Goal: Task Accomplishment & Management: Use online tool/utility

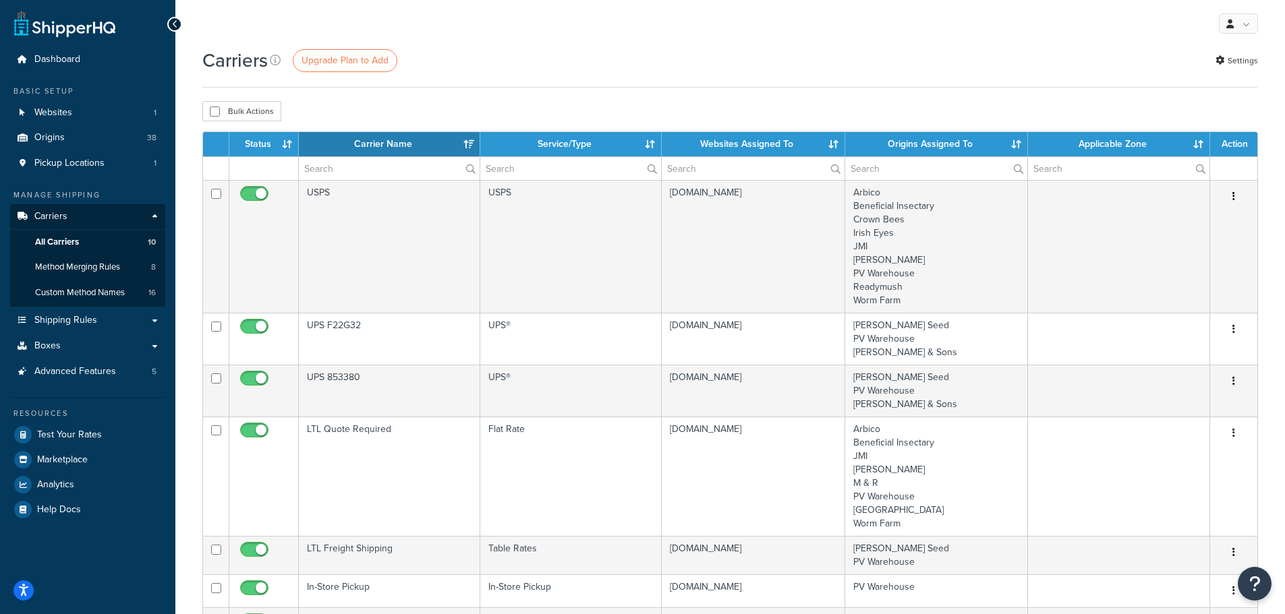
select select "15"
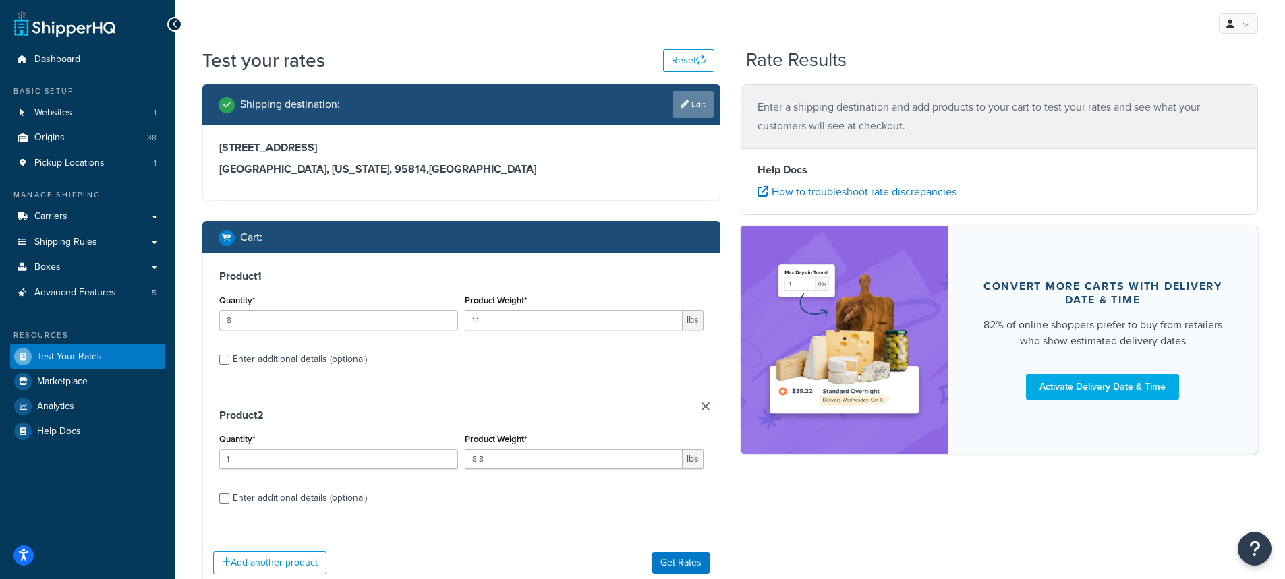
click at [693, 103] on link "Edit" at bounding box center [692, 104] width 41 height 27
select select "CA"
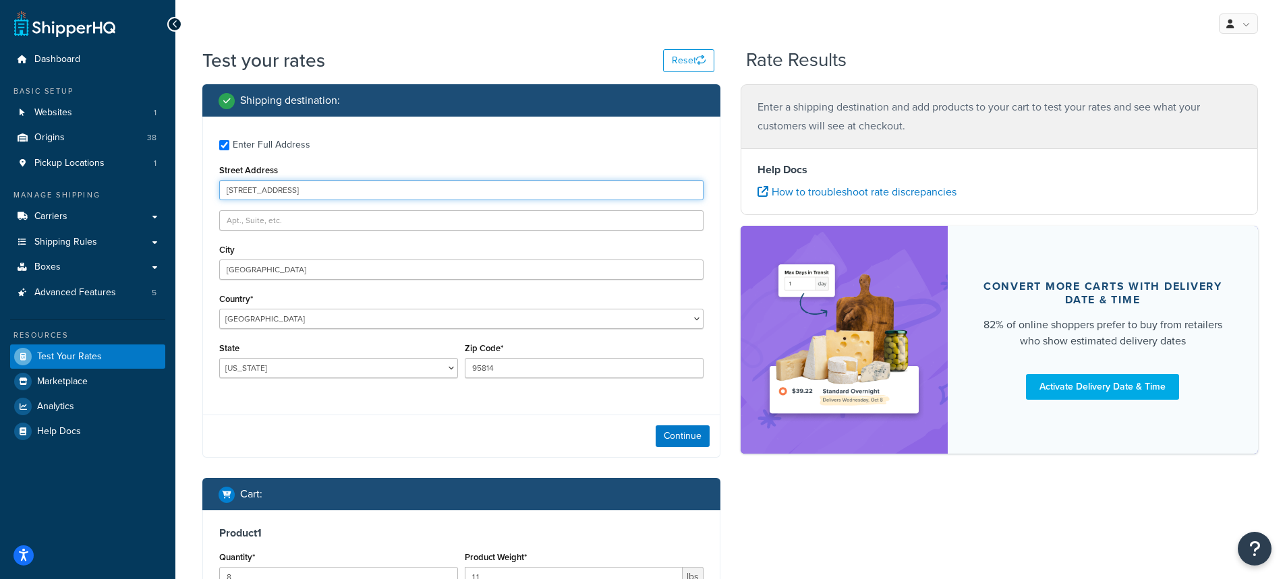
drag, startPoint x: 370, startPoint y: 195, endPoint x: 182, endPoint y: 200, distance: 188.2
click at [182, 200] on div "Test your rates Reset Rate Results Shipping destination : Enter Full Address St…" at bounding box center [729, 471] width 1109 height 849
click at [374, 188] on input "123 Main St, Sacramento, CA 95814" at bounding box center [461, 190] width 484 height 20
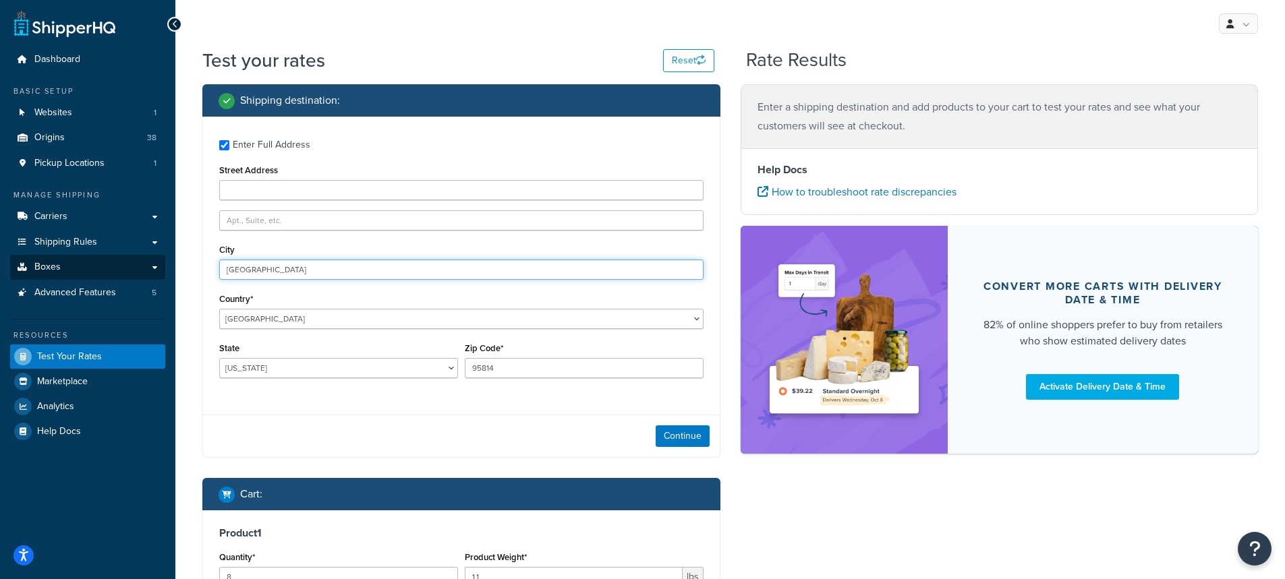
drag, startPoint x: 211, startPoint y: 275, endPoint x: 164, endPoint y: 277, distance: 47.2
click at [165, 276] on div "Dashboard Basic Setup Websites 1 Origins 38 Pickup Locations 1 Manage Shipping …" at bounding box center [642, 465] width 1285 height 930
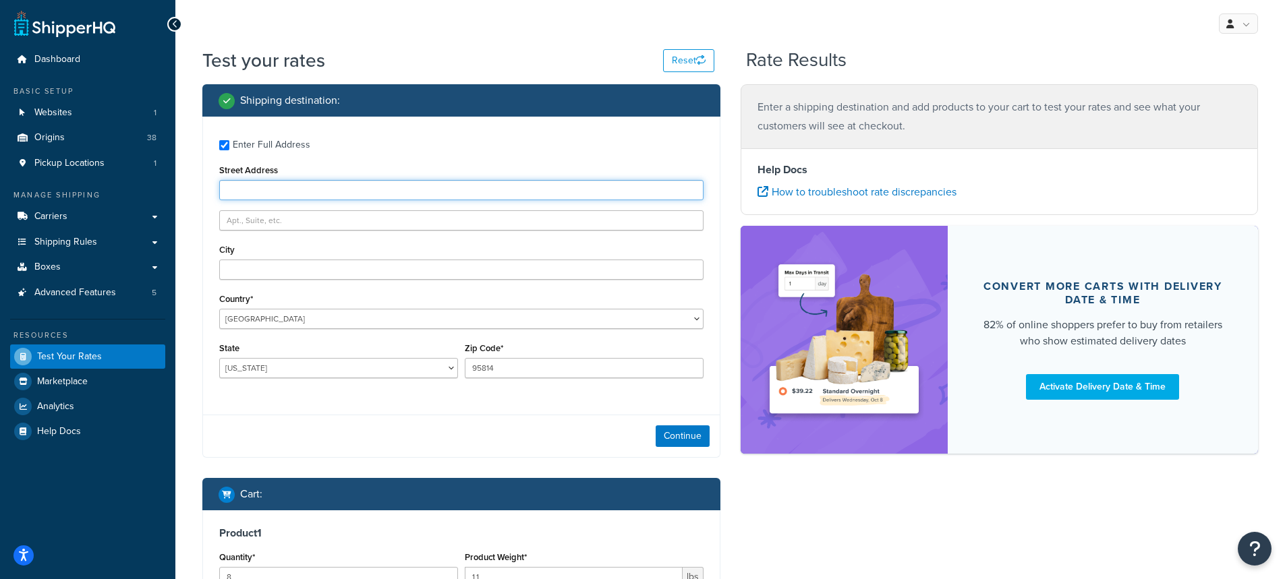
click at [254, 187] on input "Street Address" at bounding box center [461, 190] width 484 height 20
type input "PO Box 123, 3308 El Camino"
drag, startPoint x: 272, startPoint y: 191, endPoint x: 429, endPoint y: 192, distance: 156.4
click at [429, 192] on input "PO Box 123, 3308 El Camino" at bounding box center [461, 190] width 484 height 20
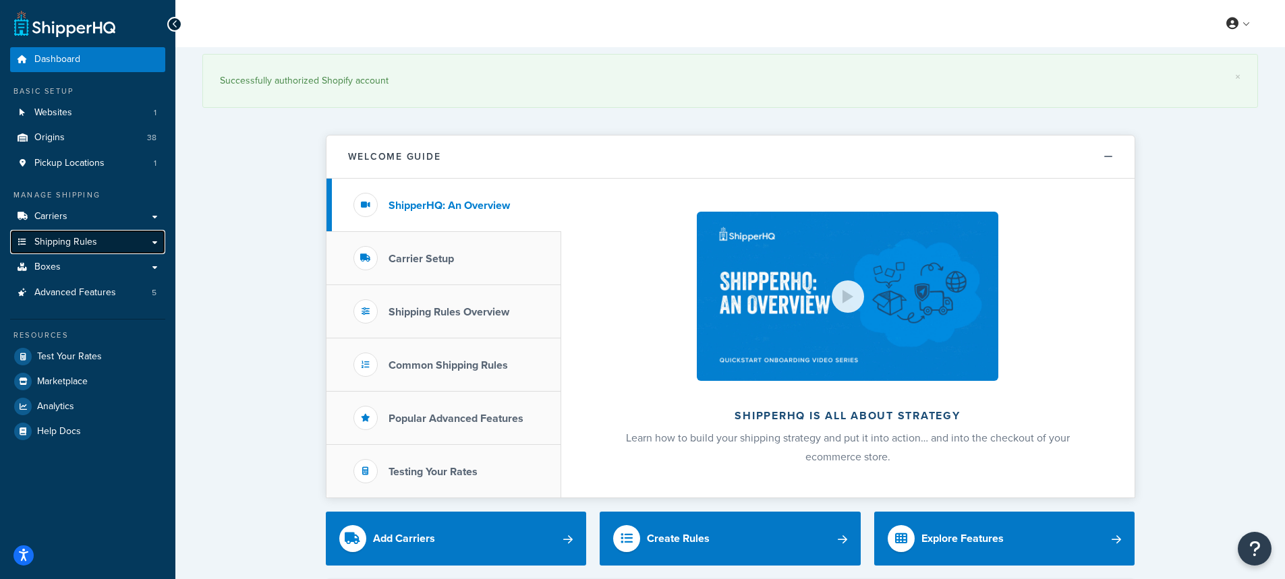
click at [72, 239] on span "Shipping Rules" at bounding box center [65, 242] width 63 height 11
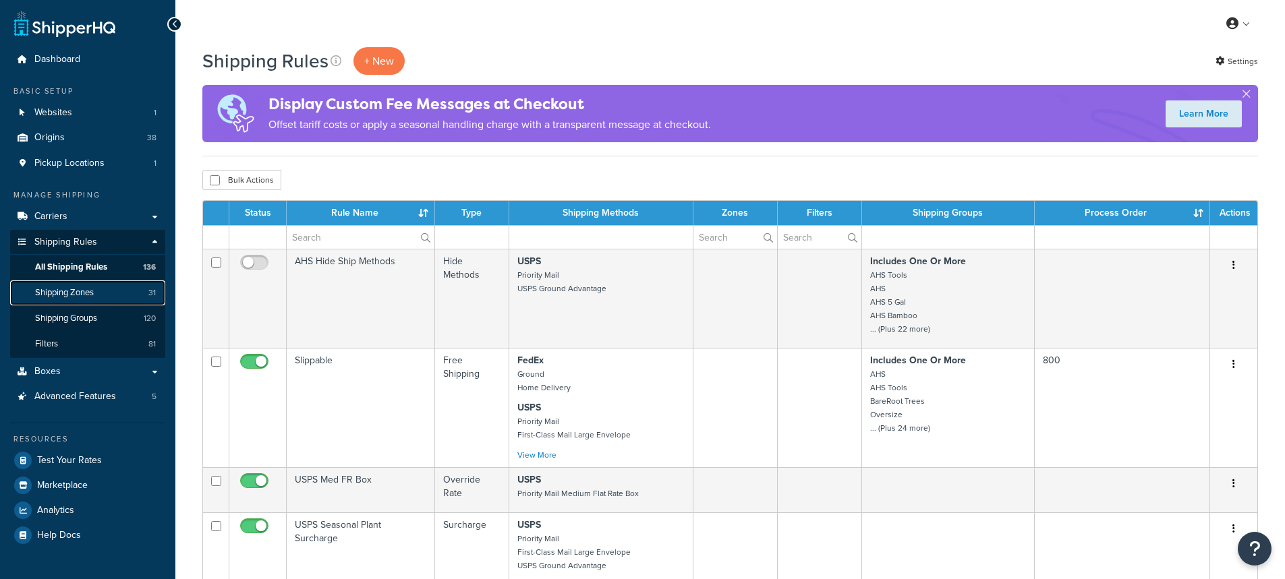
click at [82, 291] on span "Shipping Zones" at bounding box center [64, 292] width 59 height 11
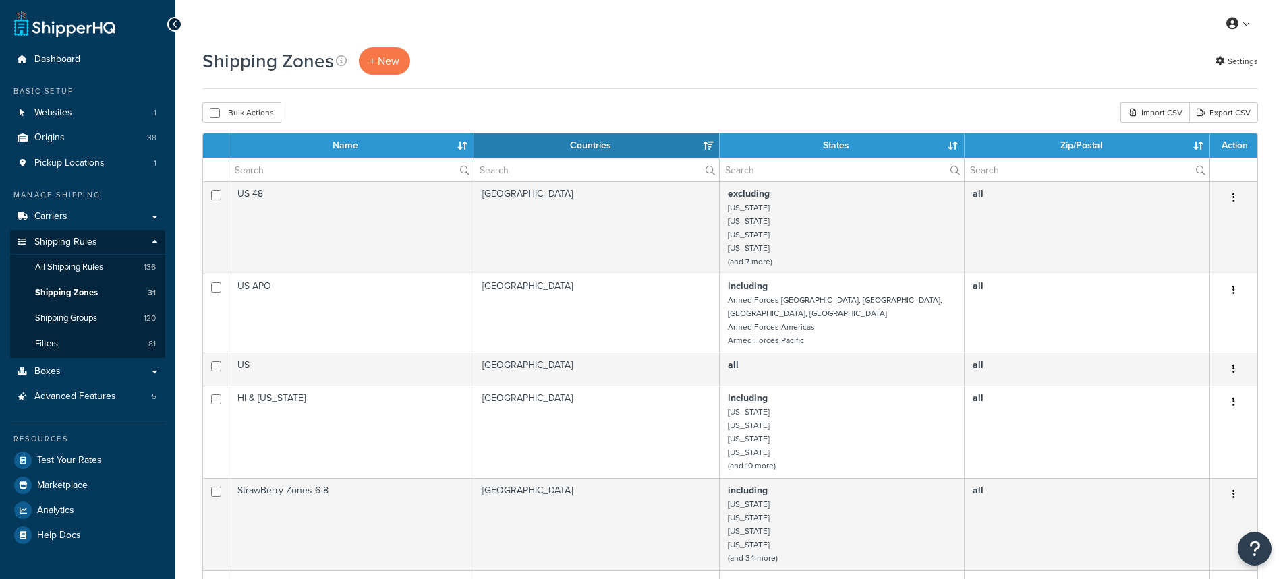
select select "15"
click at [51, 267] on span "All Shipping Rules" at bounding box center [69, 267] width 68 height 11
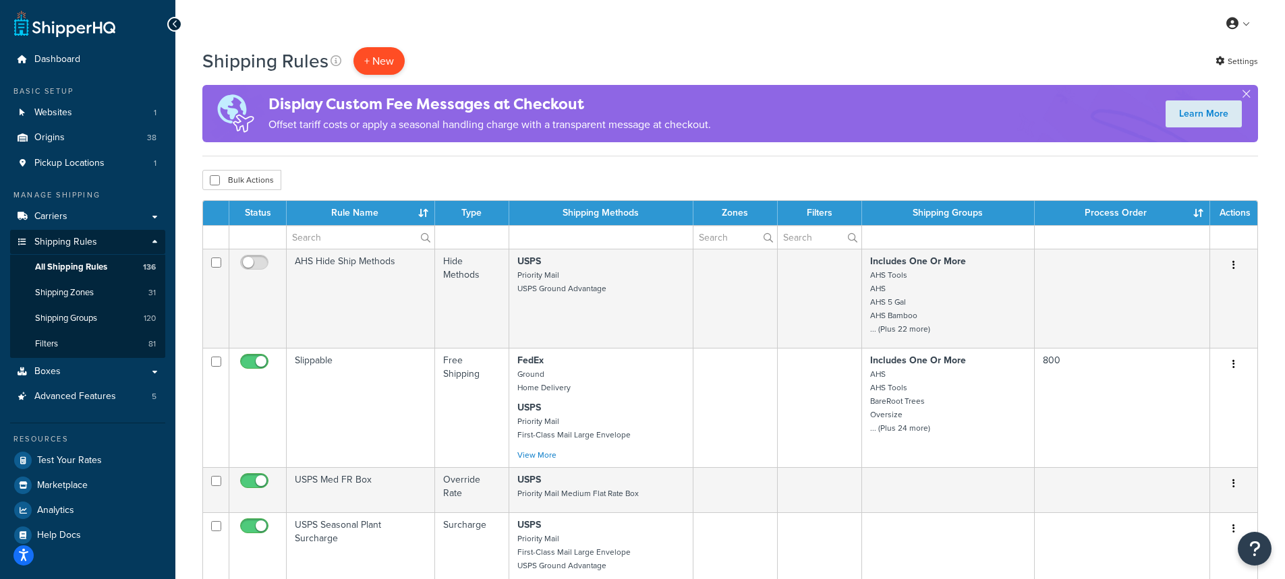
click at [376, 65] on p "+ New" at bounding box center [378, 61] width 51 height 28
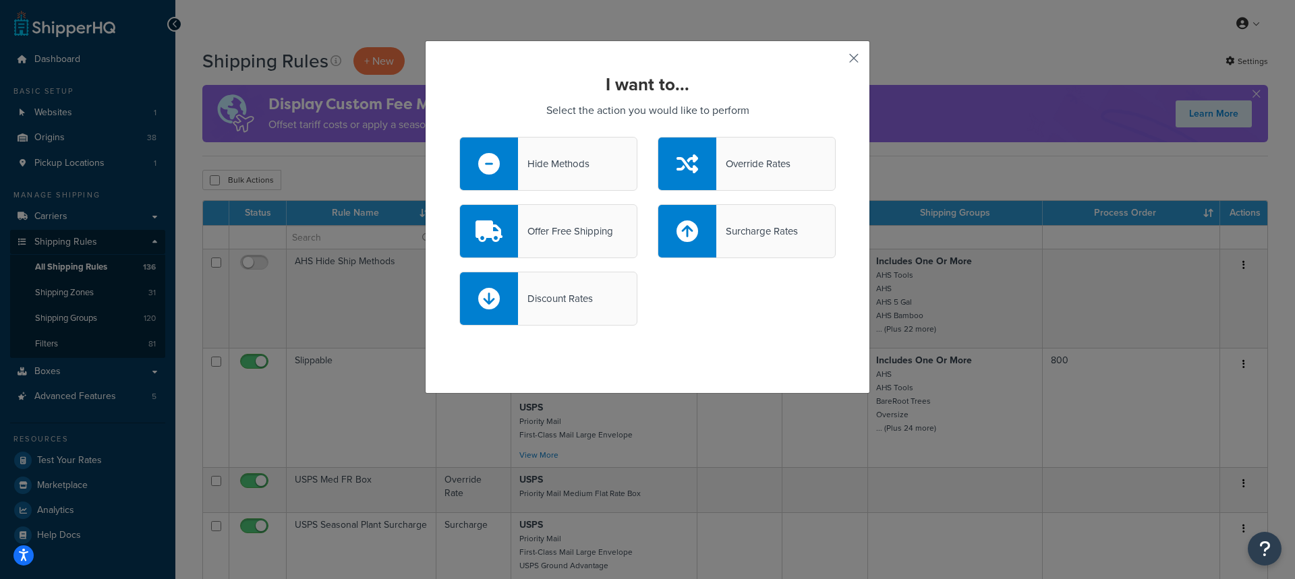
click at [835, 61] on button "button" at bounding box center [833, 62] width 3 height 3
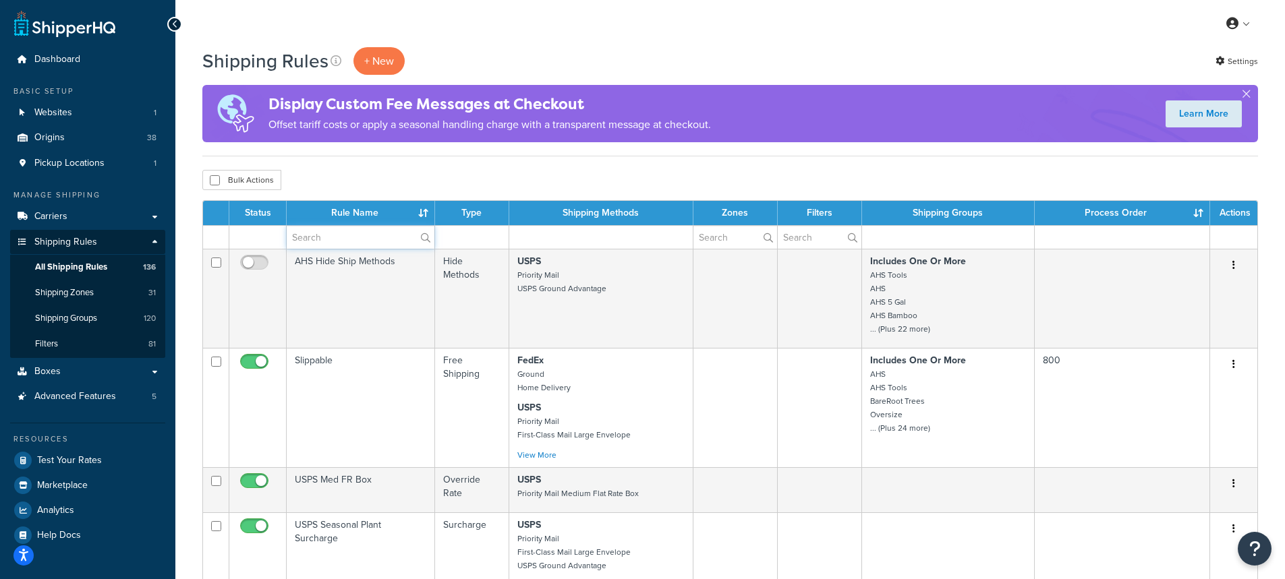
click at [350, 237] on input "text" at bounding box center [361, 237] width 148 height 23
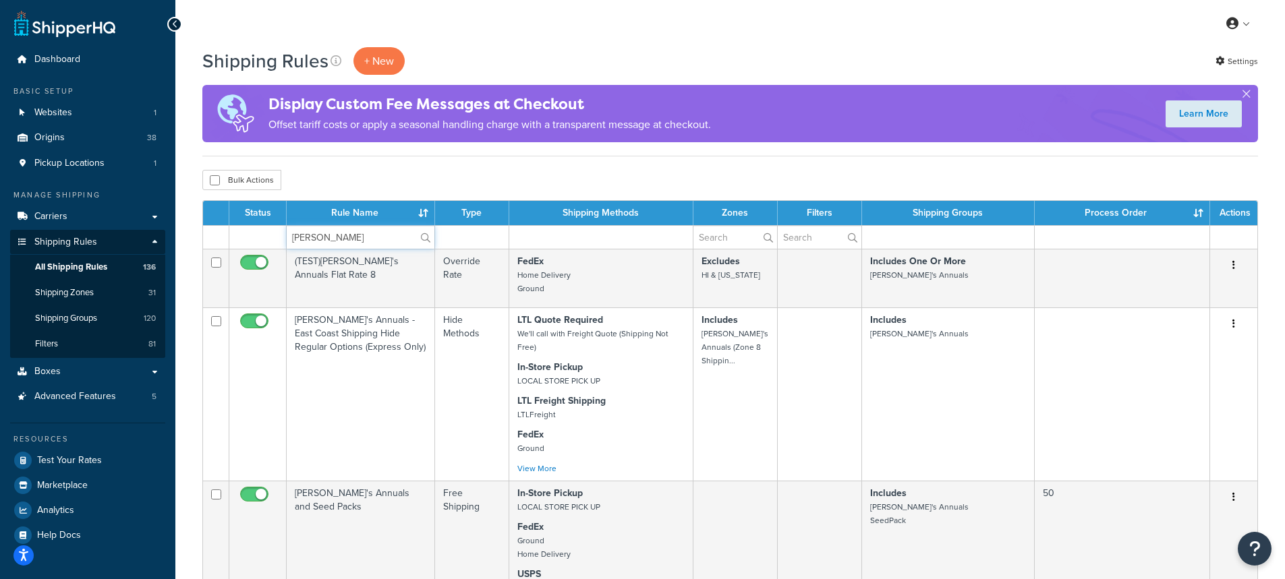
type input "[PERSON_NAME]"
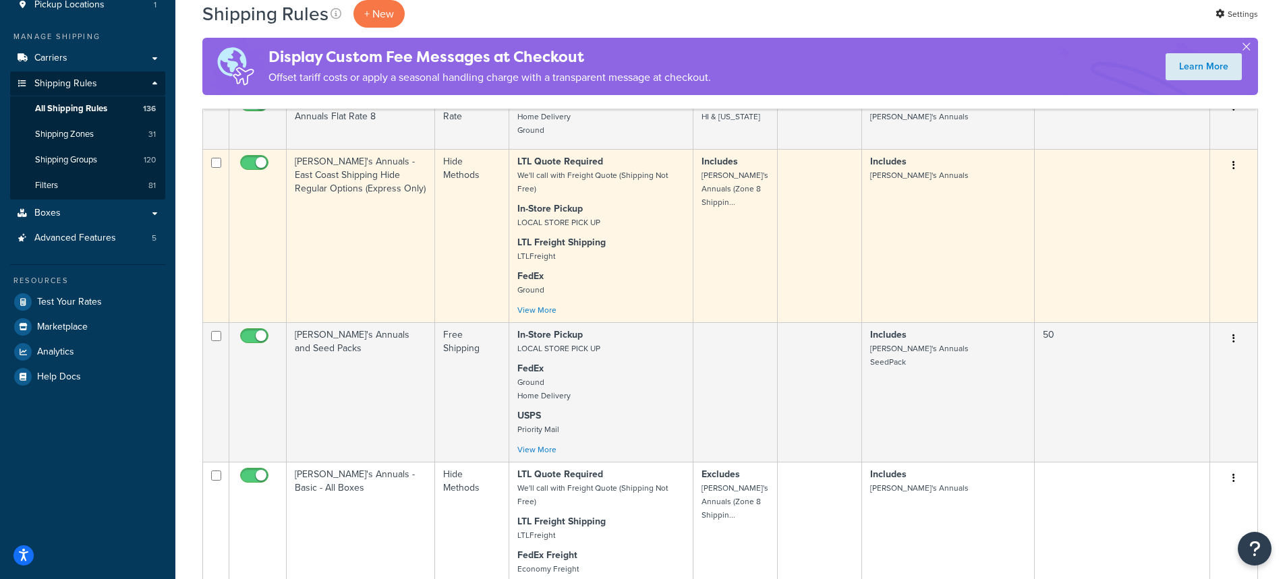
scroll to position [135, 0]
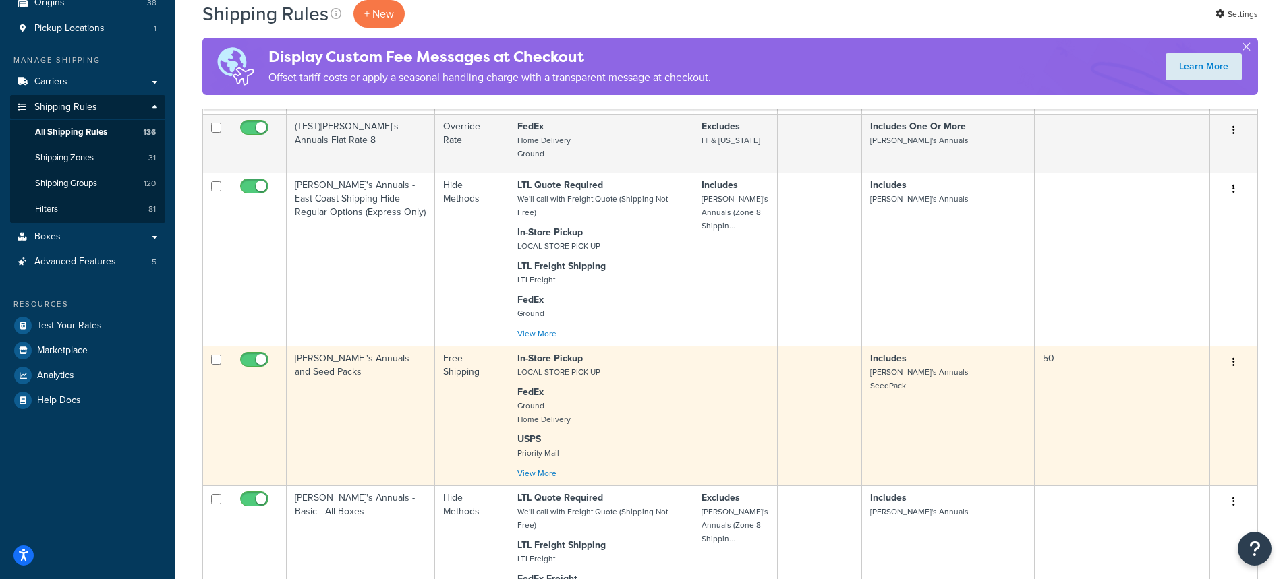
click at [353, 362] on td "Annie's Annuals and Seed Packs" at bounding box center [361, 416] width 148 height 140
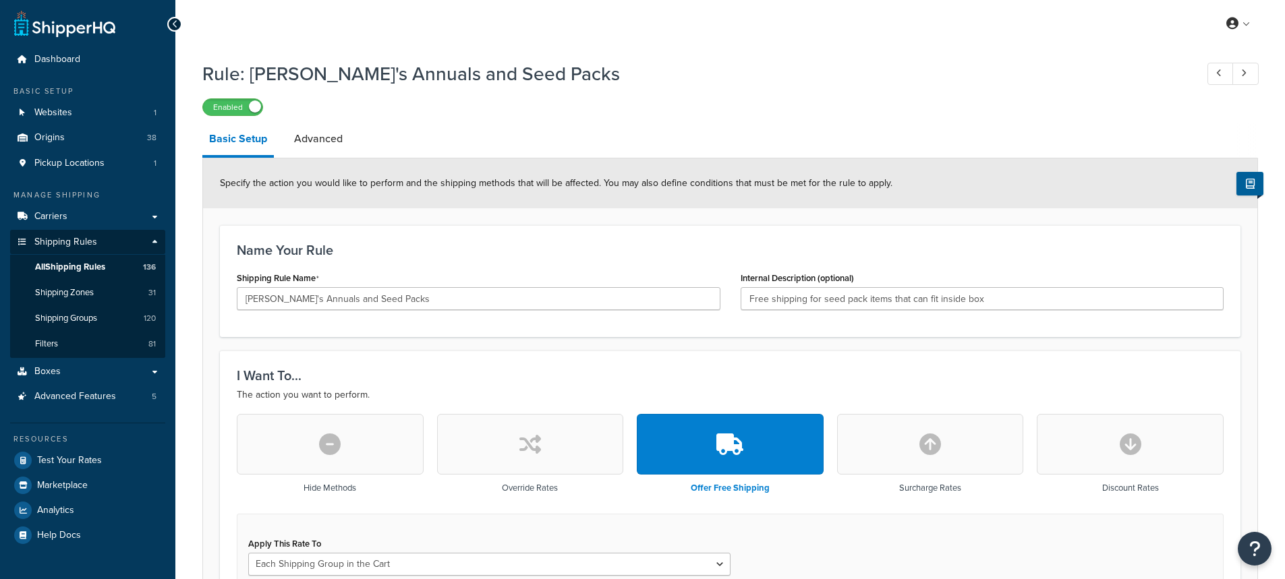
select select "SHIPPING_GROUP"
click at [57, 291] on span "Shipping Zones" at bounding box center [64, 292] width 59 height 11
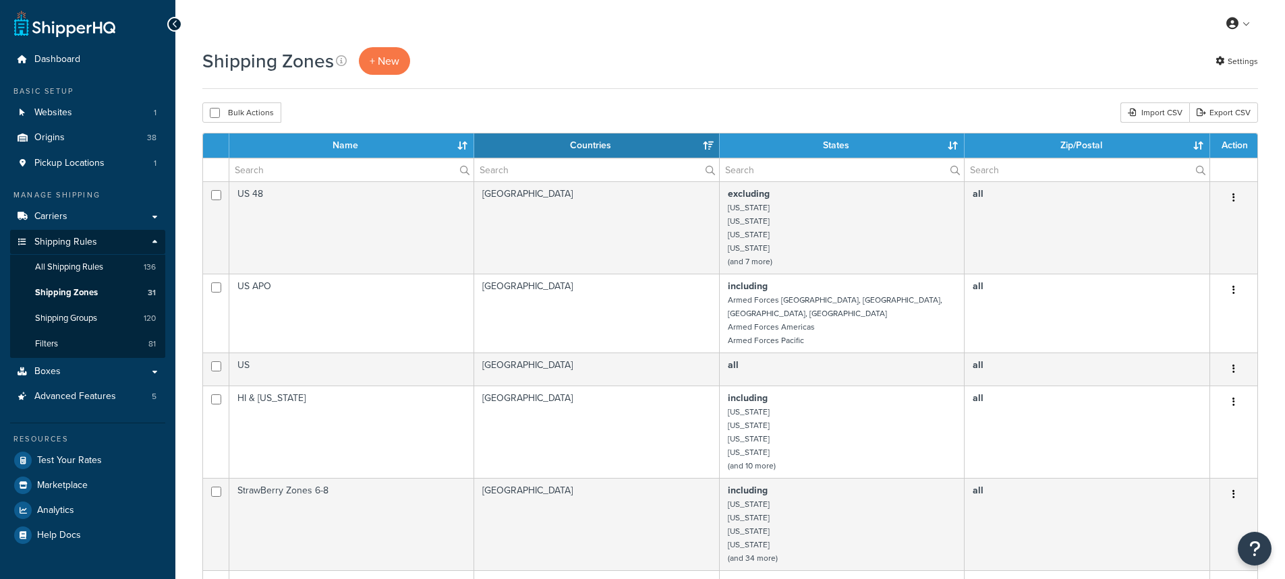
select select "15"
click at [1233, 65] on link "Settings" at bounding box center [1236, 61] width 42 height 19
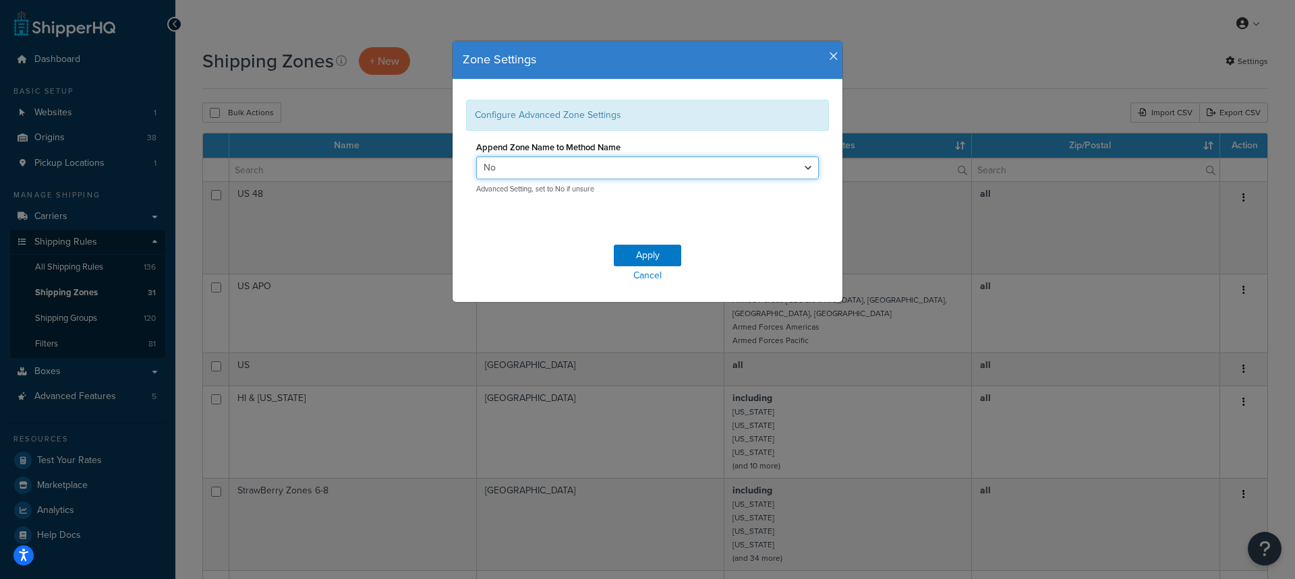
click at [608, 167] on select "Yes No" at bounding box center [647, 167] width 343 height 23
click at [539, 246] on div "Apply Cancel" at bounding box center [647, 265] width 390 height 74
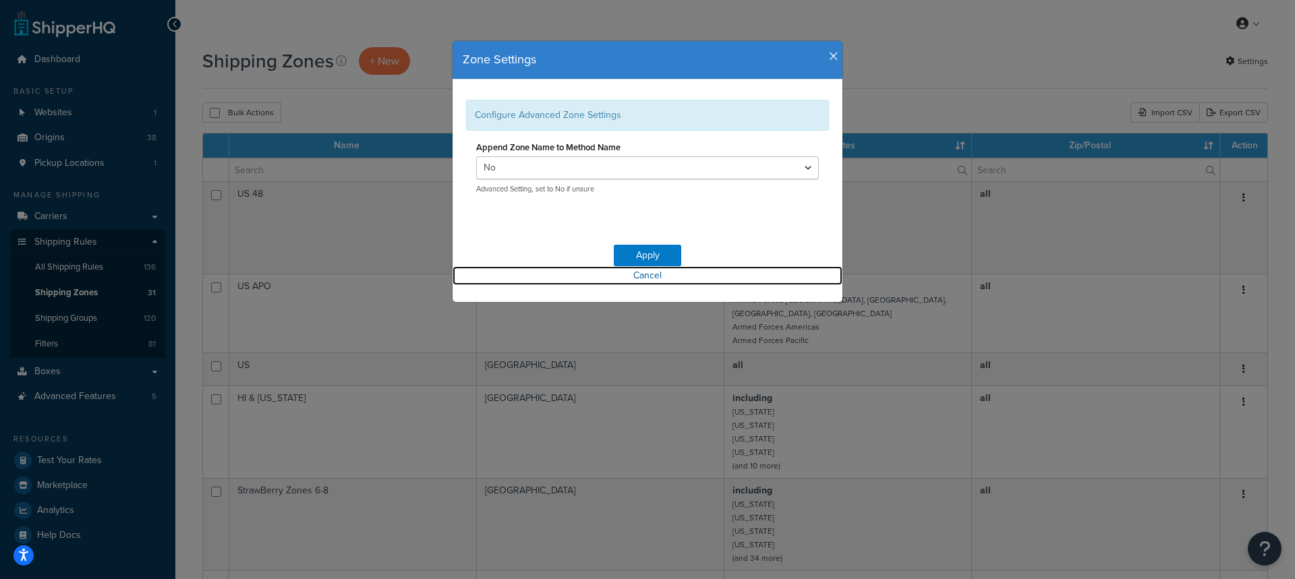
click at [644, 273] on link "Cancel" at bounding box center [647, 275] width 390 height 19
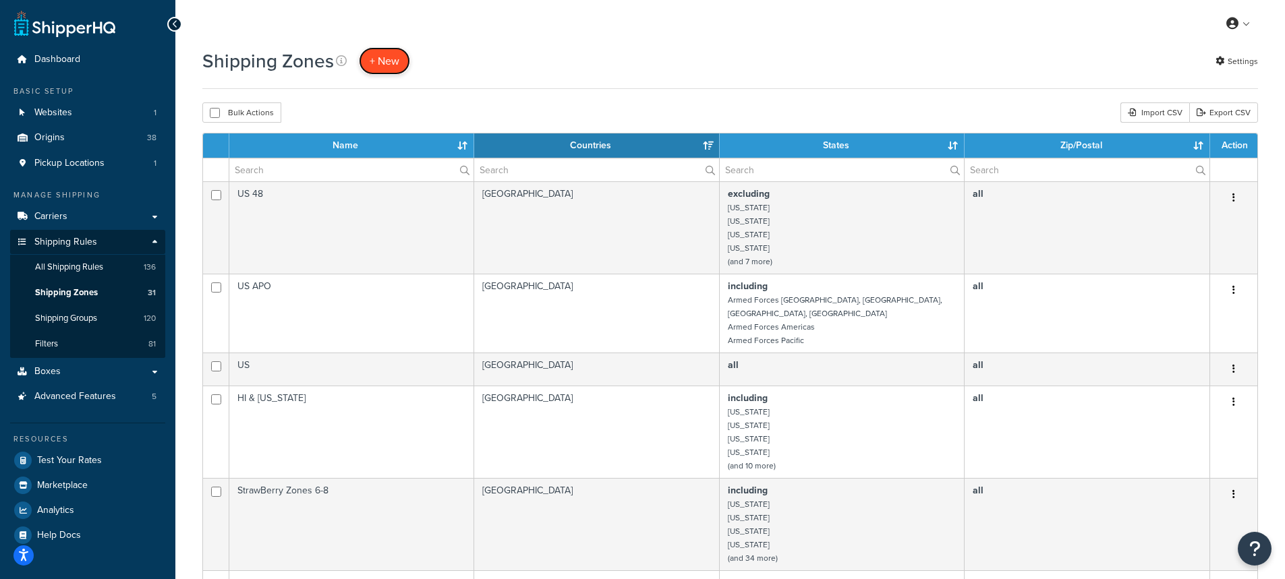
click at [390, 60] on span "+ New" at bounding box center [385, 61] width 30 height 16
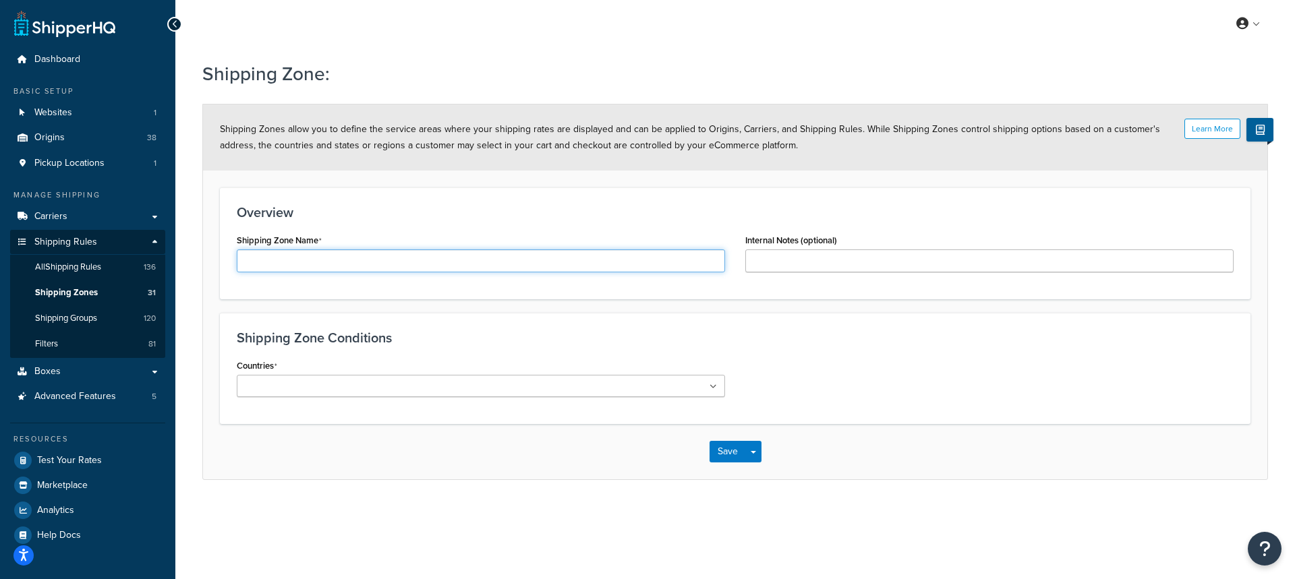
click at [285, 261] on input "Shipping Zone Name" at bounding box center [481, 260] width 488 height 23
type input "[PERSON_NAME]'s No PO Box"
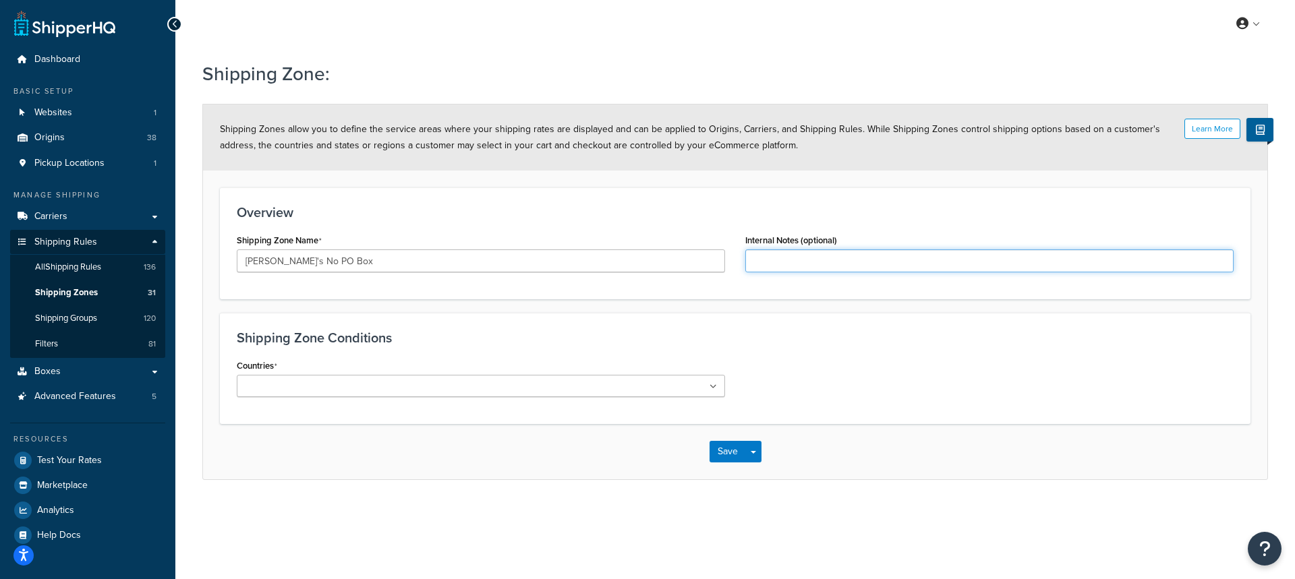
click at [782, 260] on input "Internal Notes (optional)" at bounding box center [989, 260] width 488 height 23
type input "Prevent [PERSON_NAME]'s from being shipped to PO Box"
click at [274, 391] on input "Countries" at bounding box center [300, 387] width 119 height 15
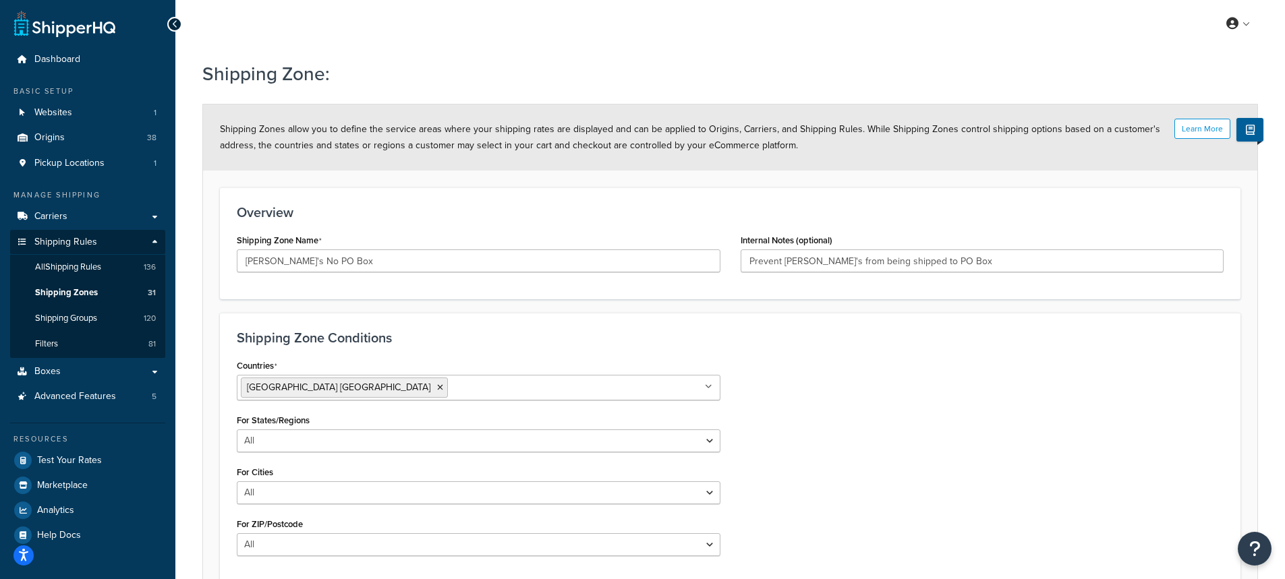
click at [982, 367] on div "Countries [GEOGRAPHIC_DATA] [GEOGRAPHIC_DATA] All Countries ALL [GEOGRAPHIC_DAT…" at bounding box center [730, 461] width 1007 height 210
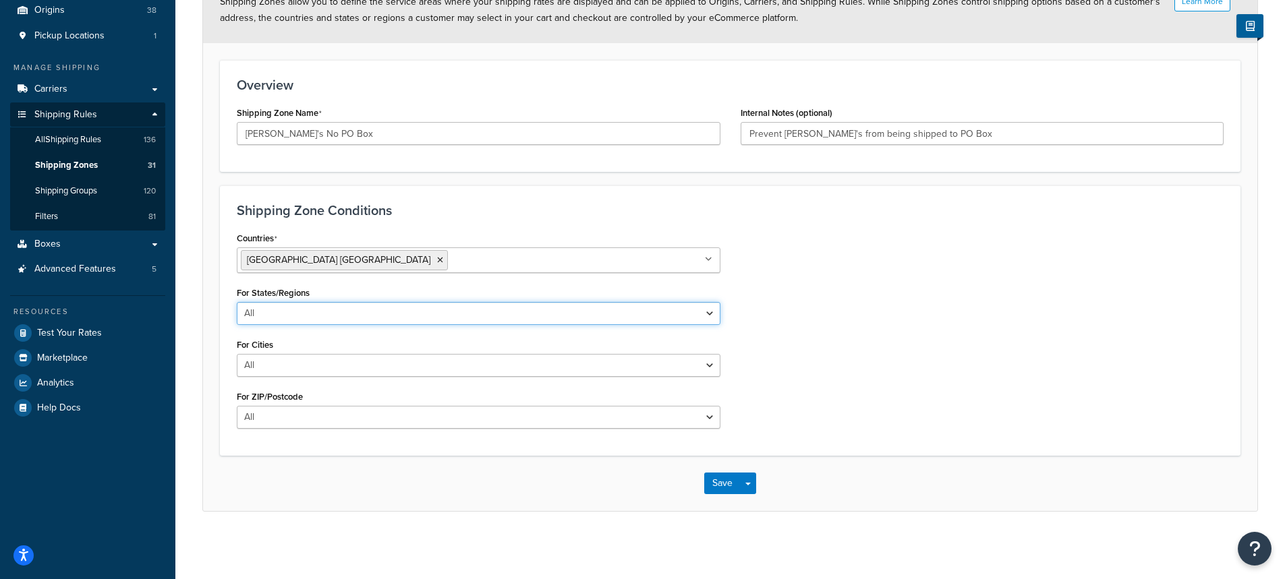
click at [274, 312] on select "All Including Excluding" at bounding box center [478, 313] width 483 height 23
select select "including"
click at [237, 302] on select "All Including Excluding" at bounding box center [478, 313] width 483 height 23
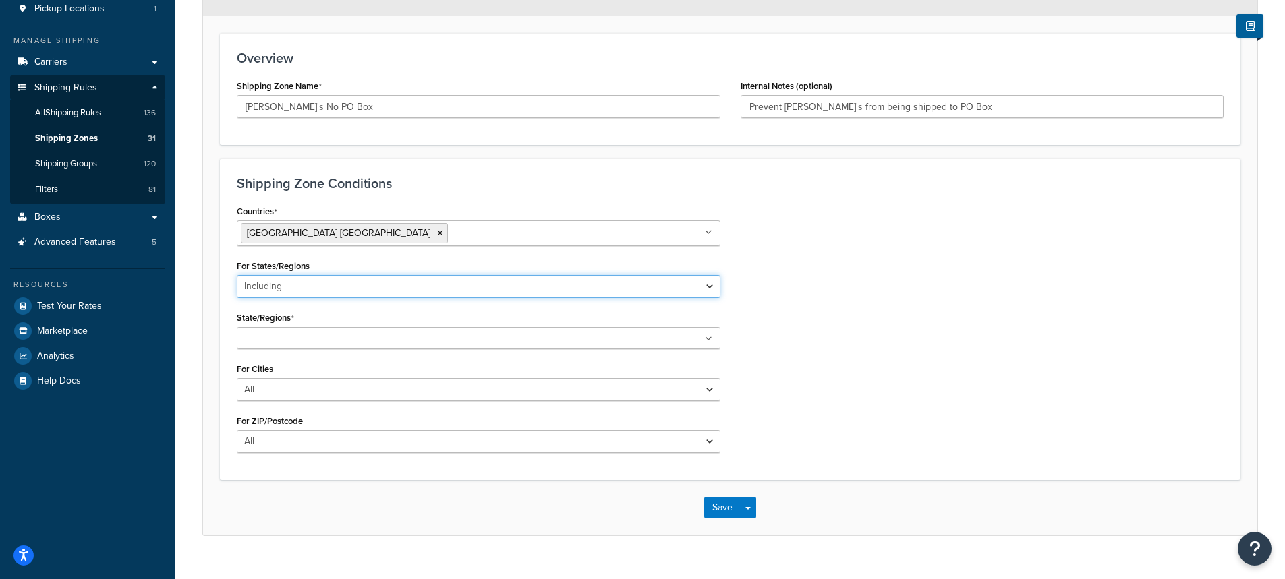
scroll to position [179, 0]
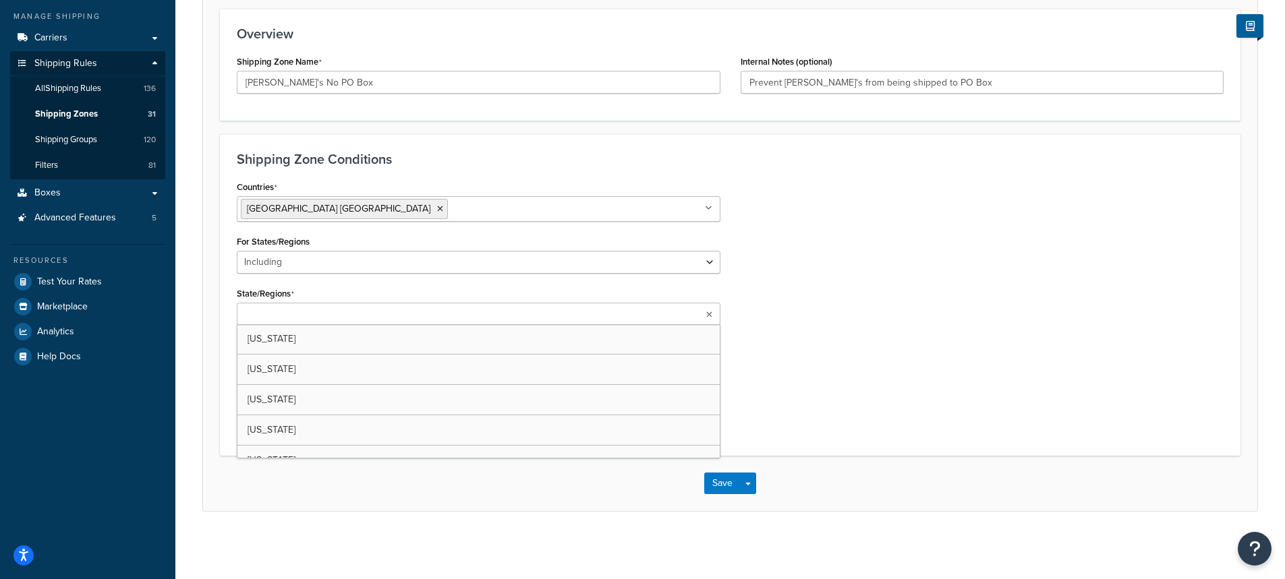
click at [279, 314] on input "State/Regions" at bounding box center [300, 314] width 119 height 15
click at [871, 383] on div "Countries United States USA All Countries ALL Afghanistan AFG Albania ALB Alger…" at bounding box center [730, 308] width 1007 height 262
click at [265, 312] on input "State/Regions" at bounding box center [300, 314] width 119 height 15
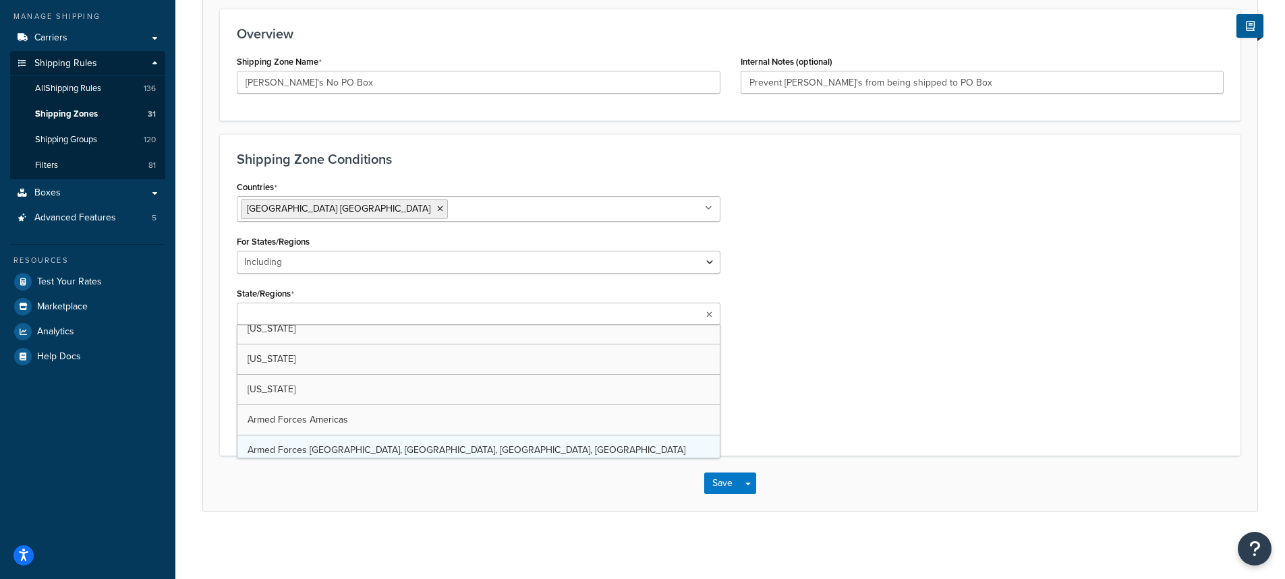
scroll to position [0, 0]
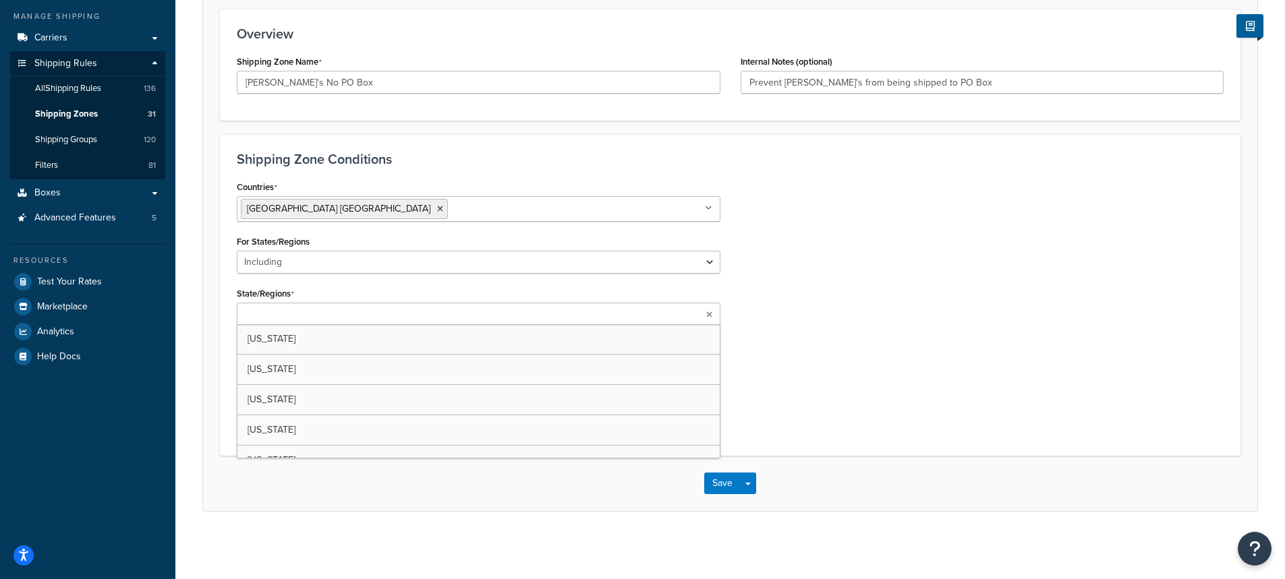
click at [913, 347] on div "Countries United States USA All Countries ALL Afghanistan AFG Albania ALB Alger…" at bounding box center [730, 308] width 1007 height 262
click at [301, 420] on select "All Including Excluding" at bounding box center [478, 417] width 483 height 23
click at [237, 406] on select "All Including Excluding" at bounding box center [478, 417] width 483 height 23
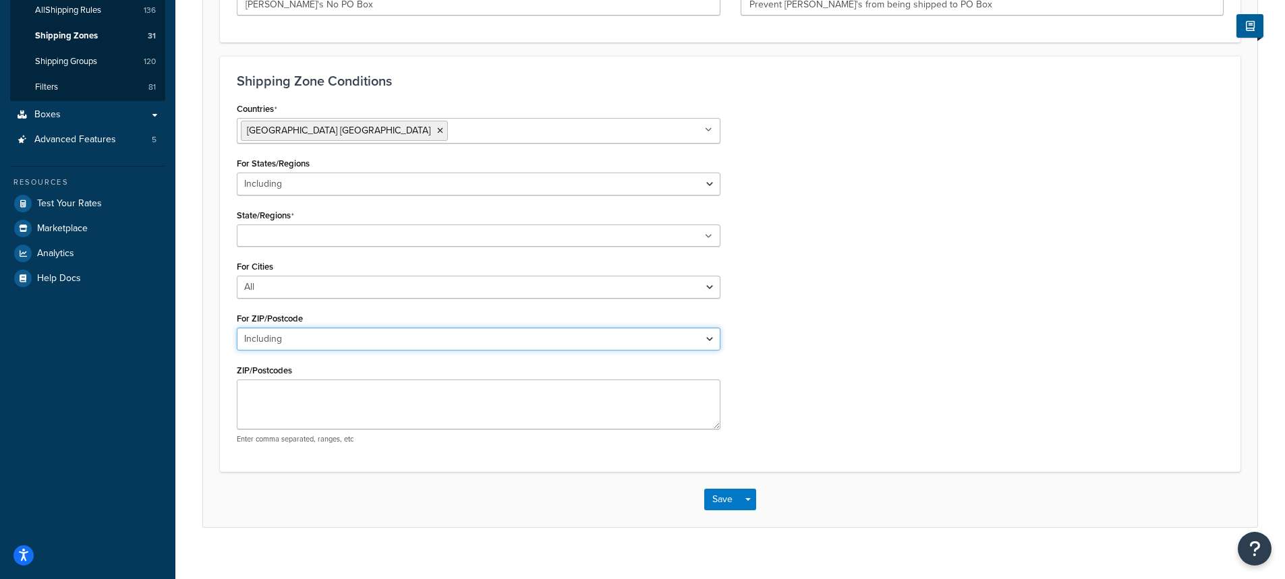
scroll to position [273, 0]
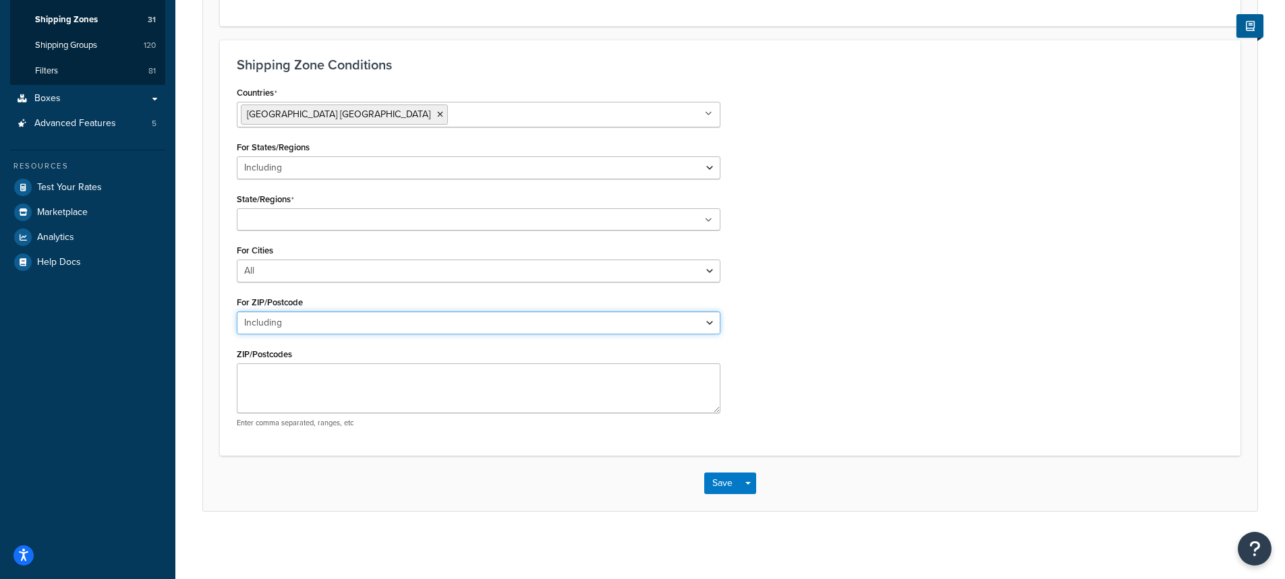
click at [266, 324] on select "All Including Excluding" at bounding box center [478, 323] width 483 height 23
select select "excluding"
click at [237, 312] on select "All Including Excluding" at bounding box center [478, 323] width 483 height 23
click at [267, 380] on textarea "ZIP/Postcodes" at bounding box center [478, 388] width 483 height 50
click at [256, 375] on textarea "POBox" at bounding box center [478, 388] width 483 height 50
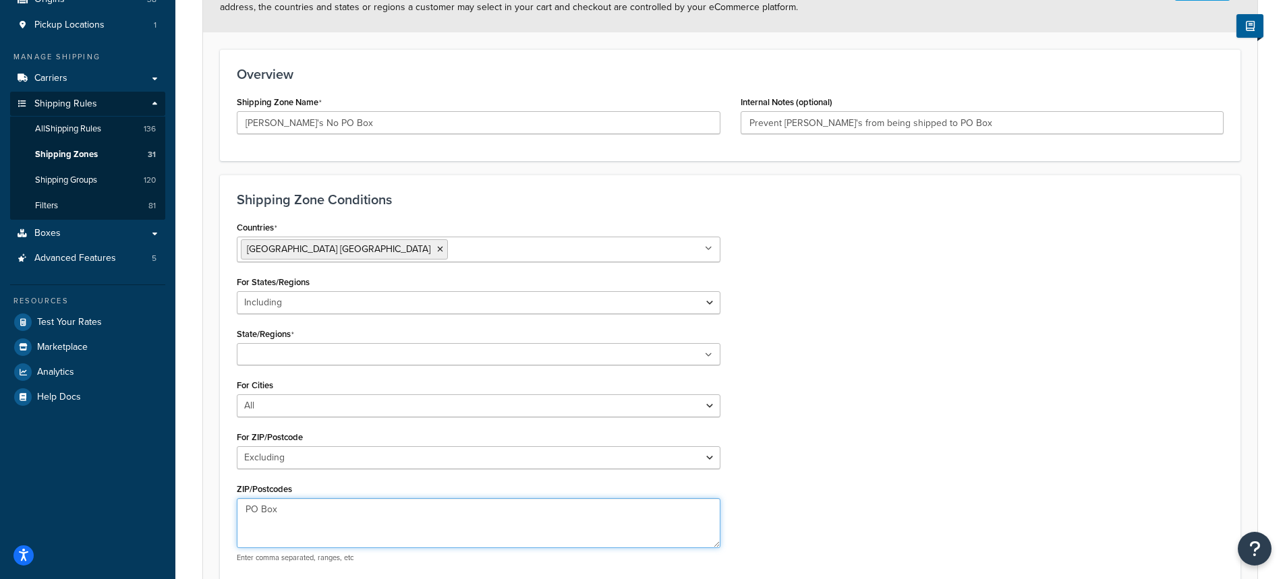
scroll to position [206, 0]
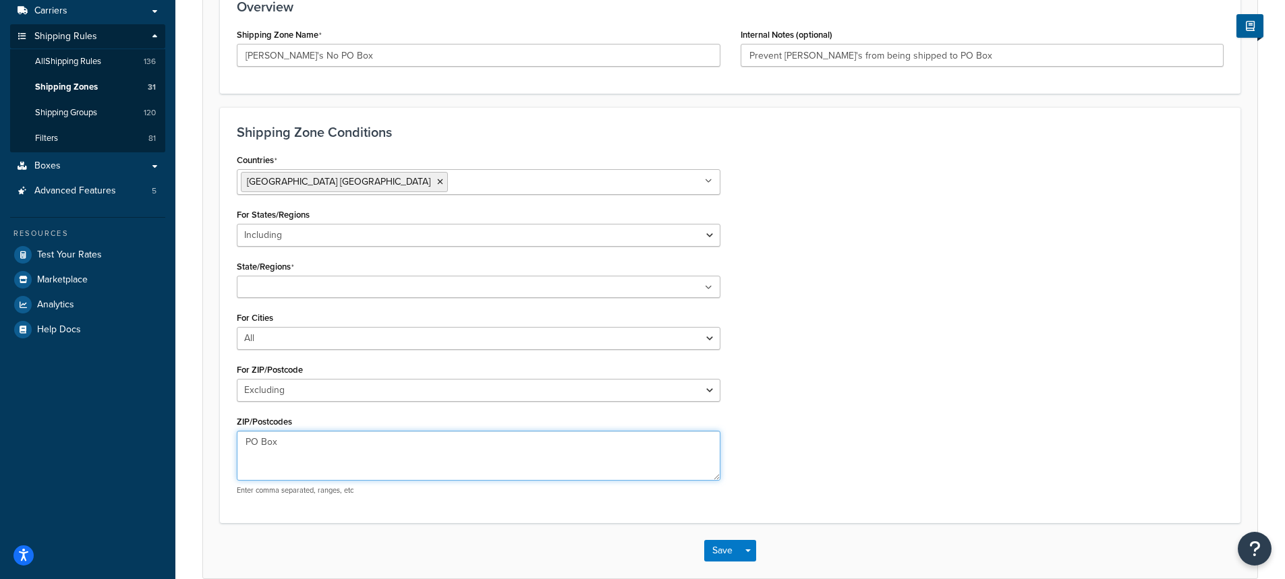
type textarea "PO Box"
click at [384, 235] on select "All Including Excluding" at bounding box center [478, 235] width 483 height 23
select select "all"
click at [237, 224] on select "All Including Excluding" at bounding box center [478, 235] width 483 height 23
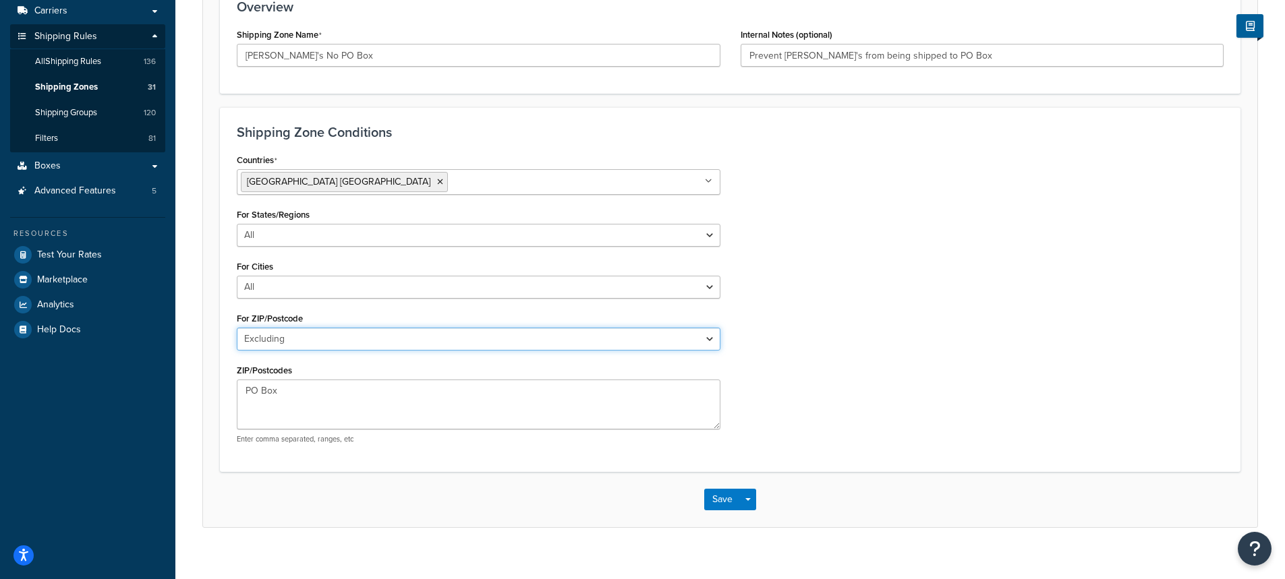
click at [306, 343] on select "All Including Excluding" at bounding box center [478, 339] width 483 height 23
click at [237, 328] on select "All Including Excluding" at bounding box center [478, 339] width 483 height 23
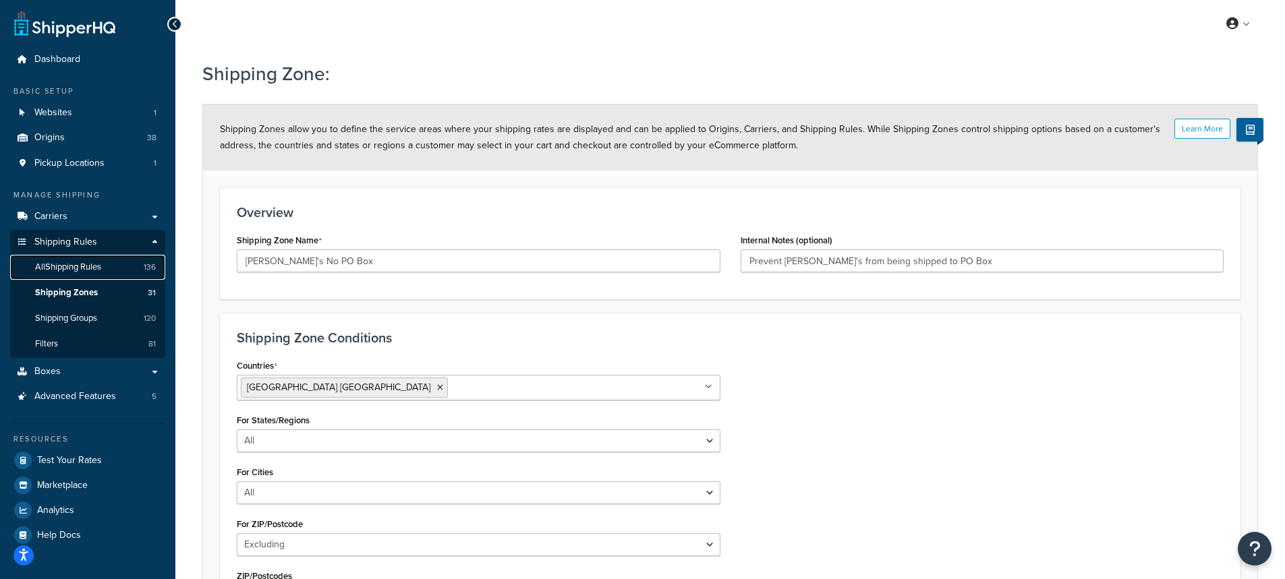
scroll to position [67, 0]
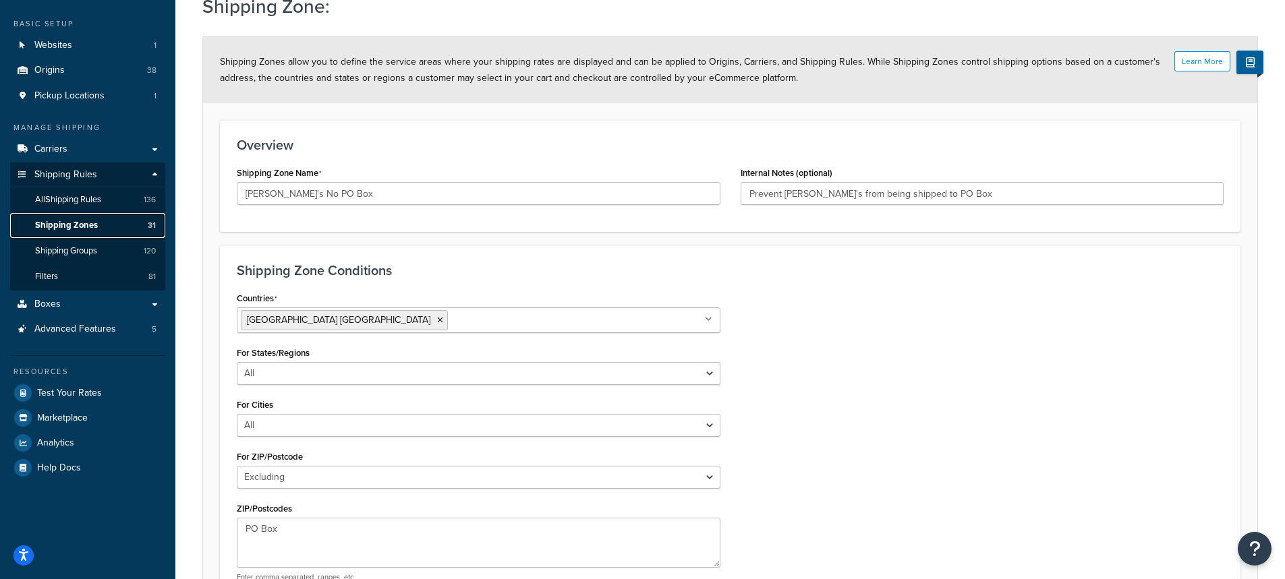
click at [60, 226] on span "Shipping Zones" at bounding box center [66, 225] width 63 height 11
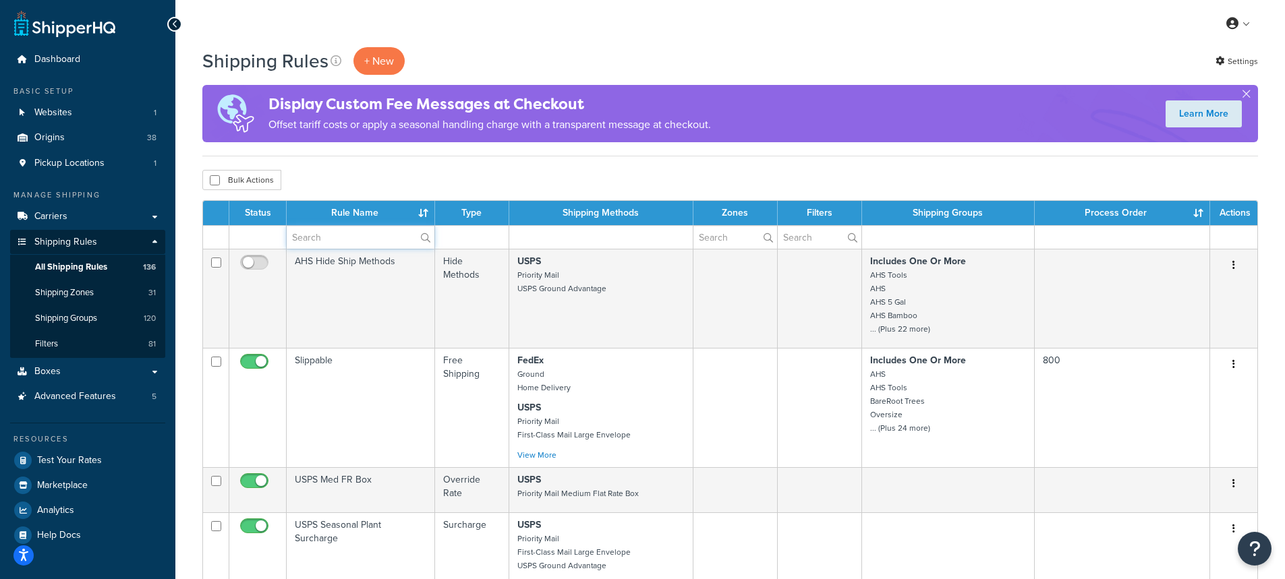
click at [326, 238] on input "text" at bounding box center [361, 237] width 148 height 23
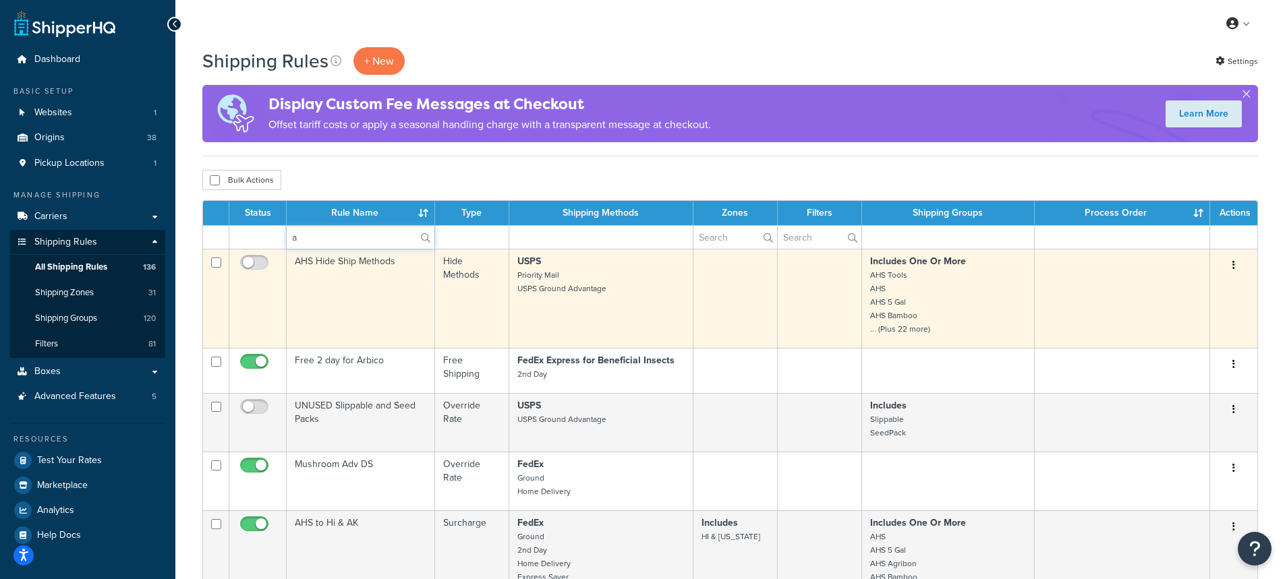
type input "[PERSON_NAME]"
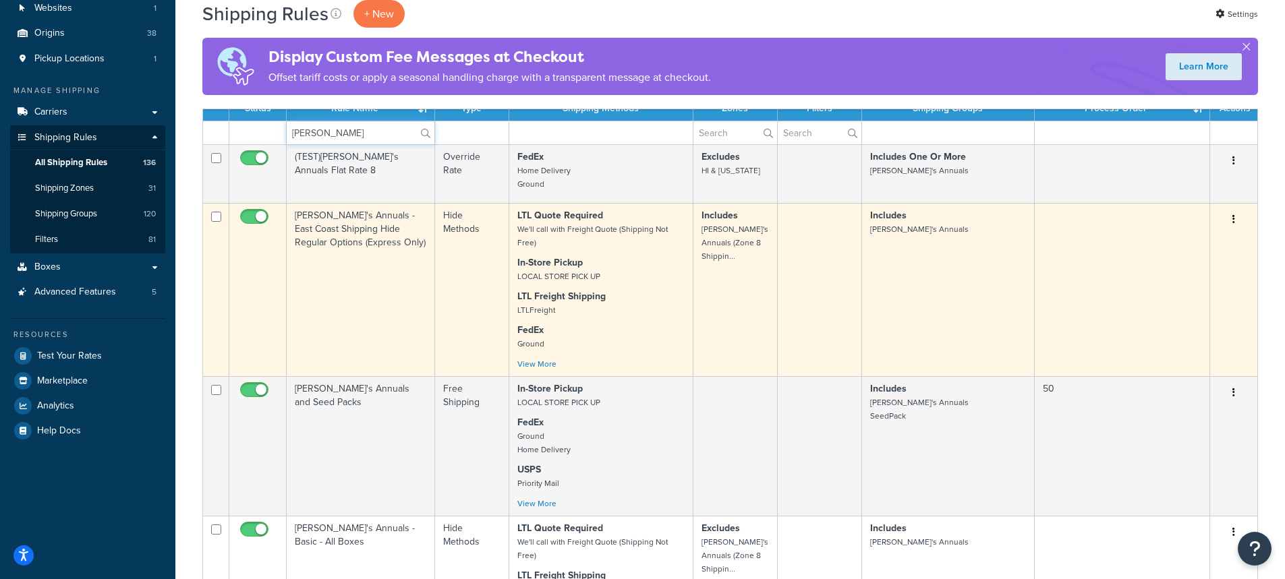
scroll to position [135, 0]
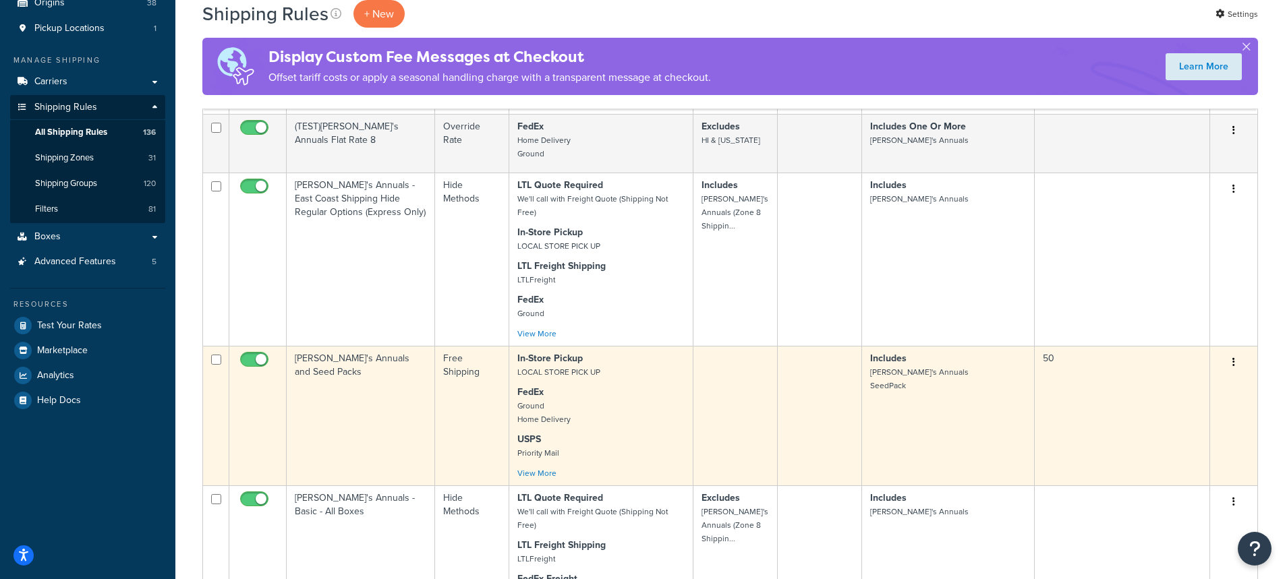
click at [344, 365] on td "[PERSON_NAME]'s Annuals and Seed Packs" at bounding box center [361, 416] width 148 height 140
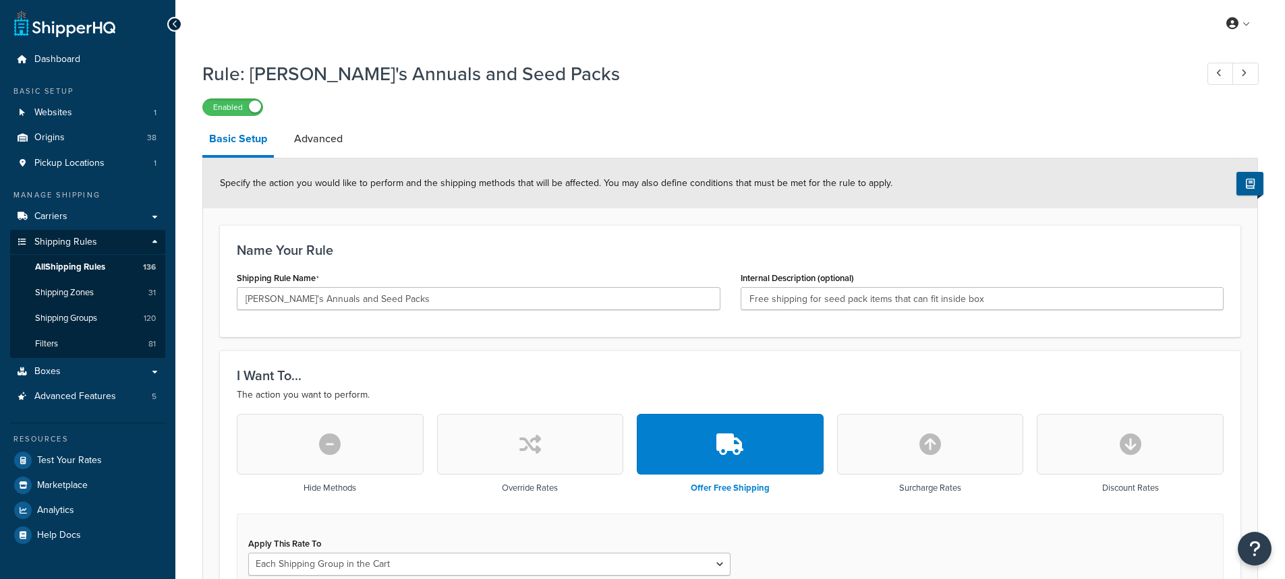
select select "SHIPPING_GROUP"
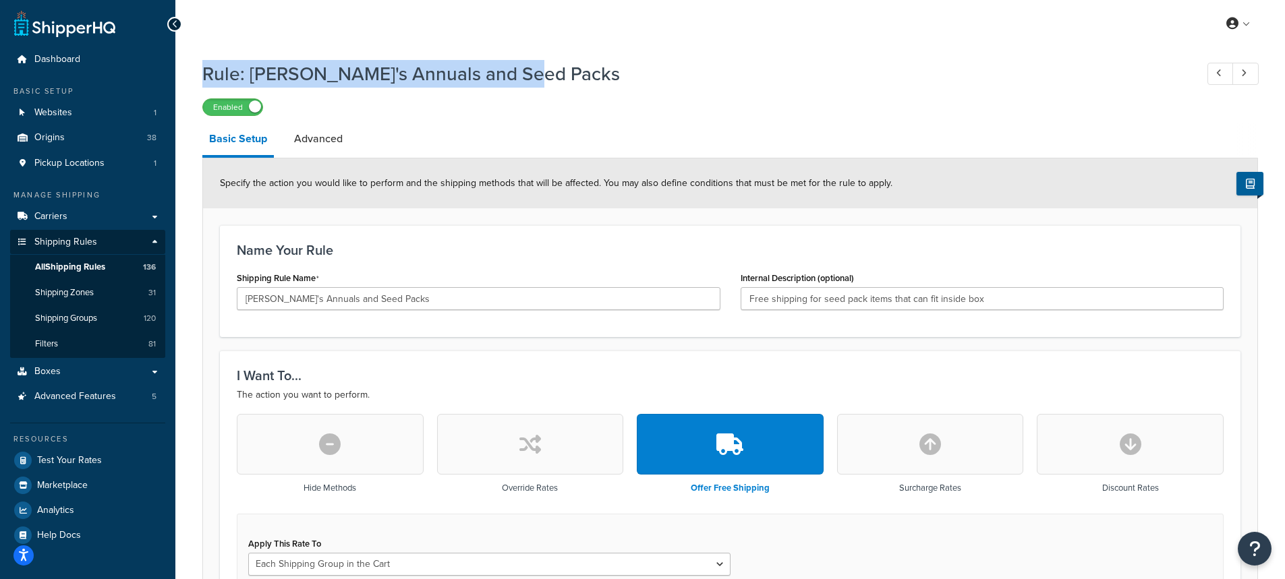
drag, startPoint x: 202, startPoint y: 69, endPoint x: 595, endPoint y: 142, distance: 399.8
click at [661, 82] on h1 "Rule: Annie's Annuals and Seed Packs" at bounding box center [692, 74] width 980 height 26
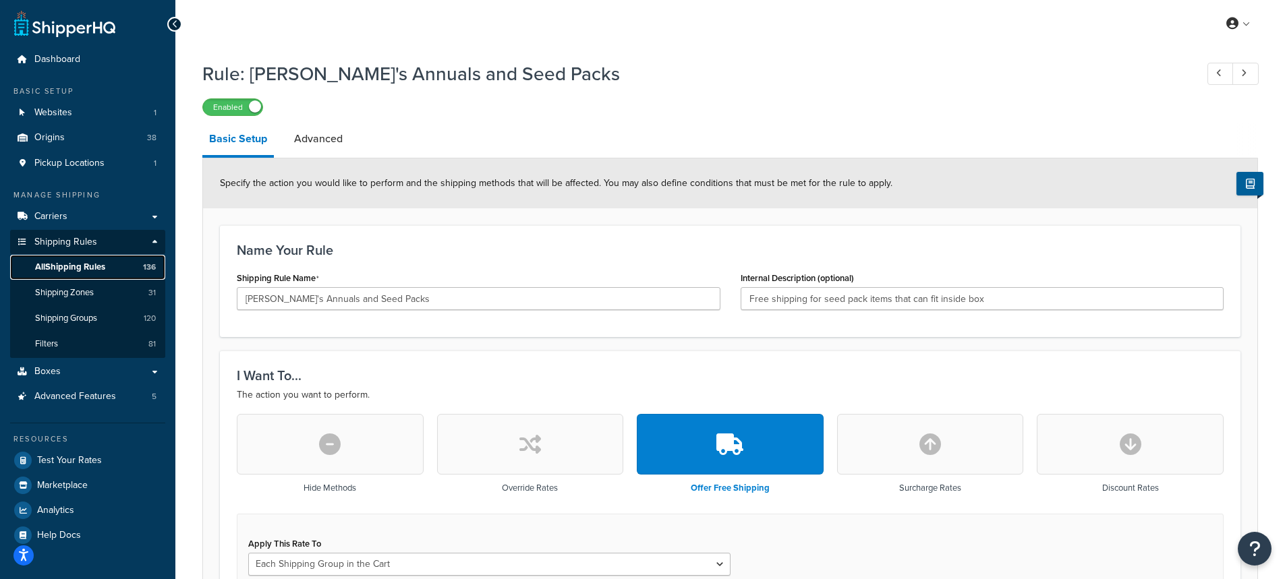
click at [67, 266] on span "All Shipping Rules" at bounding box center [70, 267] width 70 height 11
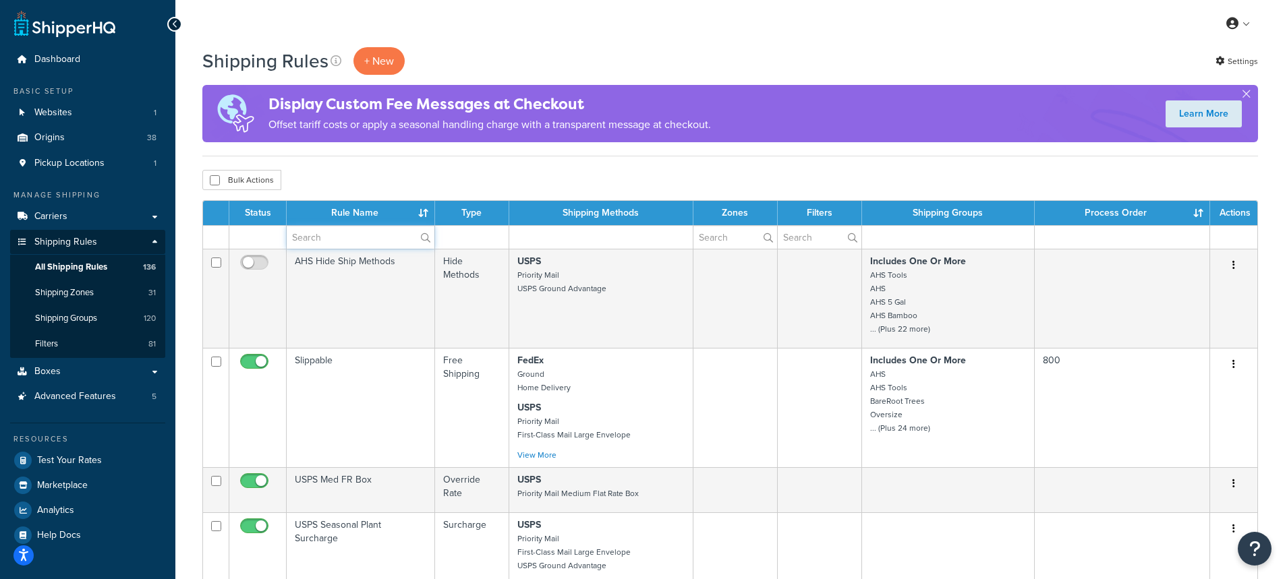
click at [351, 237] on input "text" at bounding box center [361, 237] width 148 height 23
type input "[PERSON_NAME]"
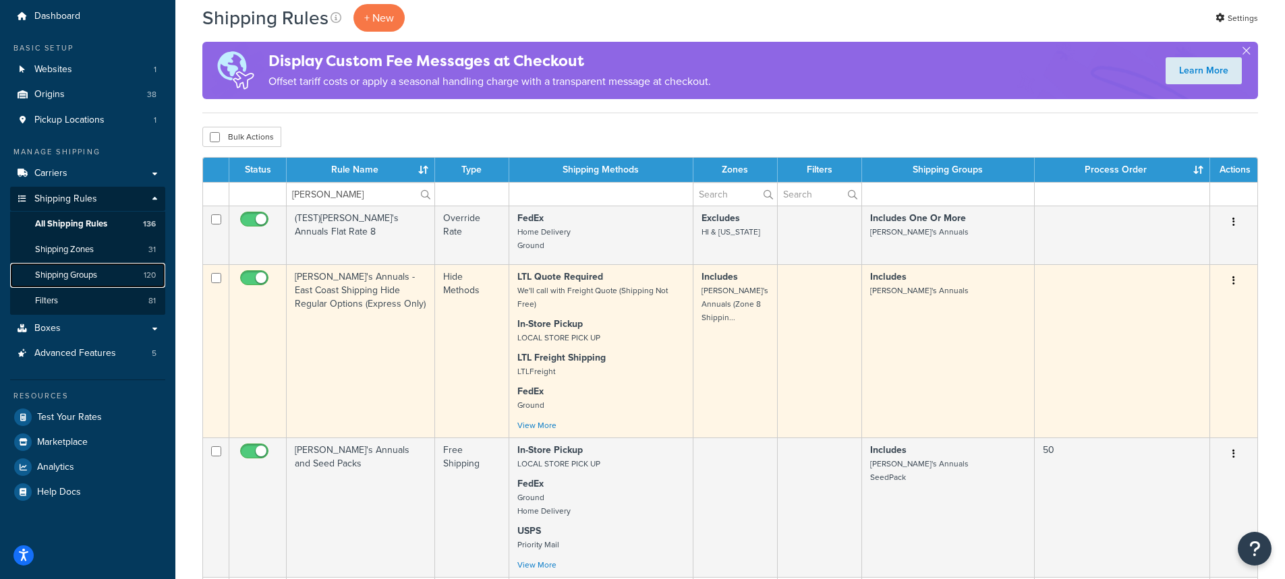
scroll to position [67, 0]
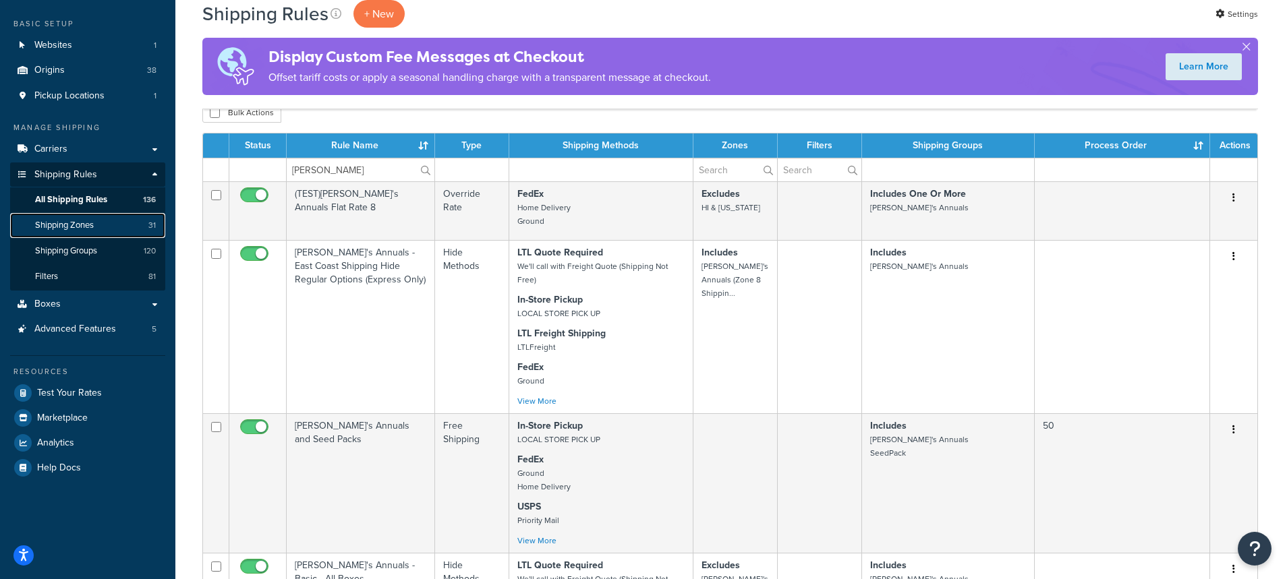
click at [78, 220] on span "Shipping Zones" at bounding box center [64, 225] width 59 height 11
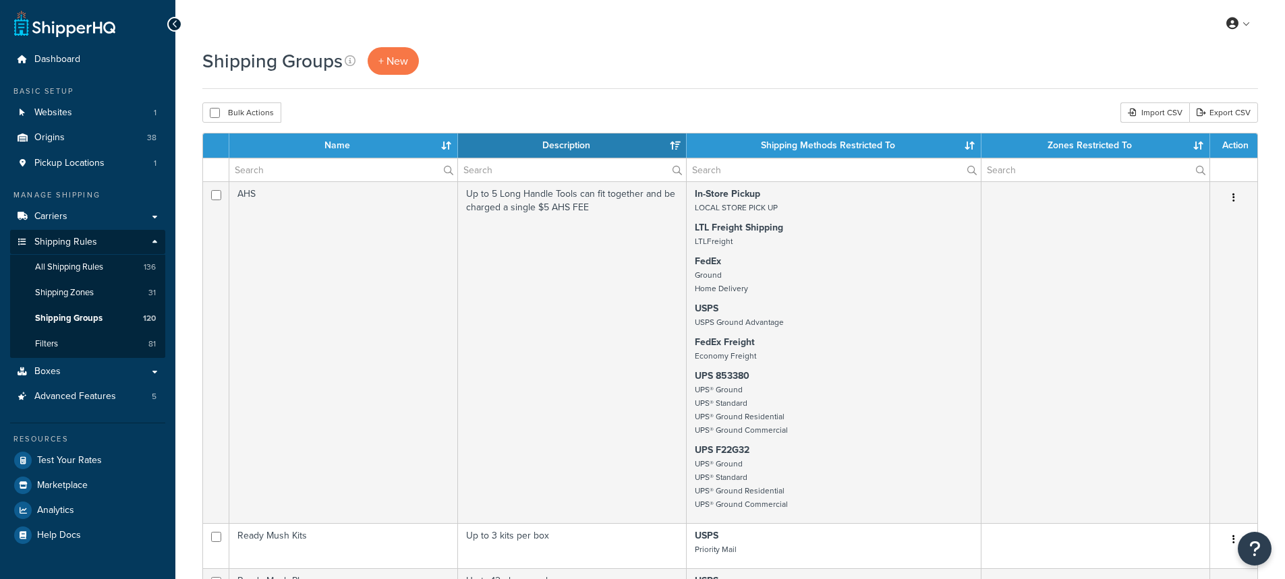
select select "15"
click at [345, 171] on input "text" at bounding box center [343, 169] width 228 height 23
type input "Anni"
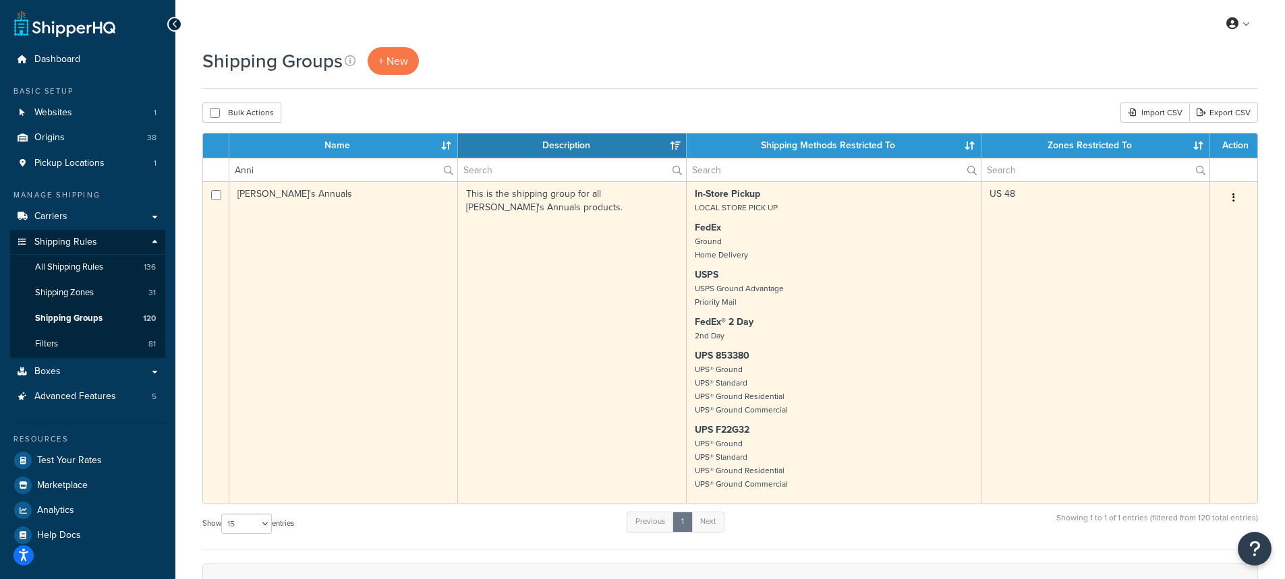
click at [363, 317] on td "[PERSON_NAME]'s Annuals" at bounding box center [343, 342] width 229 height 322
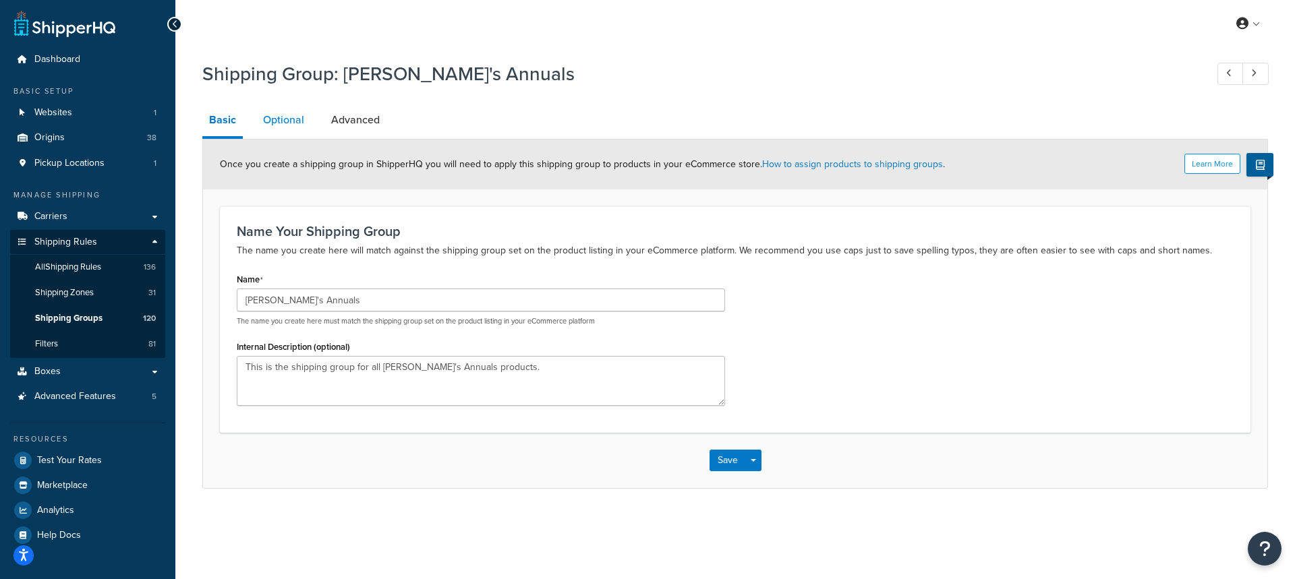
click at [282, 121] on link "Optional" at bounding box center [283, 120] width 55 height 32
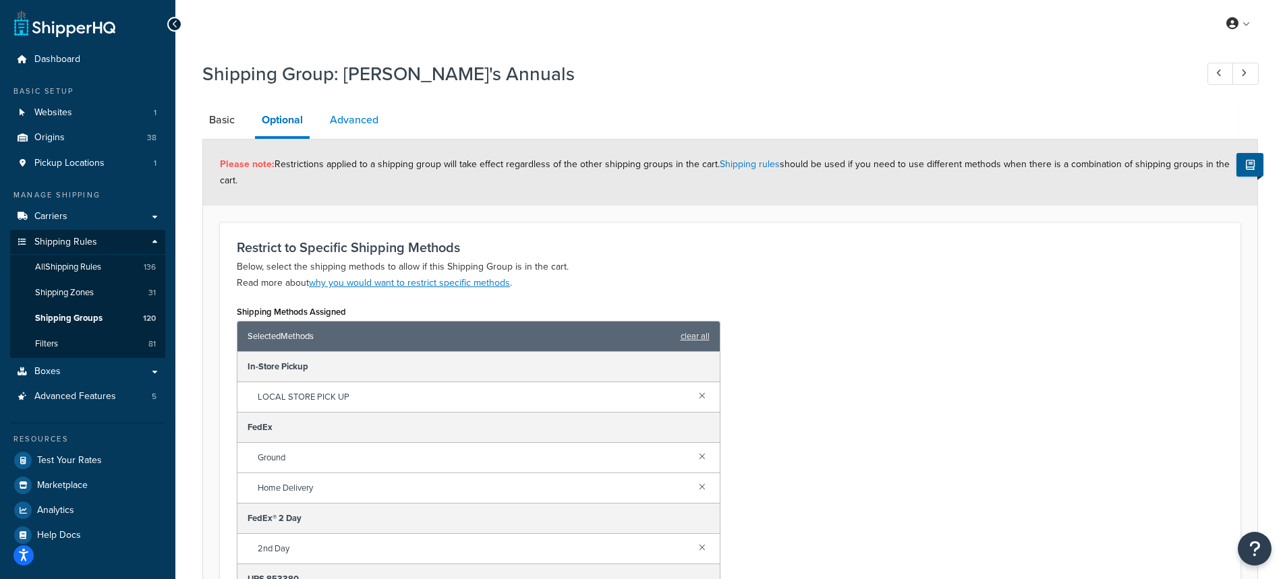
click at [356, 122] on link "Advanced" at bounding box center [354, 120] width 62 height 32
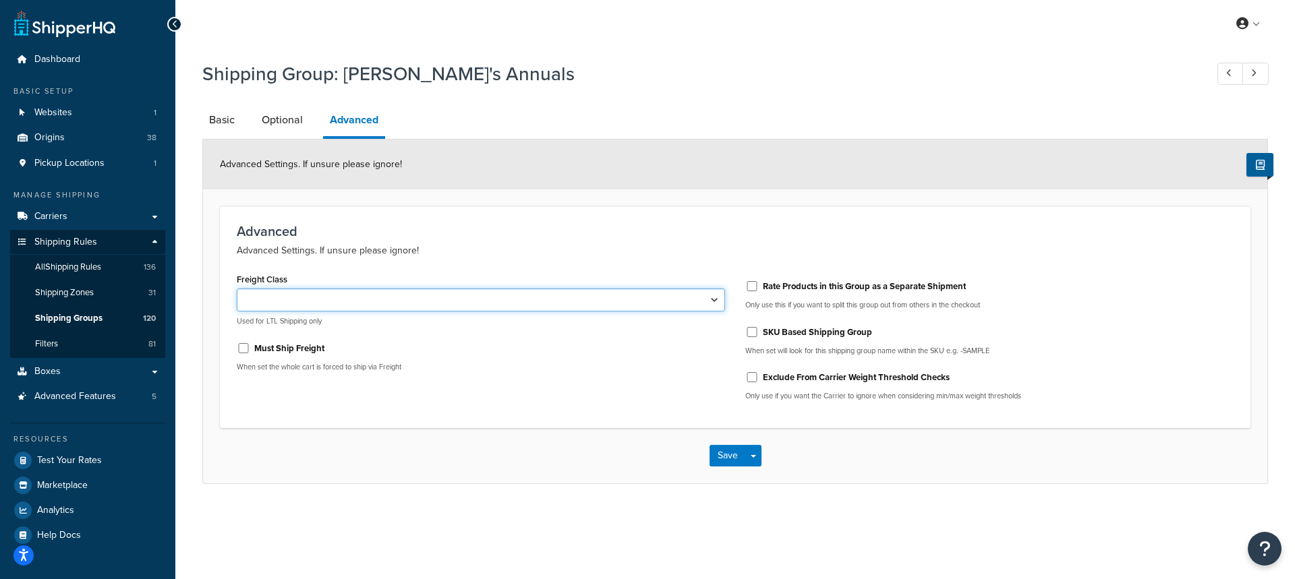
click at [442, 297] on select "50 55 60 65 70 77.5 85 92.5 100 110 125 150 175 200 250 300 400 500" at bounding box center [481, 300] width 488 height 23
click at [467, 428] on div "Advanced Advanced Settings. If unsure please ignore! Freight Class 50 55 60 65 …" at bounding box center [735, 317] width 1030 height 222
click at [285, 123] on link "Optional" at bounding box center [282, 120] width 55 height 32
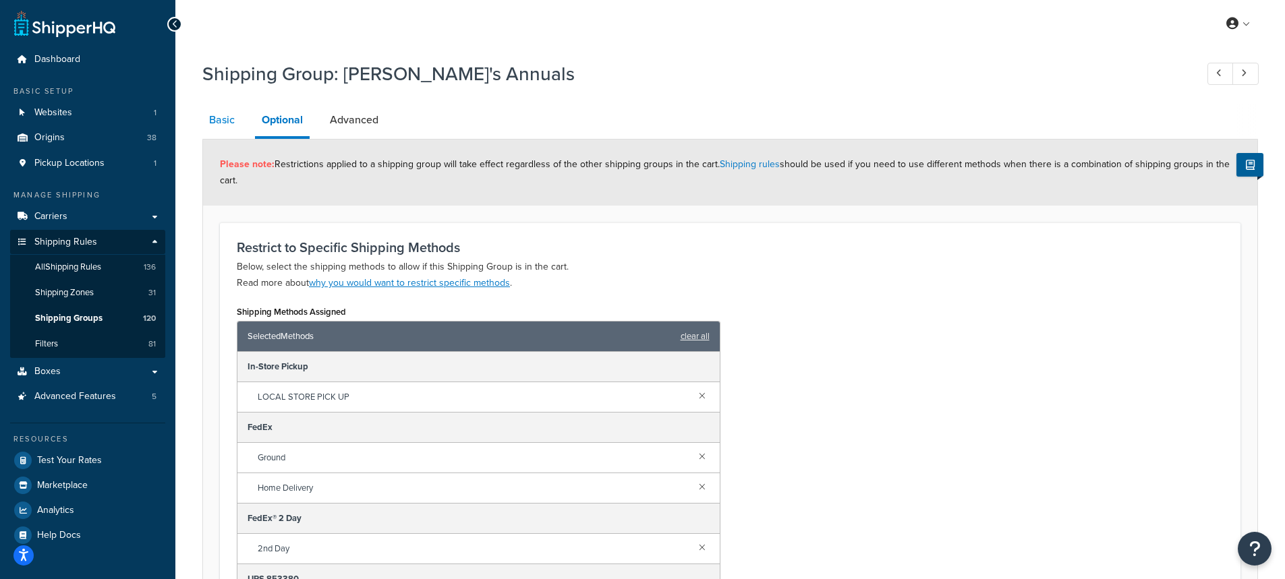
click at [213, 119] on link "Basic" at bounding box center [221, 120] width 39 height 32
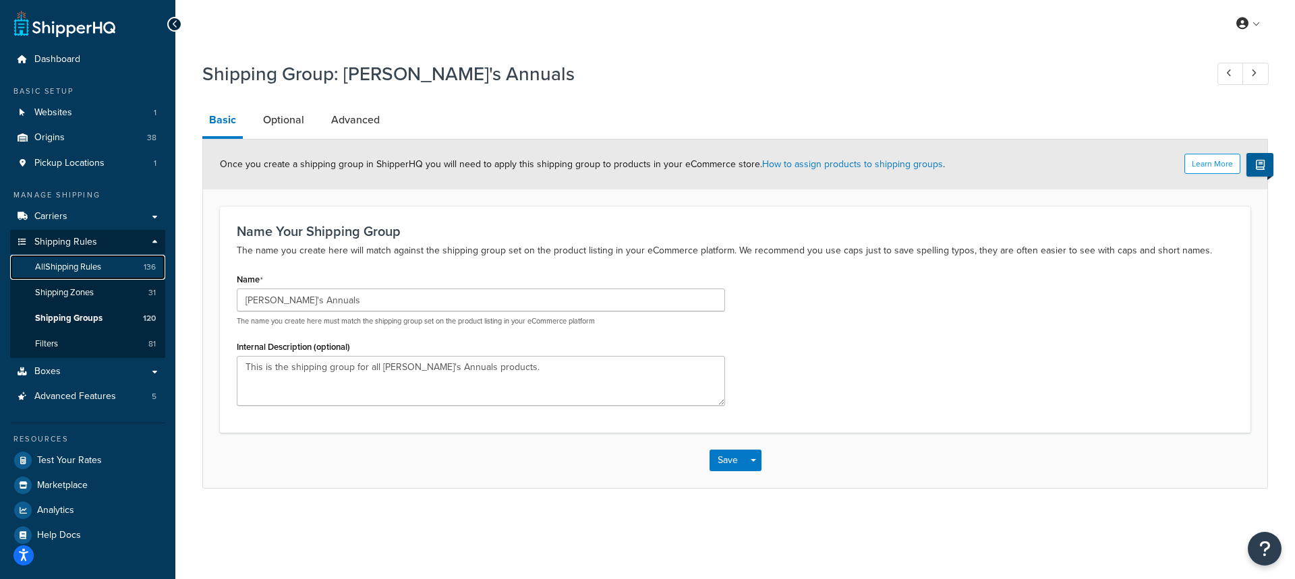
click at [69, 268] on span "All Shipping Rules" at bounding box center [68, 267] width 66 height 11
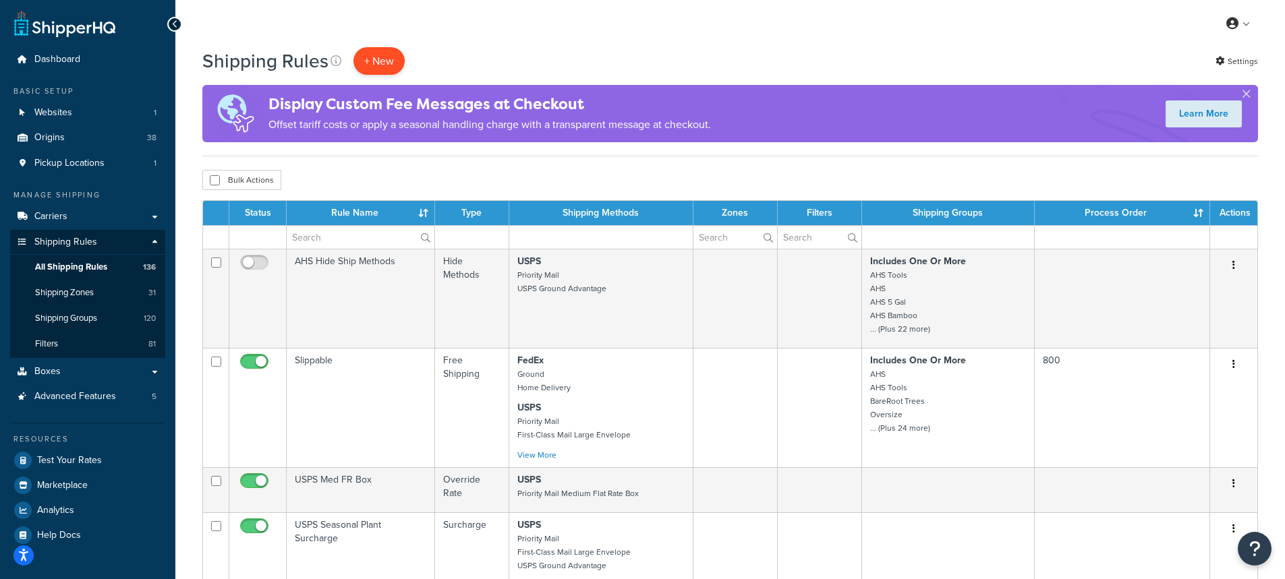
click at [376, 65] on p "+ New" at bounding box center [378, 61] width 51 height 28
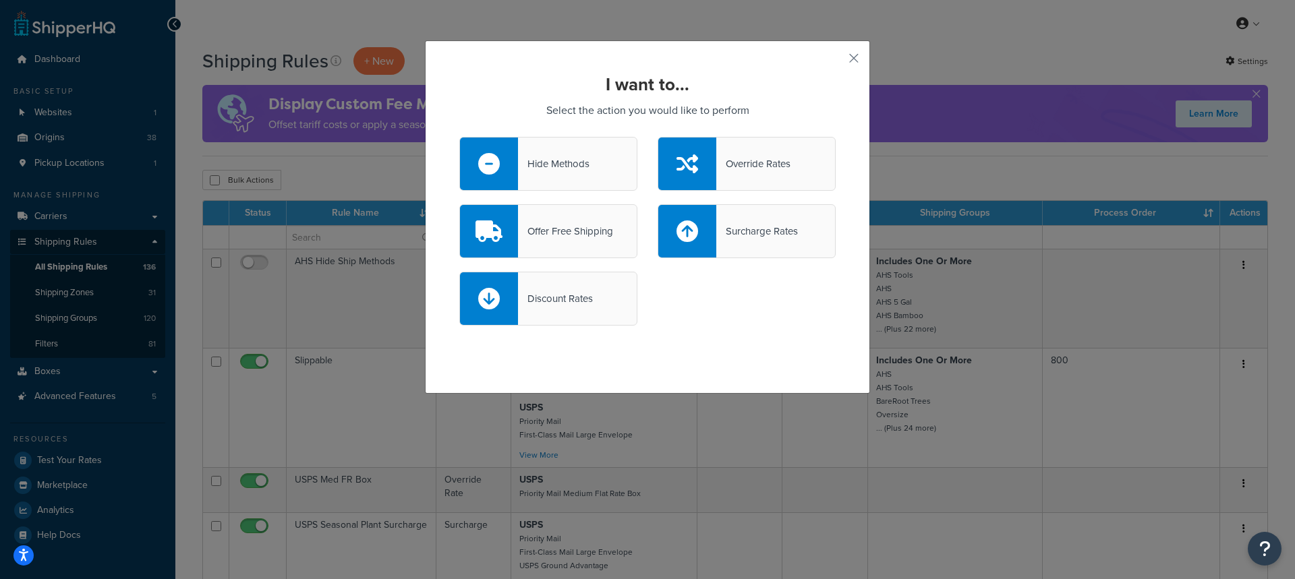
click at [511, 163] on div at bounding box center [489, 164] width 58 height 53
click at [0, 0] on input "Hide Methods" at bounding box center [0, 0] width 0 height 0
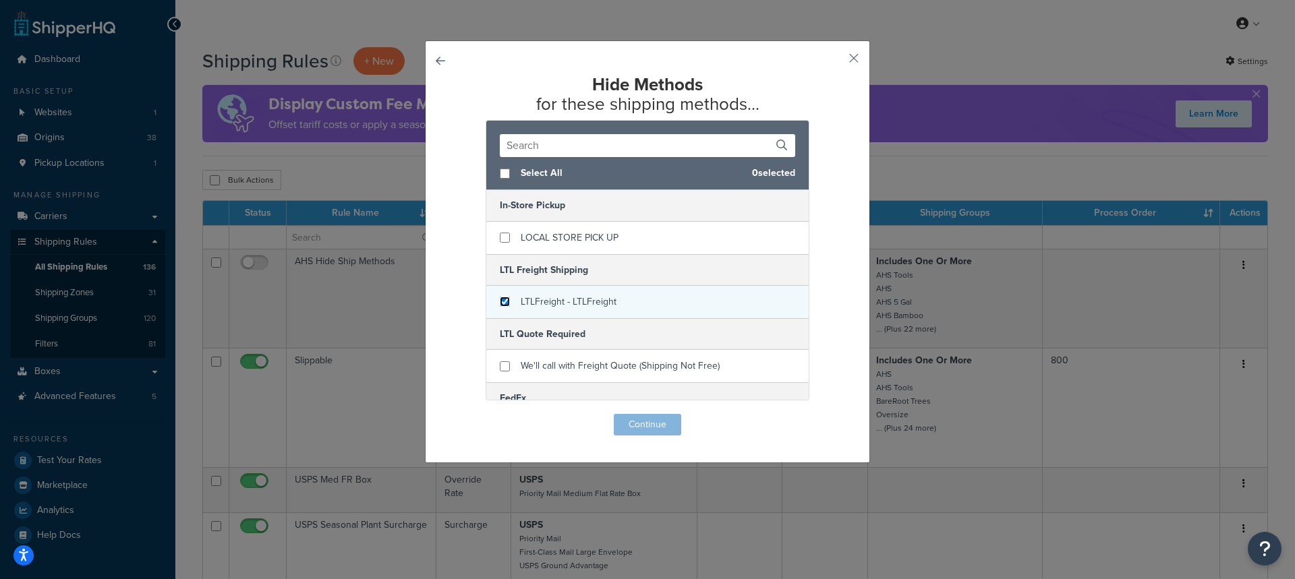
drag, startPoint x: 501, startPoint y: 299, endPoint x: 503, endPoint y: 309, distance: 9.7
click at [502, 305] on input "checkbox" at bounding box center [505, 302] width 10 height 10
checkbox input "true"
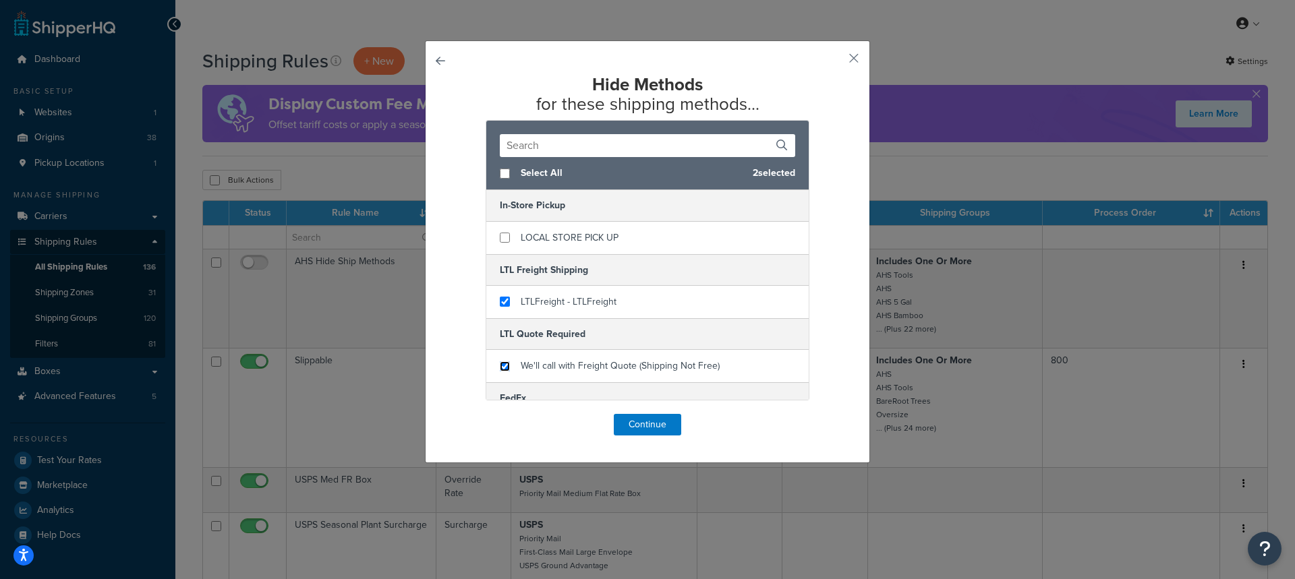
drag, startPoint x: 500, startPoint y: 365, endPoint x: 603, endPoint y: 320, distance: 111.7
click at [502, 365] on input "checkbox" at bounding box center [505, 366] width 10 height 10
checkbox input "true"
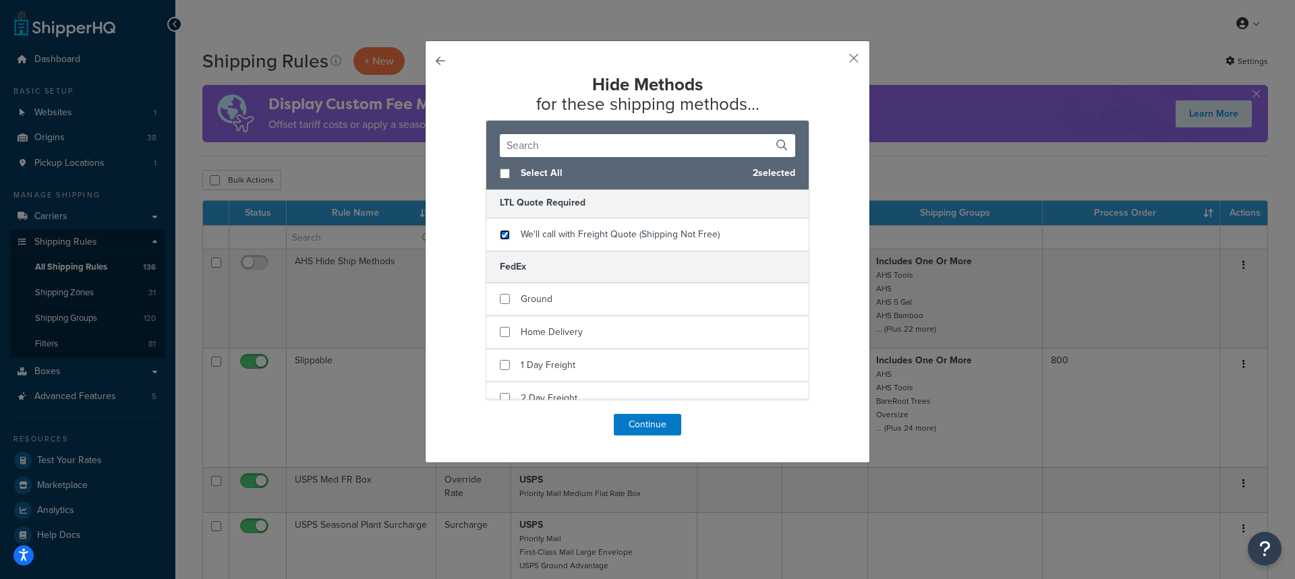
scroll to position [135, 0]
checkbox input "true"
click at [501, 307] on div "Ground" at bounding box center [647, 296] width 322 height 33
checkbox input "true"
drag, startPoint x: 500, startPoint y: 329, endPoint x: 503, endPoint y: 348, distance: 19.1
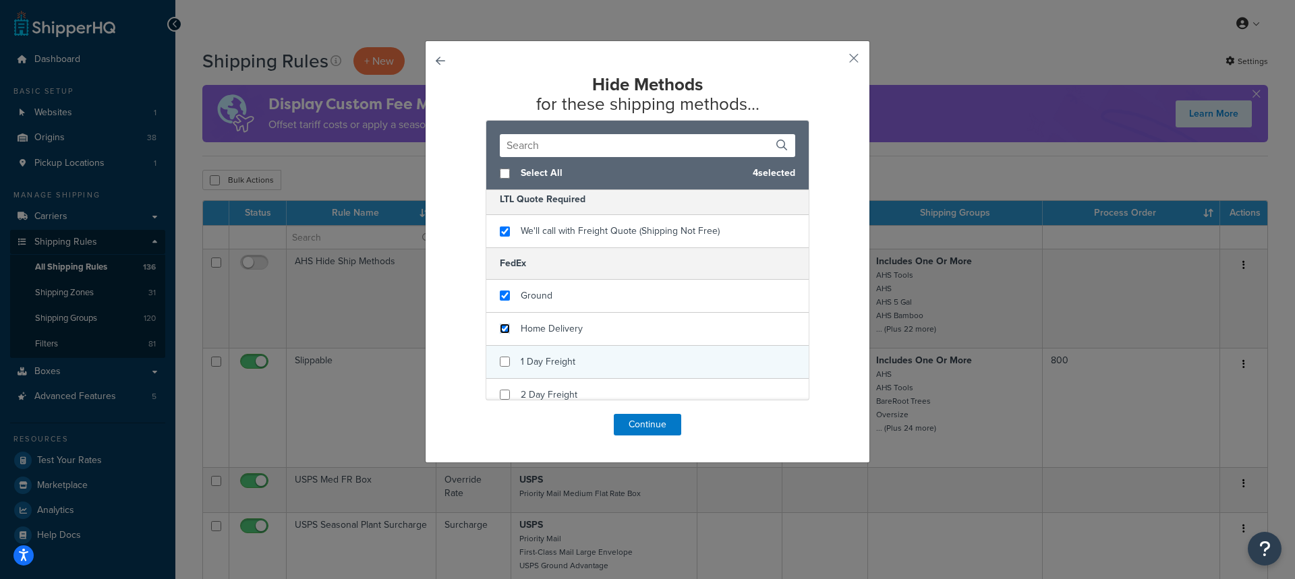
click at [503, 336] on div "Home Delivery" at bounding box center [647, 329] width 322 height 33
click at [502, 363] on input "checkbox" at bounding box center [505, 362] width 10 height 10
checkbox input "true"
click at [500, 394] on input "checkbox" at bounding box center [505, 395] width 10 height 10
checkbox input "true"
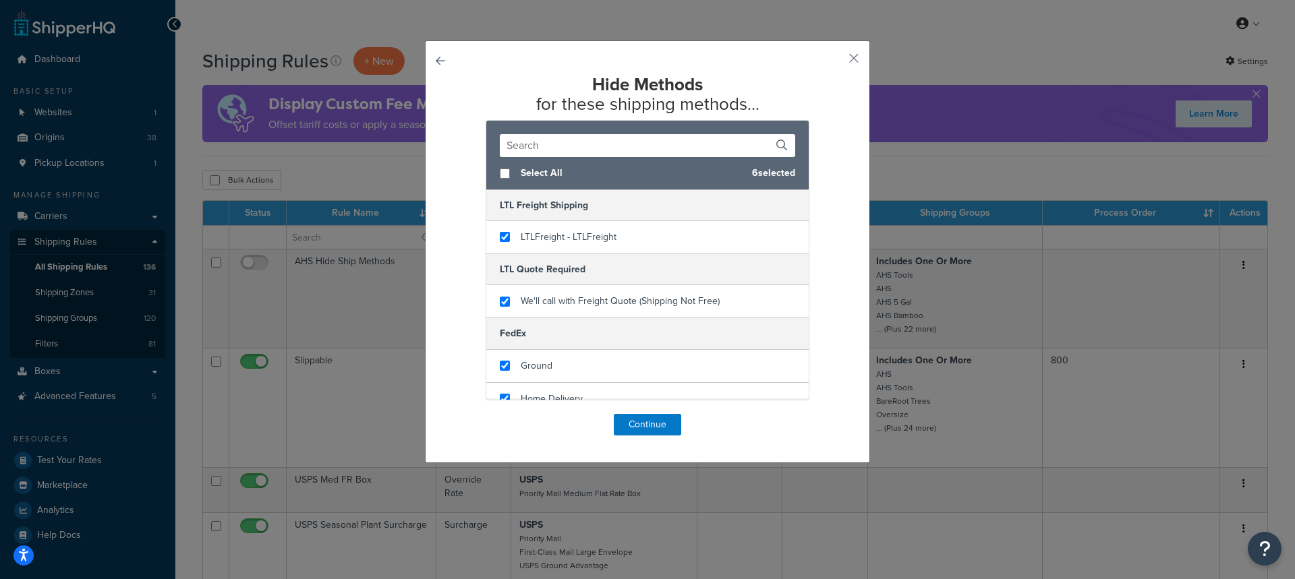
scroll to position [0, 0]
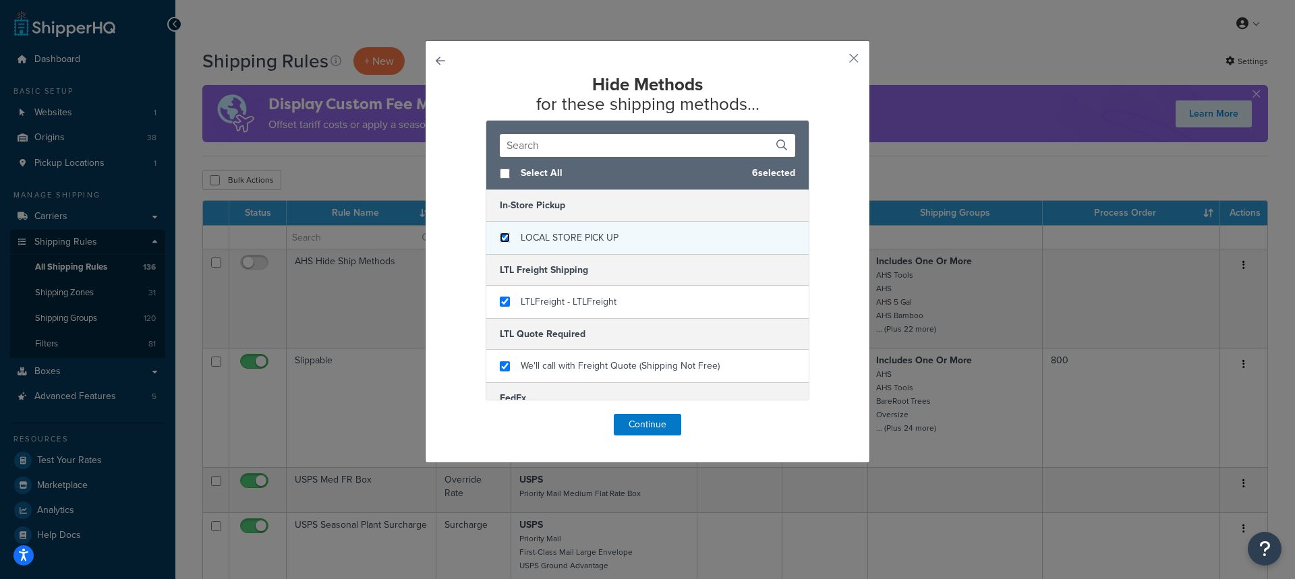
drag, startPoint x: 499, startPoint y: 238, endPoint x: 524, endPoint y: 252, distance: 28.7
click at [500, 238] on input "checkbox" at bounding box center [505, 238] width 10 height 10
checkbox input "true"
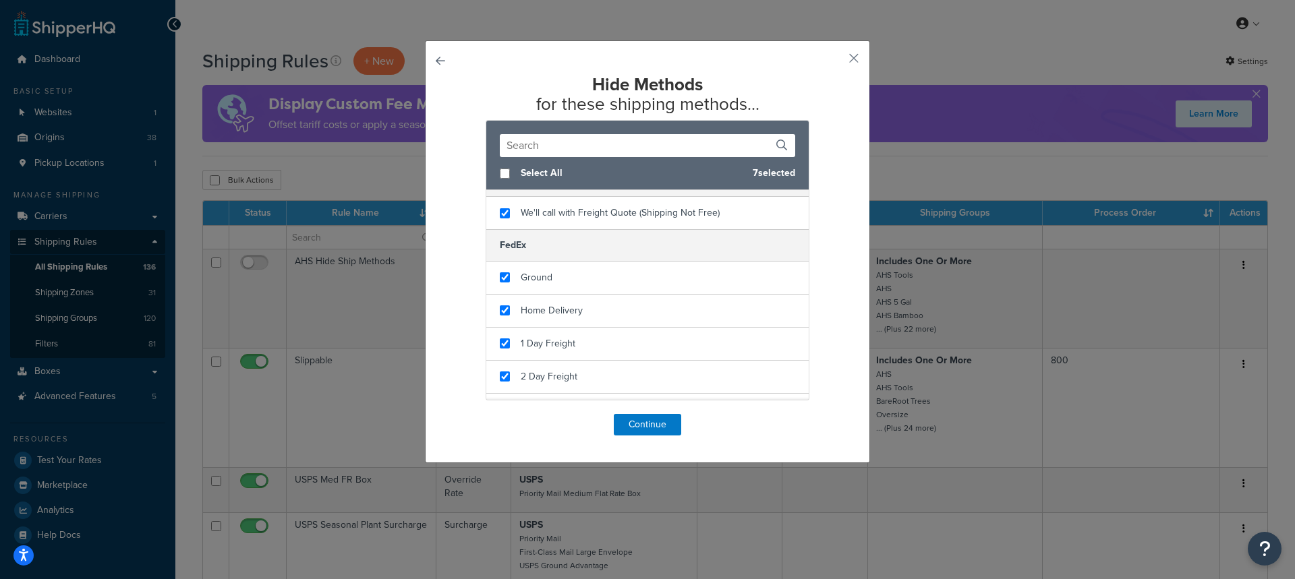
scroll to position [270, 0]
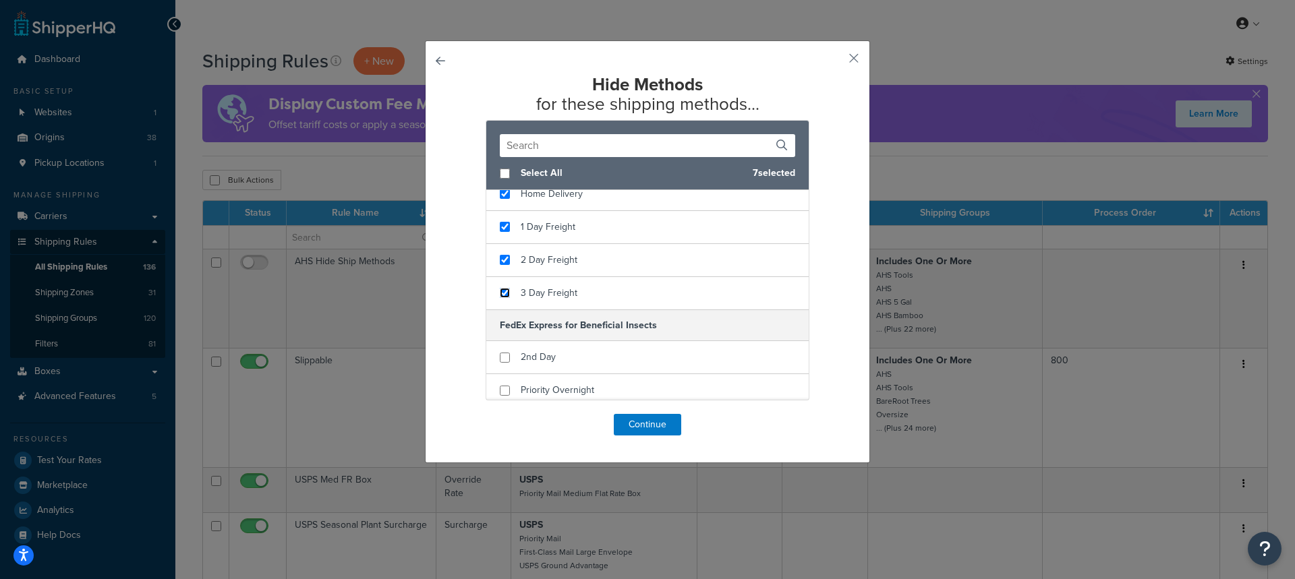
click at [500, 296] on input "checkbox" at bounding box center [505, 293] width 10 height 10
checkbox input "true"
drag, startPoint x: 502, startPoint y: 359, endPoint x: 499, endPoint y: 378, distance: 19.1
click at [502, 361] on input "checkbox" at bounding box center [505, 358] width 10 height 10
checkbox input "true"
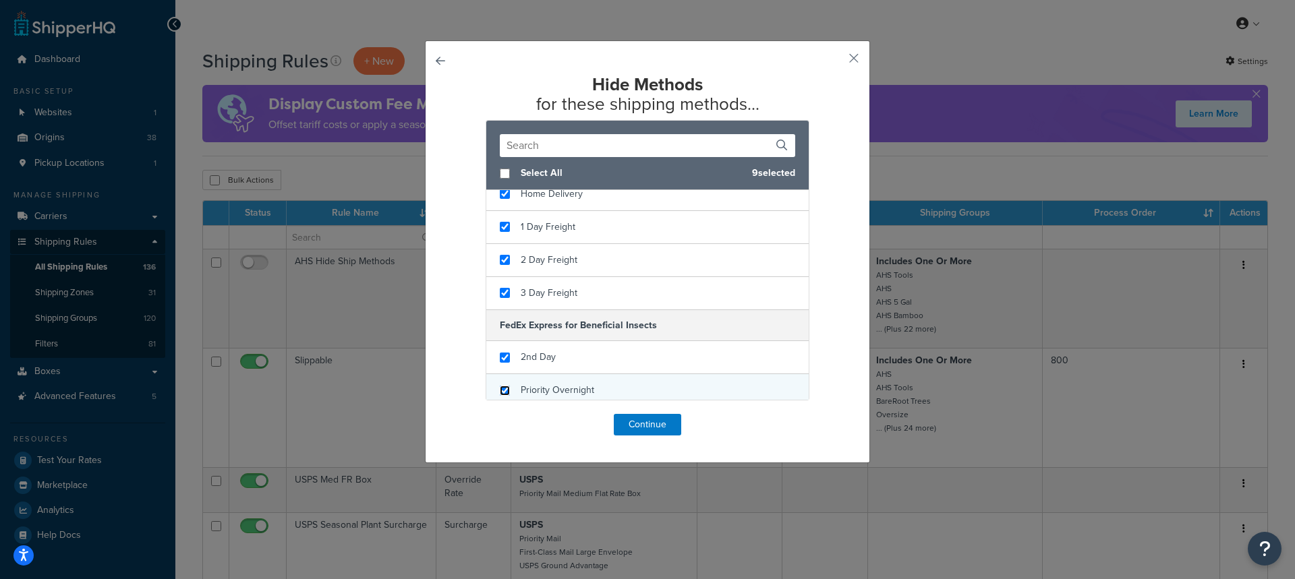
click at [500, 390] on input "checkbox" at bounding box center [505, 391] width 10 height 10
checkbox input "true"
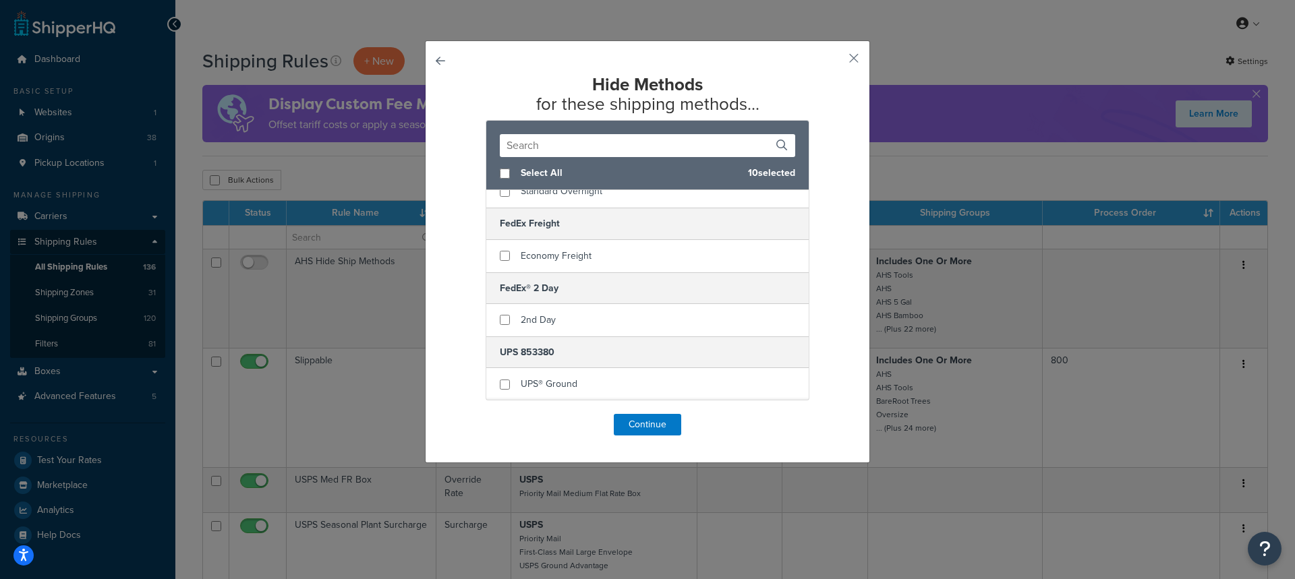
scroll to position [472, 0]
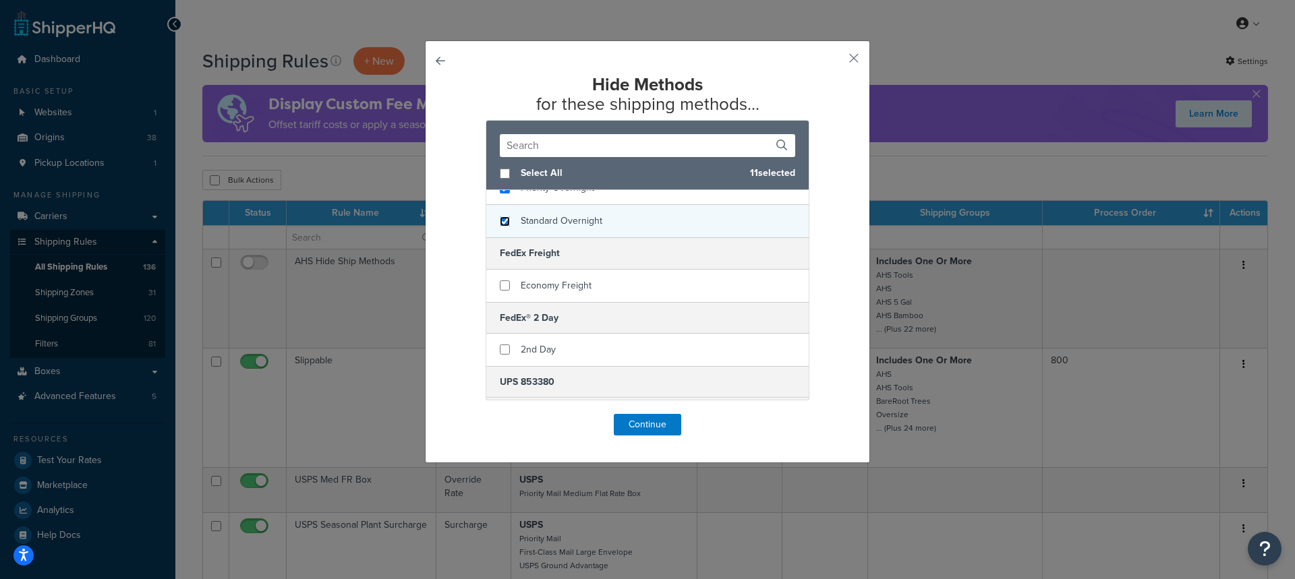
click at [502, 221] on input "checkbox" at bounding box center [505, 221] width 10 height 10
checkbox input "true"
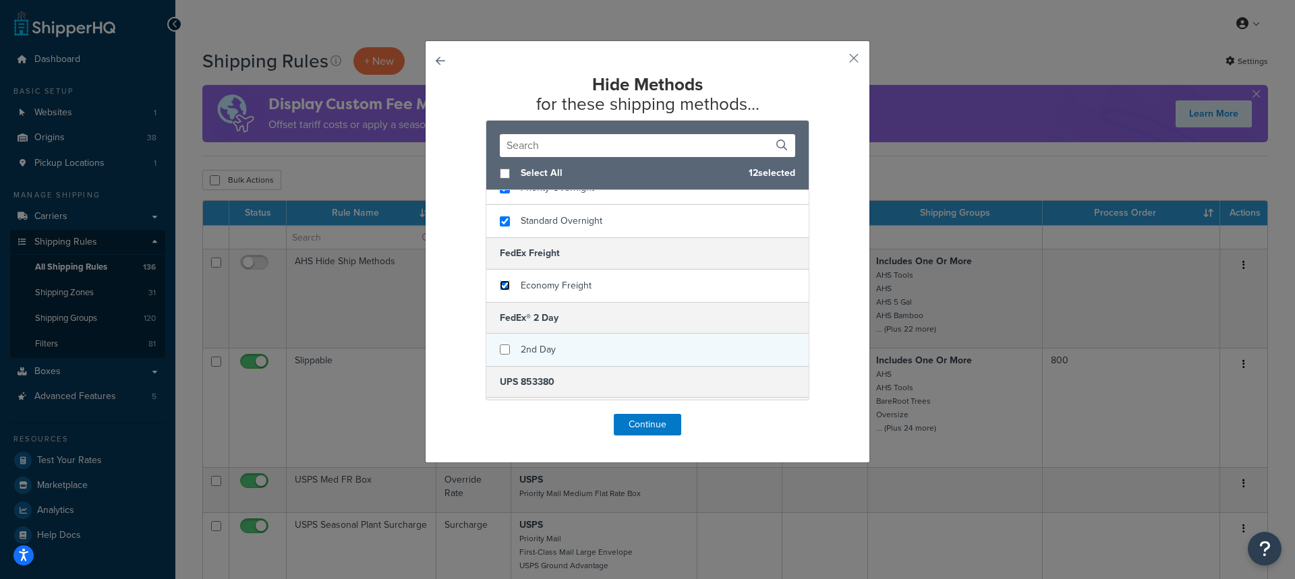
drag, startPoint x: 501, startPoint y: 286, endPoint x: 488, endPoint y: 363, distance: 78.7
click at [502, 291] on input "checkbox" at bounding box center [505, 286] width 10 height 10
checkbox input "true"
click at [501, 350] on input "checkbox" at bounding box center [505, 350] width 10 height 10
checkbox input "true"
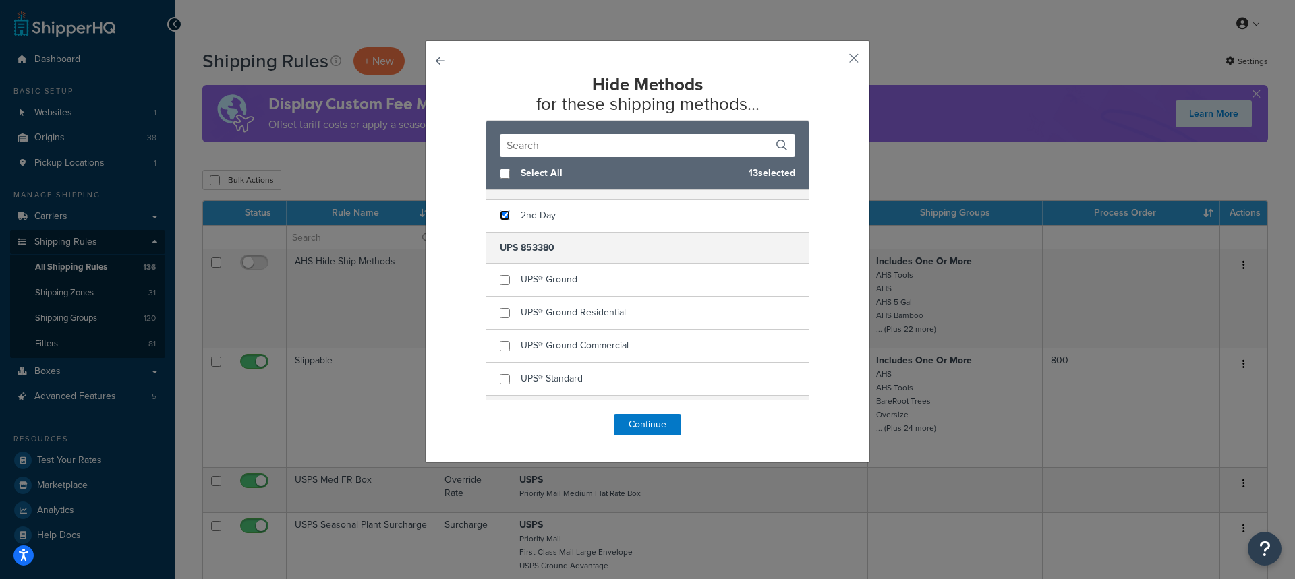
scroll to position [607, 0]
checkbox input "true"
click at [510, 282] on div "UPS® Ground" at bounding box center [647, 279] width 322 height 33
checkbox input "true"
drag, startPoint x: 507, startPoint y: 312, endPoint x: 504, endPoint y: 320, distance: 8.8
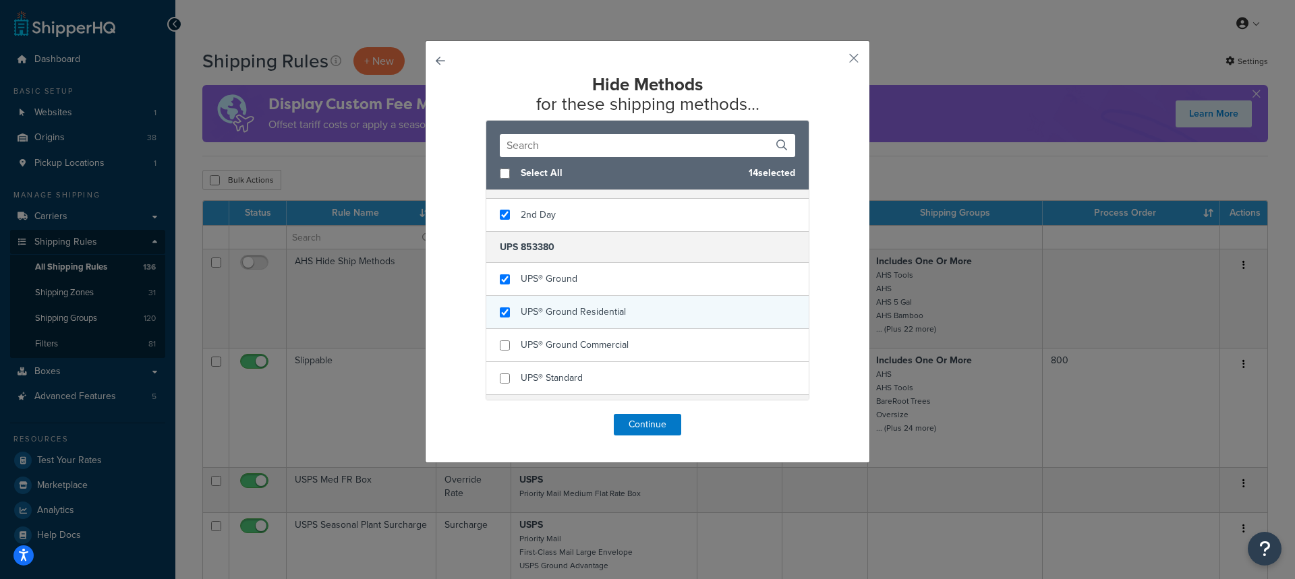
click at [506, 316] on div "UPS® Ground Residential" at bounding box center [647, 312] width 322 height 33
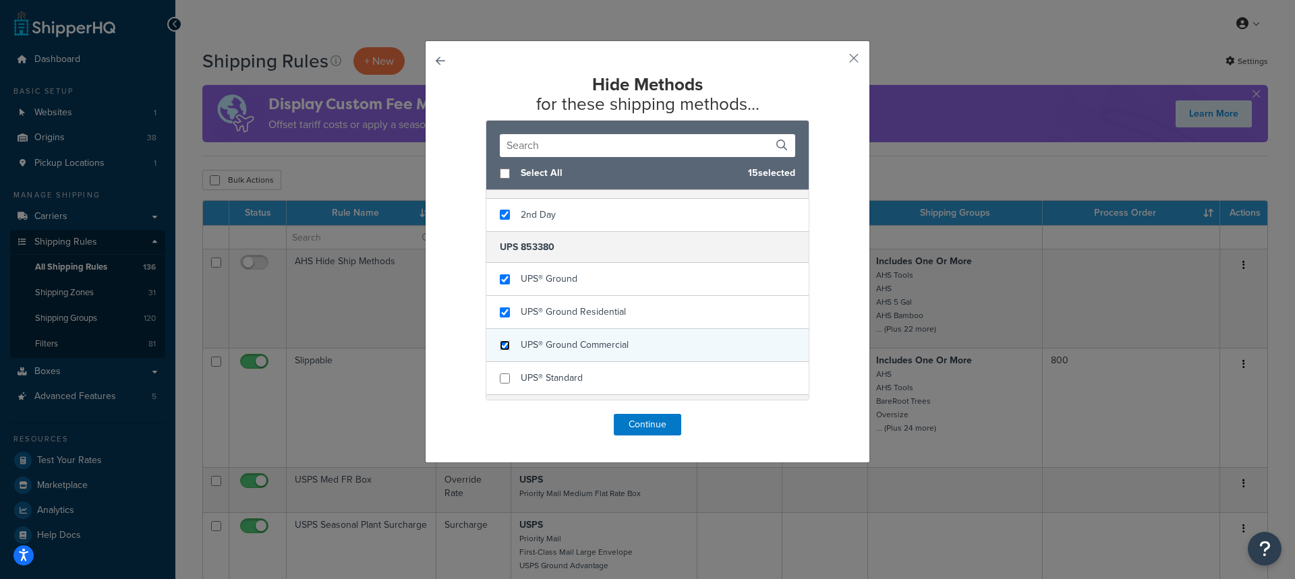
checkbox input "true"
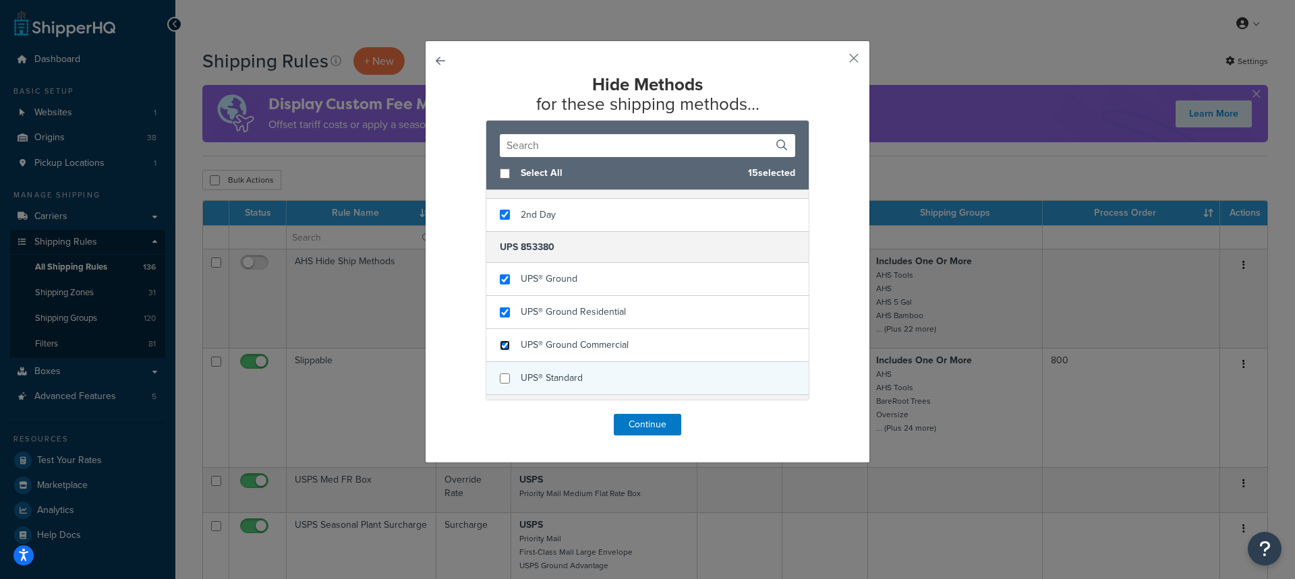
drag, startPoint x: 500, startPoint y: 343, endPoint x: 501, endPoint y: 367, distance: 25.0
click at [501, 352] on div "UPS® Ground Commercial" at bounding box center [647, 345] width 322 height 33
click at [500, 377] on input "checkbox" at bounding box center [505, 379] width 10 height 10
checkbox input "true"
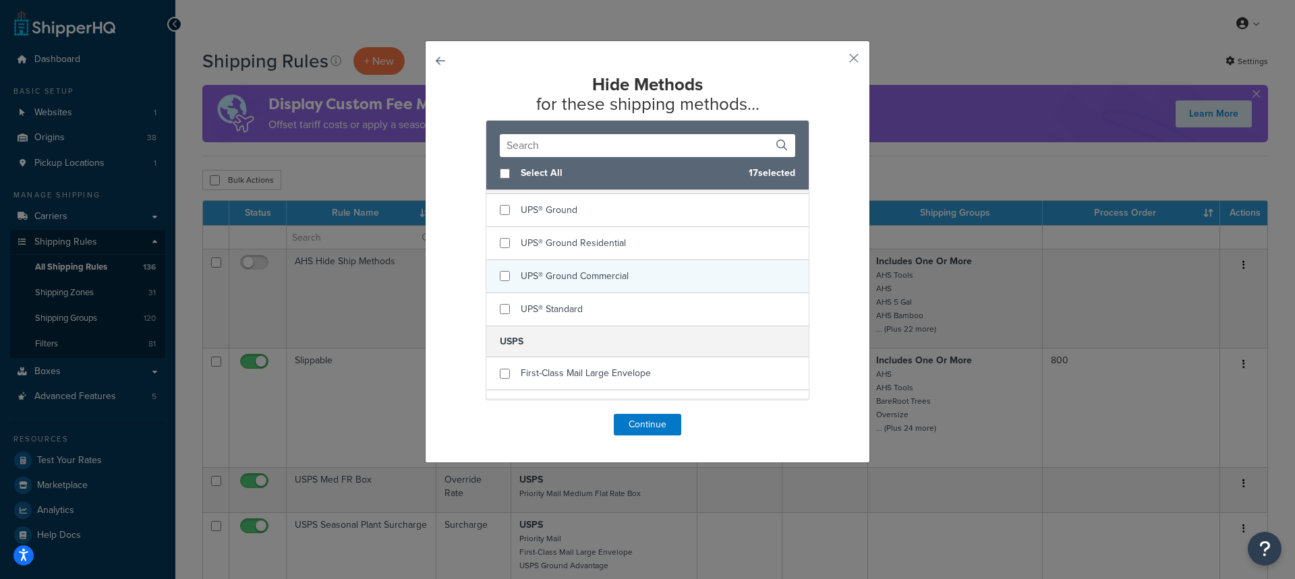
scroll to position [809, 0]
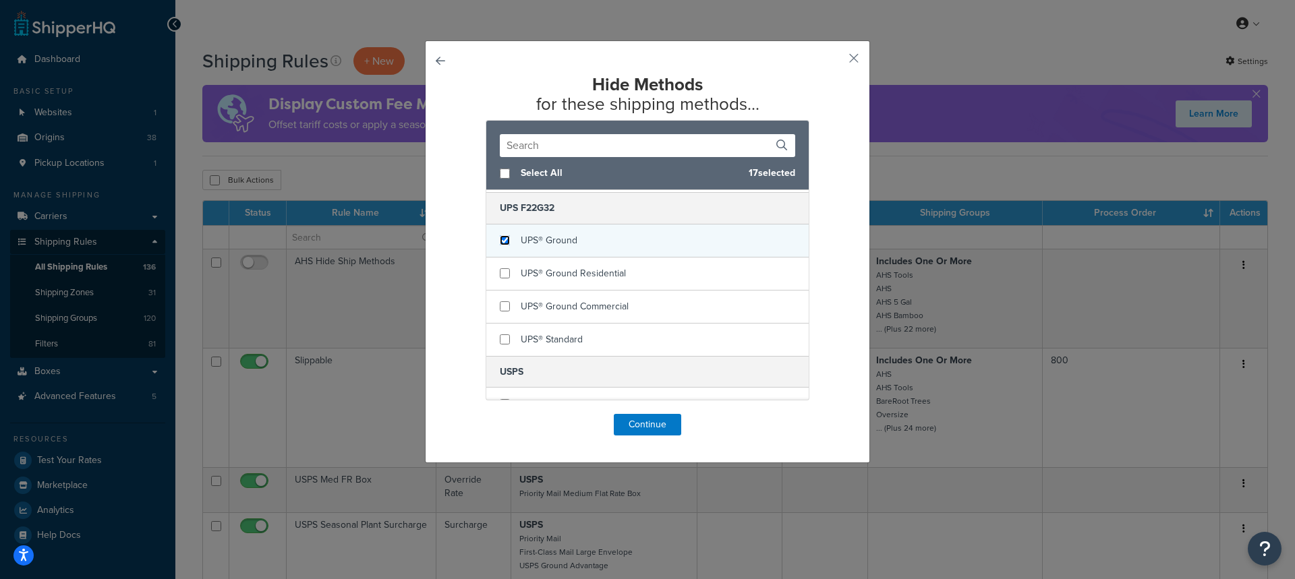
checkbox input "true"
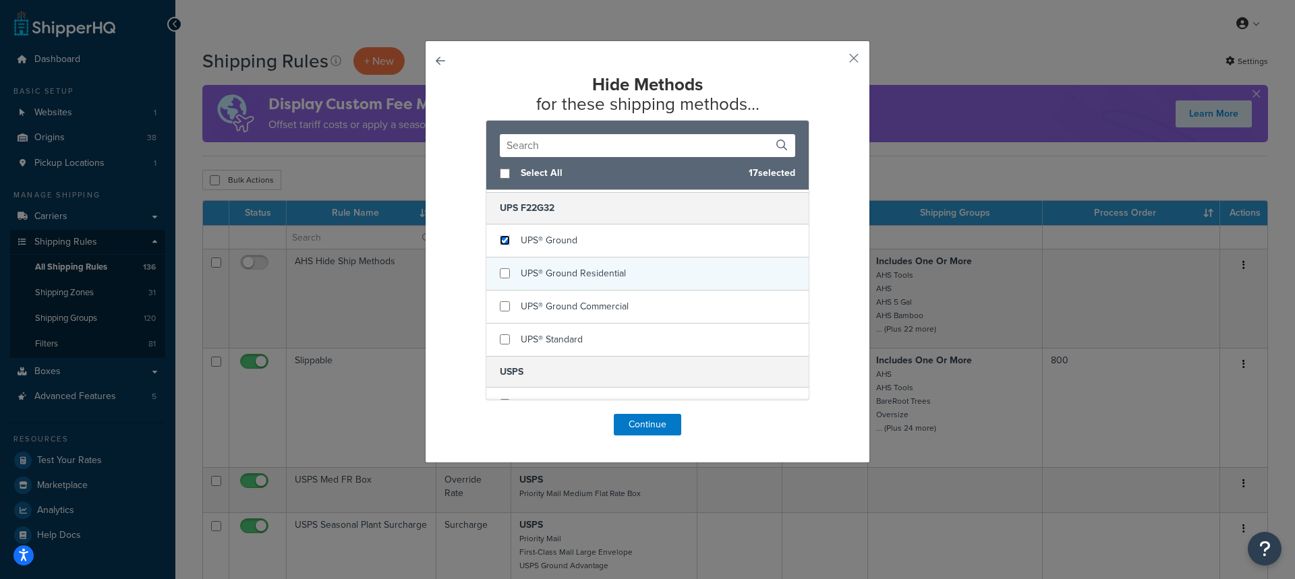
drag, startPoint x: 494, startPoint y: 241, endPoint x: 499, endPoint y: 276, distance: 35.4
click at [494, 246] on div "UPS® Ground" at bounding box center [647, 241] width 322 height 33
checkbox input "true"
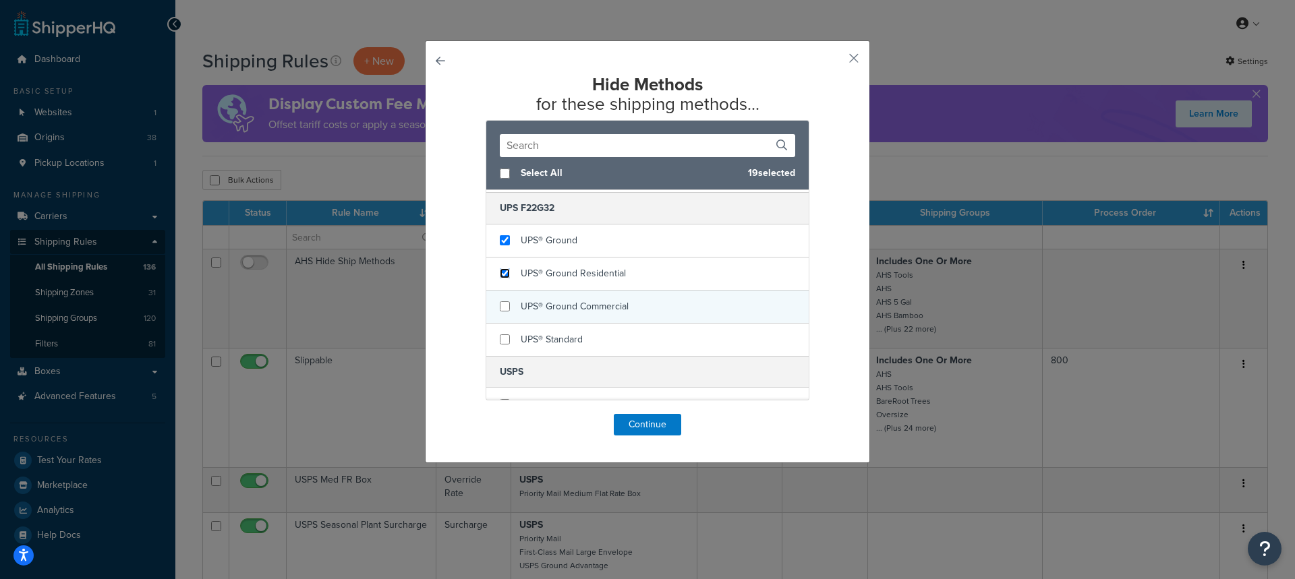
drag, startPoint x: 499, startPoint y: 276, endPoint x: 498, endPoint y: 310, distance: 34.4
click at [499, 293] on div "UPS F22G32 UPS® Ground UPS® Ground Residential UPS® Ground Commercial UPS® Stan…" at bounding box center [647, 273] width 322 height 163
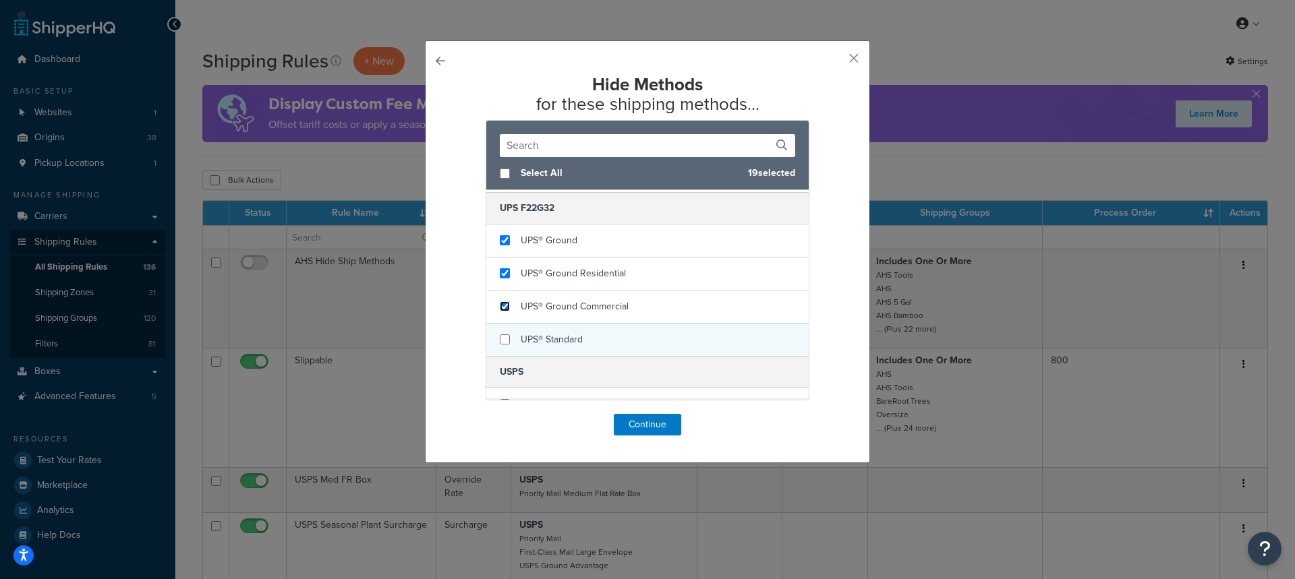
drag, startPoint x: 498, startPoint y: 310, endPoint x: 497, endPoint y: 328, distance: 18.2
click at [500, 312] on input "checkbox" at bounding box center [505, 306] width 10 height 10
checkbox input "true"
click at [502, 336] on input "checkbox" at bounding box center [505, 339] width 10 height 10
checkbox input "true"
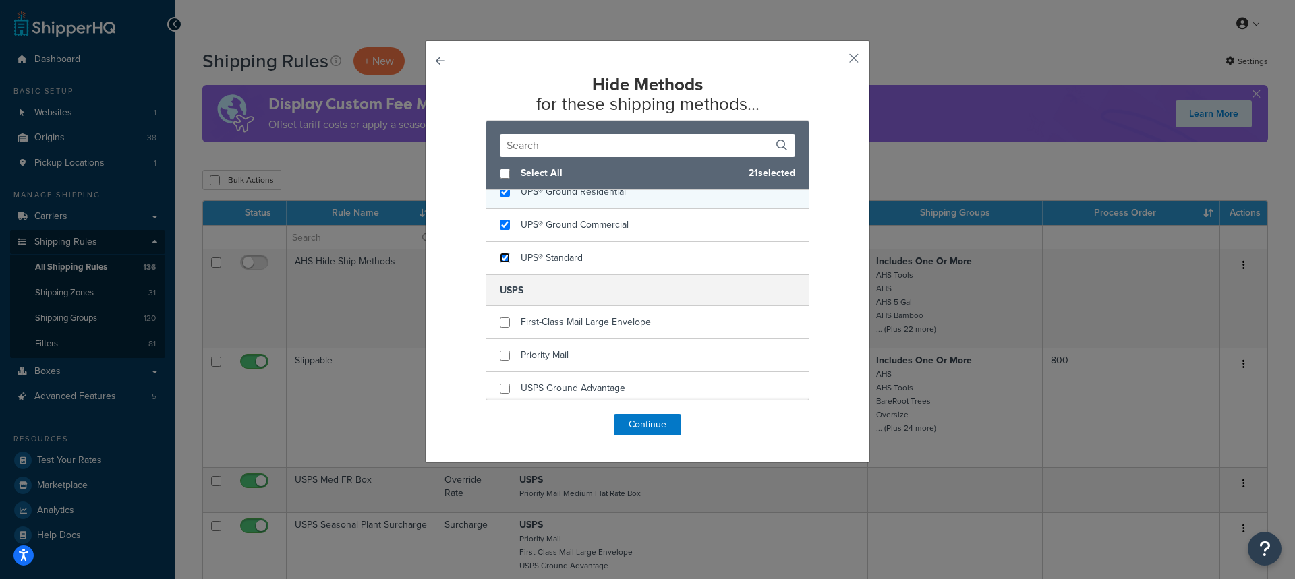
scroll to position [895, 0]
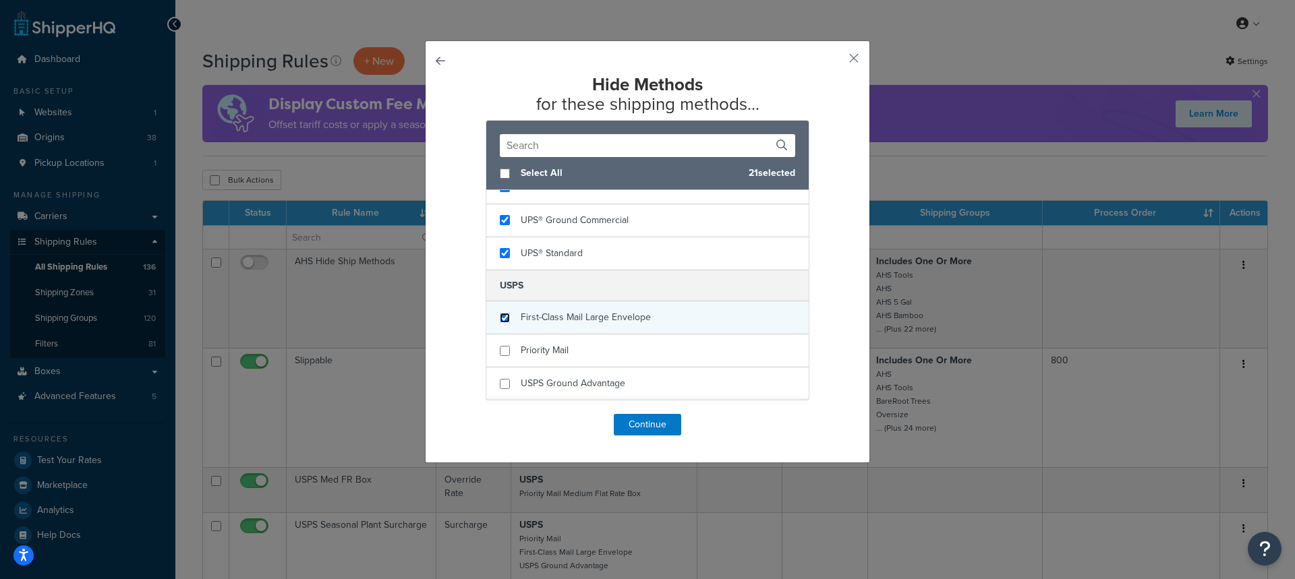
checkbox input "true"
drag, startPoint x: 503, startPoint y: 319, endPoint x: 497, endPoint y: 345, distance: 27.0
click at [503, 326] on div "First-Class Mail Large Envelope" at bounding box center [647, 317] width 322 height 33
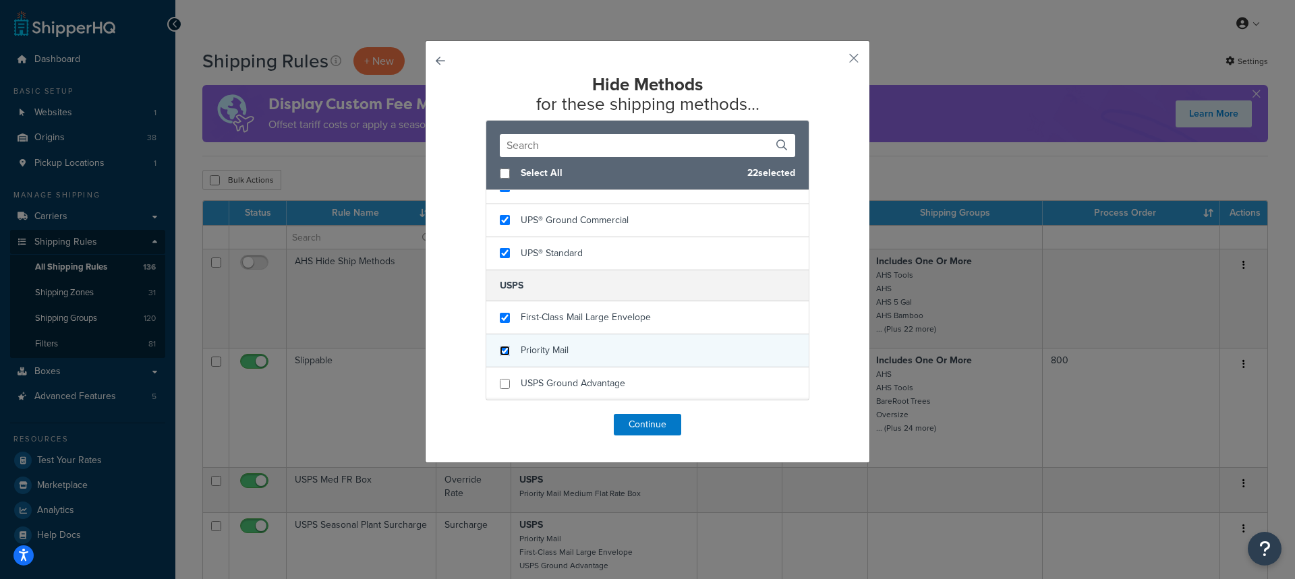
drag, startPoint x: 497, startPoint y: 351, endPoint x: 498, endPoint y: 364, distance: 12.8
click at [500, 355] on input "checkbox" at bounding box center [505, 351] width 10 height 10
checkbox input "true"
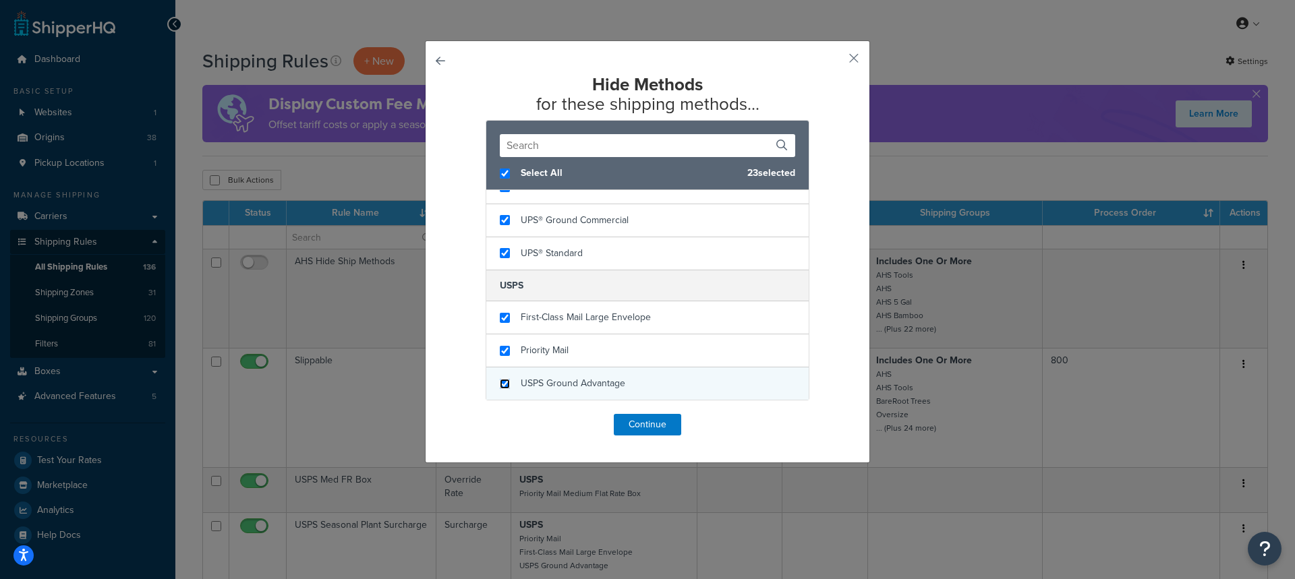
checkbox input "true"
click at [500, 379] on input "checkbox" at bounding box center [505, 384] width 10 height 10
checkbox input "true"
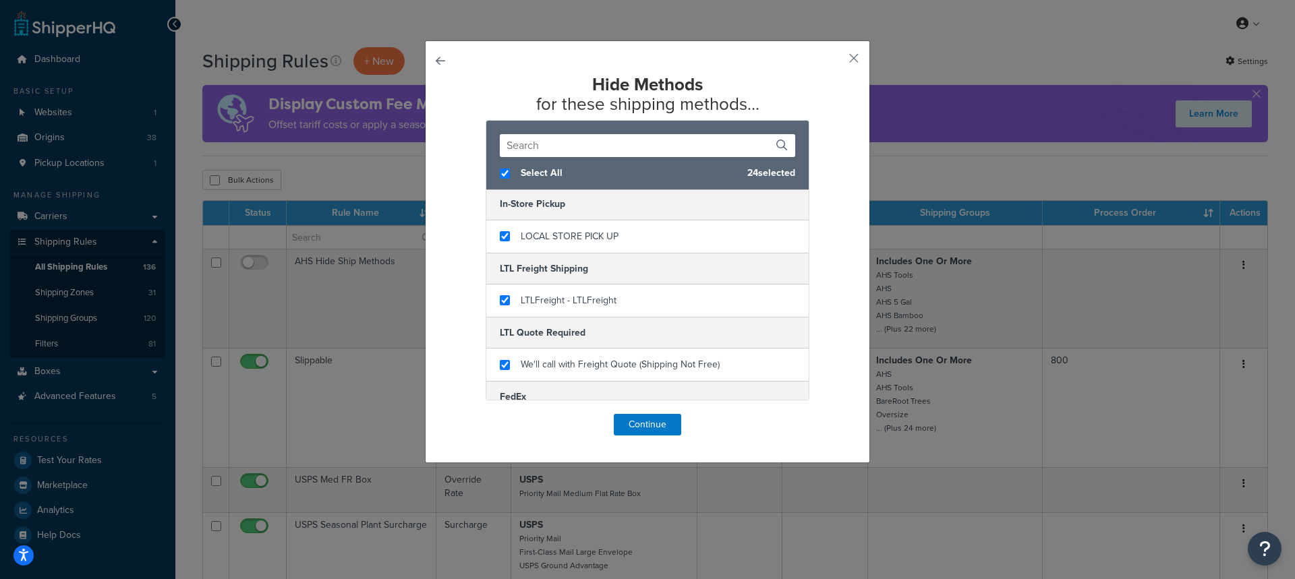
scroll to position [0, 0]
click at [624, 415] on button "Continue" at bounding box center [647, 425] width 67 height 22
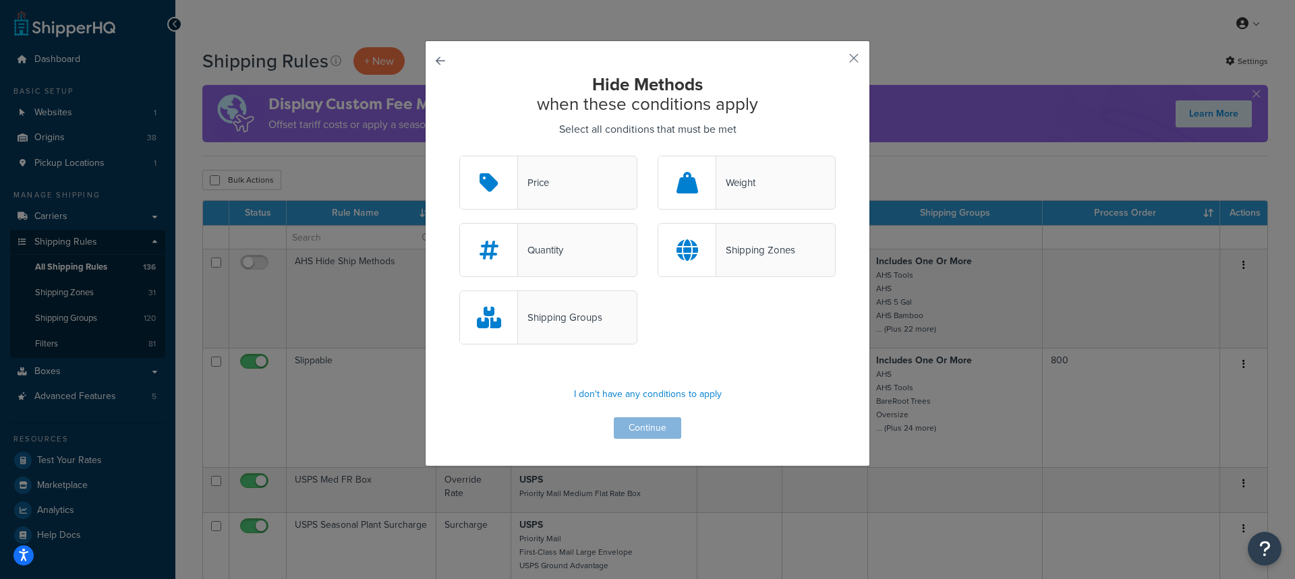
click at [728, 261] on div "Shipping Zones" at bounding box center [746, 250] width 178 height 54
click at [0, 0] on input "Shipping Zones" at bounding box center [0, 0] width 0 height 0
click at [694, 254] on div at bounding box center [688, 250] width 58 height 51
click at [0, 0] on input "Shipping Zones" at bounding box center [0, 0] width 0 height 0
click at [694, 254] on div at bounding box center [687, 250] width 58 height 53
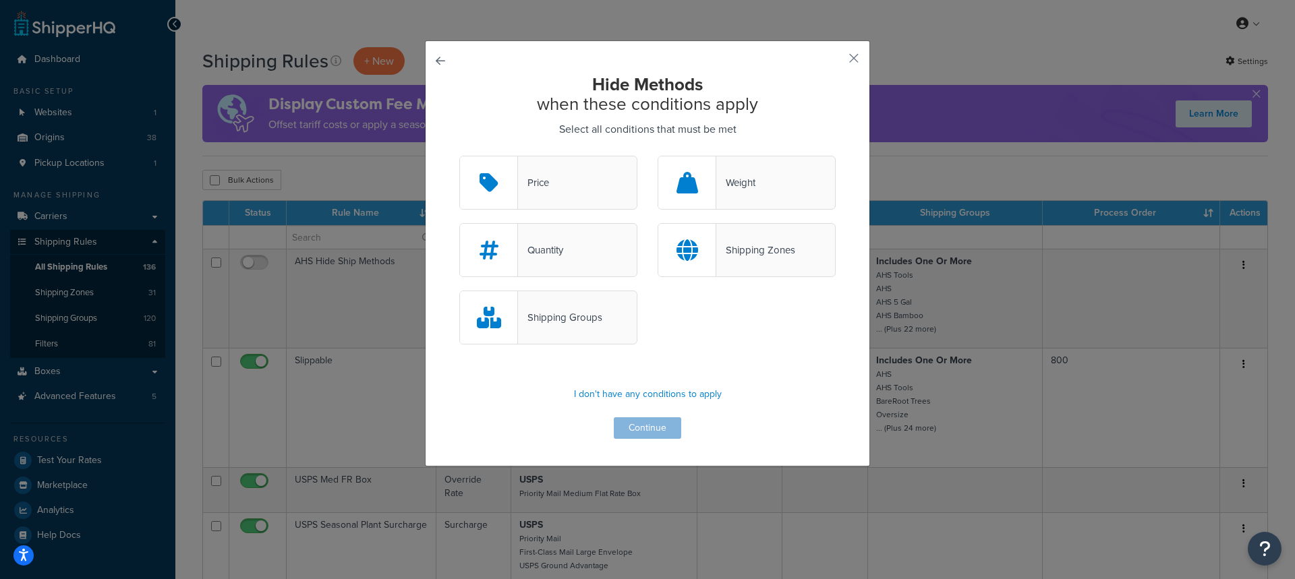
click at [0, 0] on input "Shipping Zones" at bounding box center [0, 0] width 0 height 0
click at [697, 254] on div at bounding box center [688, 250] width 58 height 51
click at [0, 0] on input "Shipping Zones" at bounding box center [0, 0] width 0 height 0
click at [655, 423] on div "Hide Methods when these conditions apply Select all conditions that must be met…" at bounding box center [647, 257] width 376 height 364
click at [743, 255] on div "Shipping Zones" at bounding box center [755, 250] width 79 height 19
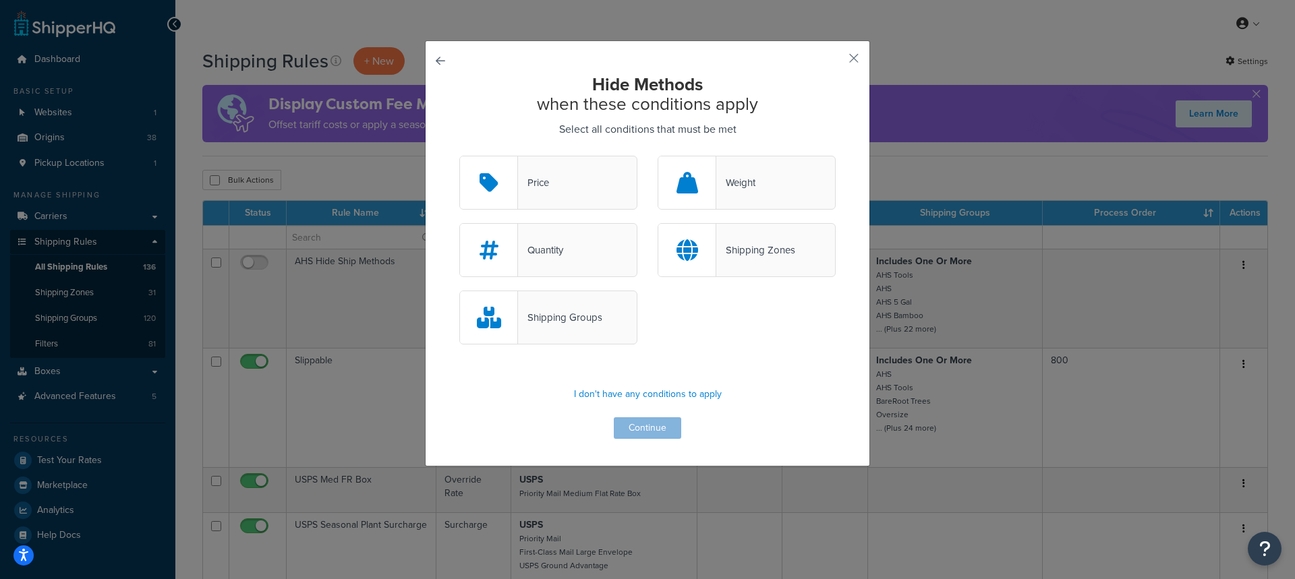
click at [0, 0] on input "Shipping Zones" at bounding box center [0, 0] width 0 height 0
click at [643, 428] on button "Continue" at bounding box center [647, 428] width 67 height 22
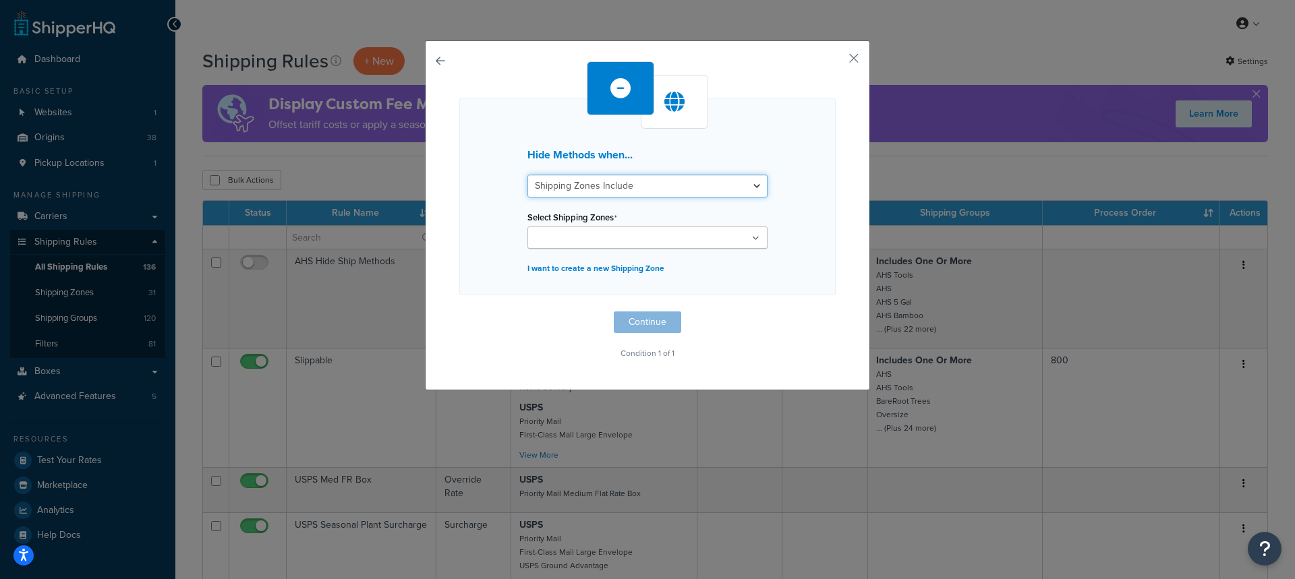
click at [697, 188] on select "Shipping Zones Include Shipping Zones Do Not Include" at bounding box center [647, 186] width 240 height 23
click at [482, 198] on div "Hide Methods when... Shipping Zones Include Shipping Zones Do Not Include Selec…" at bounding box center [647, 197] width 376 height 198
click at [629, 237] on input "Select Shipping Zones" at bounding box center [590, 238] width 119 height 15
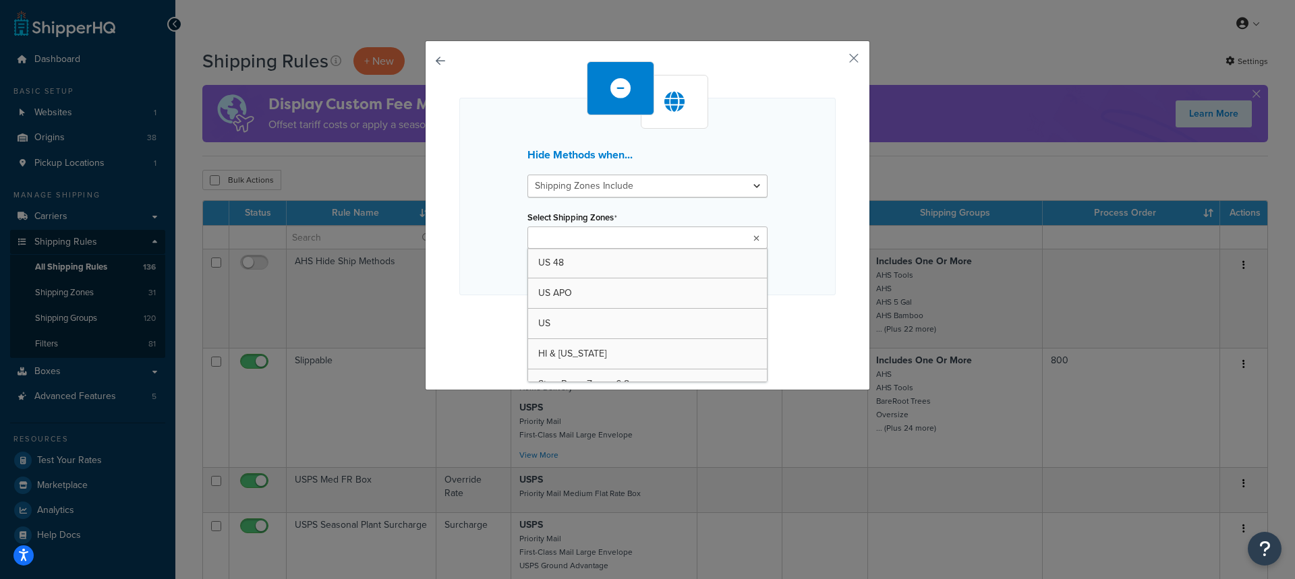
click at [570, 236] on input "Select Shipping Zones" at bounding box center [590, 238] width 119 height 15
type input "US"
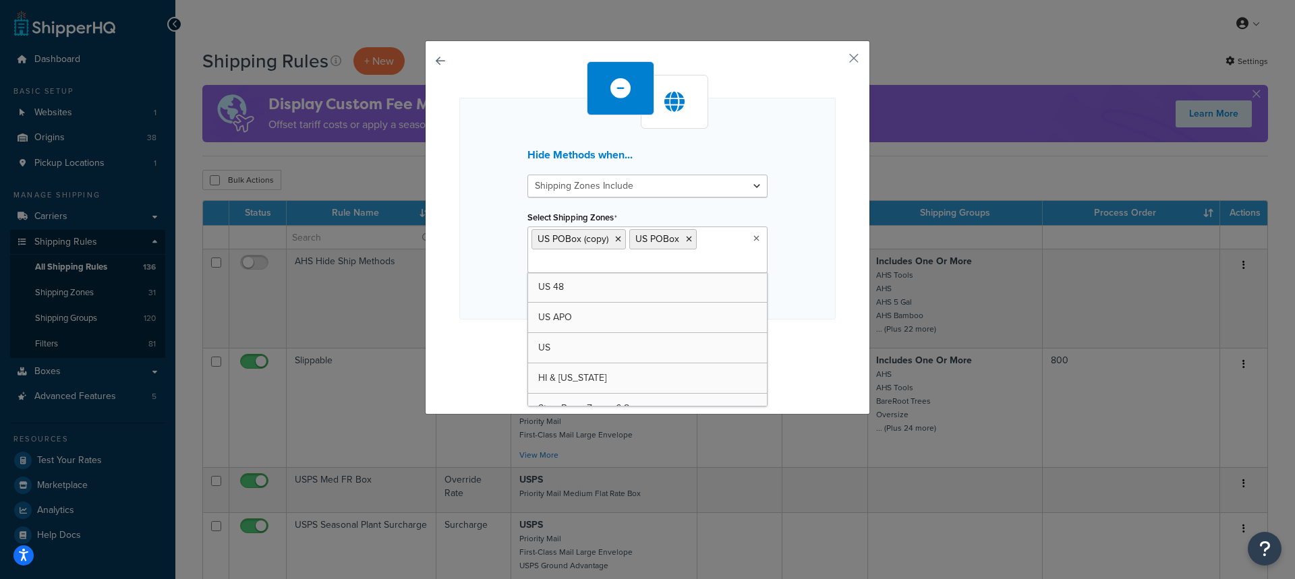
click at [489, 337] on div "Hide Methods when... Shipping Zones Include Shipping Zones Do Not Include Selec…" at bounding box center [647, 224] width 376 height 326
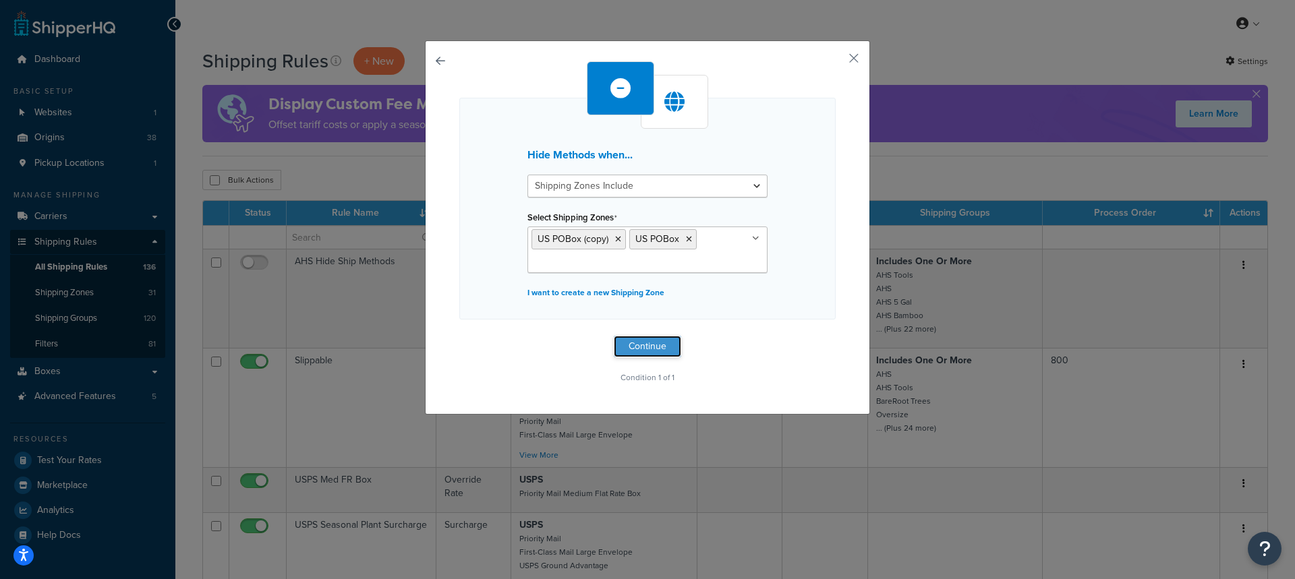
click at [644, 349] on button "Continue" at bounding box center [647, 347] width 67 height 22
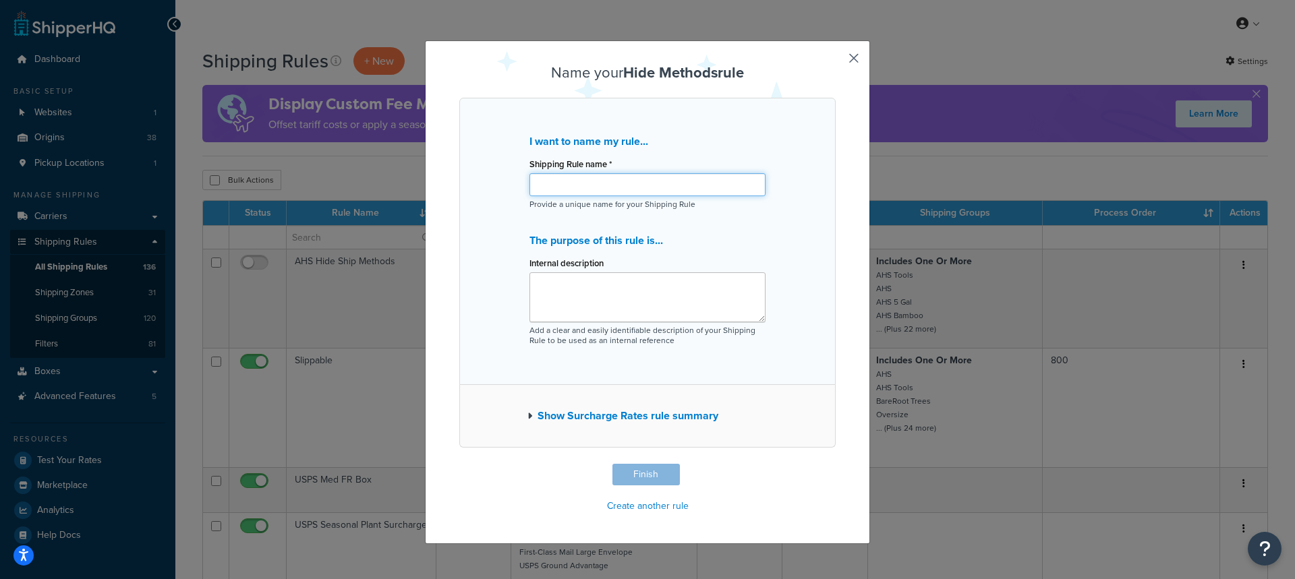
click at [547, 187] on input "Shipping Rule name *" at bounding box center [647, 184] width 236 height 23
type input "Annie's No PO Box"
click at [565, 294] on textarea "Internal description" at bounding box center [647, 297] width 236 height 50
type textarea "T"
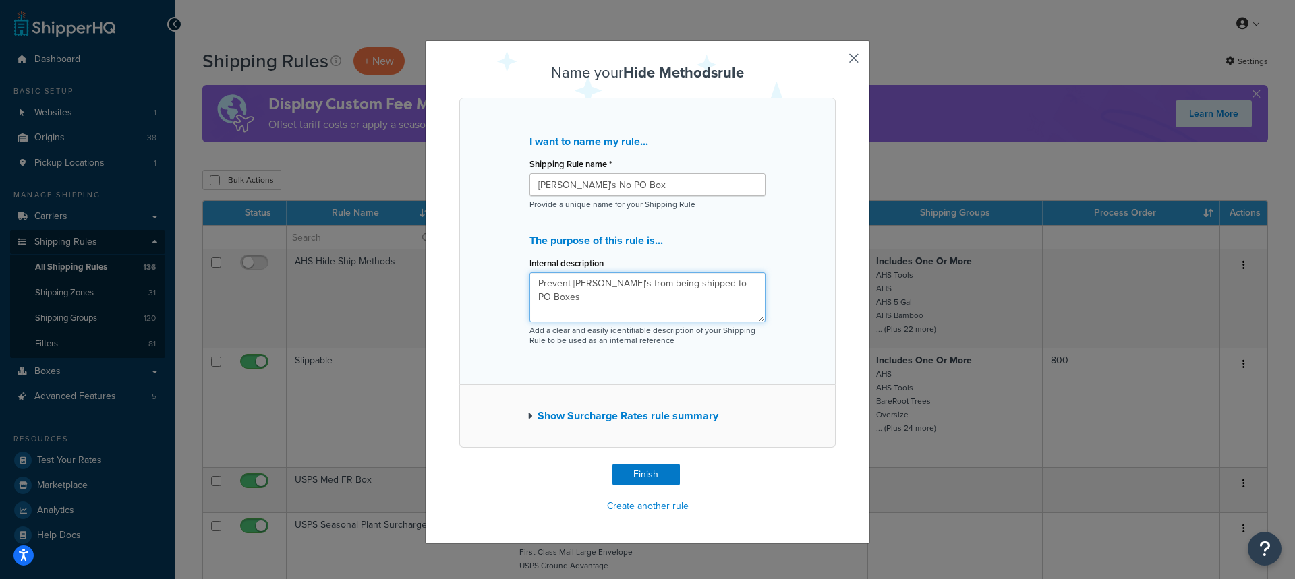
type textarea "Prevent Annie's from being shipped to PO Boxes"
click at [527, 417] on icon "button" at bounding box center [529, 415] width 5 height 9
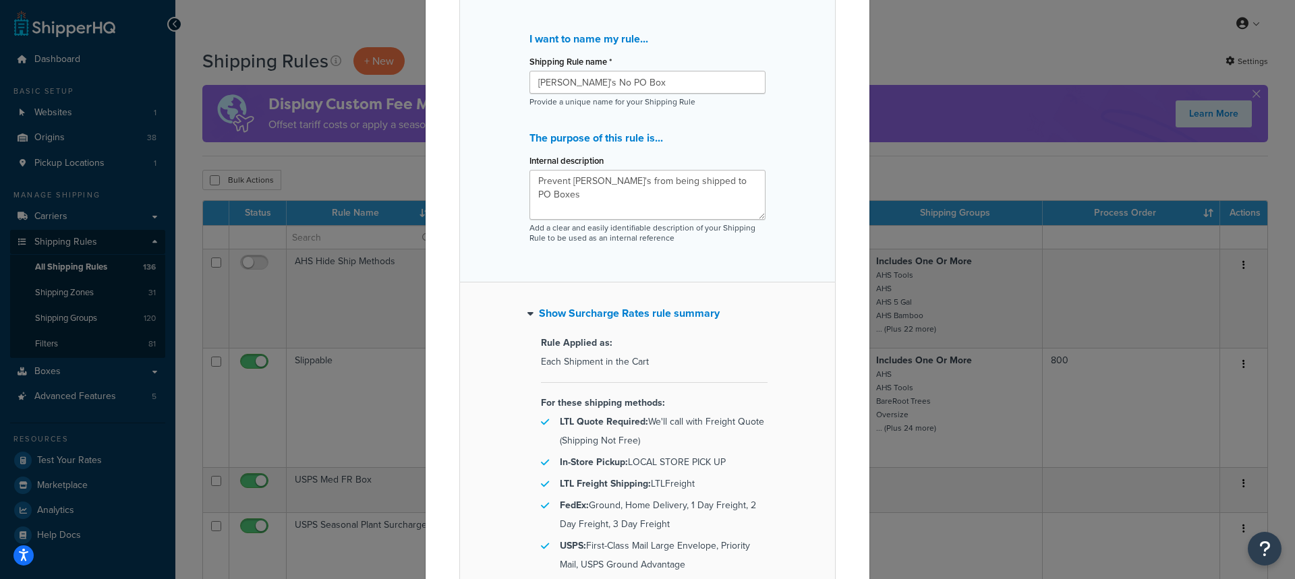
scroll to position [98, 0]
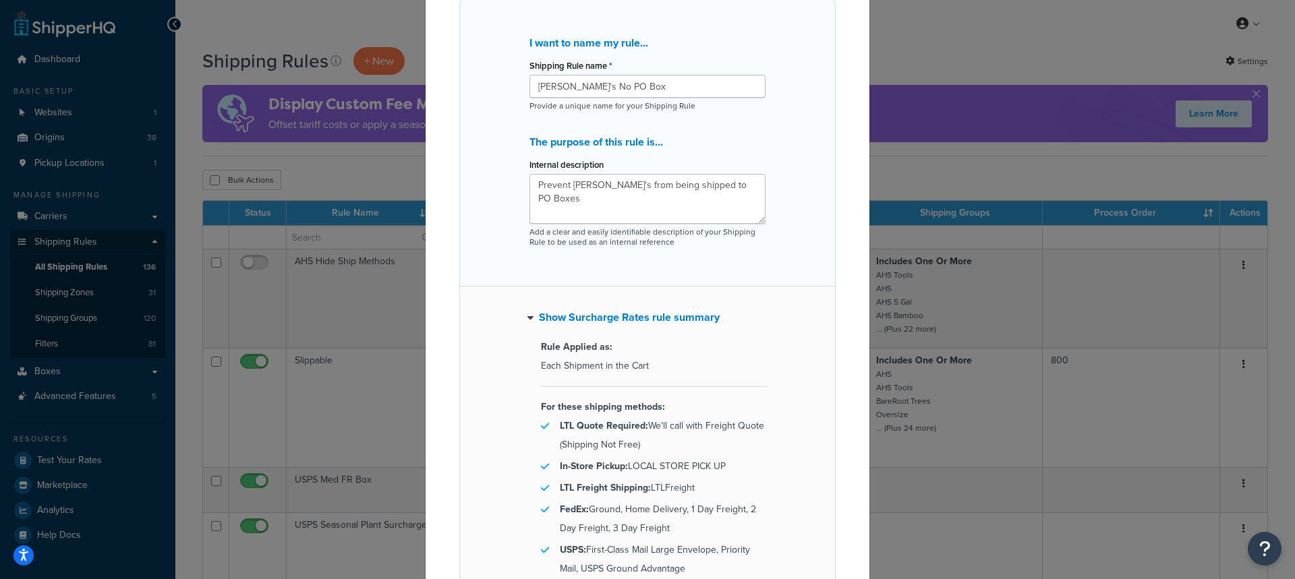
click at [527, 319] on icon "button" at bounding box center [530, 317] width 6 height 9
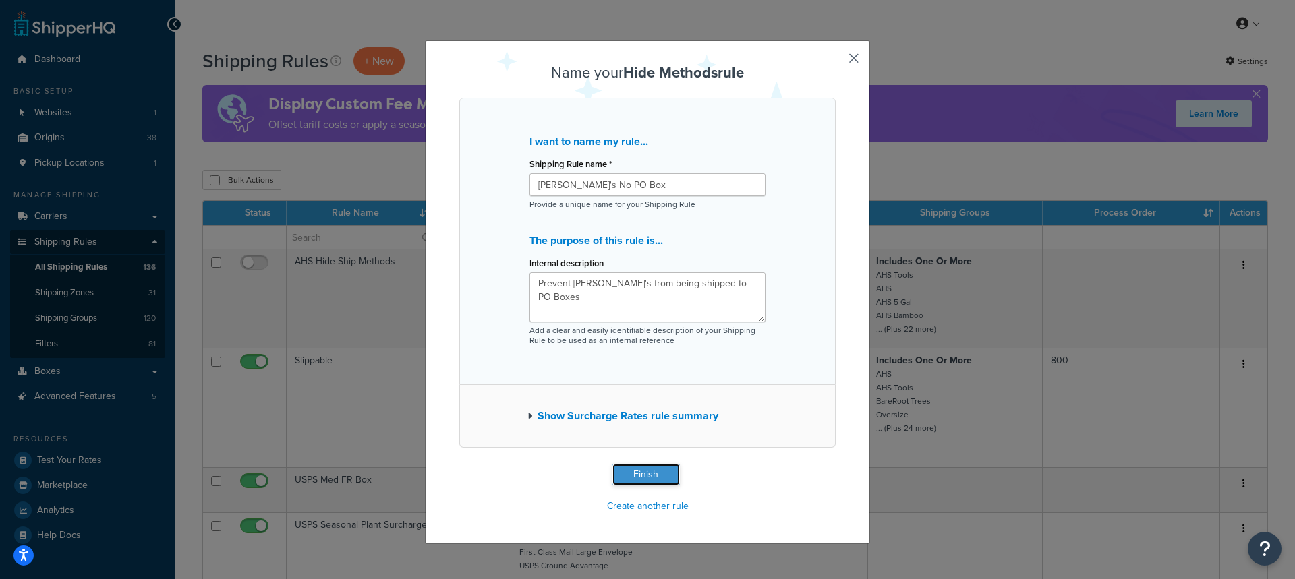
click at [638, 476] on button "Finish" at bounding box center [645, 475] width 67 height 22
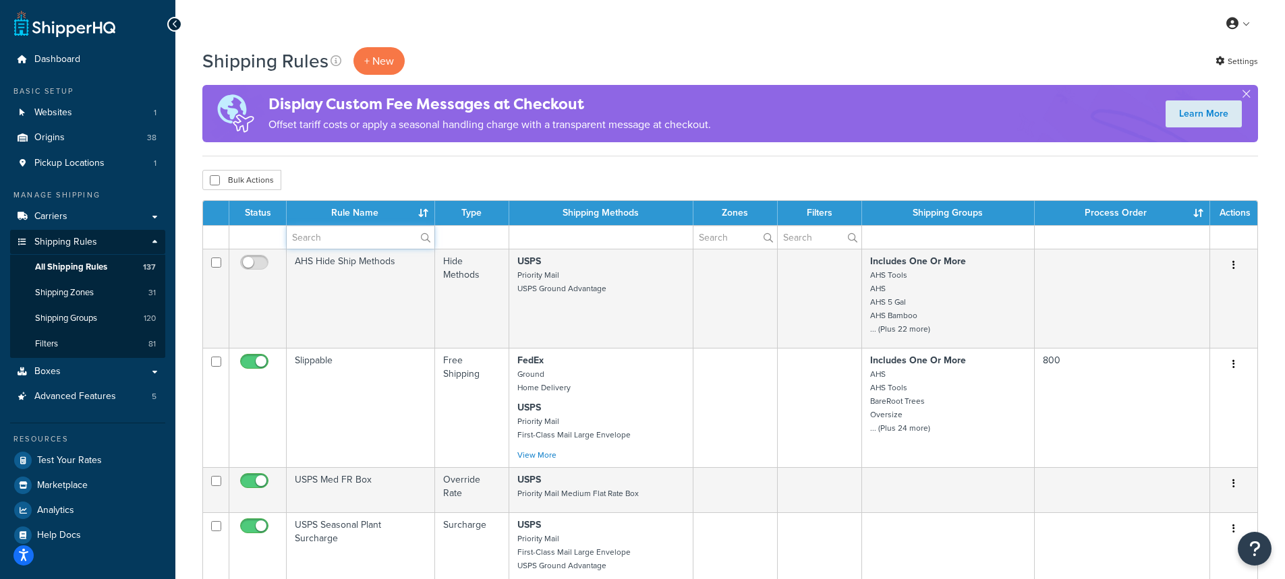
click at [327, 237] on input "text" at bounding box center [361, 237] width 148 height 23
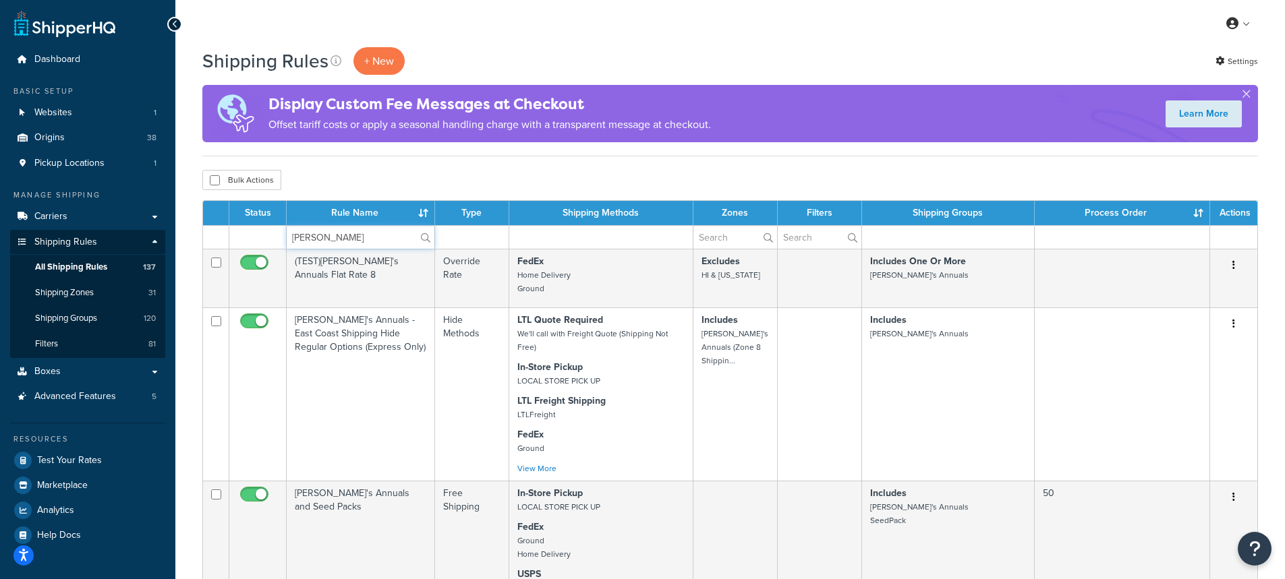
type input "[PERSON_NAME]'s"
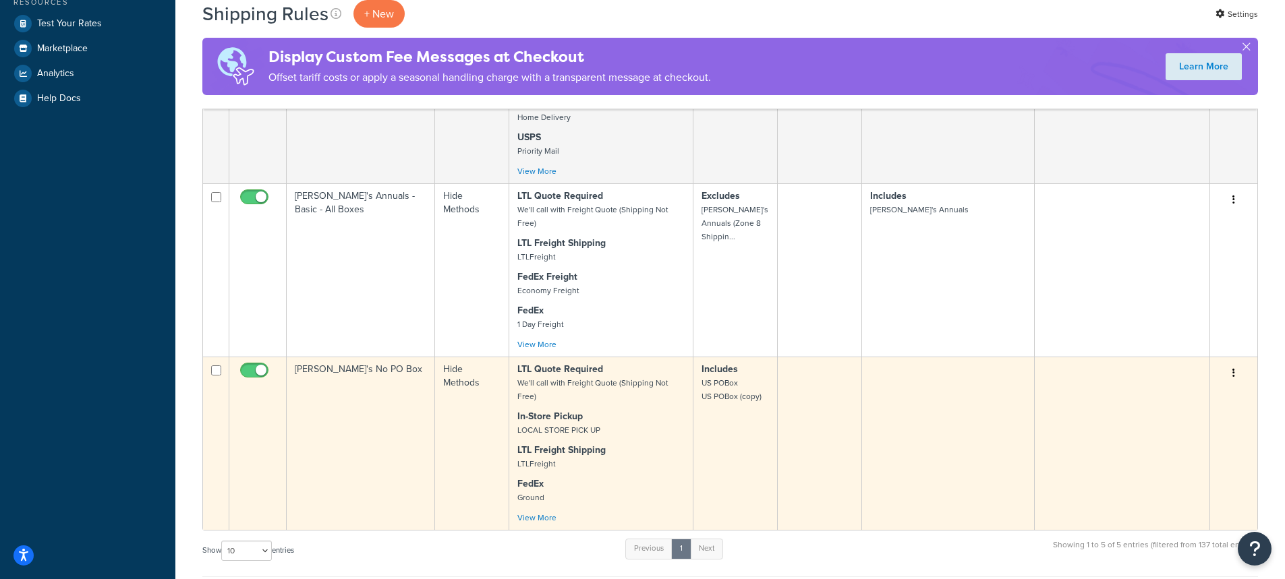
scroll to position [472, 0]
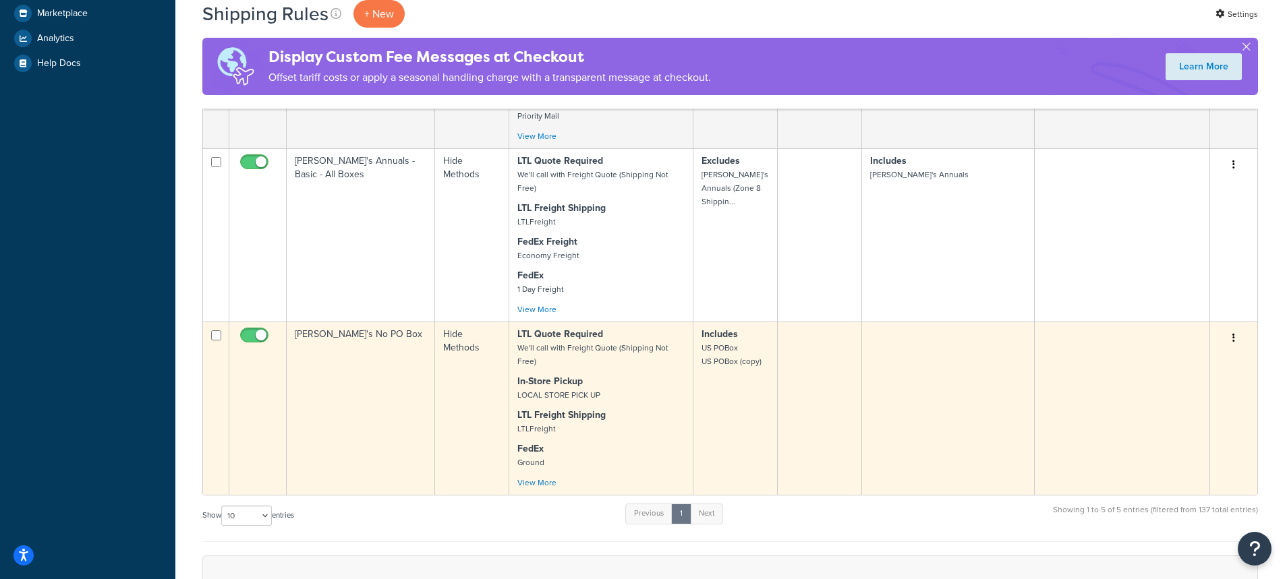
click at [332, 339] on td "[PERSON_NAME]'s No PO Box" at bounding box center [361, 408] width 148 height 173
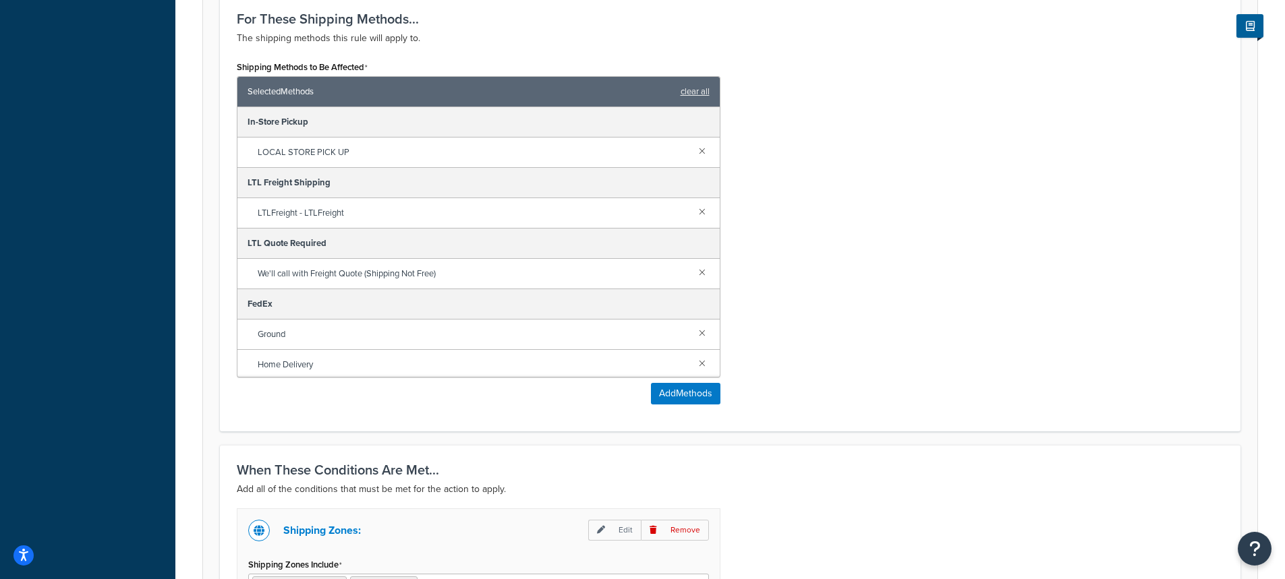
scroll to position [742, 0]
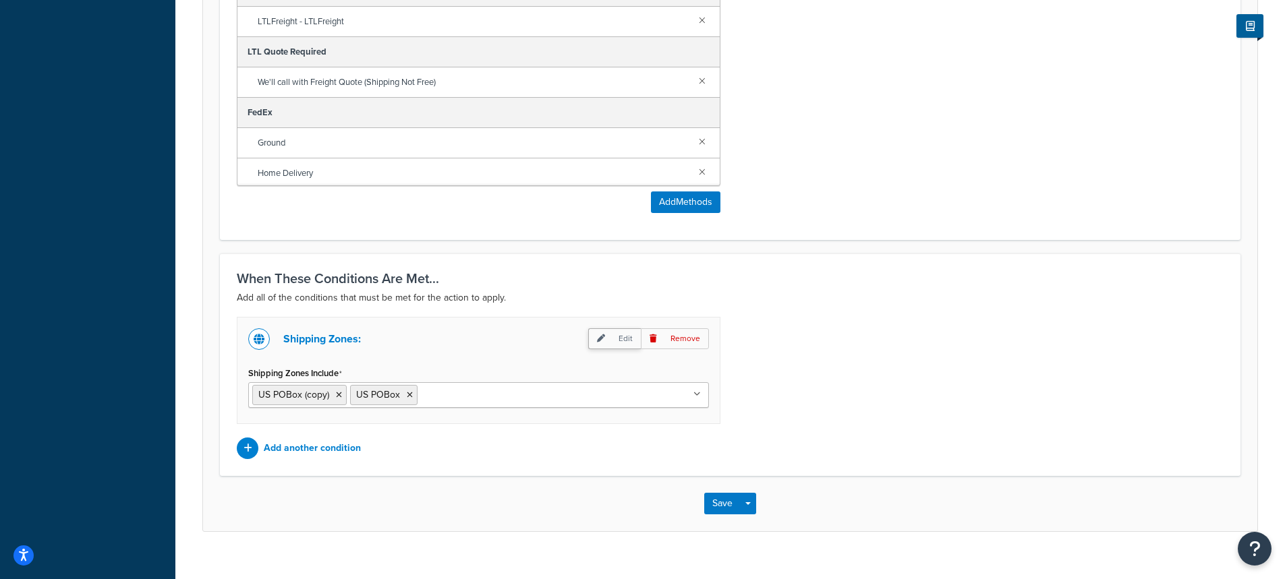
click at [614, 342] on p "Edit" at bounding box center [614, 338] width 53 height 21
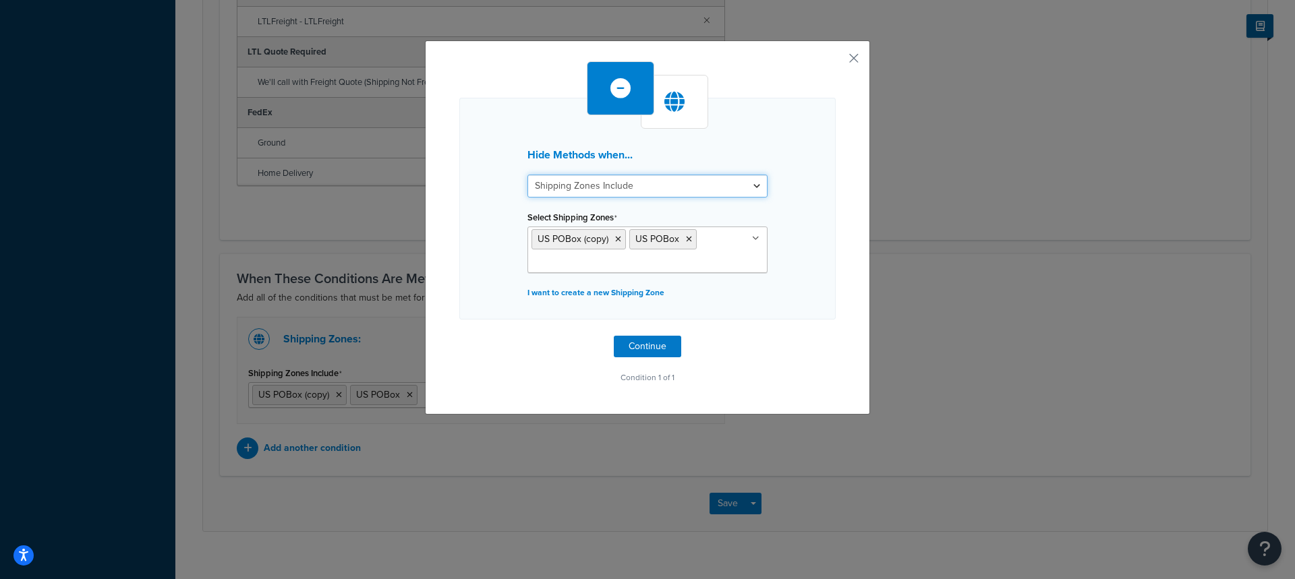
click at [634, 187] on select "Shipping Zones Include Shipping Zones Do Not Include" at bounding box center [647, 186] width 240 height 23
click at [527, 175] on select "Shipping Zones Include Shipping Zones Do Not Include" at bounding box center [647, 186] width 240 height 23
click at [609, 185] on select "Shipping Zones Include Shipping Zones Do Not Include" at bounding box center [647, 186] width 240 height 23
select select "include"
click at [527, 175] on select "Shipping Zones Include Shipping Zones Do Not Include" at bounding box center [647, 186] width 240 height 23
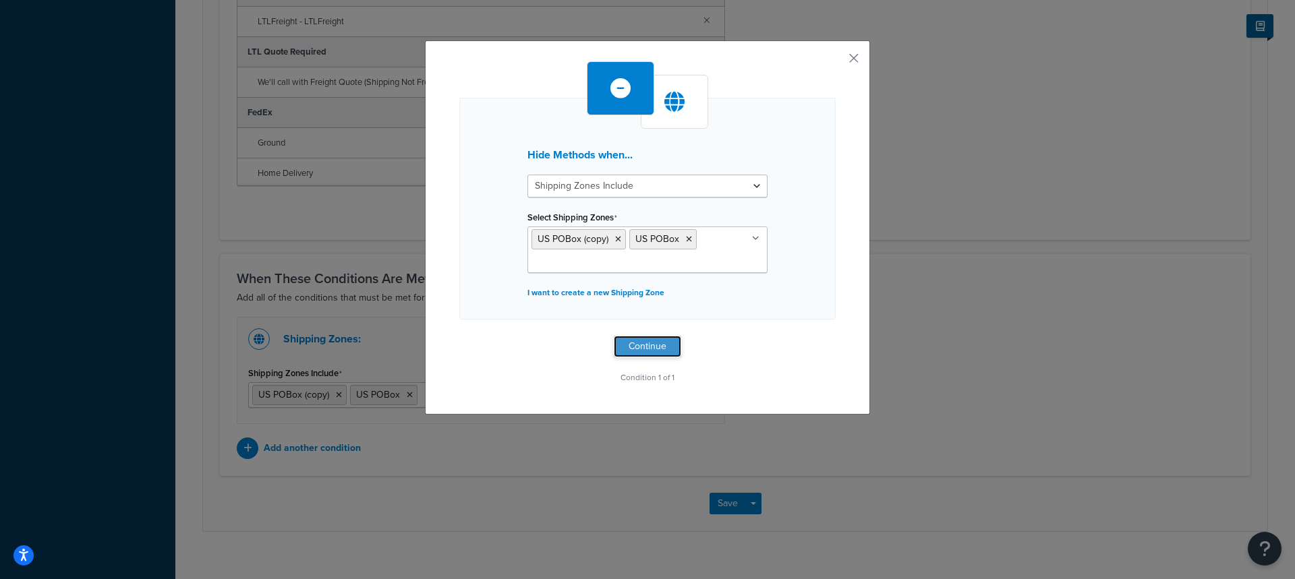
click at [643, 345] on button "Continue" at bounding box center [647, 347] width 67 height 22
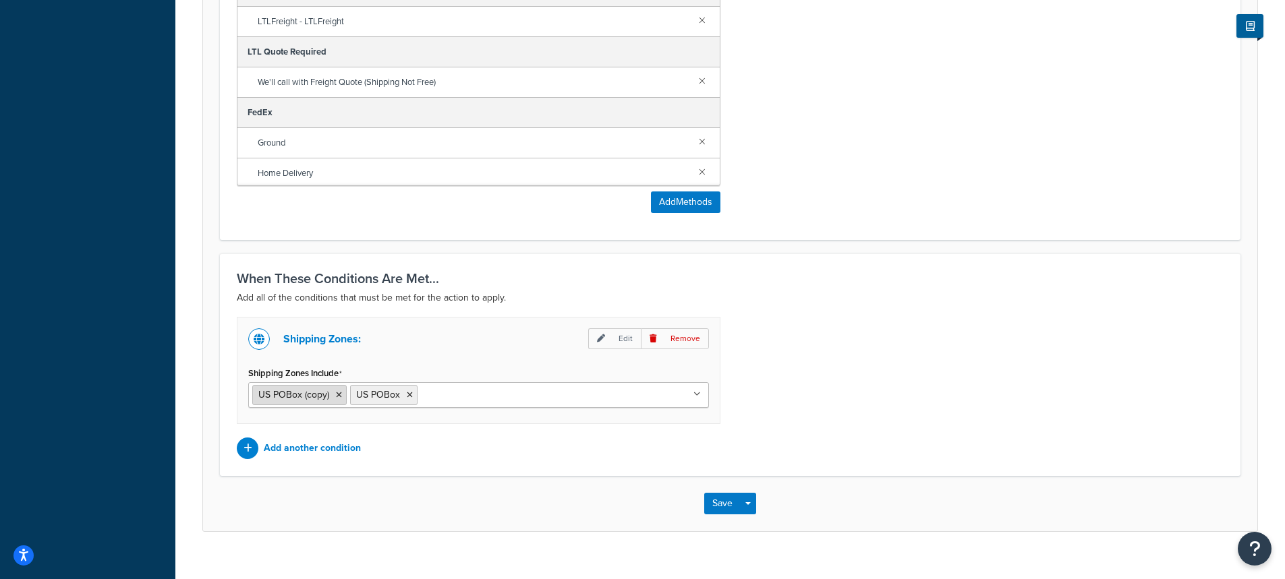
click at [339, 397] on icon at bounding box center [339, 395] width 6 height 8
click at [879, 339] on div "Shipping Zones: Edit Remove Shipping Zones Include US POBox US 48 US APO US HI …" at bounding box center [730, 388] width 1007 height 142
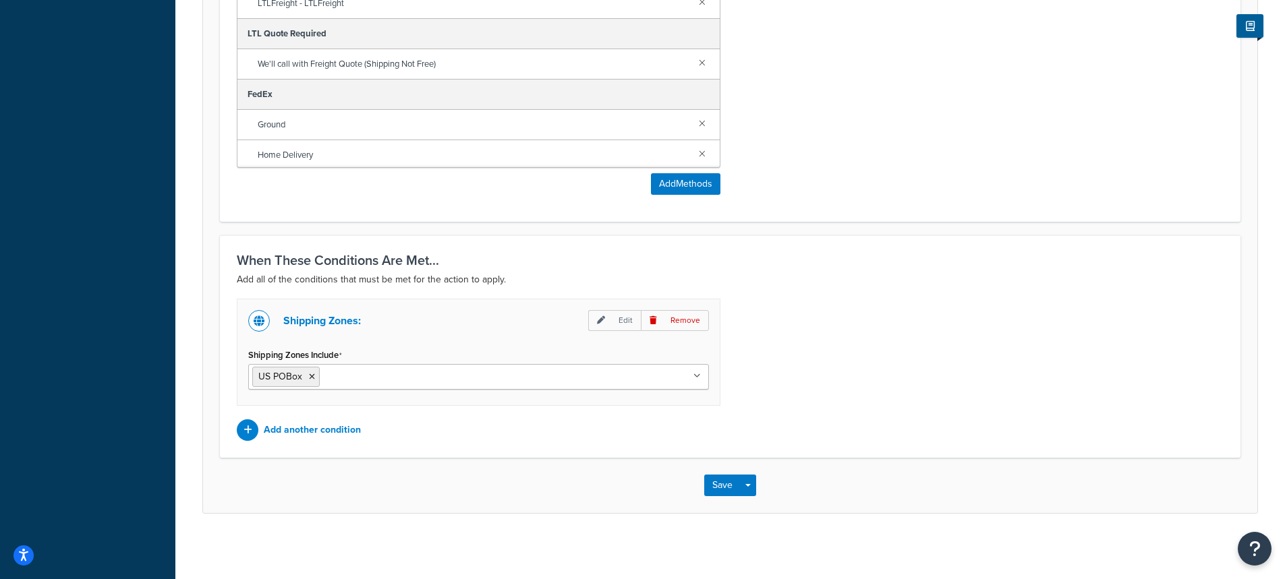
scroll to position [763, 0]
click at [293, 419] on p "Add another condition" at bounding box center [312, 428] width 97 height 19
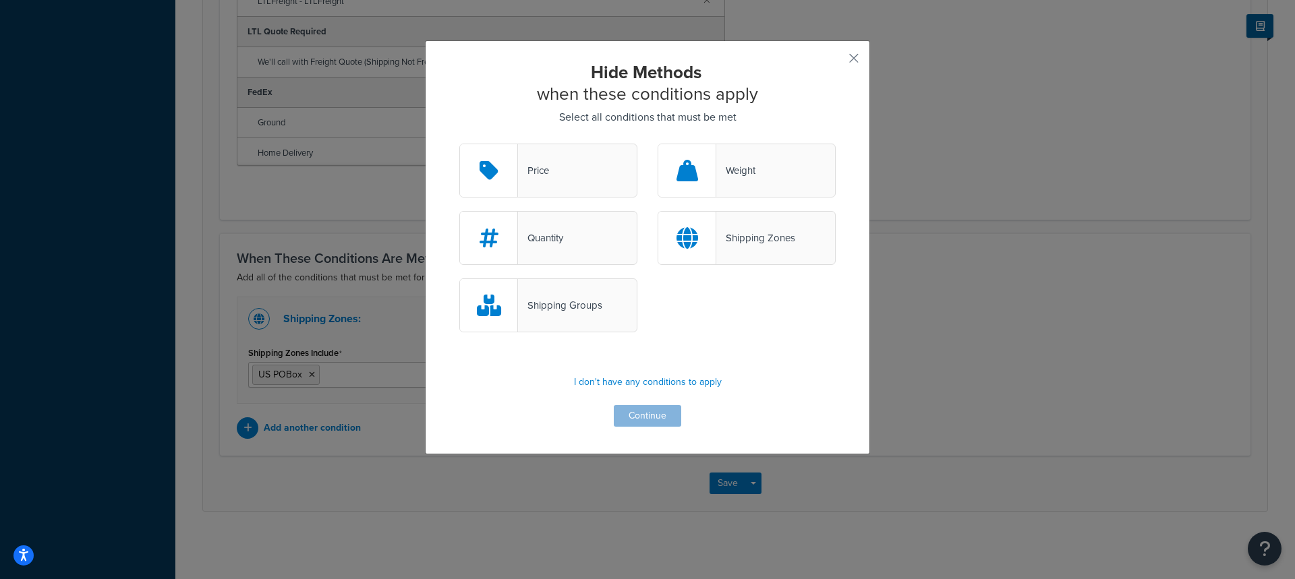
click at [550, 316] on div "Shipping Groups" at bounding box center [548, 305] width 178 height 54
click at [0, 0] on input "Shipping Groups" at bounding box center [0, 0] width 0 height 0
click at [638, 415] on button "Continue" at bounding box center [647, 416] width 67 height 22
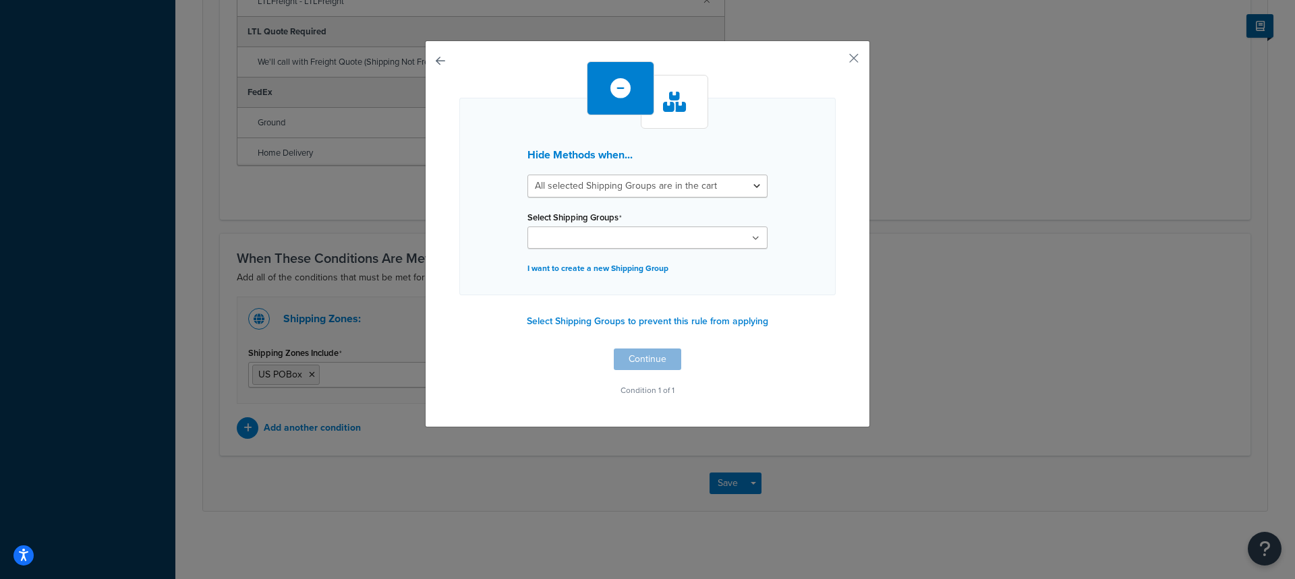
click at [601, 243] on input "Select Shipping Groups" at bounding box center [590, 238] width 119 height 15
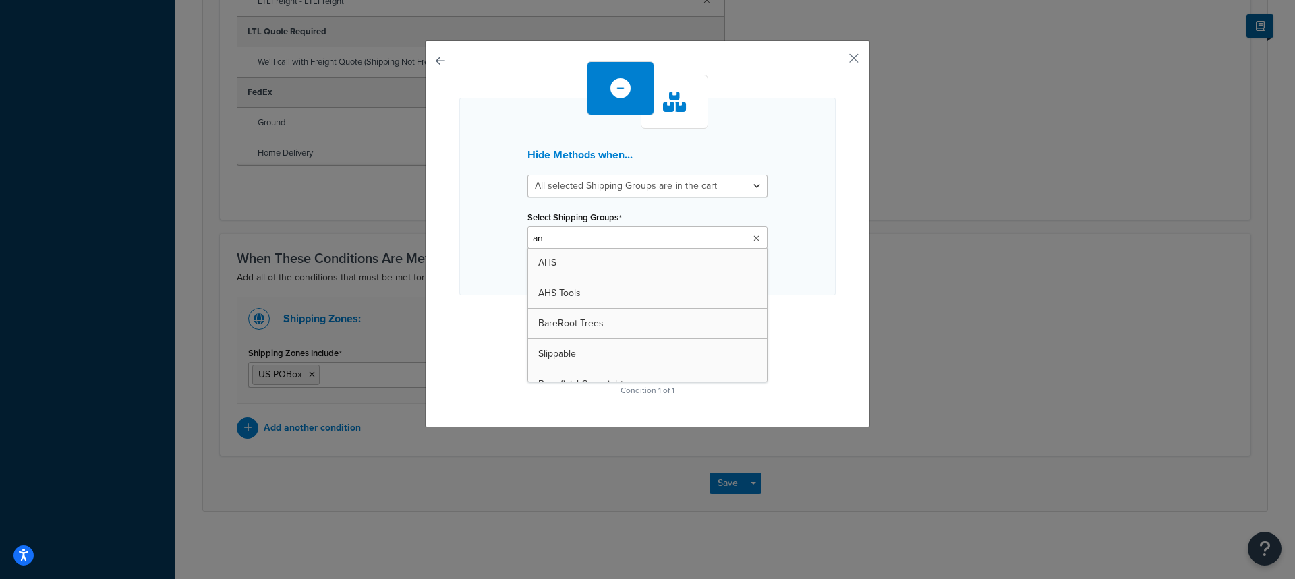
type input "[PERSON_NAME]"
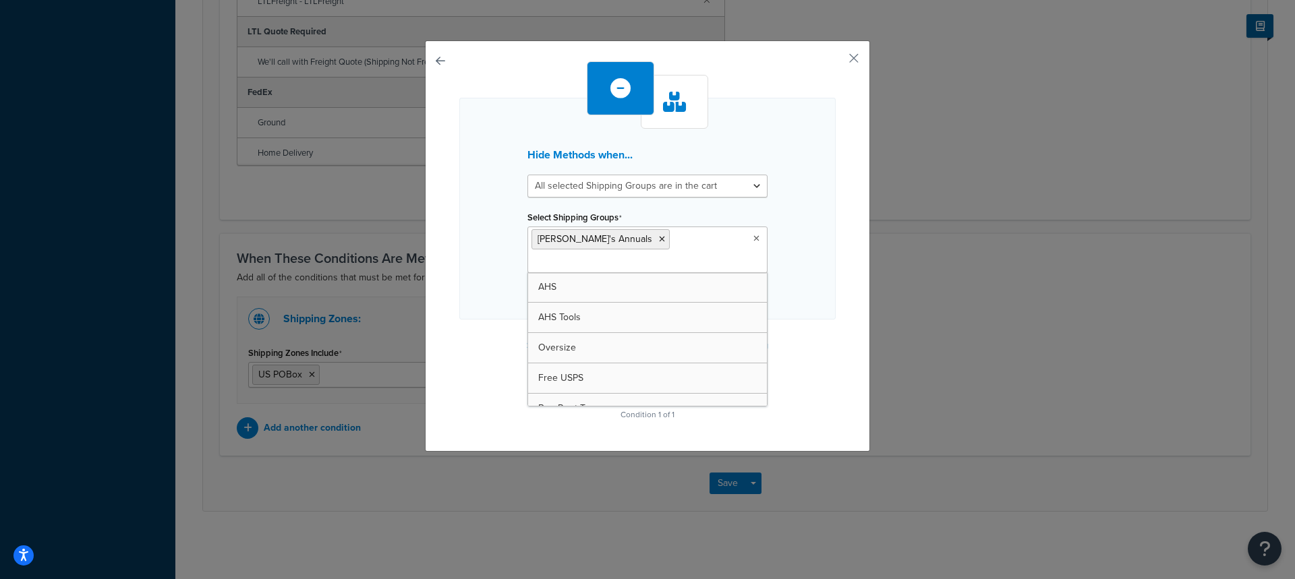
click at [479, 311] on div "Hide Methods when... All selected Shipping Groups are in the cart Any selected …" at bounding box center [647, 242] width 376 height 363
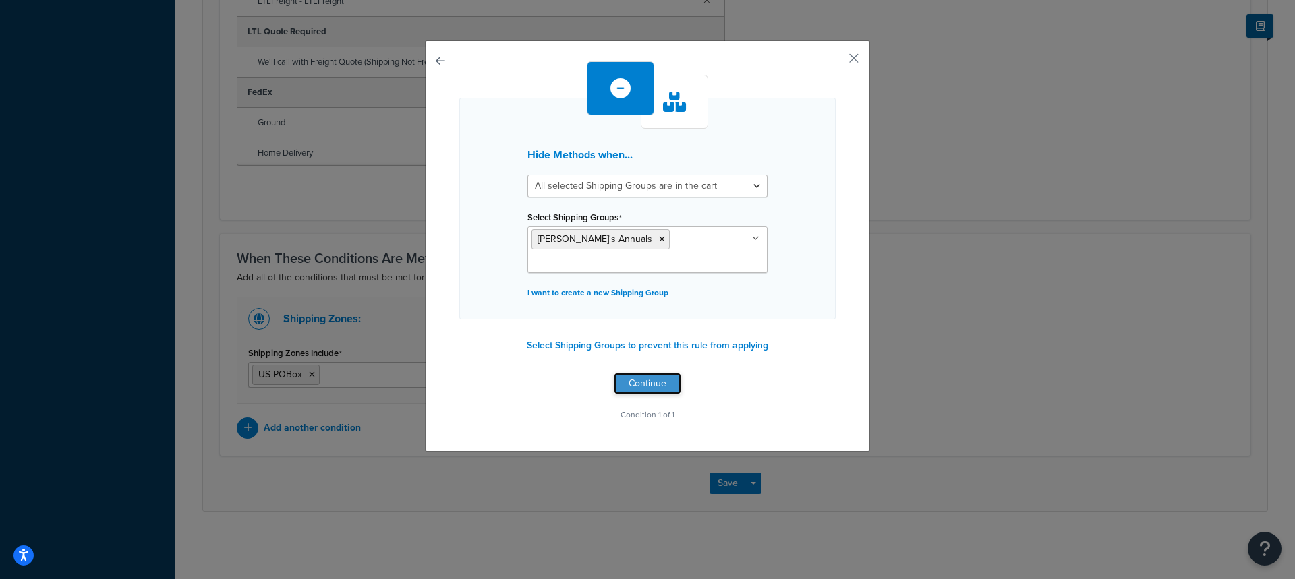
click at [632, 373] on button "Continue" at bounding box center [647, 384] width 67 height 22
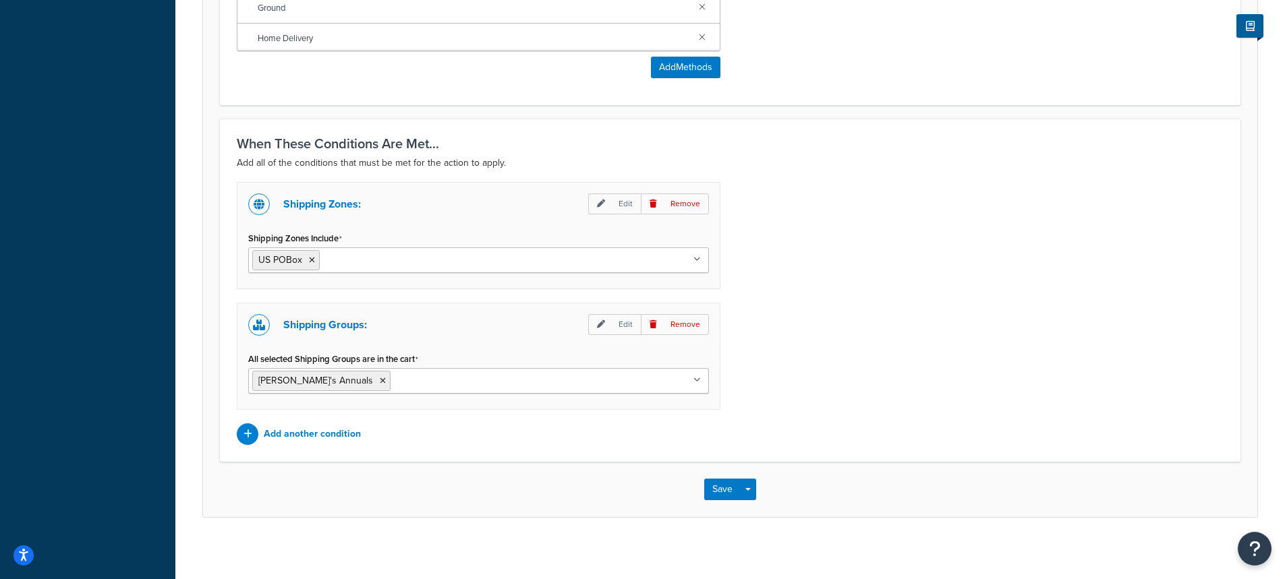
scroll to position [883, 0]
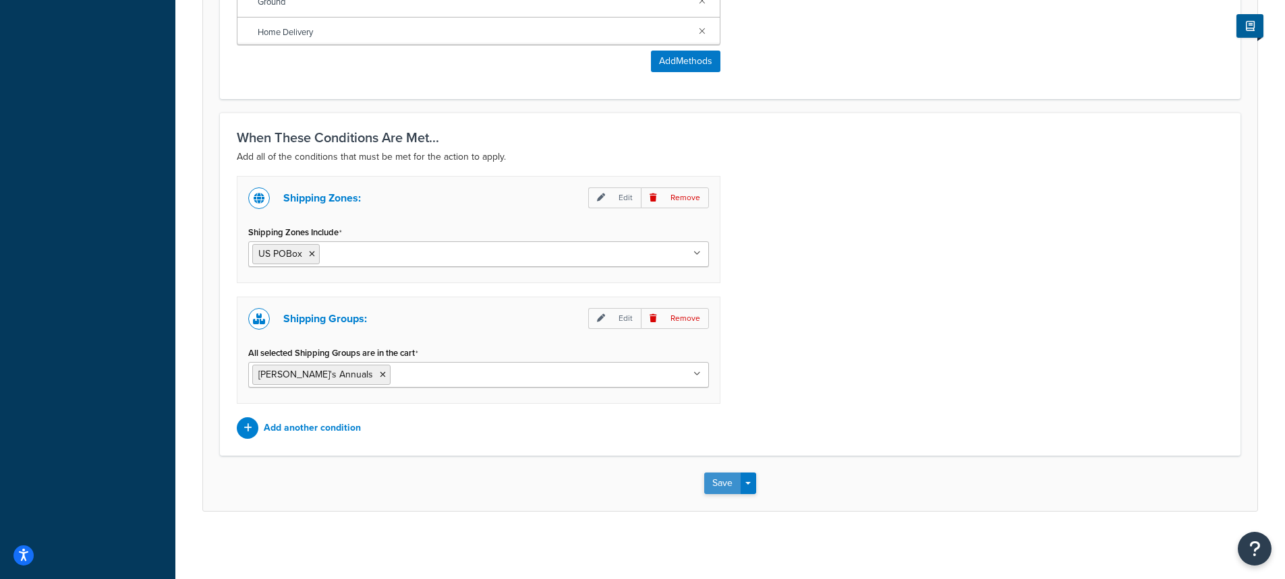
click at [718, 485] on button "Save" at bounding box center [722, 484] width 36 height 22
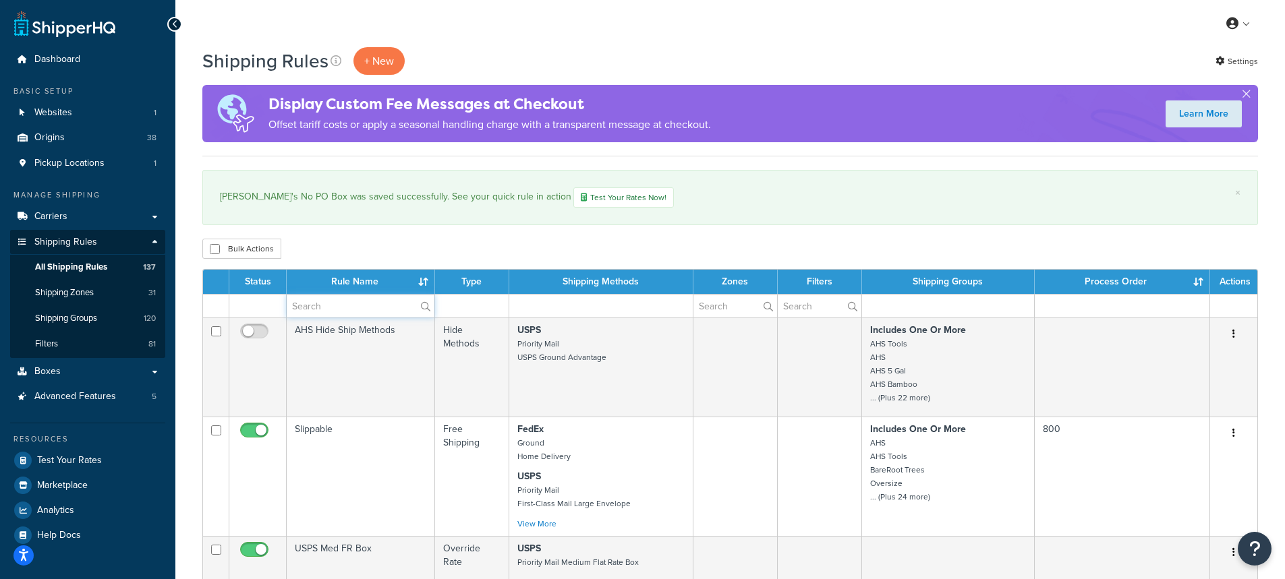
click at [323, 316] on input "text" at bounding box center [361, 306] width 148 height 23
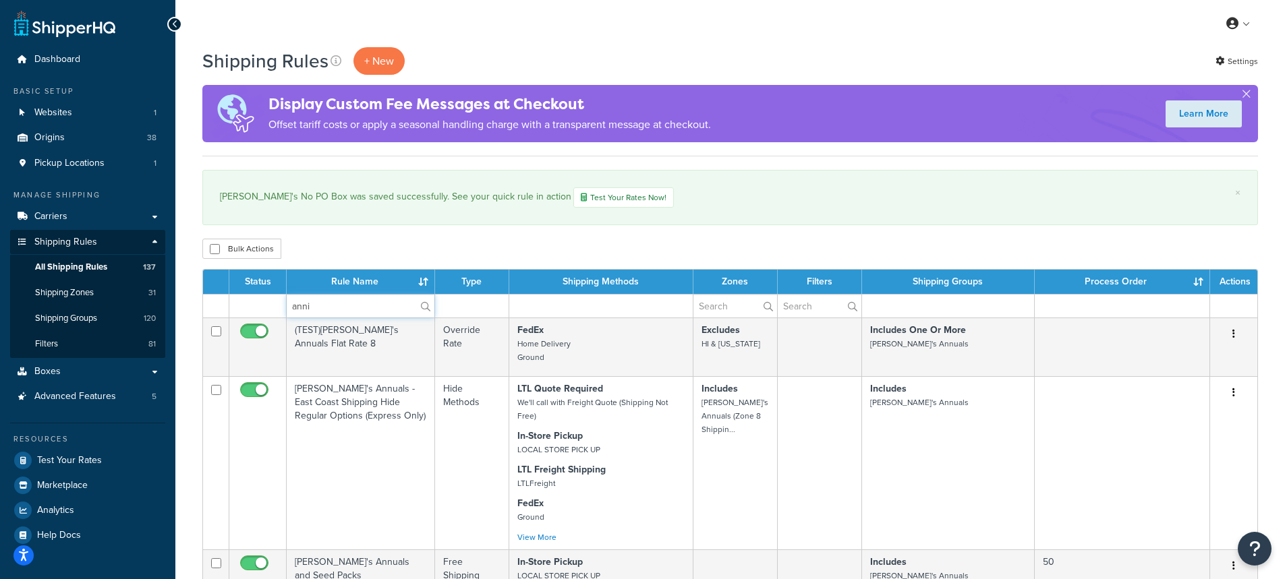
type input "[PERSON_NAME]"
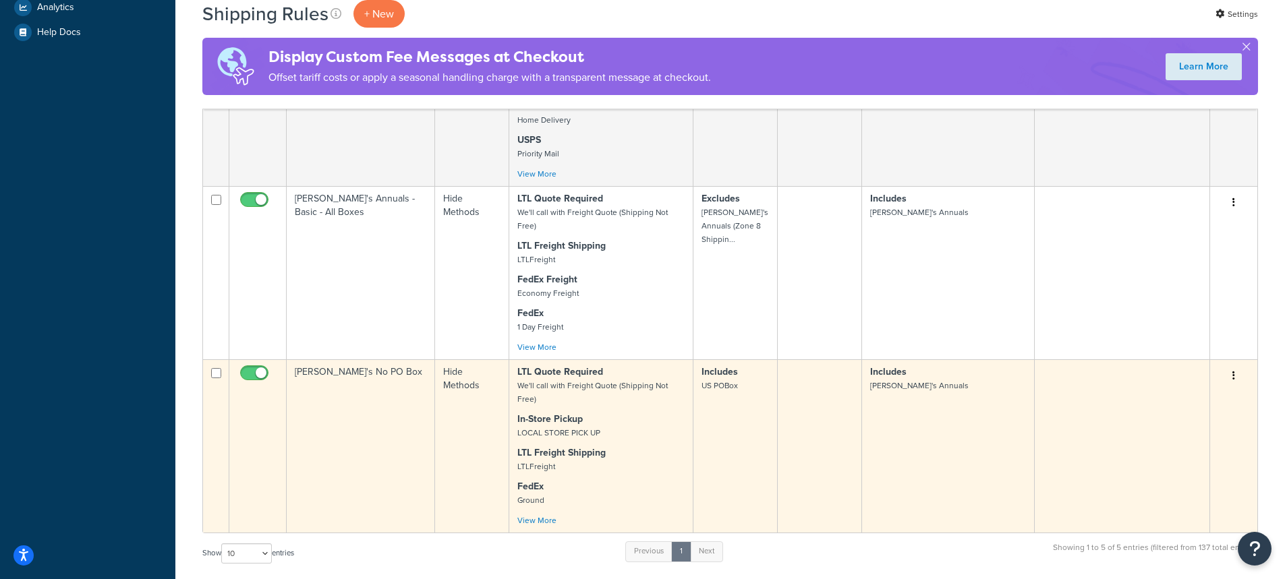
scroll to position [607, 0]
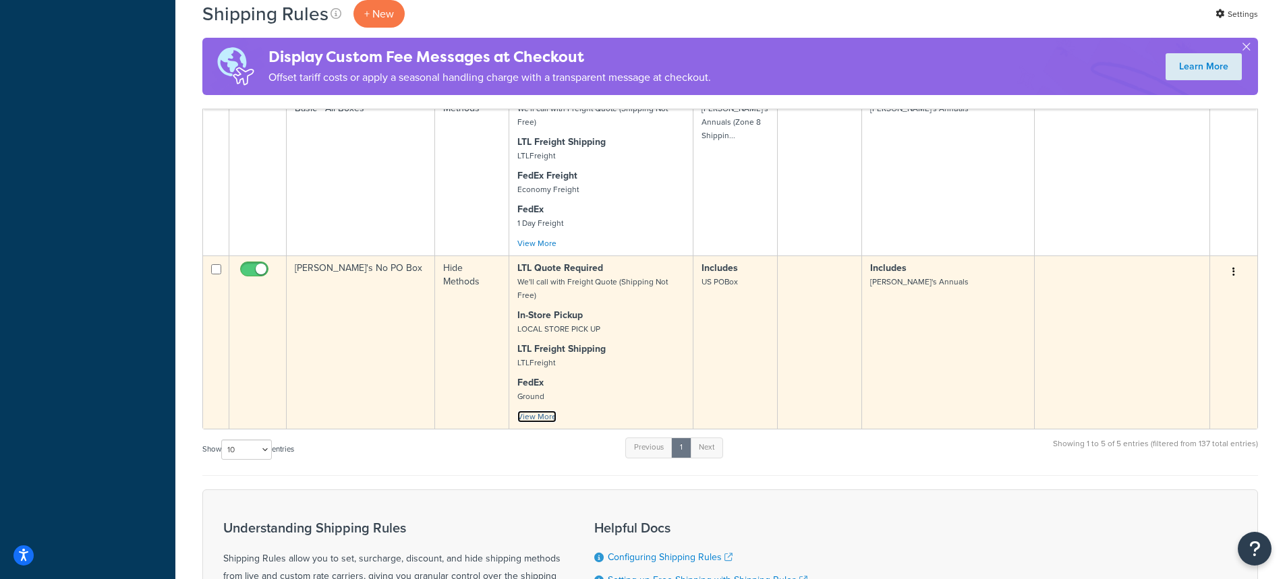
click at [535, 423] on link "View More" at bounding box center [536, 417] width 39 height 12
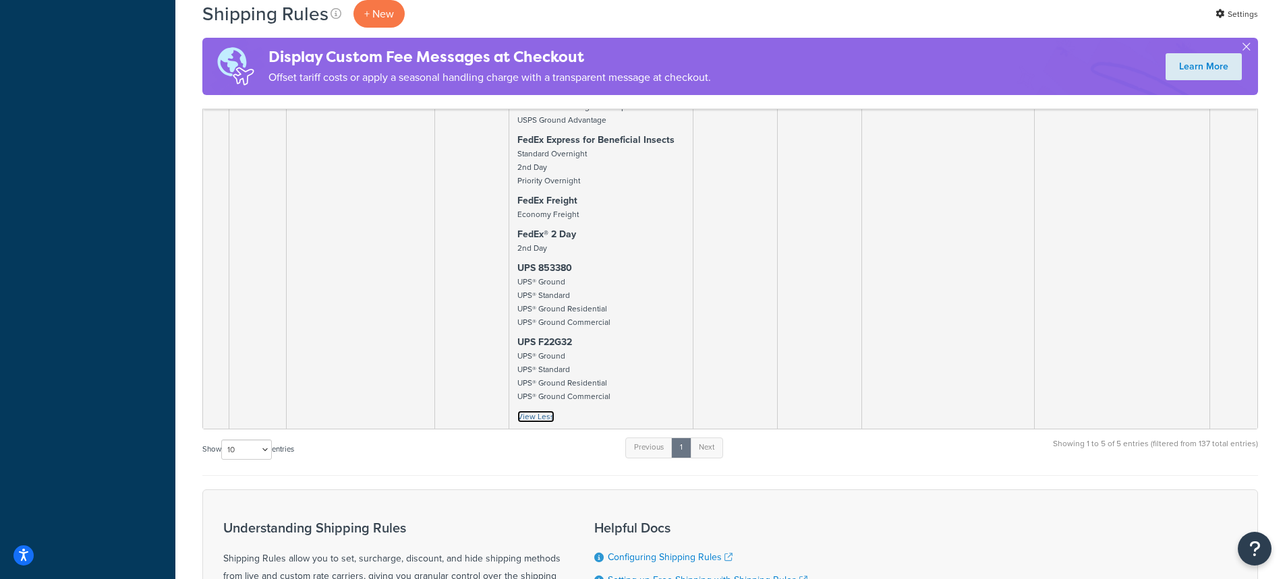
scroll to position [1011, 0]
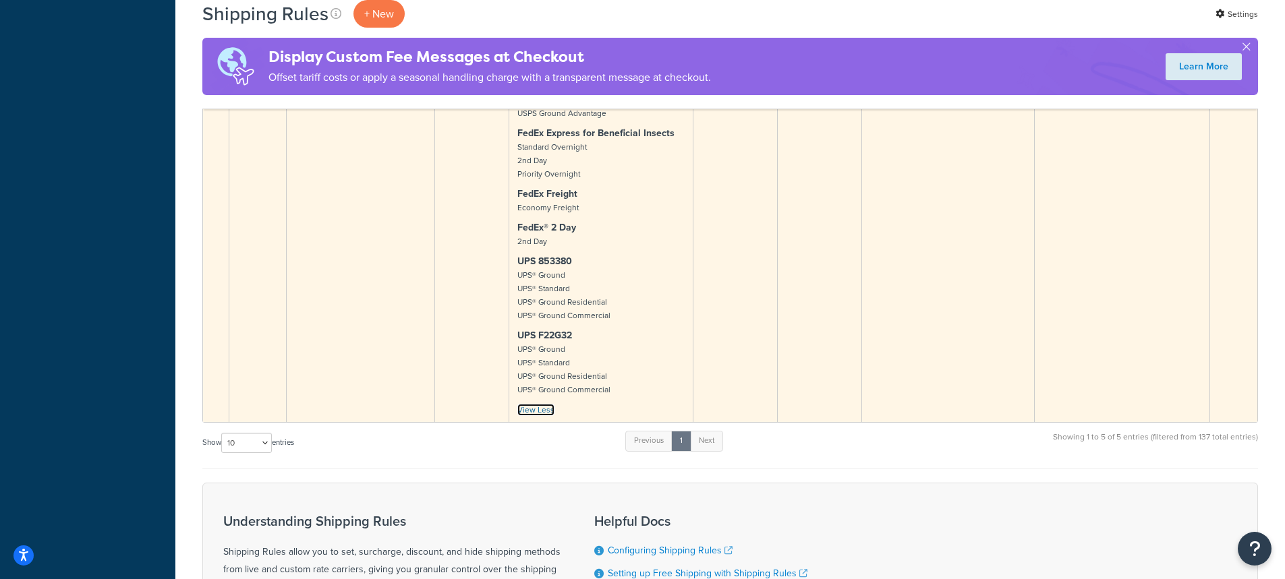
click at [534, 416] on link "View Less" at bounding box center [535, 410] width 37 height 12
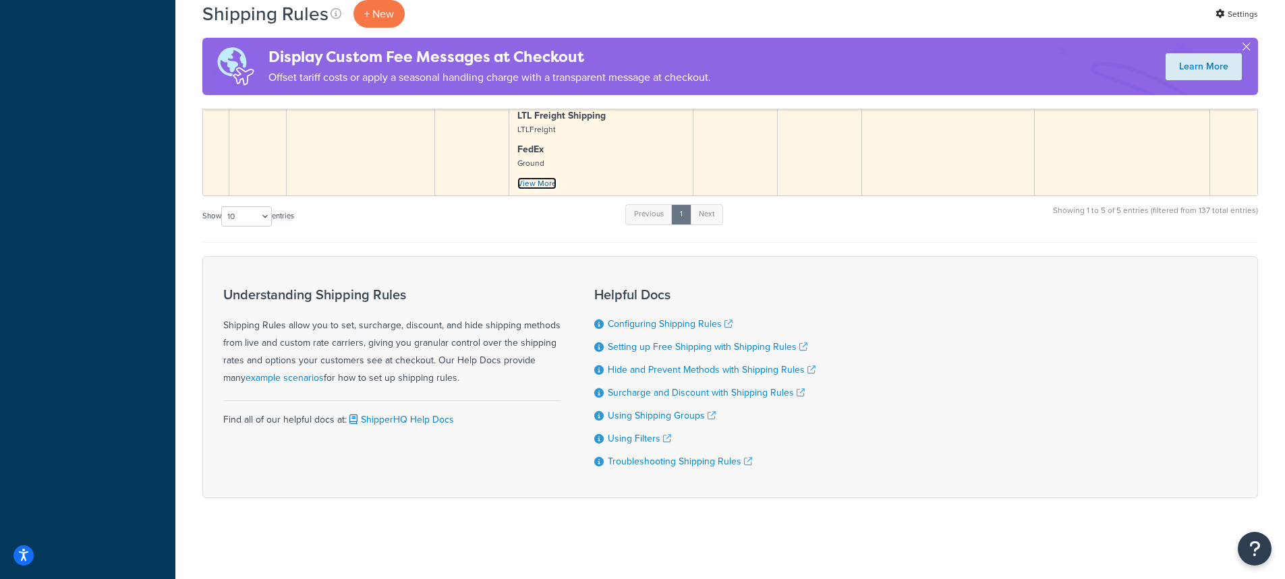
click at [531, 187] on link "View More" at bounding box center [536, 183] width 39 height 12
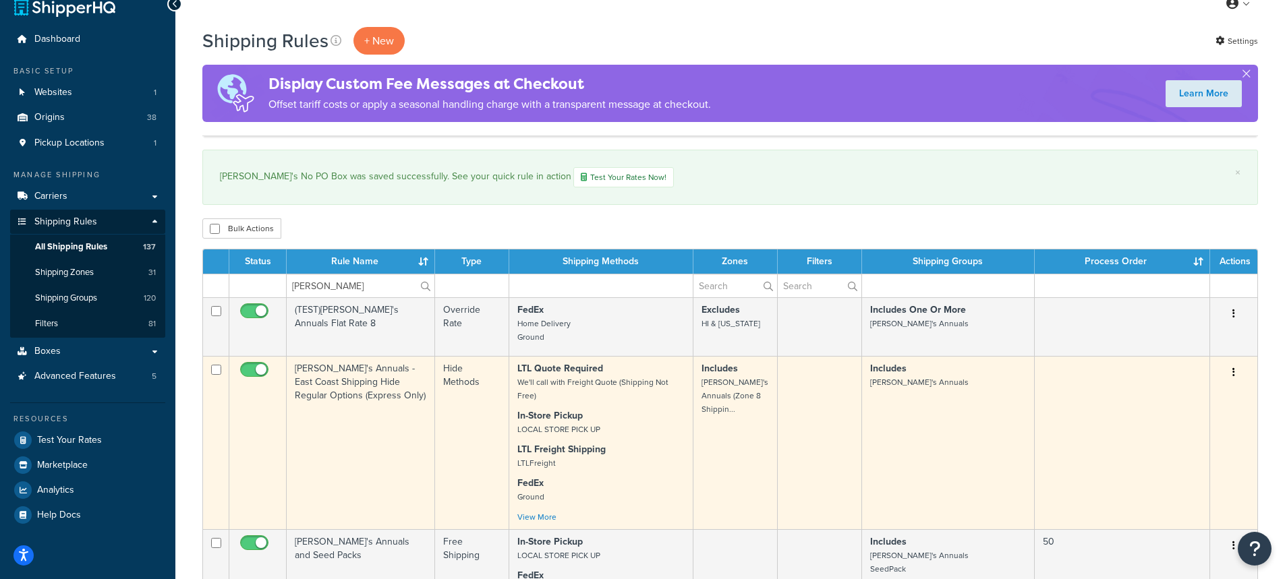
scroll to position [0, 0]
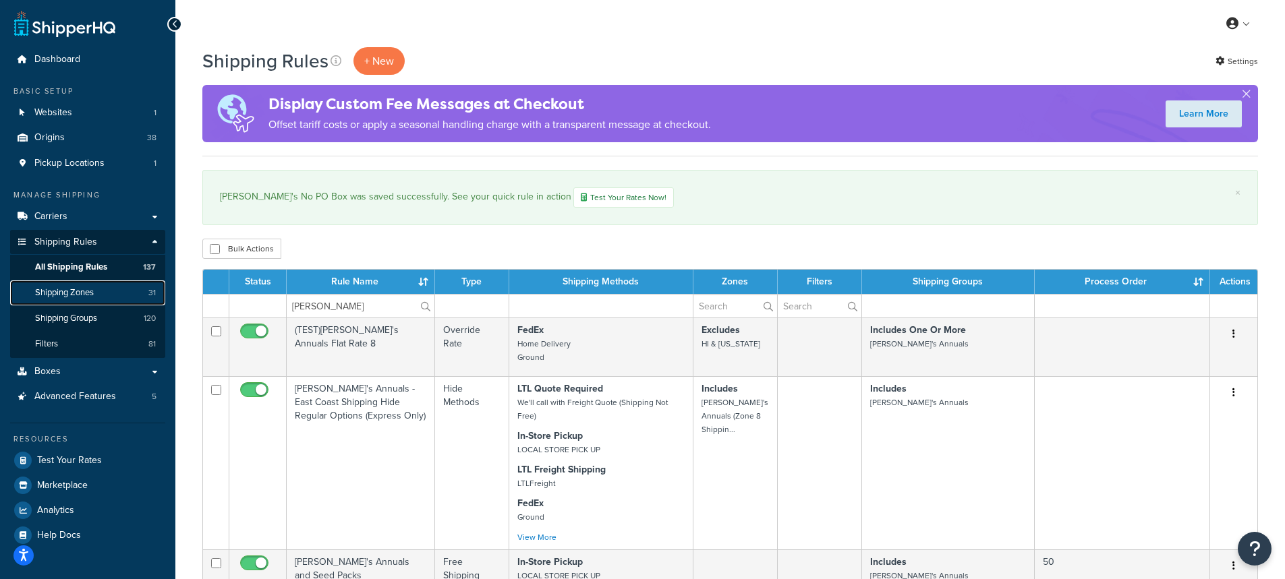
click at [78, 298] on span "Shipping Zones" at bounding box center [64, 292] width 59 height 11
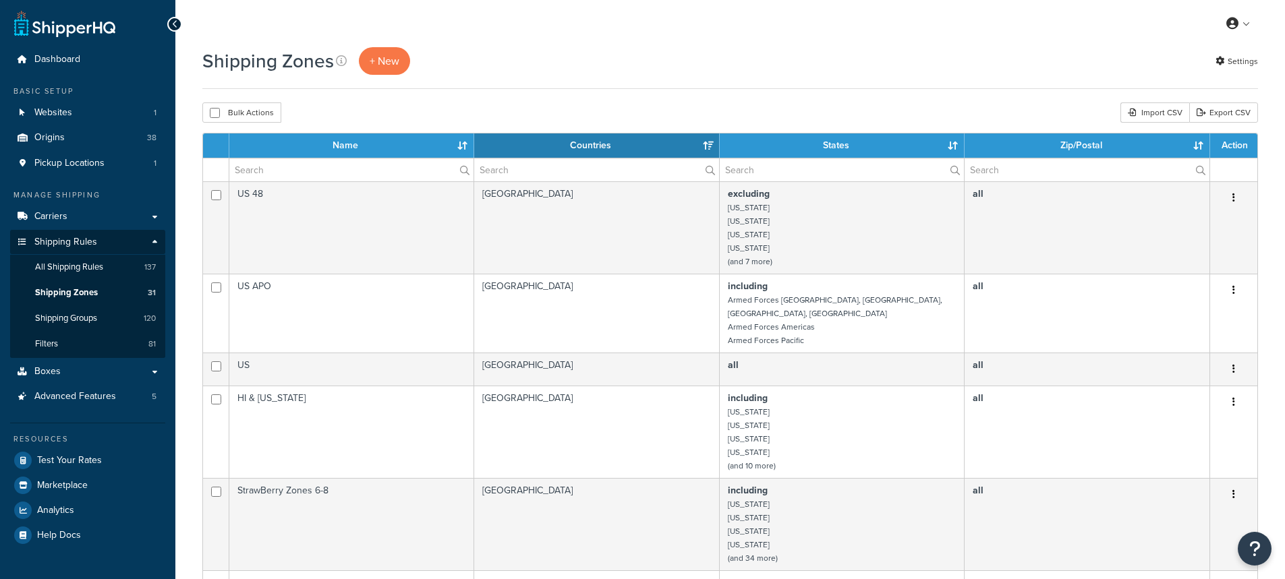
select select "15"
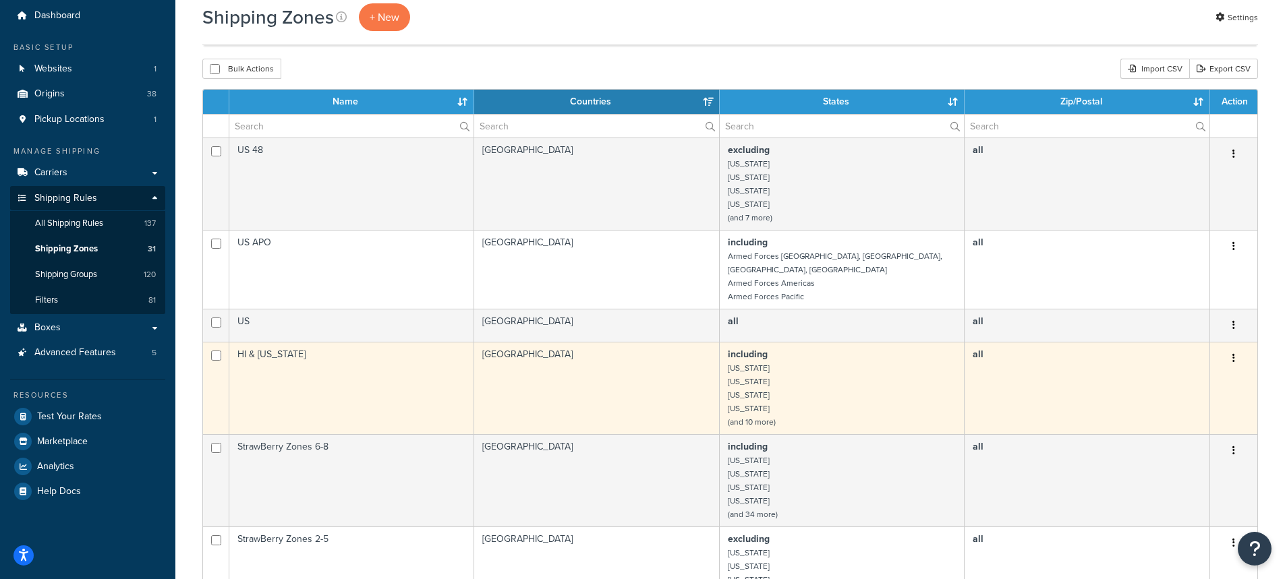
scroll to position [67, 0]
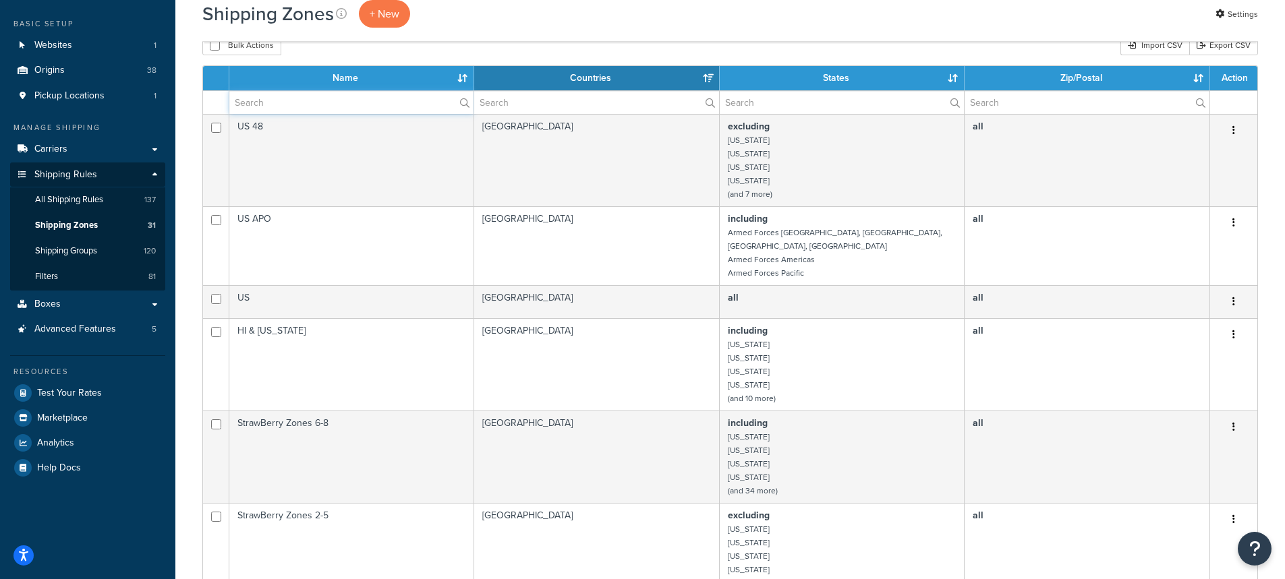
click at [283, 104] on input "text" at bounding box center [351, 102] width 244 height 23
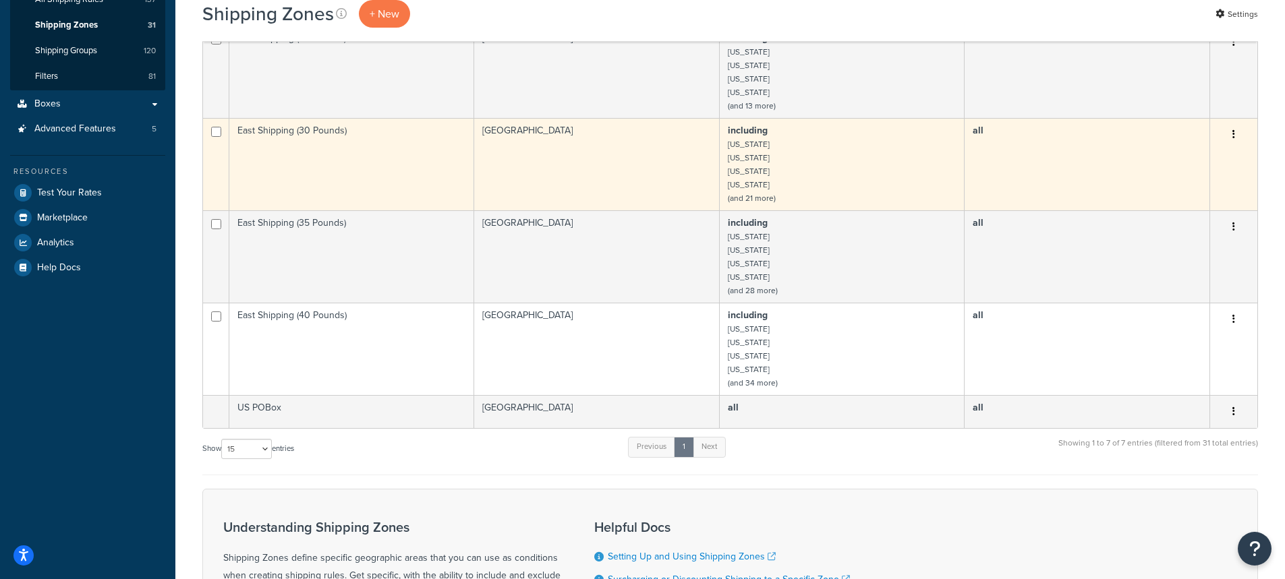
scroll to position [270, 0]
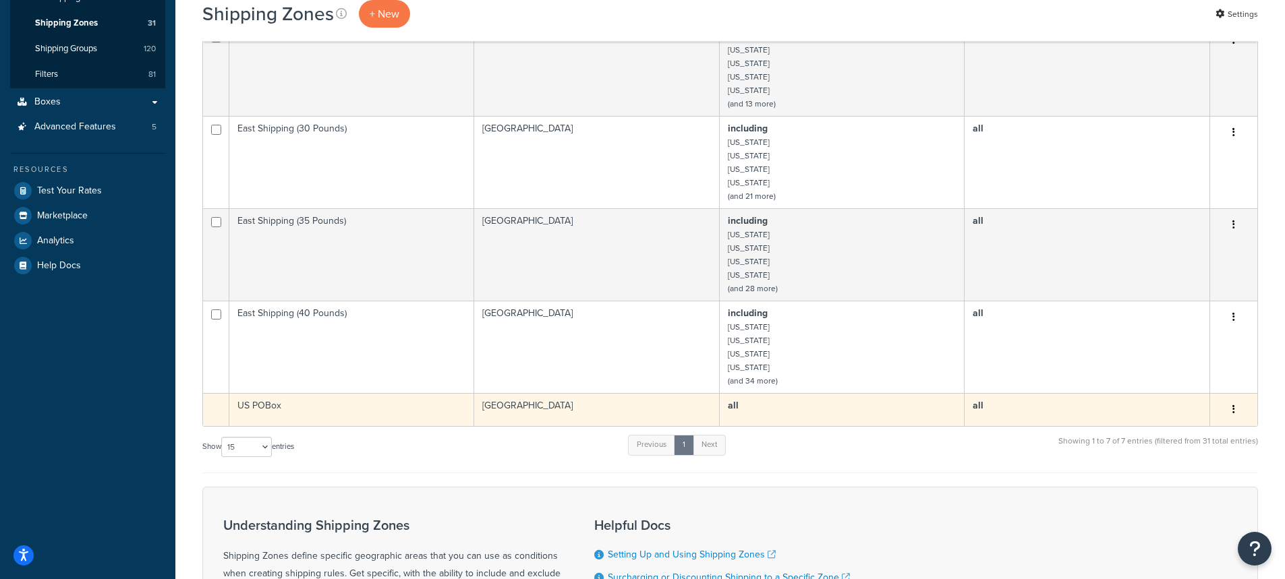
type input "PO"
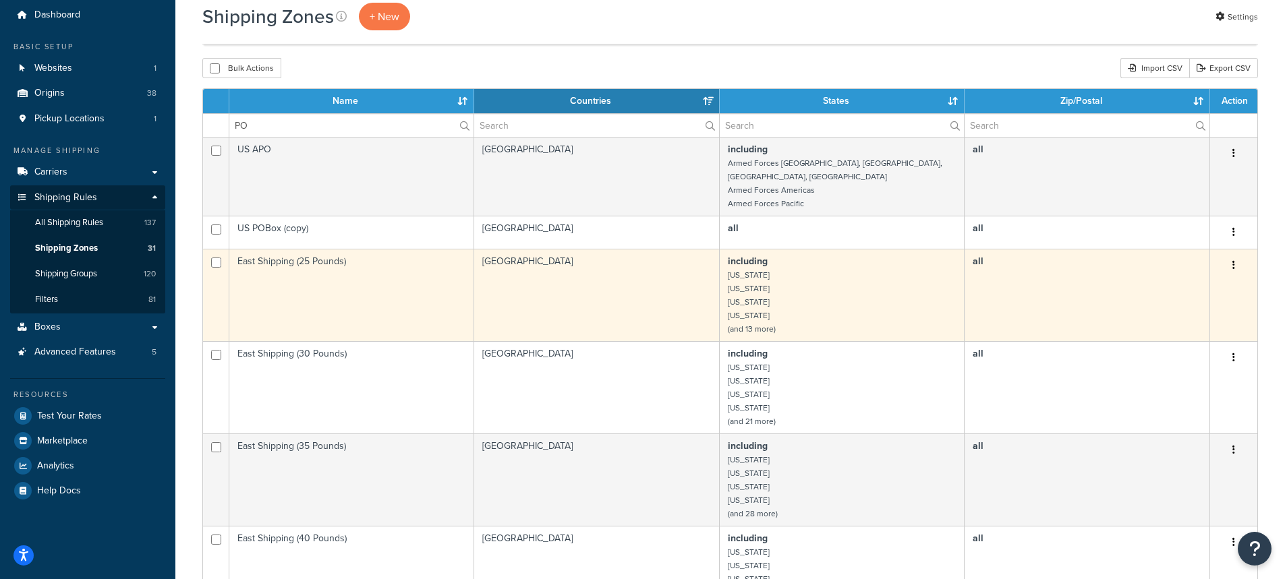
scroll to position [135, 0]
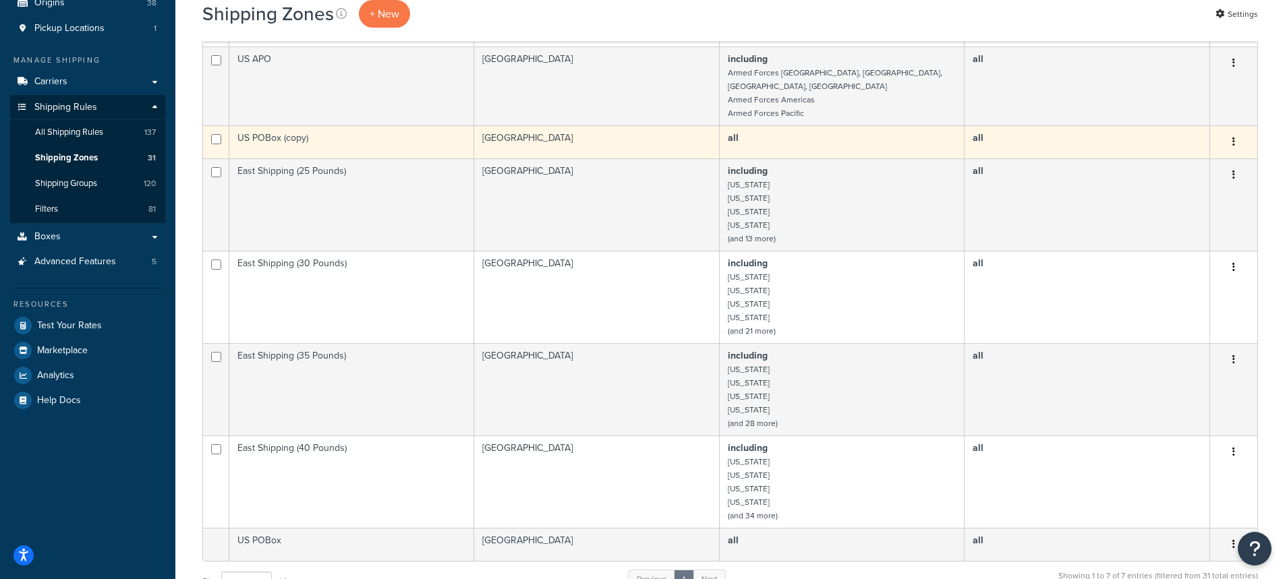
click at [262, 125] on td "US POBox (copy)" at bounding box center [351, 141] width 245 height 33
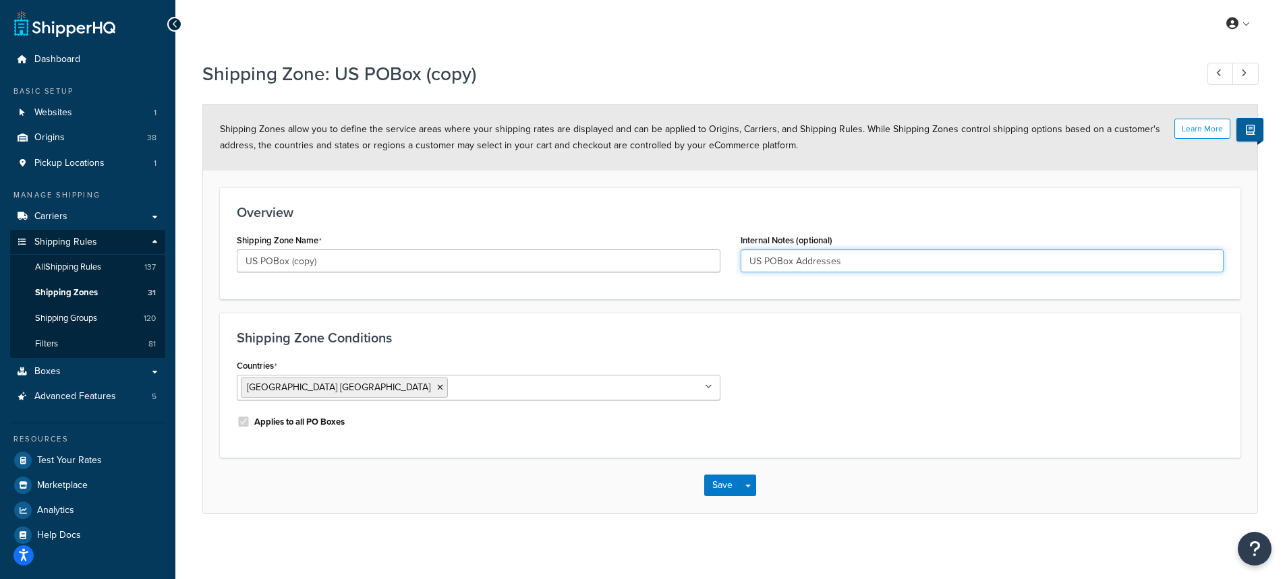
click at [931, 252] on input "US POBox Addresses" at bounding box center [981, 260] width 483 height 23
click at [198, 299] on div "Shipping Zone: [GEOGRAPHIC_DATA] POBox (copy) Learn More Shipping Zones allow y…" at bounding box center [729, 301] width 1109 height 494
click at [200, 273] on div "Shipping Zone: [GEOGRAPHIC_DATA] POBox (copy) Learn More Shipping Zones allow y…" at bounding box center [729, 301] width 1109 height 494
click at [55, 289] on span "Shipping Zones" at bounding box center [66, 292] width 63 height 11
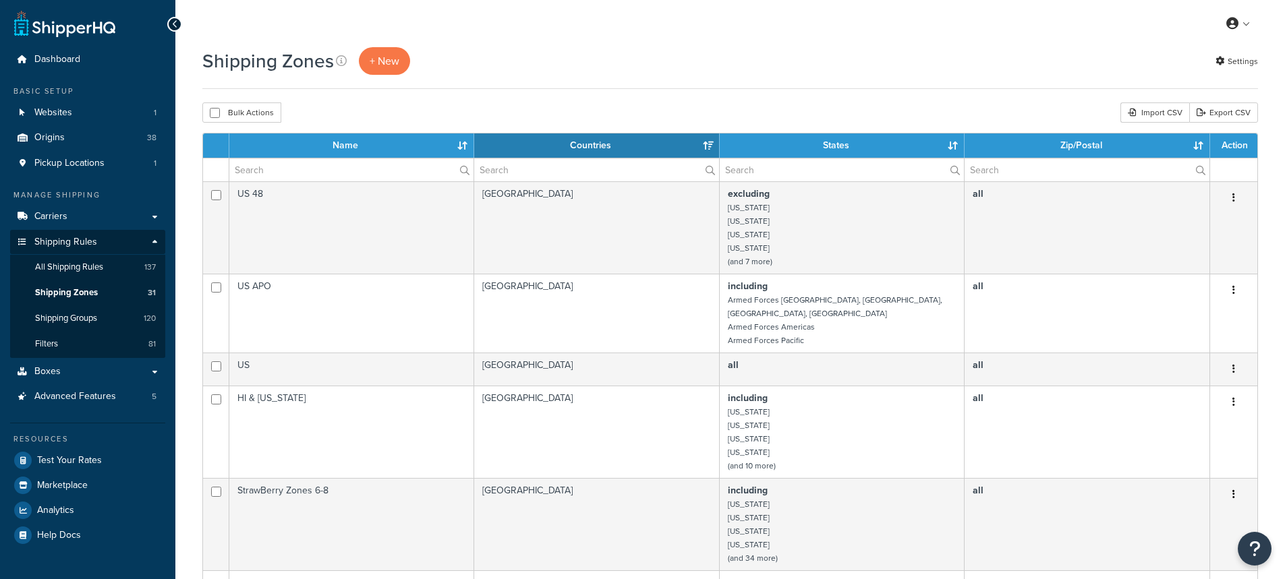
select select "15"
click at [285, 169] on input "text" at bounding box center [351, 169] width 244 height 23
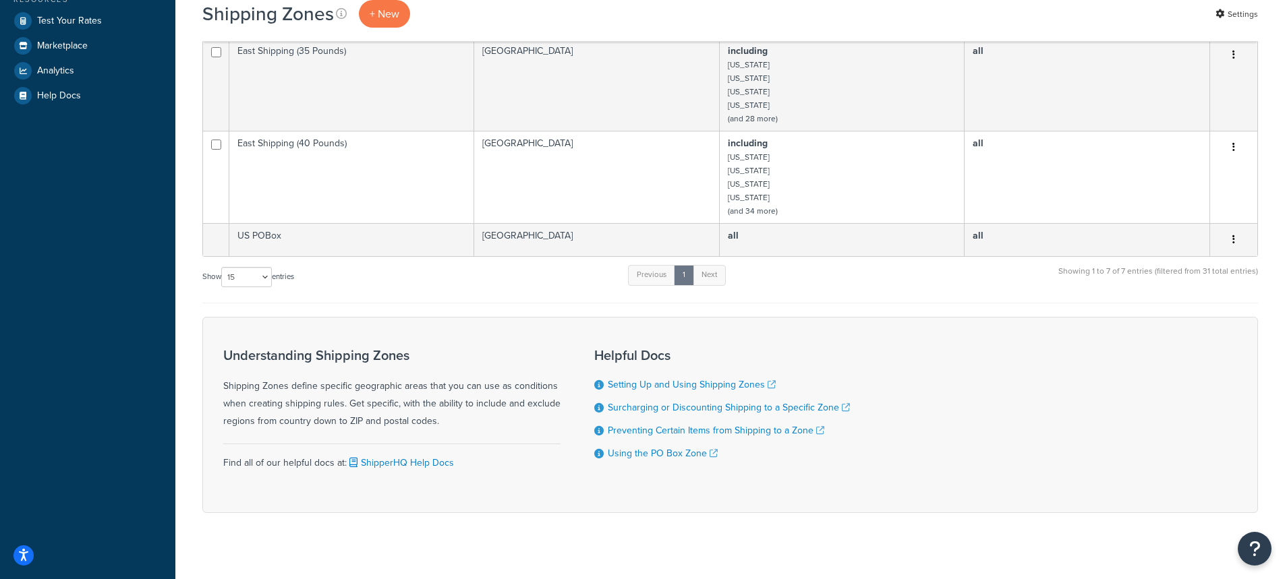
scroll to position [444, 0]
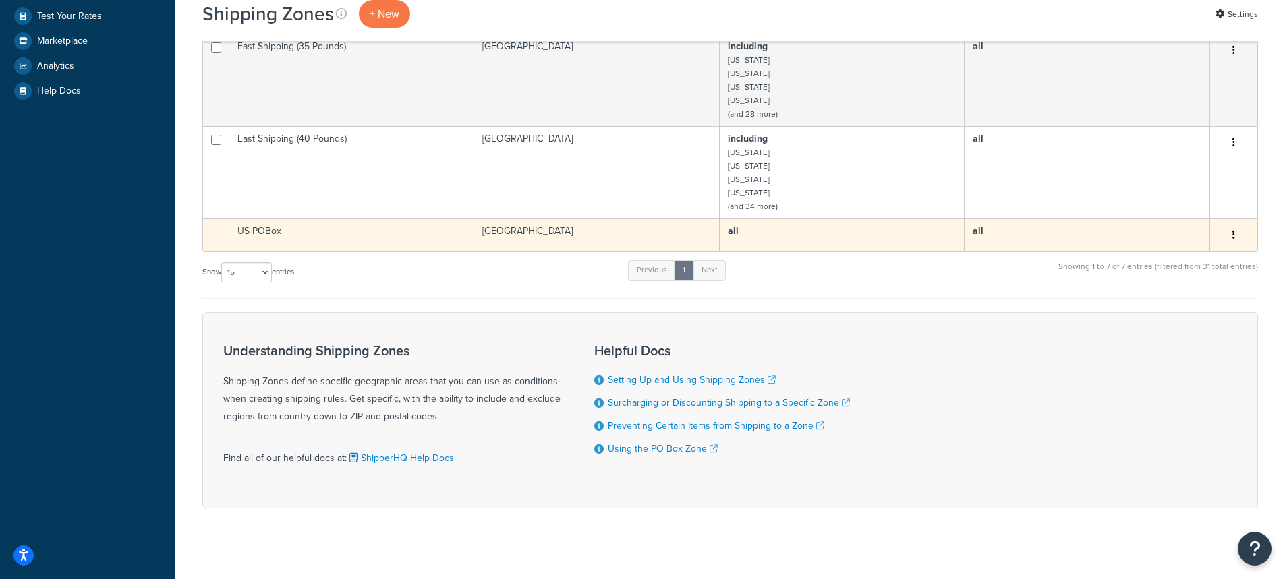
type input "PO"
click at [256, 219] on td "US POBox" at bounding box center [351, 234] width 245 height 33
click at [268, 221] on td "US POBox" at bounding box center [351, 234] width 245 height 33
click at [345, 230] on td "US POBox" at bounding box center [351, 234] width 245 height 33
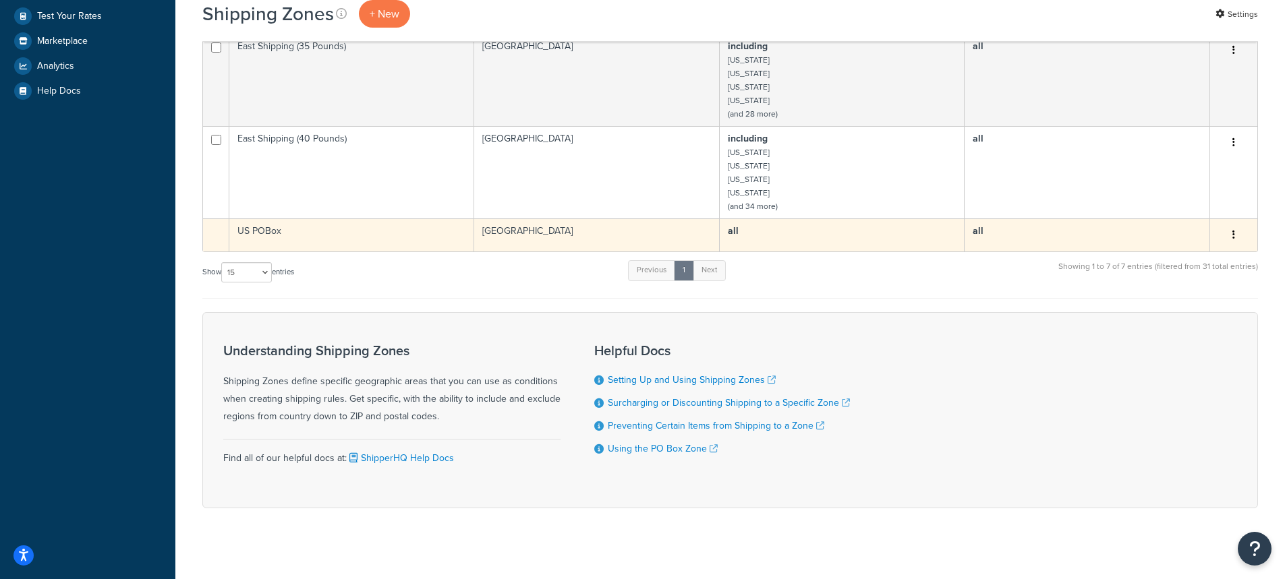
click at [263, 223] on td "US POBox" at bounding box center [351, 234] width 245 height 33
click at [242, 219] on td "US POBox" at bounding box center [351, 234] width 245 height 33
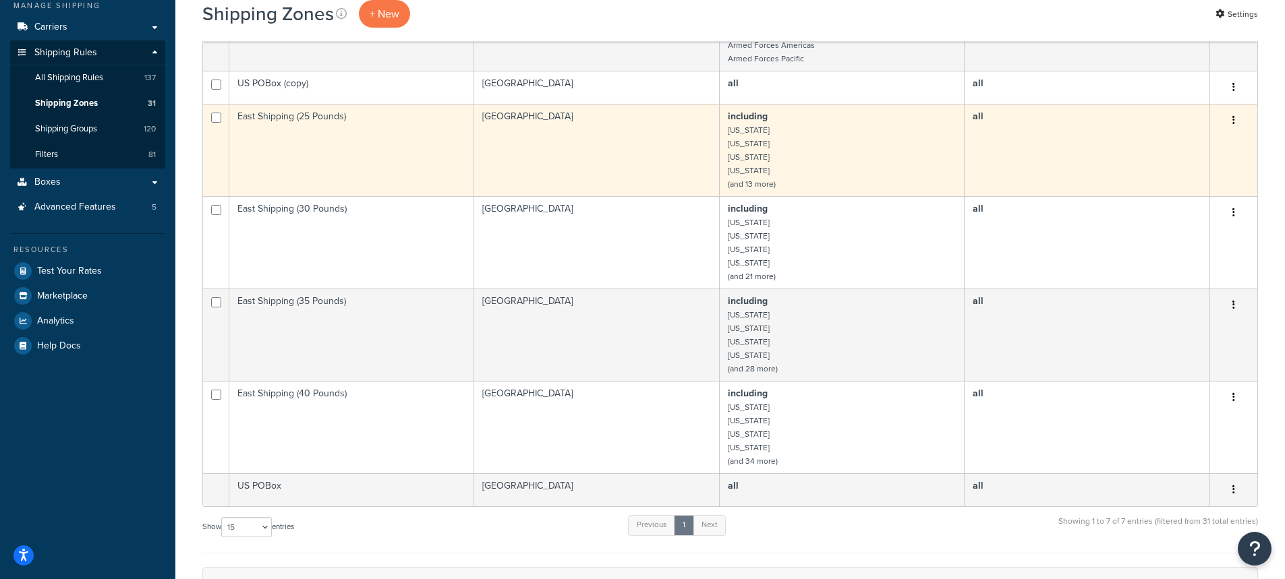
scroll to position [270, 0]
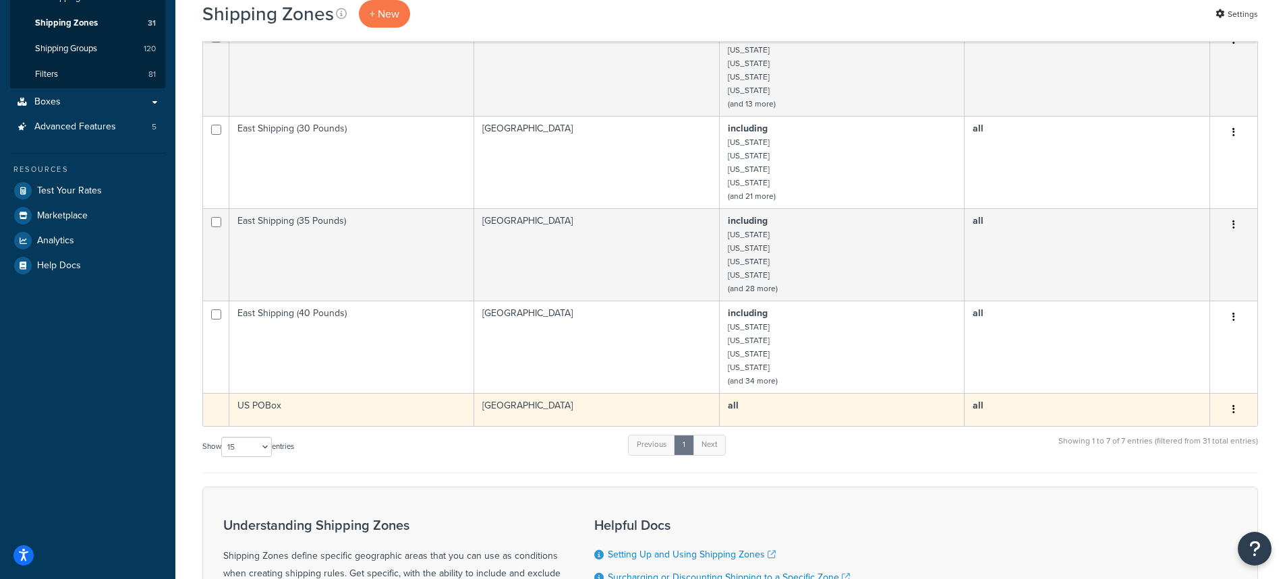
click at [262, 393] on td "US POBox" at bounding box center [351, 409] width 245 height 33
click at [262, 394] on td "US POBox" at bounding box center [351, 409] width 245 height 33
click at [1236, 401] on button "button" at bounding box center [1233, 410] width 19 height 22
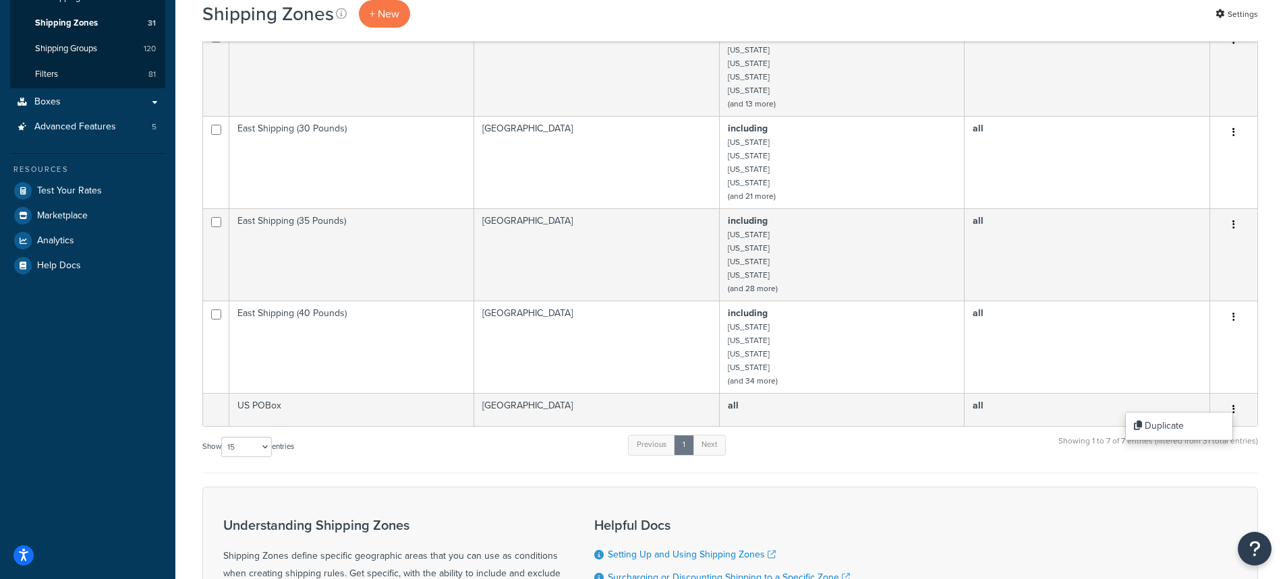
drag, startPoint x: 488, startPoint y: 452, endPoint x: 465, endPoint y: 450, distance: 22.3
click at [487, 452] on div "Show 10 15 25 50 100 entries Previous 1 Next Showing 1 to 7 of 7 entries (filte…" at bounding box center [729, 454] width 1055 height 40
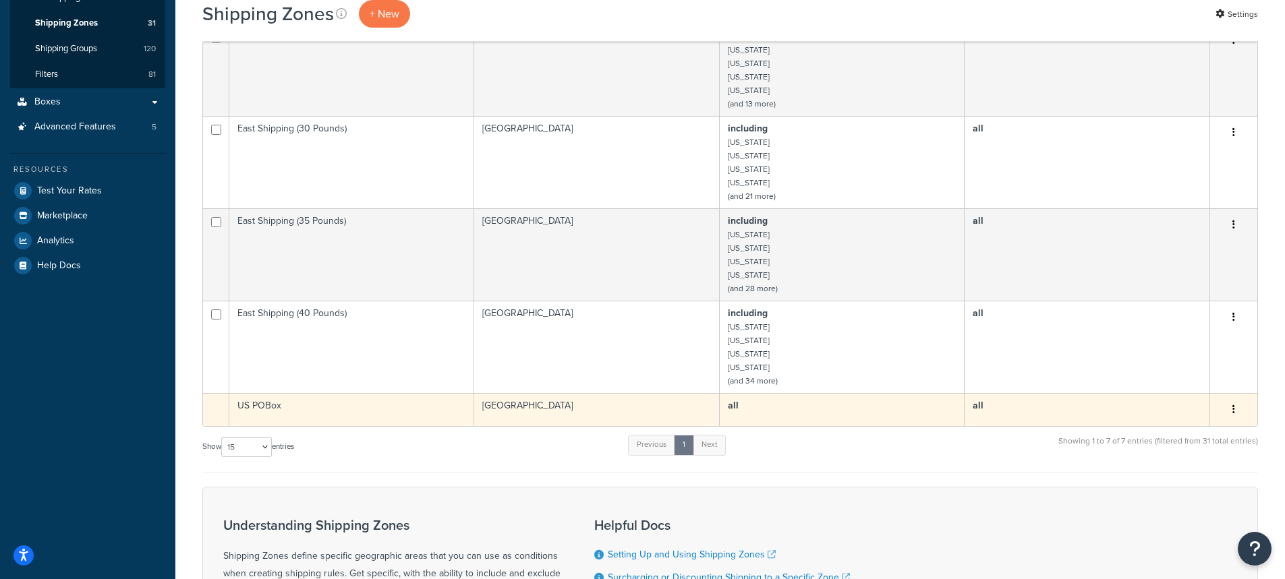
click at [264, 398] on td "US POBox" at bounding box center [351, 409] width 245 height 33
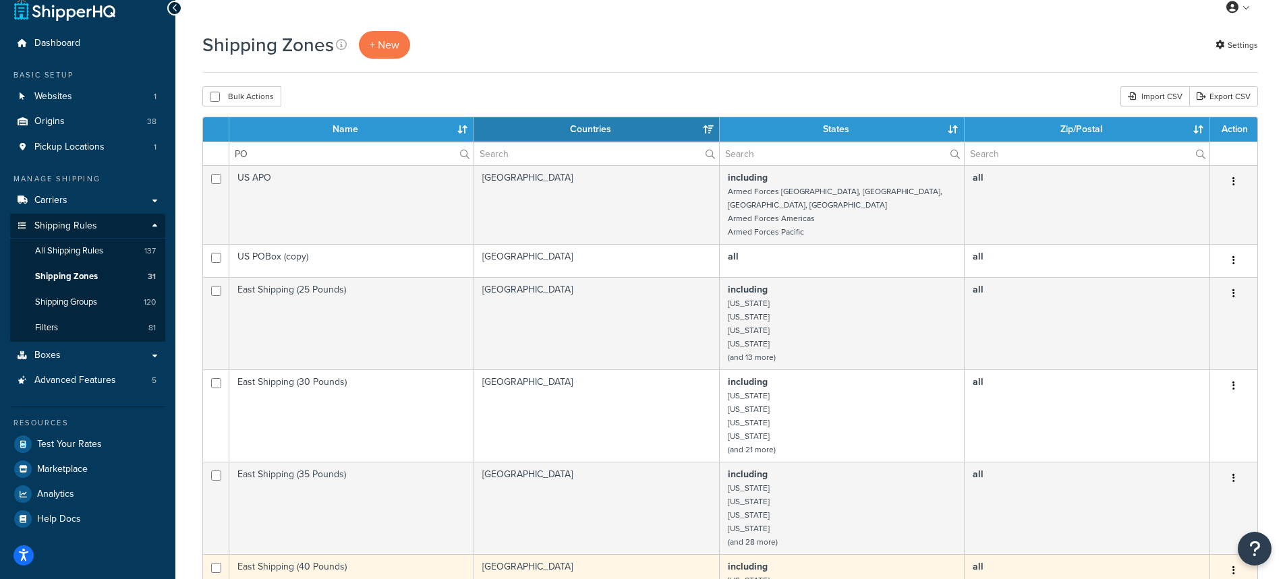
scroll to position [0, 0]
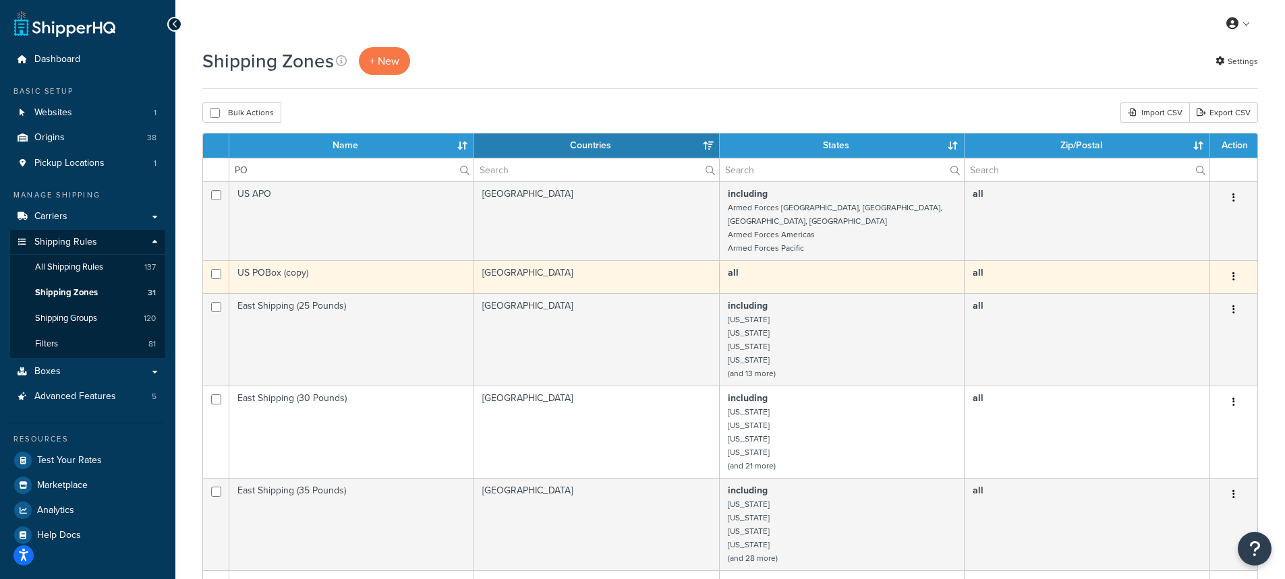
click at [273, 260] on td "US POBox (copy)" at bounding box center [351, 276] width 245 height 33
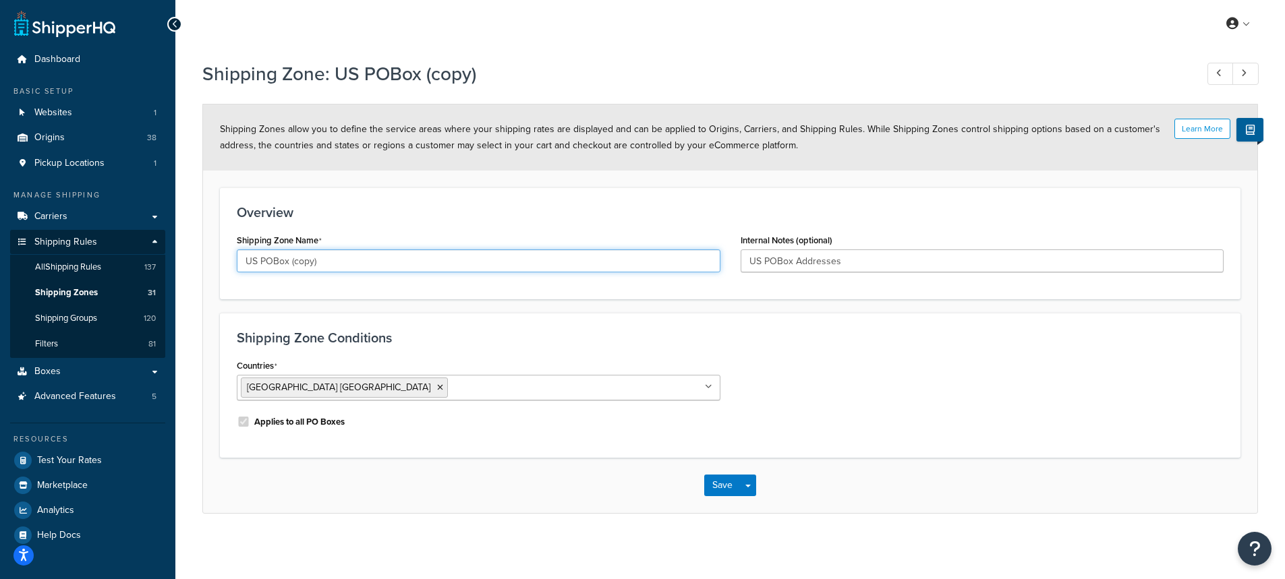
click at [274, 260] on input "US POBox (copy)" at bounding box center [478, 260] width 483 height 23
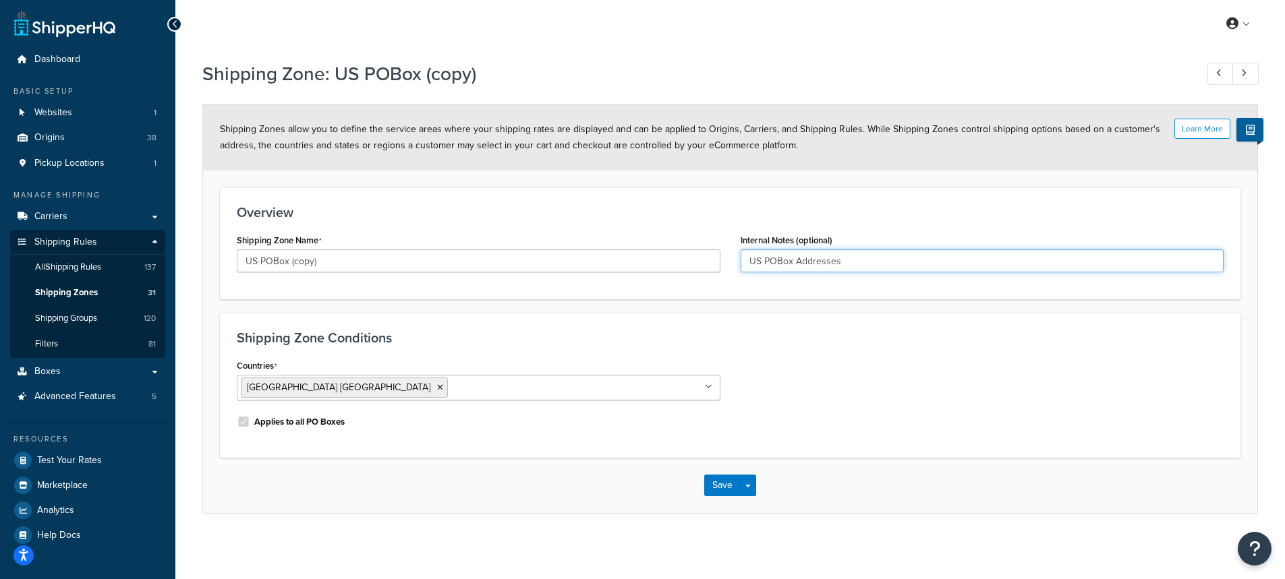
click at [778, 263] on input "US POBox Addresses" at bounding box center [981, 260] width 483 height 23
type input "US PO Box Addresses"
click at [604, 329] on div "Shipping Zone Conditions Countries [GEOGRAPHIC_DATA] [GEOGRAPHIC_DATA] All Coun…" at bounding box center [730, 385] width 1020 height 145
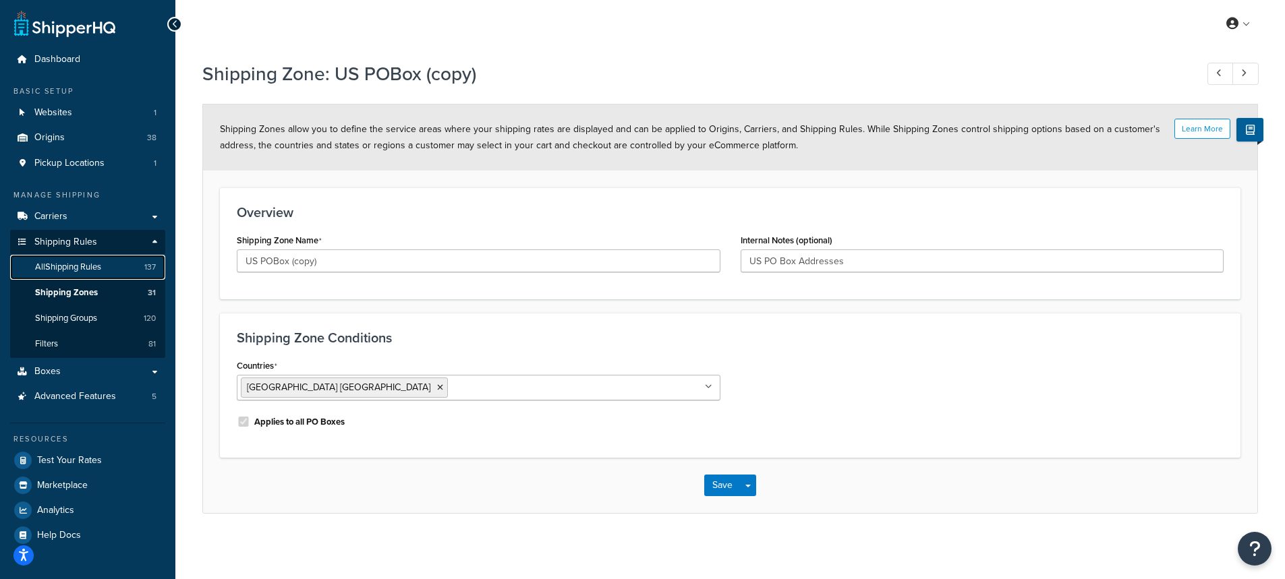
click at [61, 266] on span "All Shipping Rules" at bounding box center [68, 267] width 66 height 11
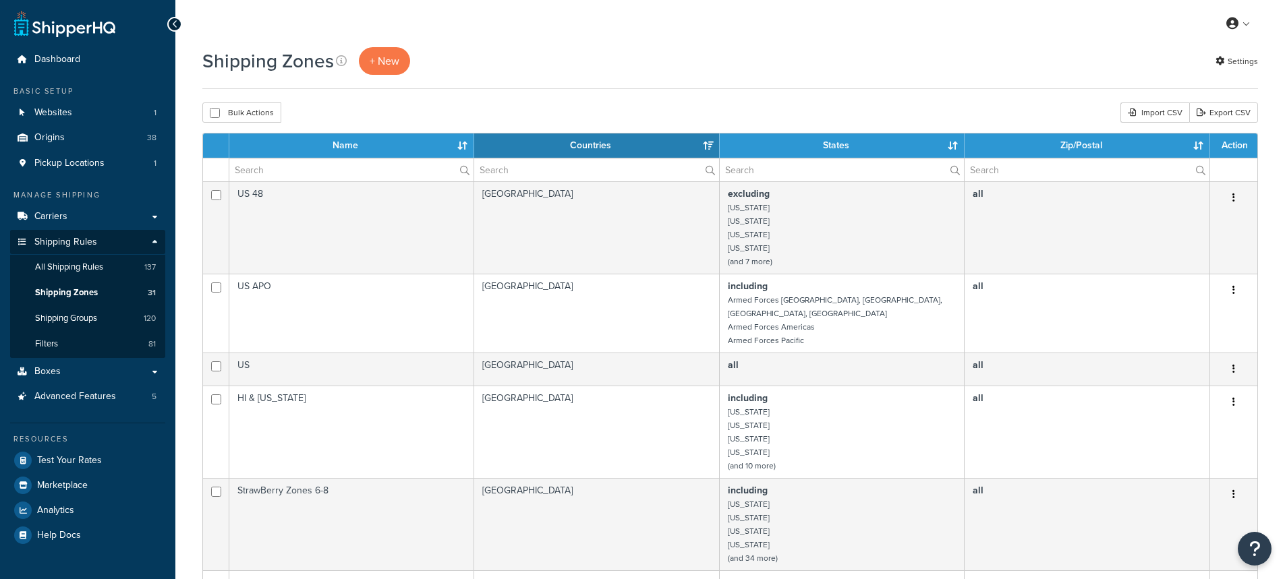
select select "15"
click at [382, 56] on span "+ New" at bounding box center [385, 61] width 30 height 16
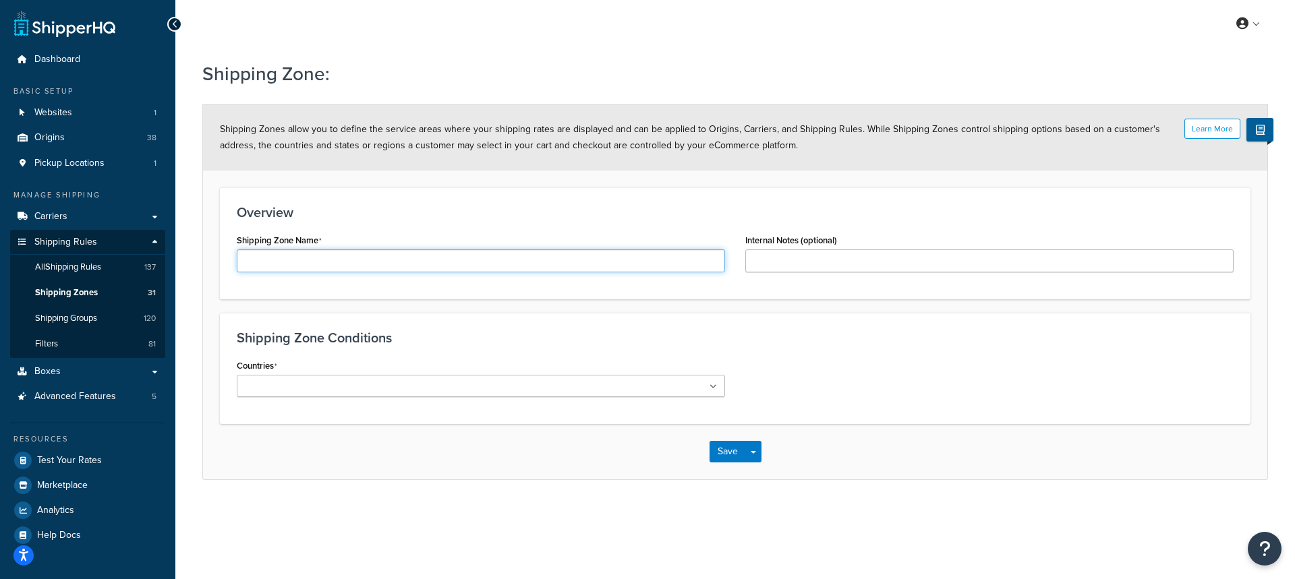
click at [263, 265] on input "Shipping Zone Name" at bounding box center [481, 260] width 488 height 23
drag, startPoint x: 365, startPoint y: 258, endPoint x: 217, endPoint y: 254, distance: 147.7
click at [217, 254] on form "Learn More Shipping Zones allow you to define the service areas where your ship…" at bounding box center [735, 292] width 1064 height 375
type input "Annie's No PO Box Zone"
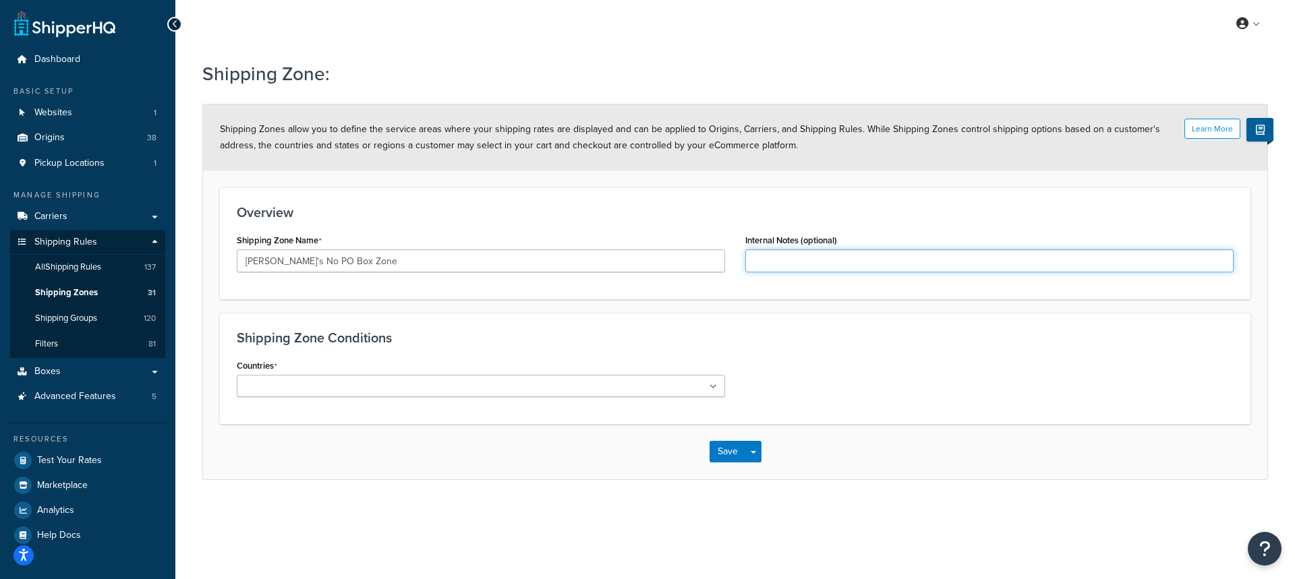
click at [780, 268] on input "Internal Notes (optional)" at bounding box center [989, 260] width 488 height 23
paste input "Annie's No PO Box Zone"
type input "Annie's No PO Box Zone - Prevent Shipping to PO Boxes"
click at [291, 386] on input "Countries" at bounding box center [300, 387] width 119 height 15
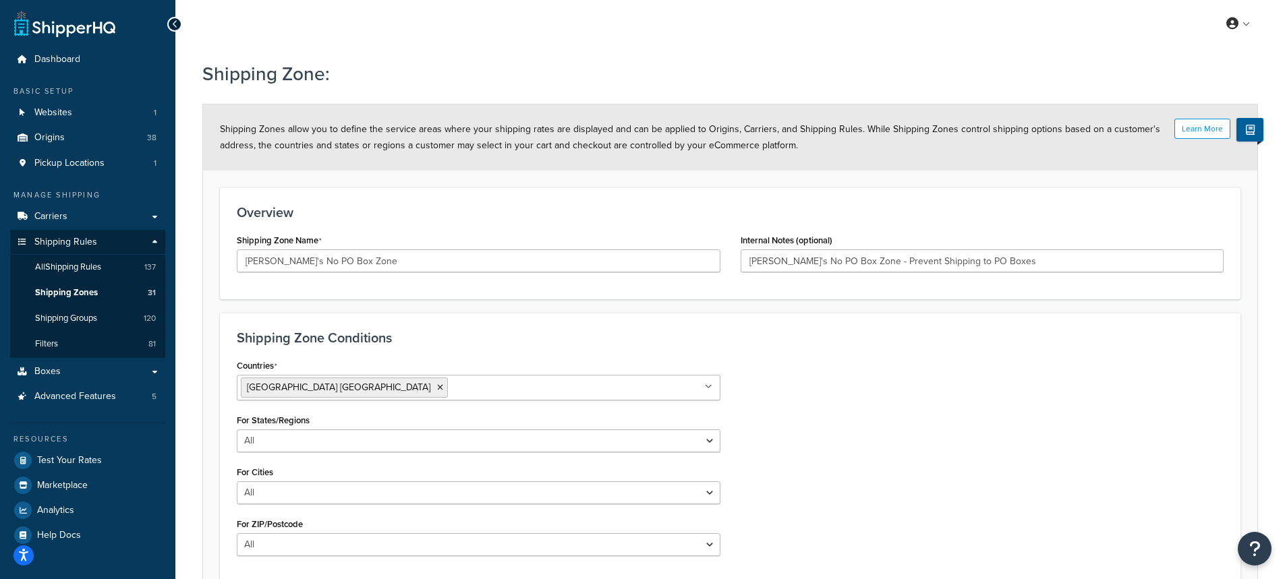
click at [873, 389] on div "Countries United States USA All Countries ALL Afghanistan AFG Albania ALB Alger…" at bounding box center [730, 461] width 1007 height 210
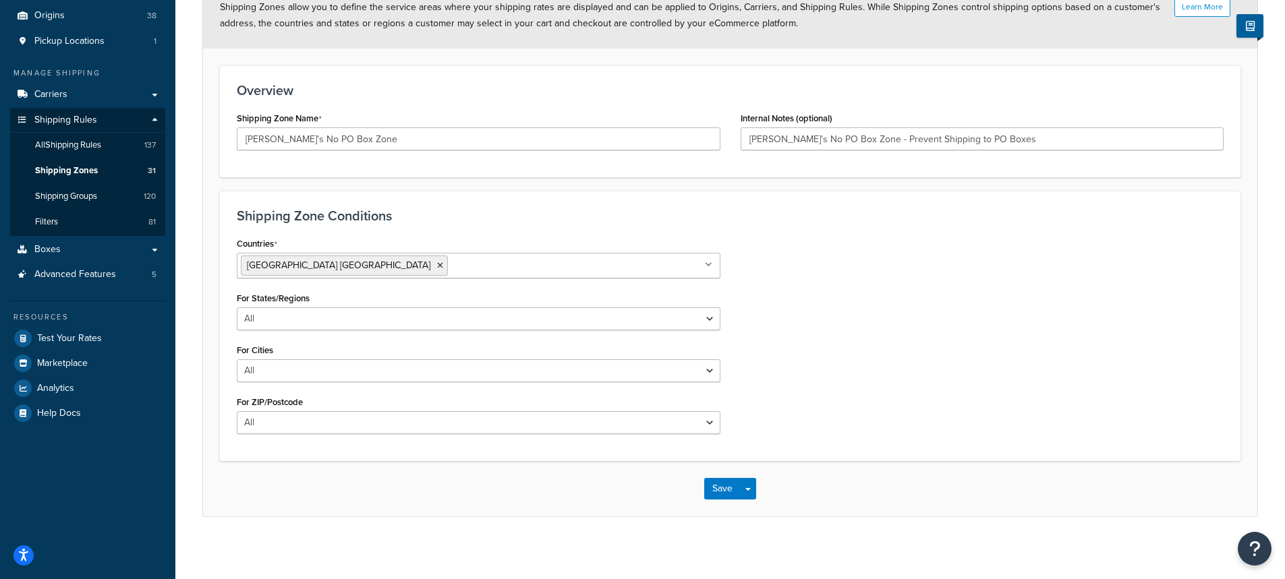
scroll to position [127, 0]
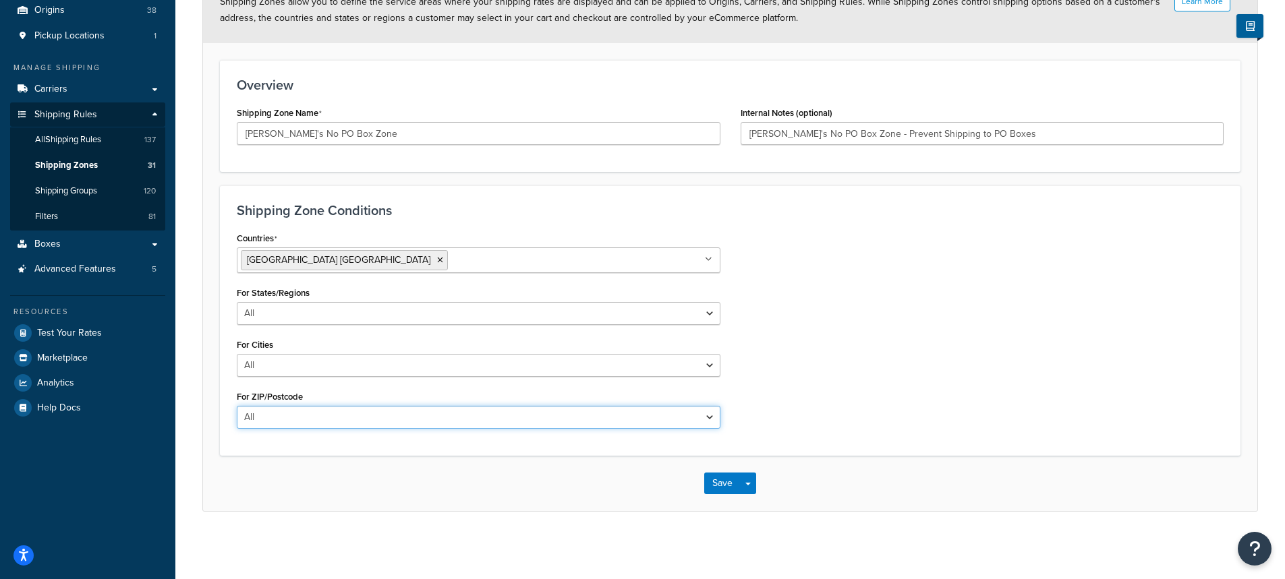
click at [313, 414] on select "All Including Excluding" at bounding box center [478, 417] width 483 height 23
select select "excluding"
click at [237, 406] on select "All Including Excluding" at bounding box center [478, 417] width 483 height 23
click at [256, 474] on textarea "ZIP/Postcodes" at bounding box center [478, 483] width 483 height 50
click at [244, 465] on textarea "PO Box" at bounding box center [478, 483] width 483 height 50
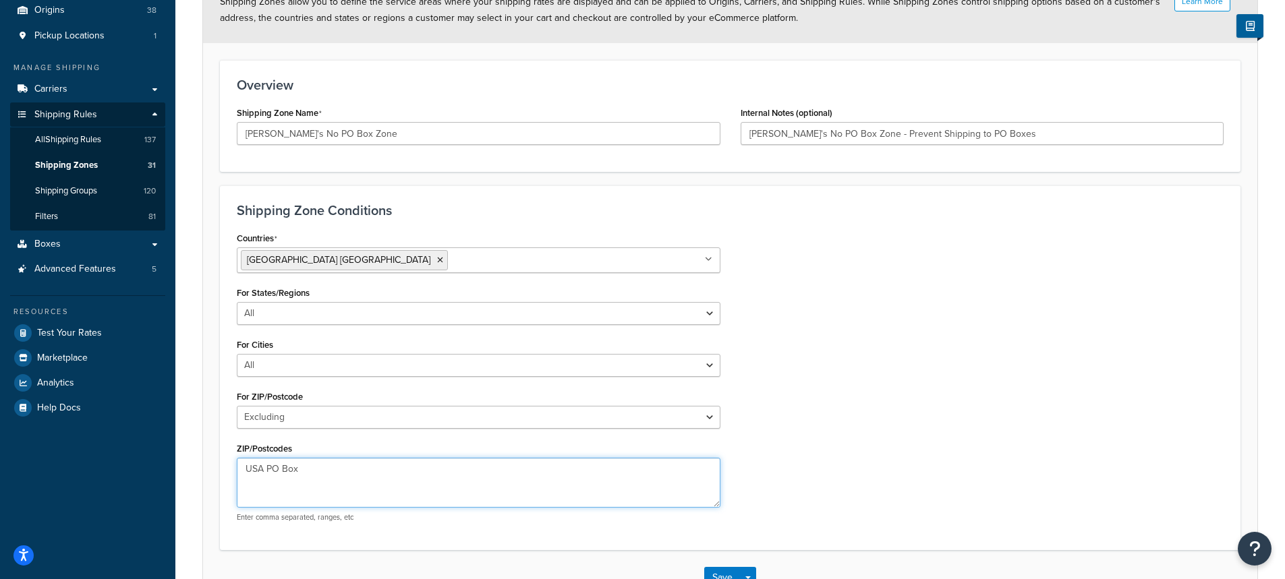
click at [417, 479] on textarea "USA PO Box" at bounding box center [478, 483] width 483 height 50
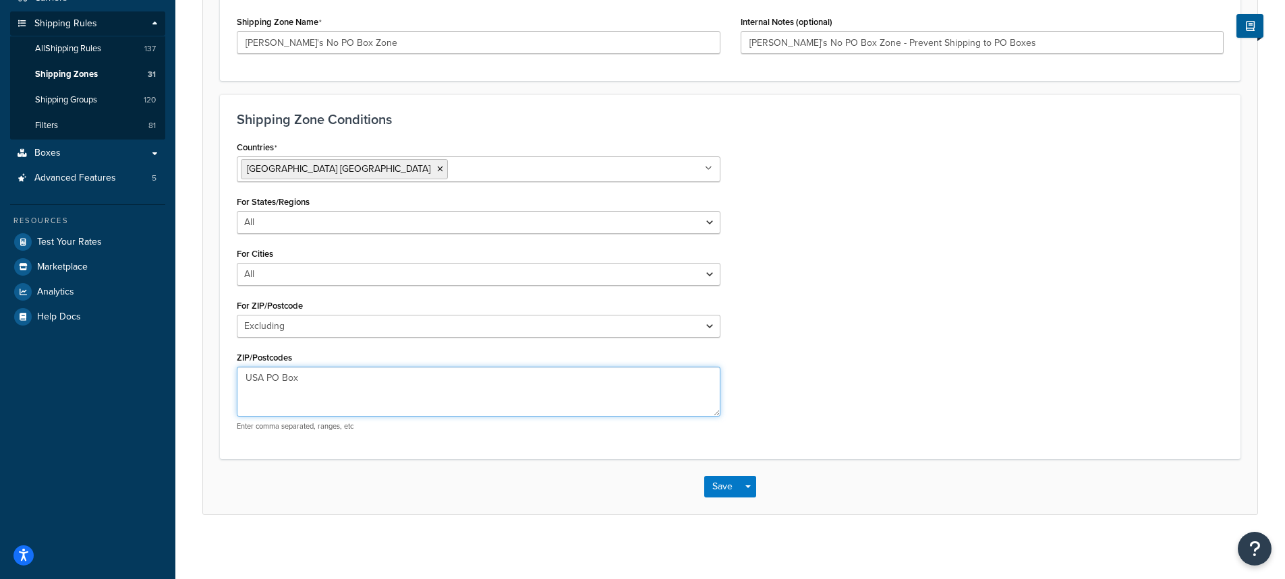
scroll to position [222, 0]
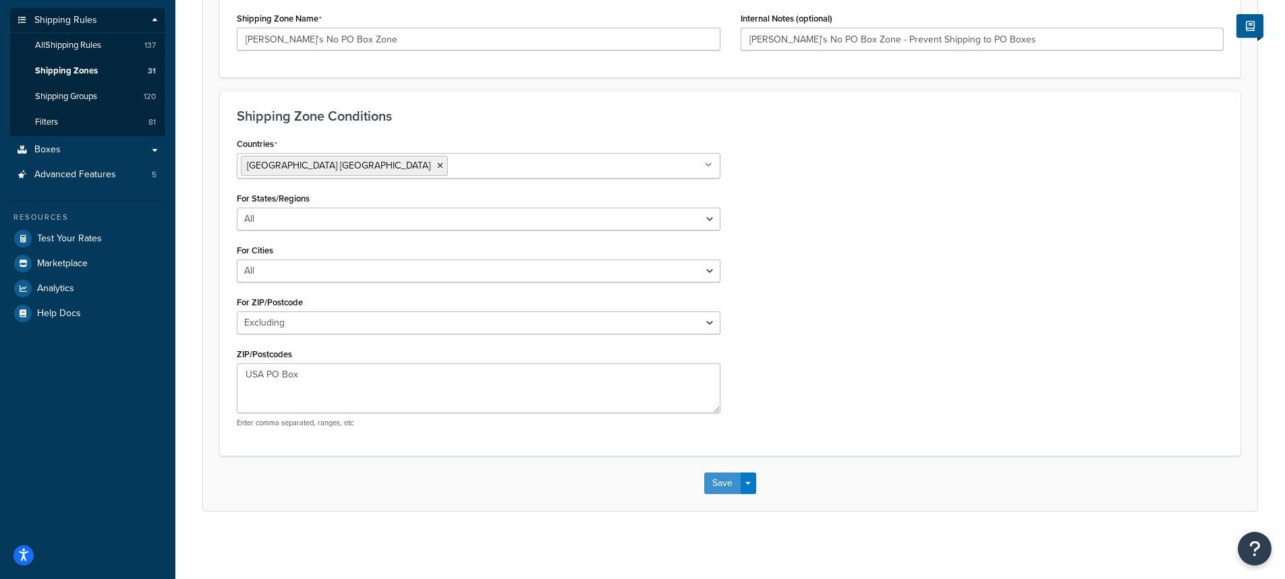
click at [721, 483] on div "Save Save Dropdown Save and Edit Save and Duplicate Save and Create New" at bounding box center [730, 483] width 1054 height 55
click at [309, 382] on textarea "USA PO Box" at bounding box center [478, 388] width 483 height 50
type textarea "USA PO Box,"
click at [722, 485] on button "Save" at bounding box center [722, 484] width 36 height 22
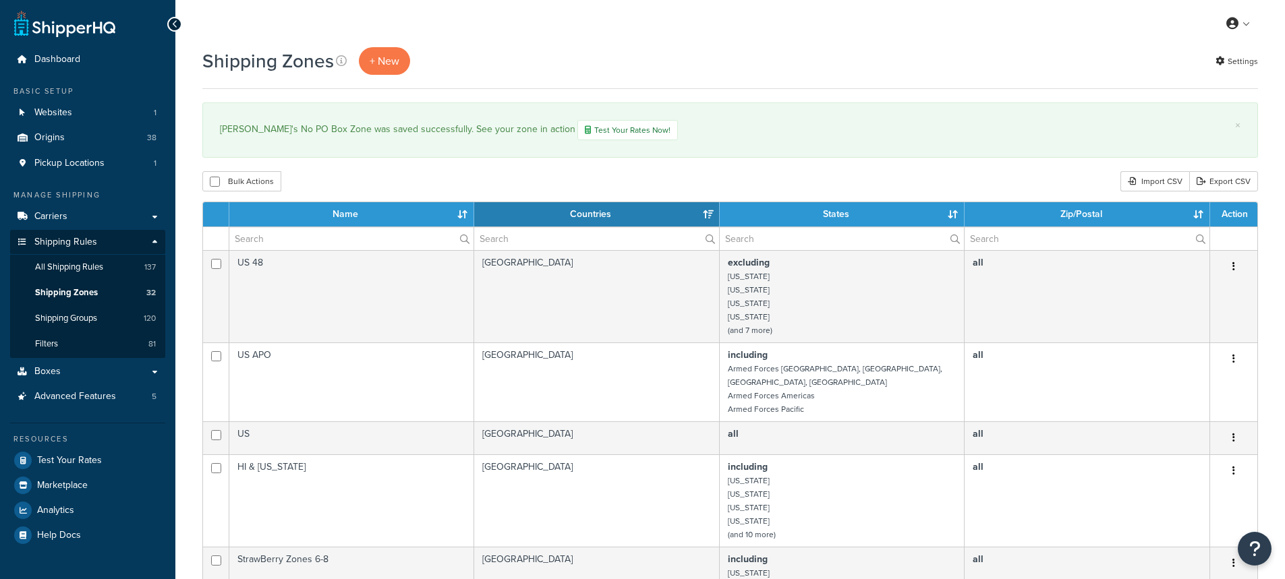
select select "15"
click at [287, 238] on input "text" at bounding box center [351, 238] width 244 height 23
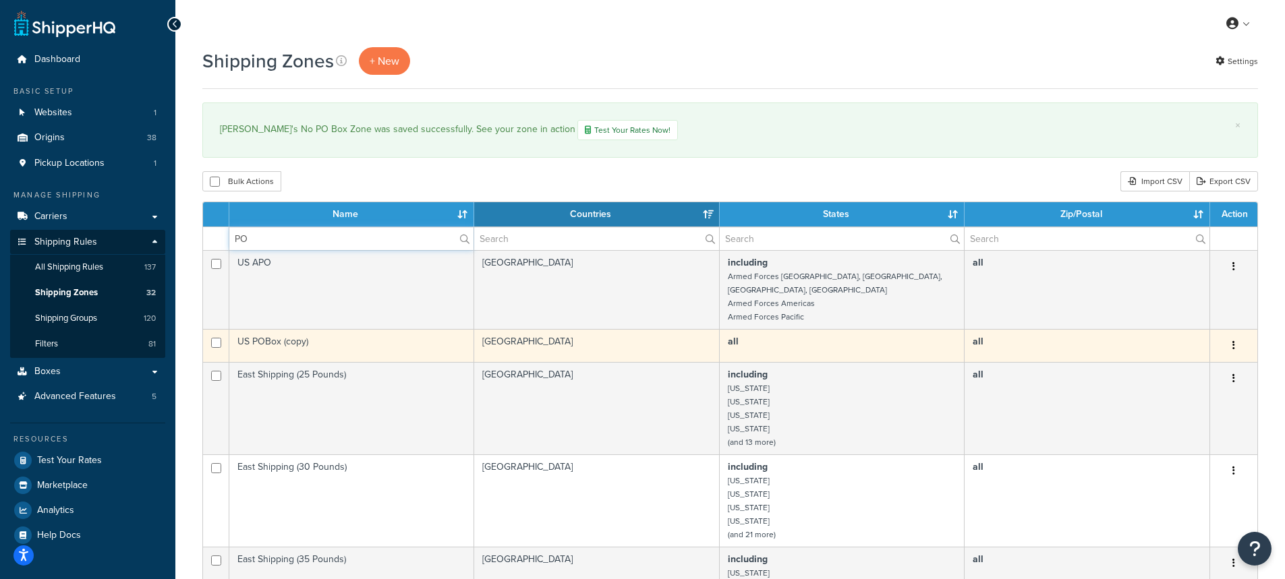
type input "PO"
click at [266, 330] on td "US POBox (copy)" at bounding box center [351, 345] width 245 height 33
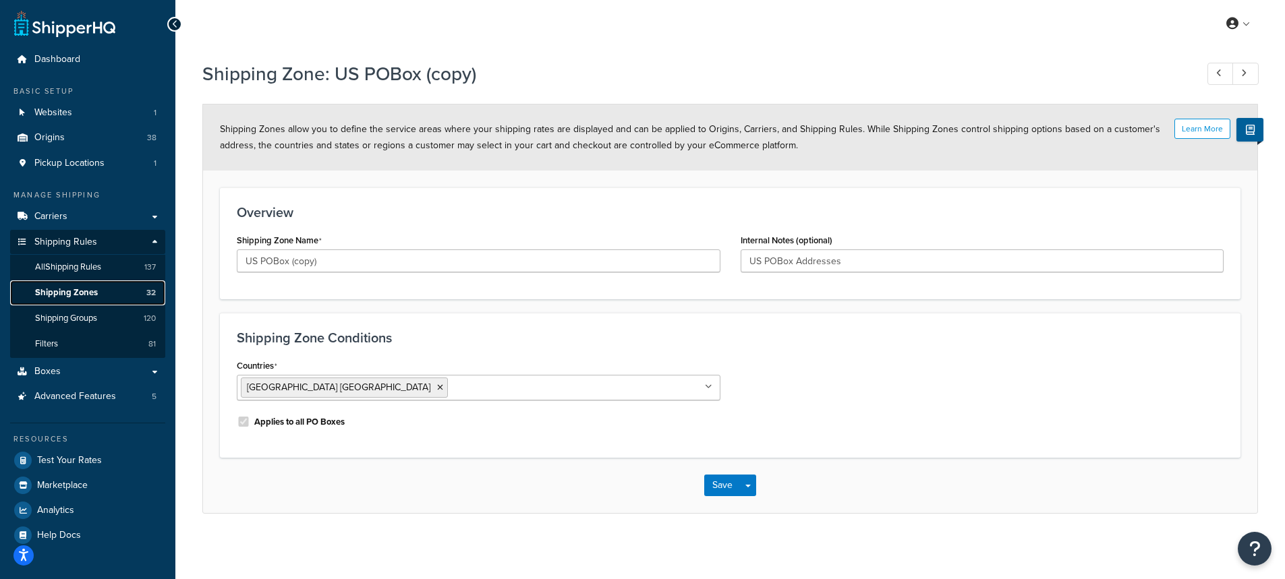
click at [73, 287] on span "Shipping Zones" at bounding box center [66, 292] width 63 height 11
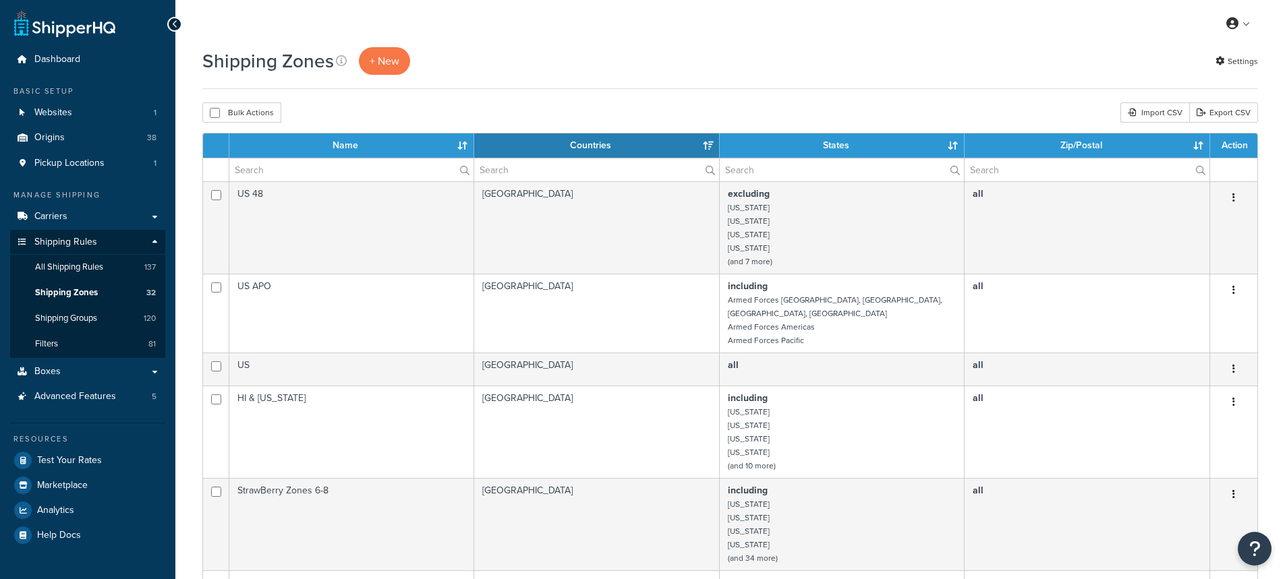
select select "15"
click at [318, 172] on input "text" at bounding box center [351, 169] width 244 height 23
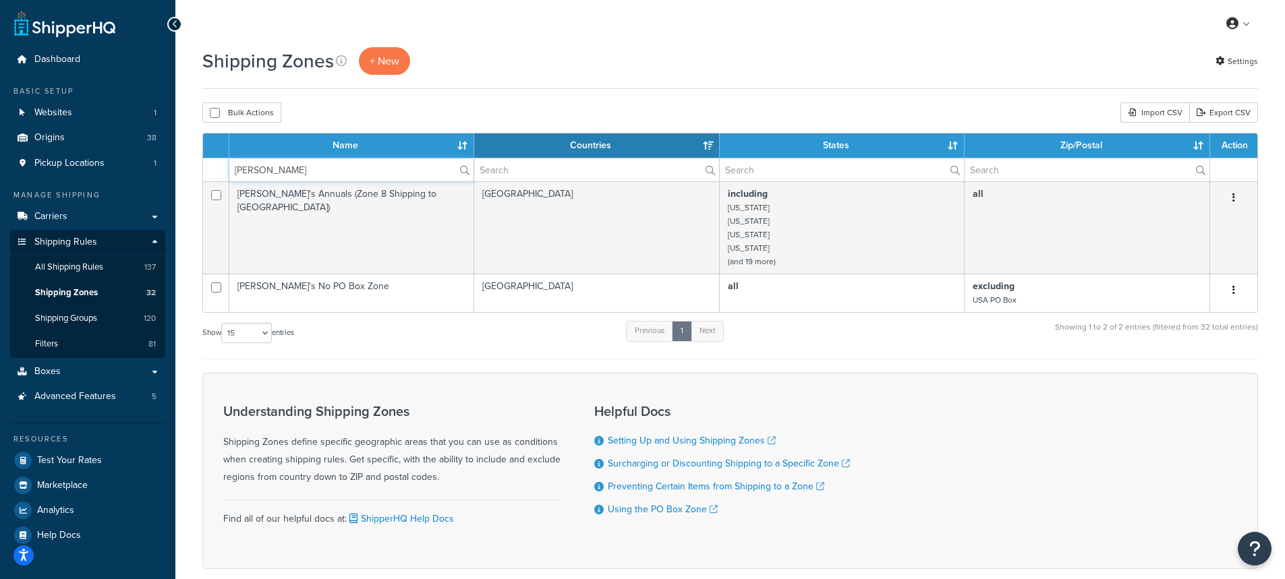
type input "Annie"
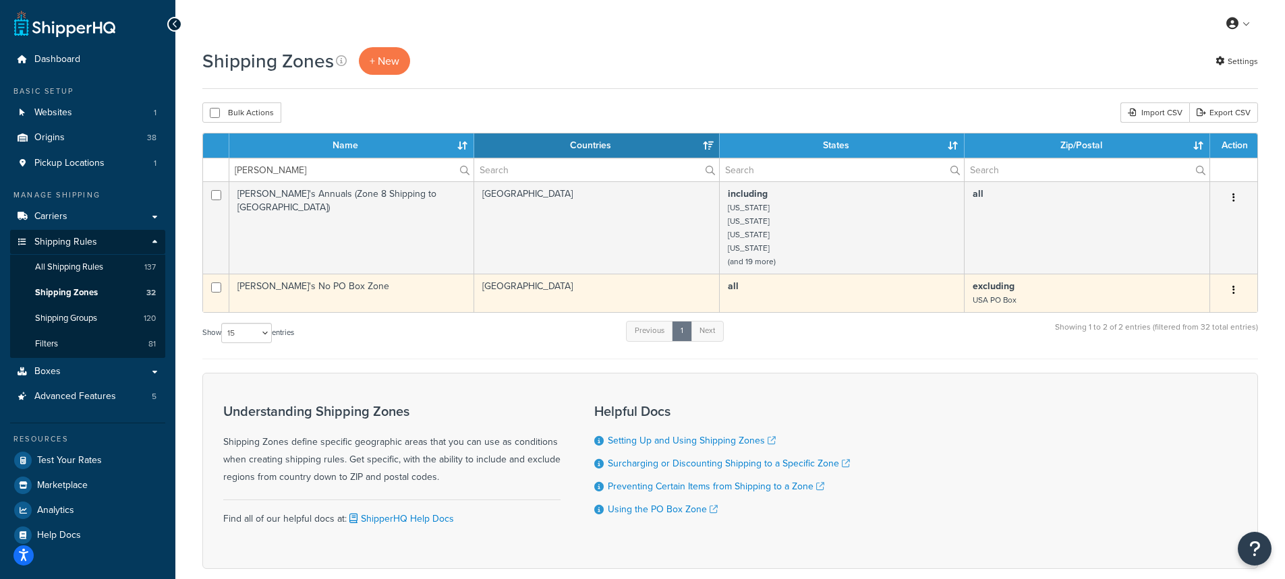
click at [274, 289] on td "Annie's No PO Box Zone" at bounding box center [351, 293] width 245 height 38
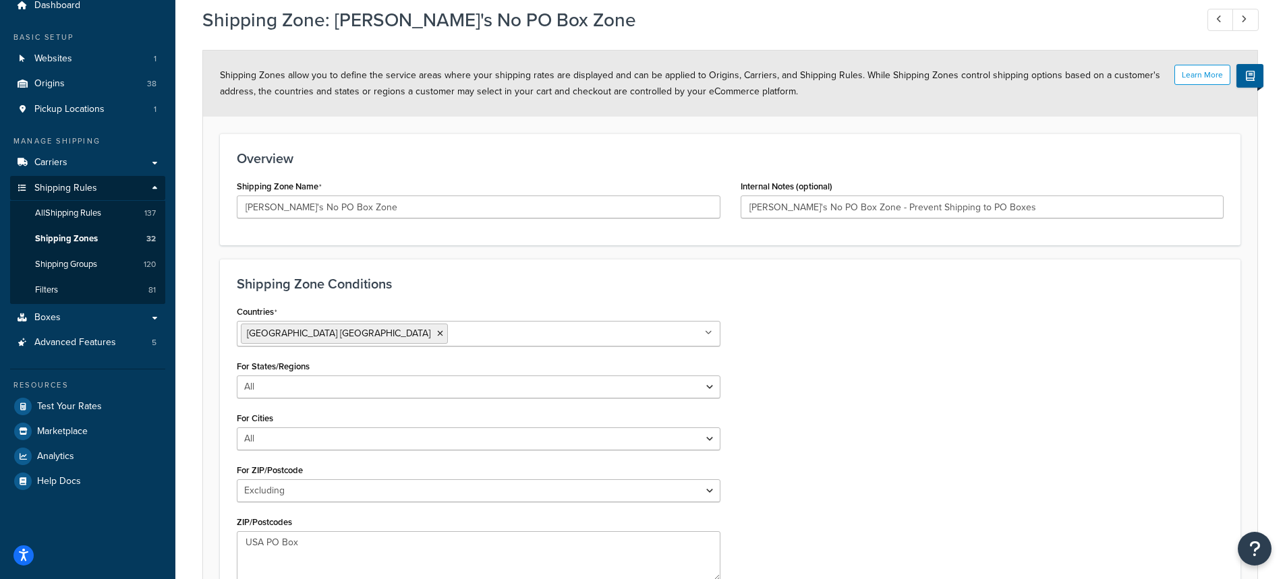
scroll to position [222, 0]
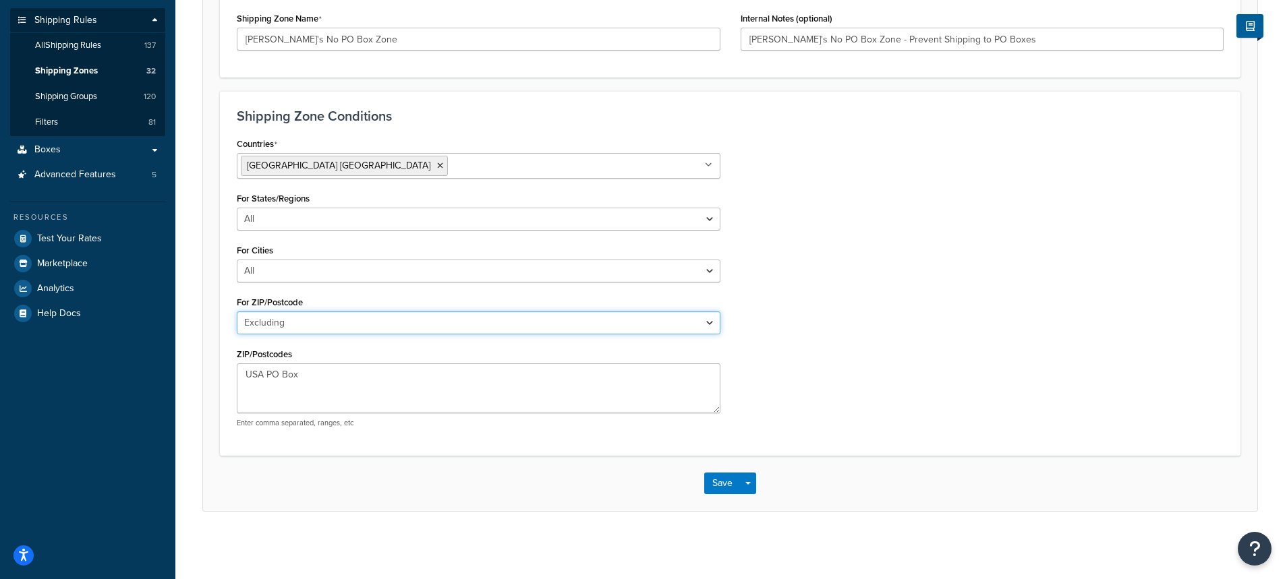
click at [314, 318] on select "All Including Excluding" at bounding box center [478, 323] width 483 height 23
click at [237, 312] on select "All Including Excluding" at bounding box center [478, 323] width 483 height 23
click at [288, 321] on select "All Including Excluding" at bounding box center [478, 323] width 483 height 23
click at [237, 334] on select "All Including Excluding" at bounding box center [478, 323] width 483 height 23
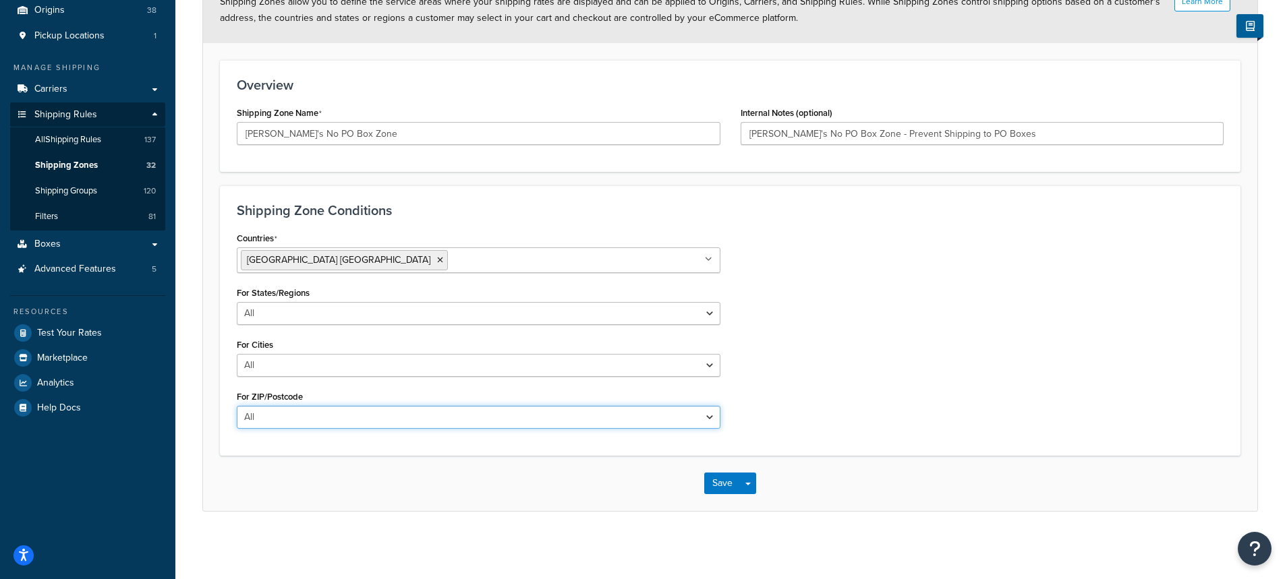
click at [304, 419] on select "All Including Excluding" at bounding box center [478, 417] width 483 height 23
click at [237, 406] on select "All Including Excluding" at bounding box center [478, 417] width 483 height 23
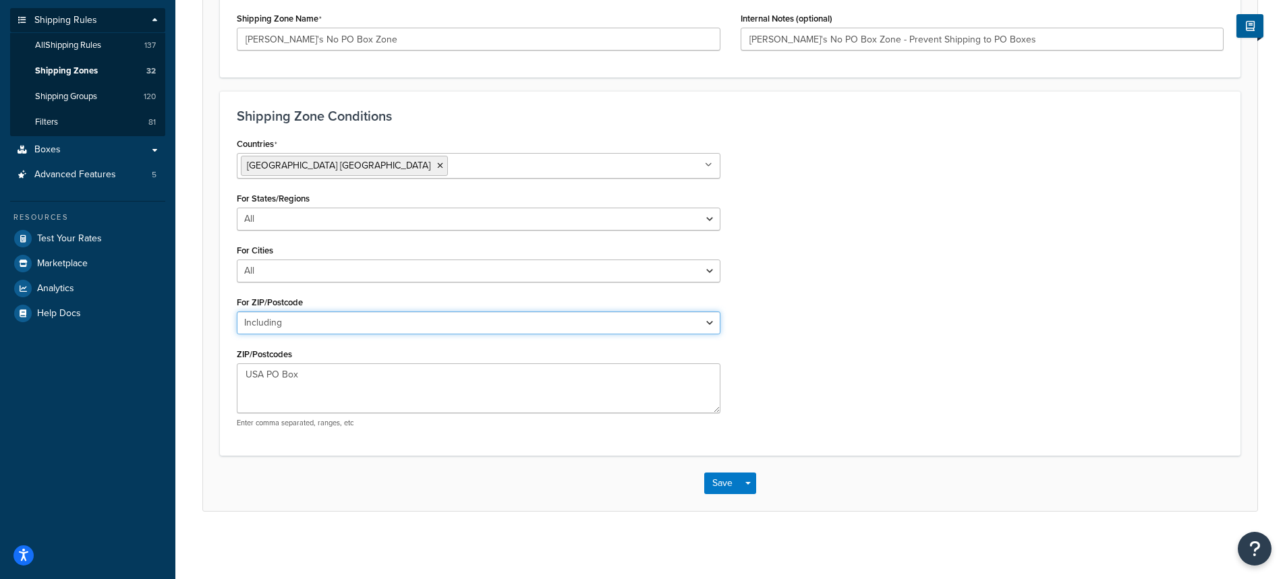
click at [312, 319] on select "All Including Excluding" at bounding box center [478, 323] width 483 height 23
select select "excluding"
click at [237, 312] on select "All Including Excluding" at bounding box center [478, 323] width 483 height 23
click at [828, 321] on div "Countries [GEOGRAPHIC_DATA] [GEOGRAPHIC_DATA] All Countries ALL [GEOGRAPHIC_DAT…" at bounding box center [730, 286] width 1007 height 304
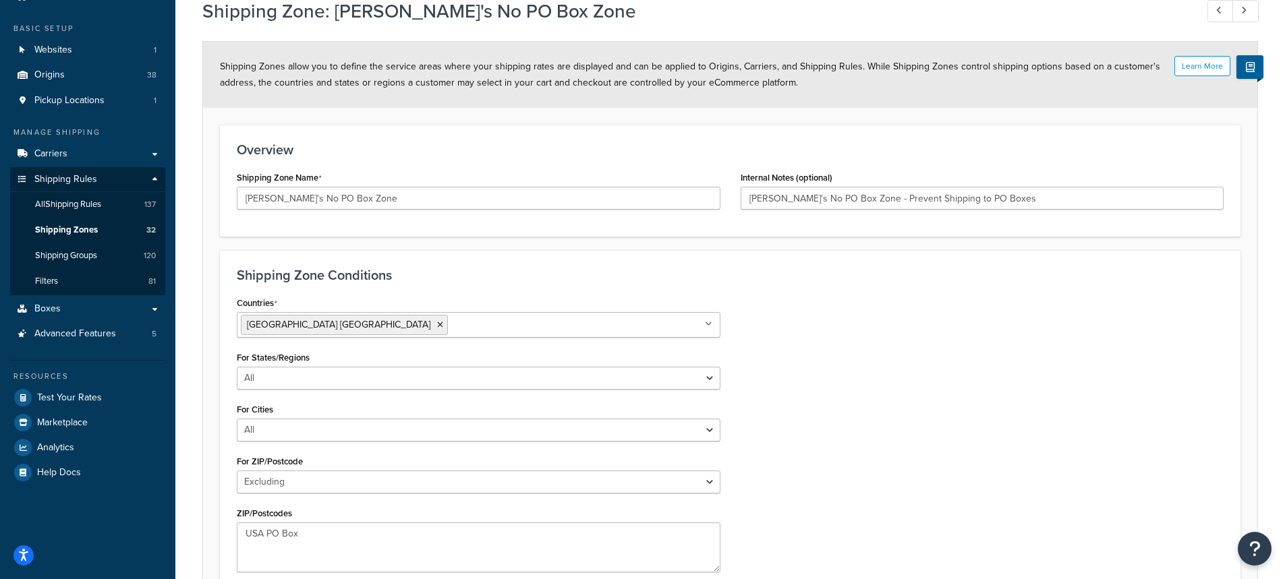
scroll to position [0, 0]
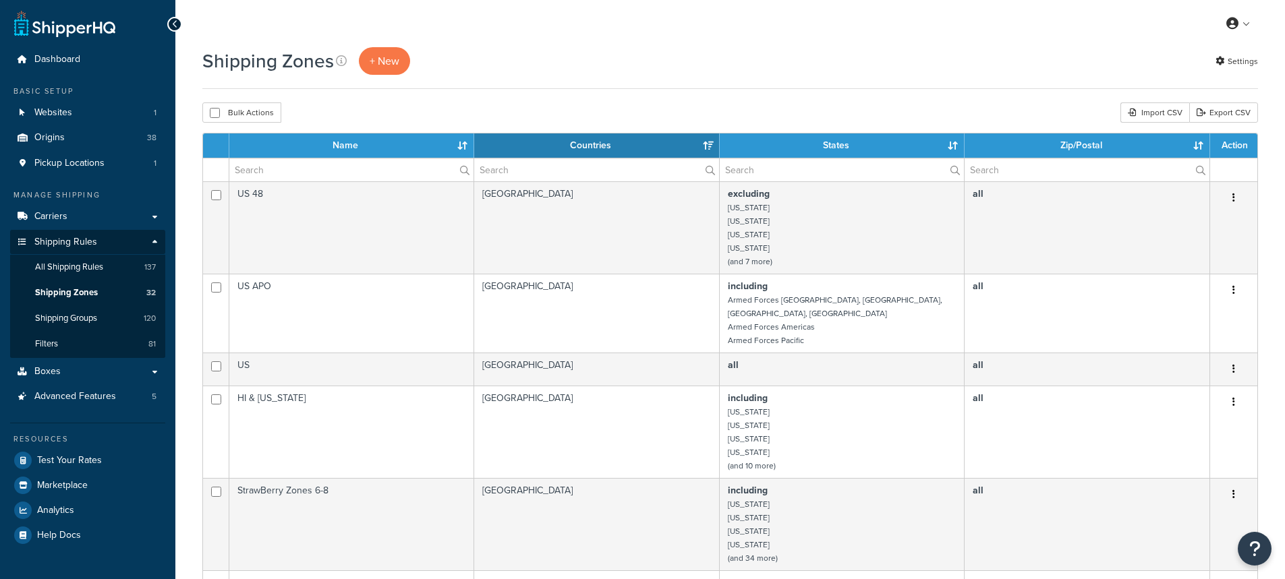
select select "15"
click at [326, 165] on input "text" at bounding box center [351, 169] width 244 height 23
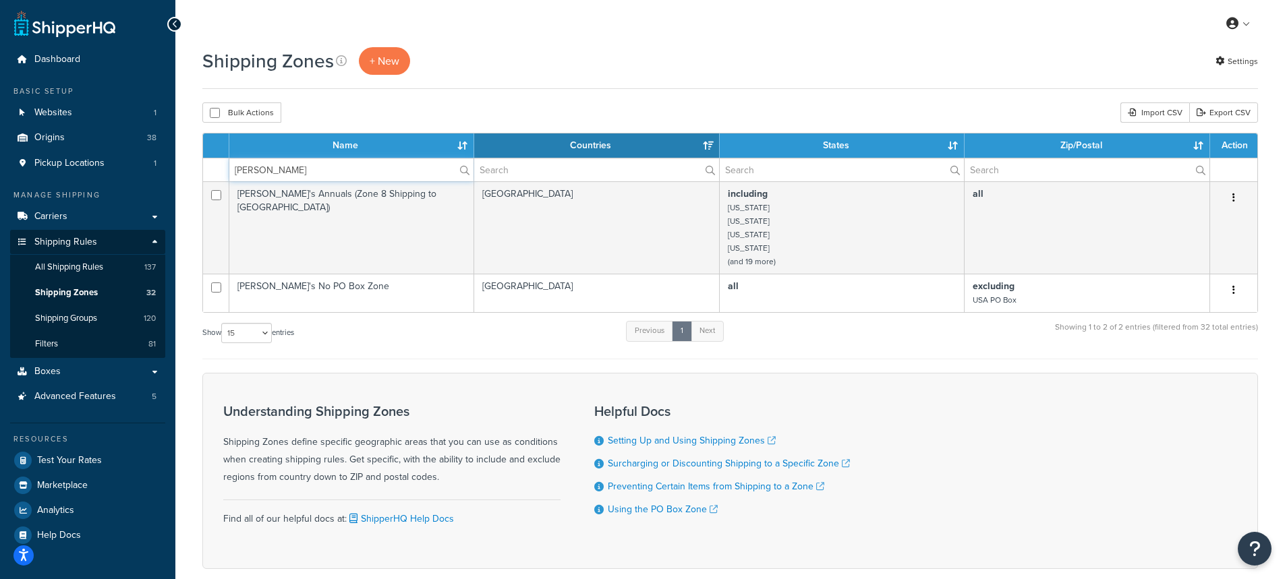
drag, startPoint x: 258, startPoint y: 172, endPoint x: 200, endPoint y: 165, distance: 59.1
click at [200, 165] on div "Shipping Zones + New Settings Bulk Actions Duplicate [GEOGRAPHIC_DATA] Import C…" at bounding box center [729, 331] width 1109 height 569
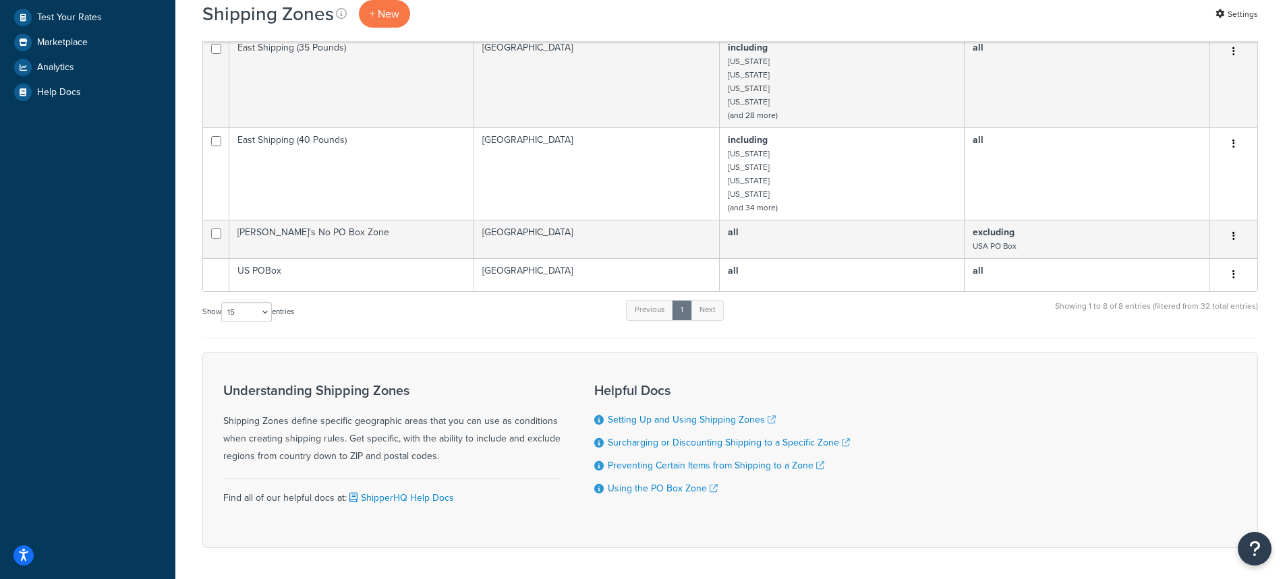
scroll to position [483, 0]
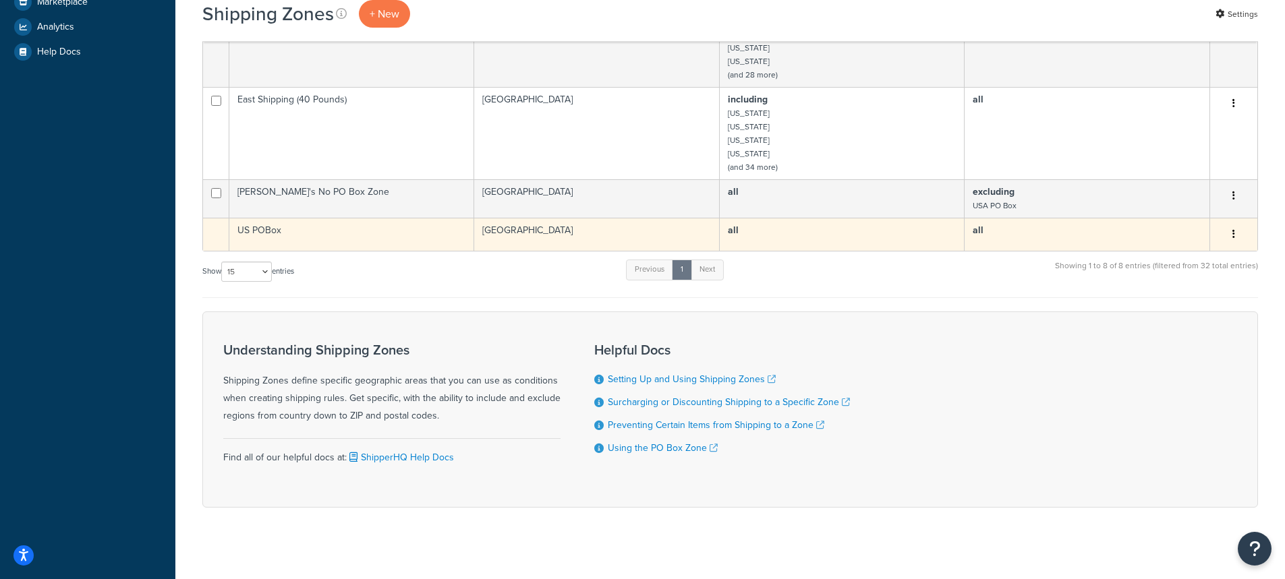
type input "PO"
click at [249, 220] on td "US POBox" at bounding box center [351, 234] width 245 height 33
click at [250, 220] on td "US POBox" at bounding box center [351, 234] width 245 height 33
click at [341, 229] on td "US POBox" at bounding box center [351, 234] width 245 height 33
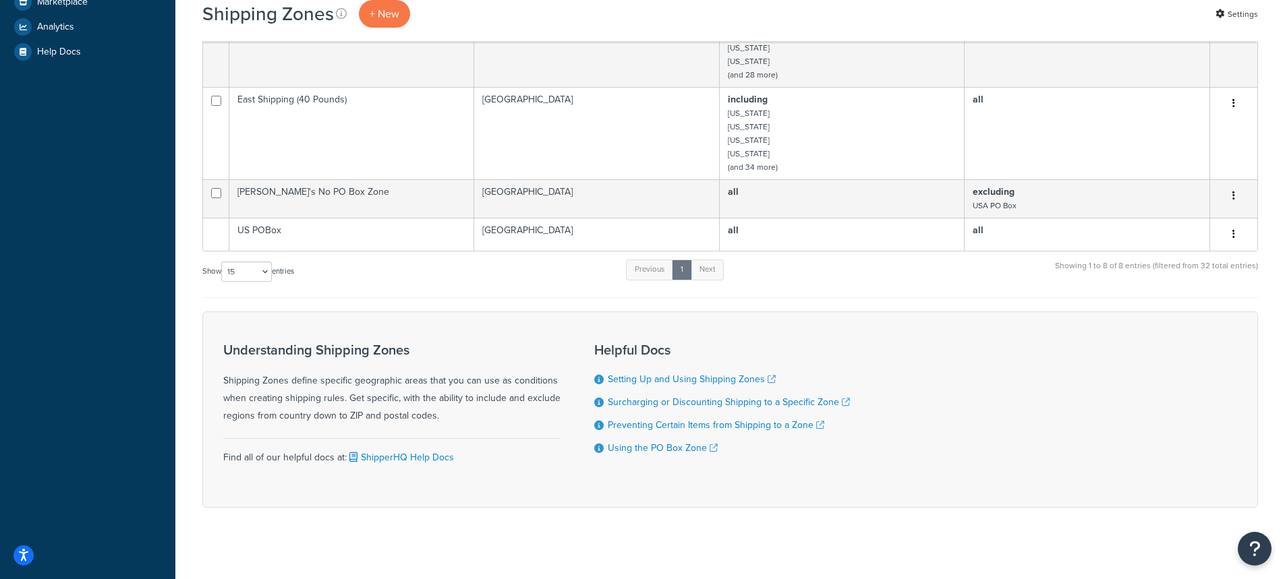
click at [351, 273] on div "Show 10 15 25 50 100 entries Previous 1 Next Showing 1 to 8 of 8 entries (filte…" at bounding box center [729, 278] width 1055 height 40
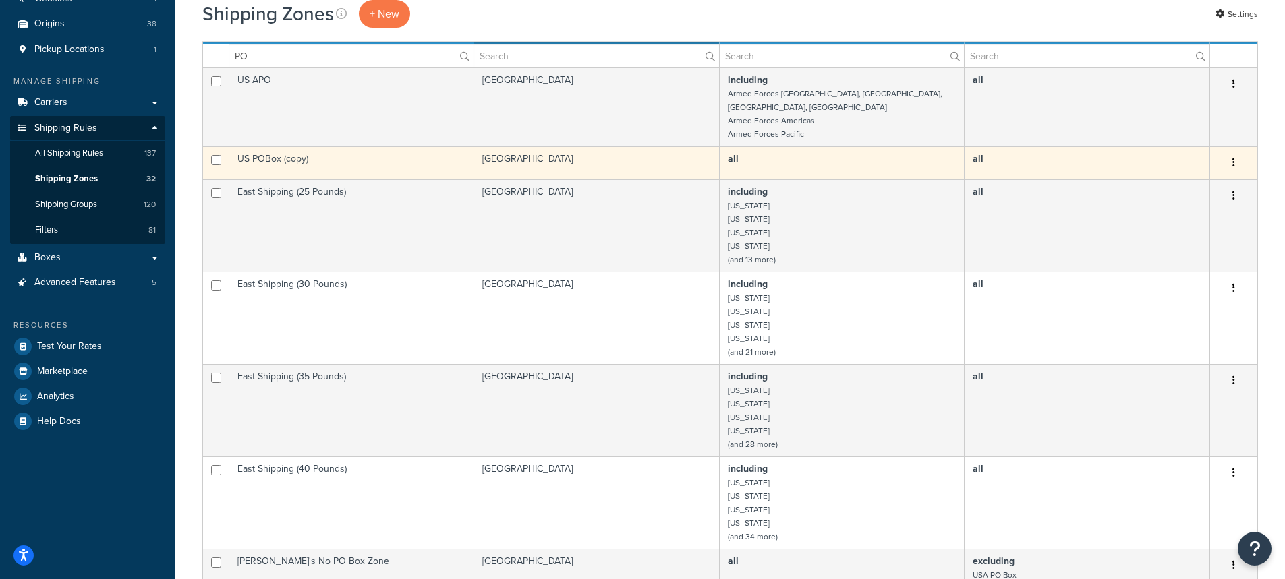
scroll to position [11, 0]
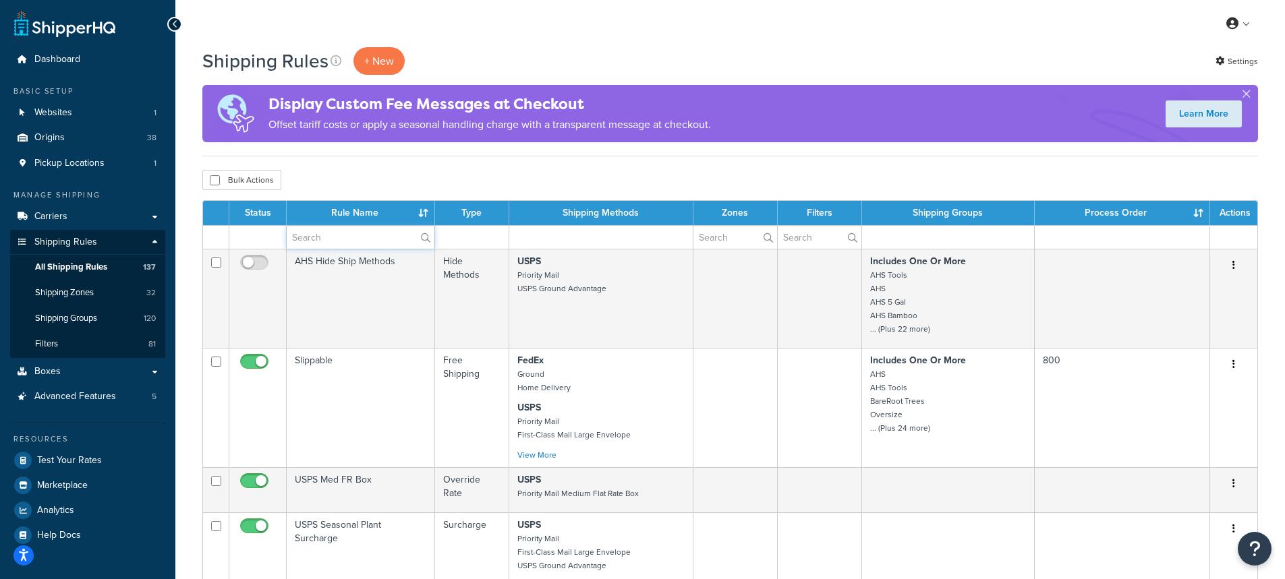
click at [330, 241] on input "text" at bounding box center [361, 237] width 148 height 23
type input "[PERSON_NAME]"
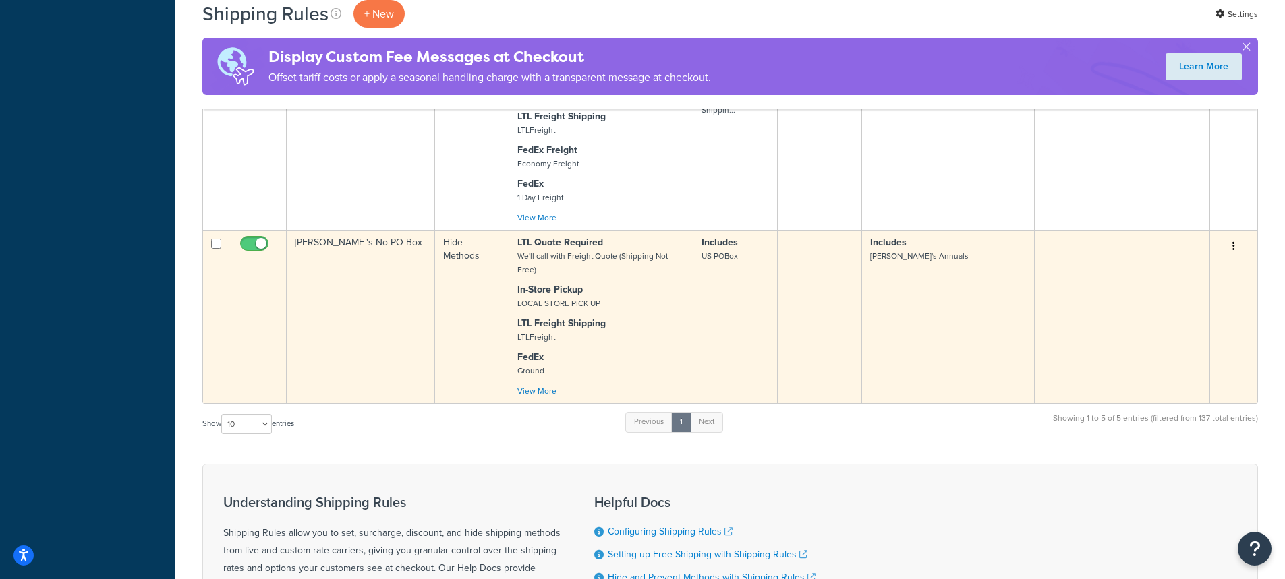
scroll to position [539, 0]
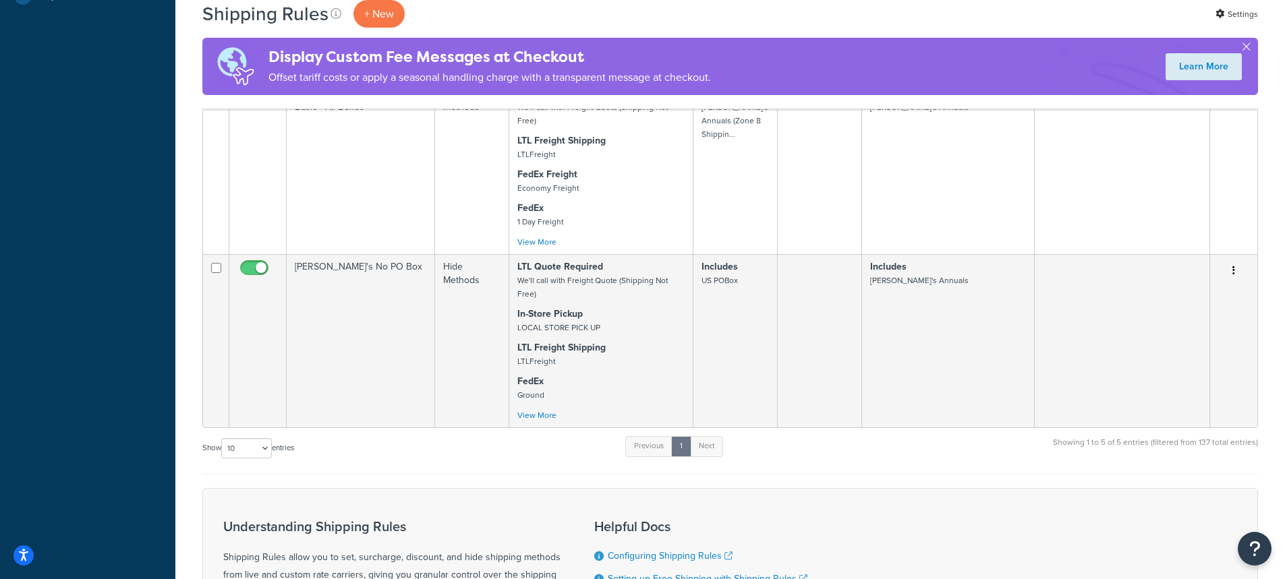
drag, startPoint x: 337, startPoint y: 274, endPoint x: 309, endPoint y: 98, distance: 178.3
click at [338, 274] on td "[PERSON_NAME]'s No PO Box" at bounding box center [361, 340] width 148 height 173
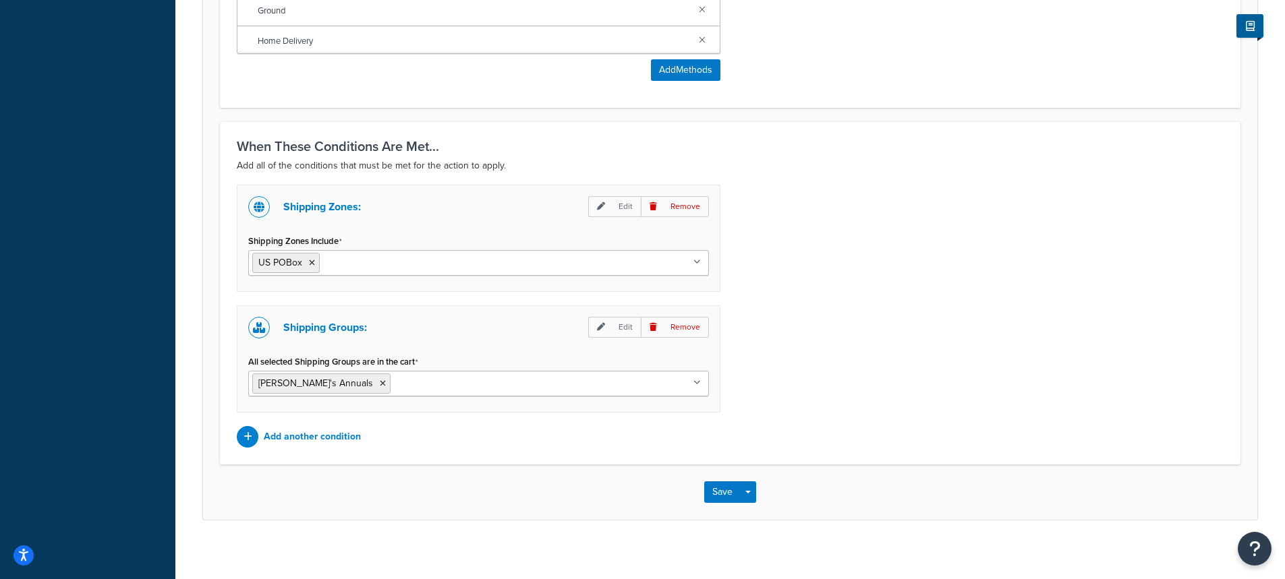
scroll to position [877, 0]
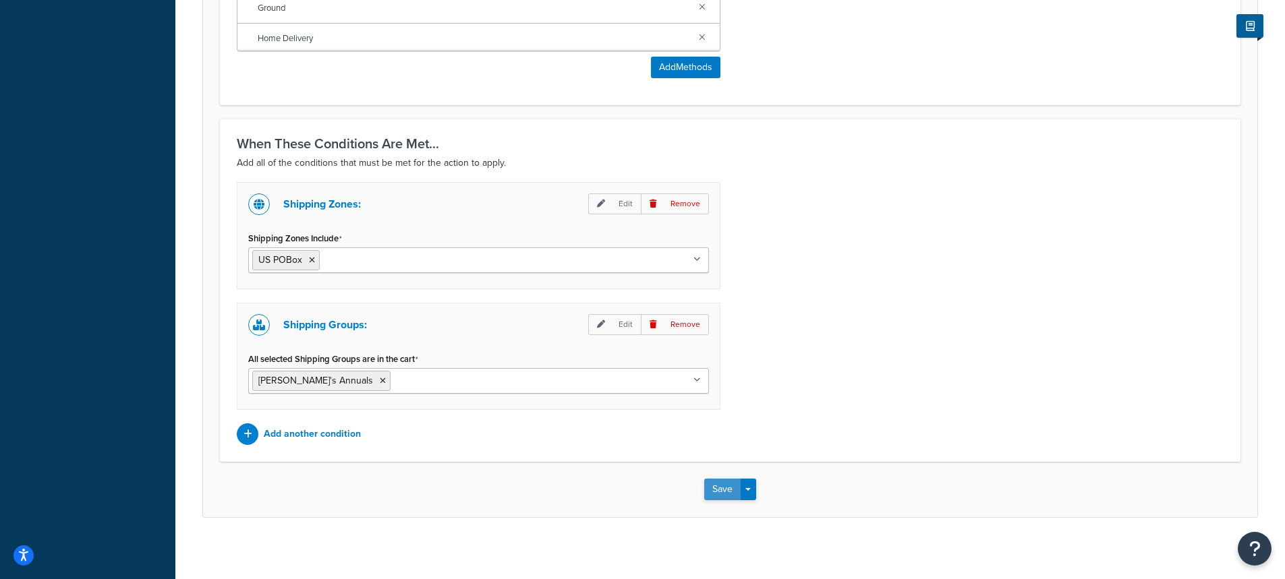
click at [726, 493] on button "Save" at bounding box center [722, 490] width 36 height 22
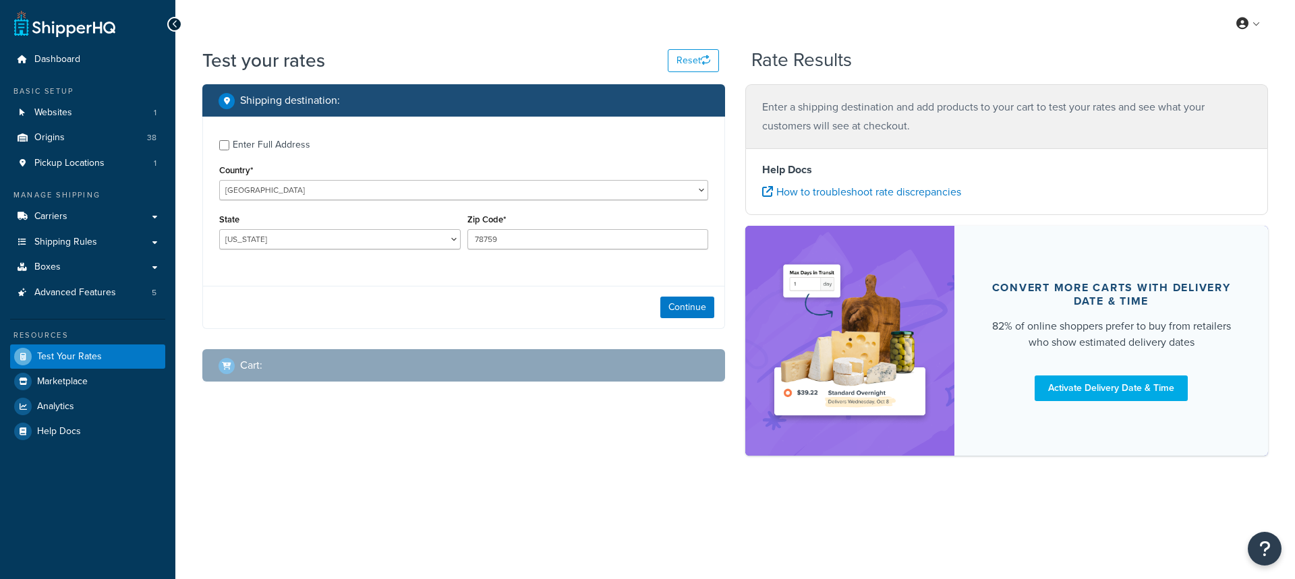
select select "TX"
click at [231, 146] on div "Enter Full Address" at bounding box center [463, 144] width 489 height 22
click at [229, 146] on div "Enter Full Address" at bounding box center [463, 144] width 489 height 22
click at [229, 143] on input "Enter Full Address" at bounding box center [224, 145] width 10 height 10
checkbox input "true"
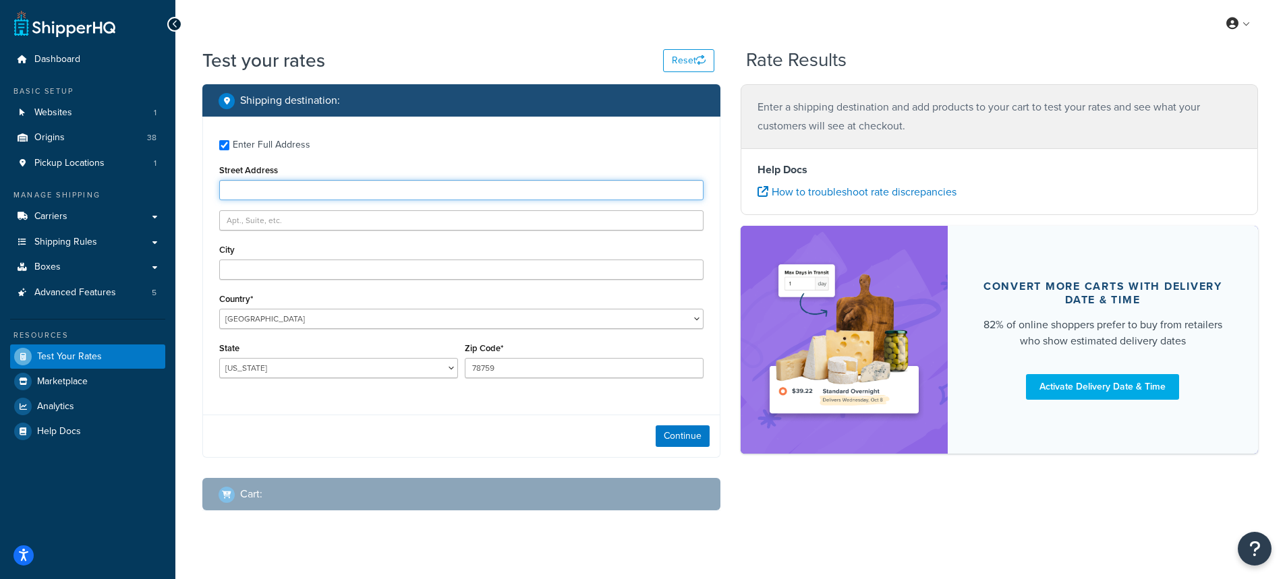
click at [256, 196] on input "Street Address" at bounding box center [461, 190] width 484 height 20
type input "[STREET_ADDRESS]"
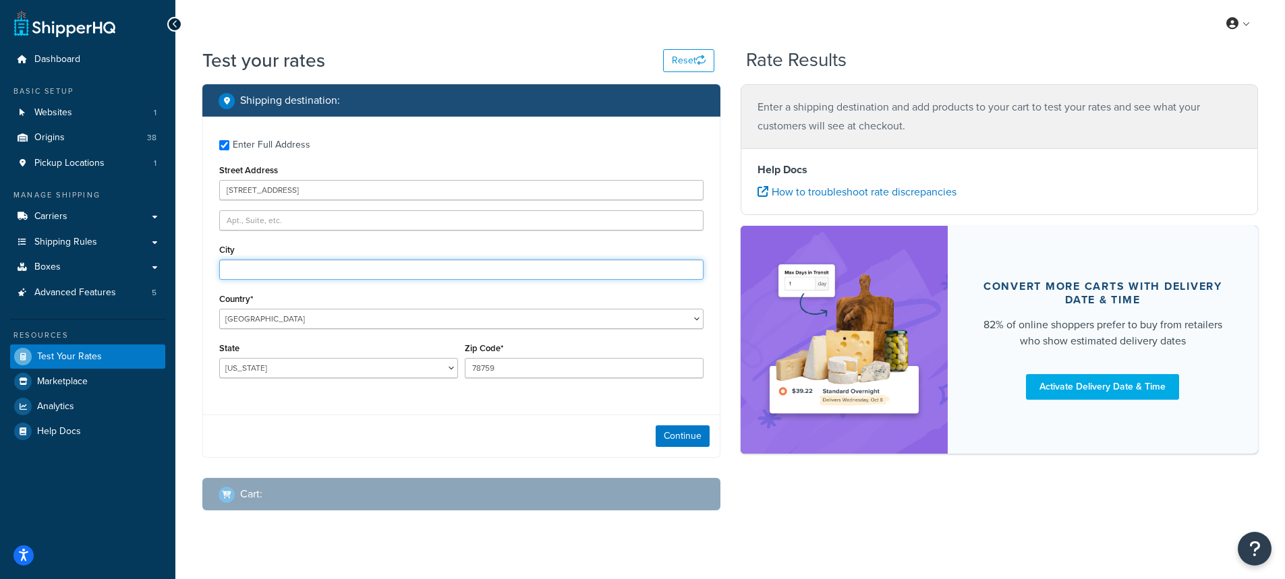
type input "Scramento"
select select "CA"
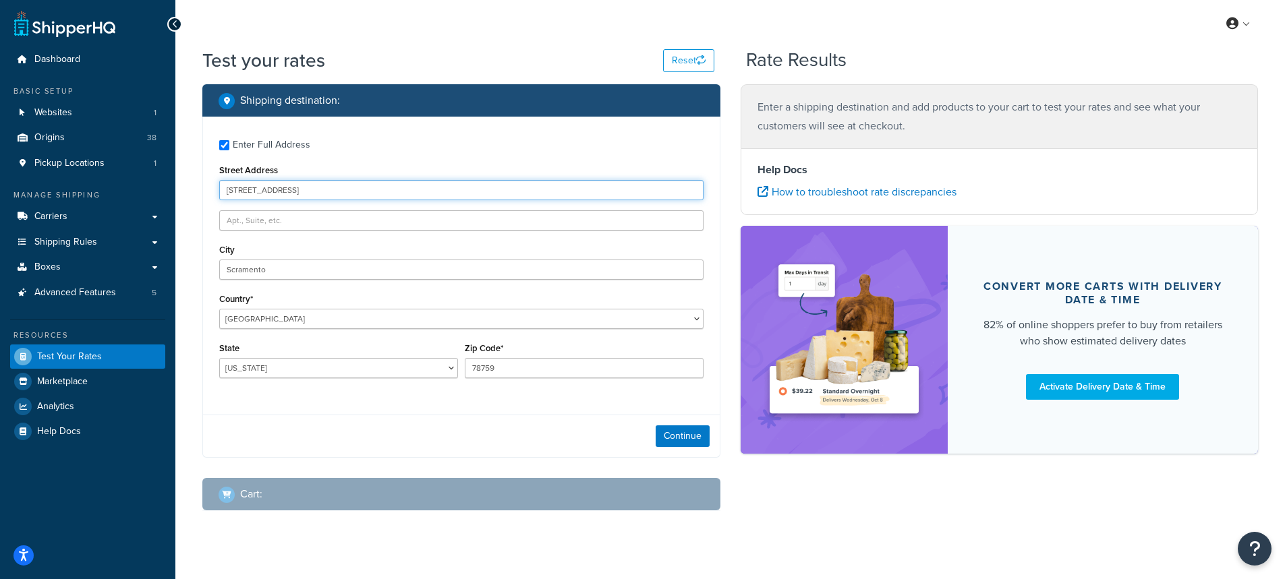
scroll to position [20, 0]
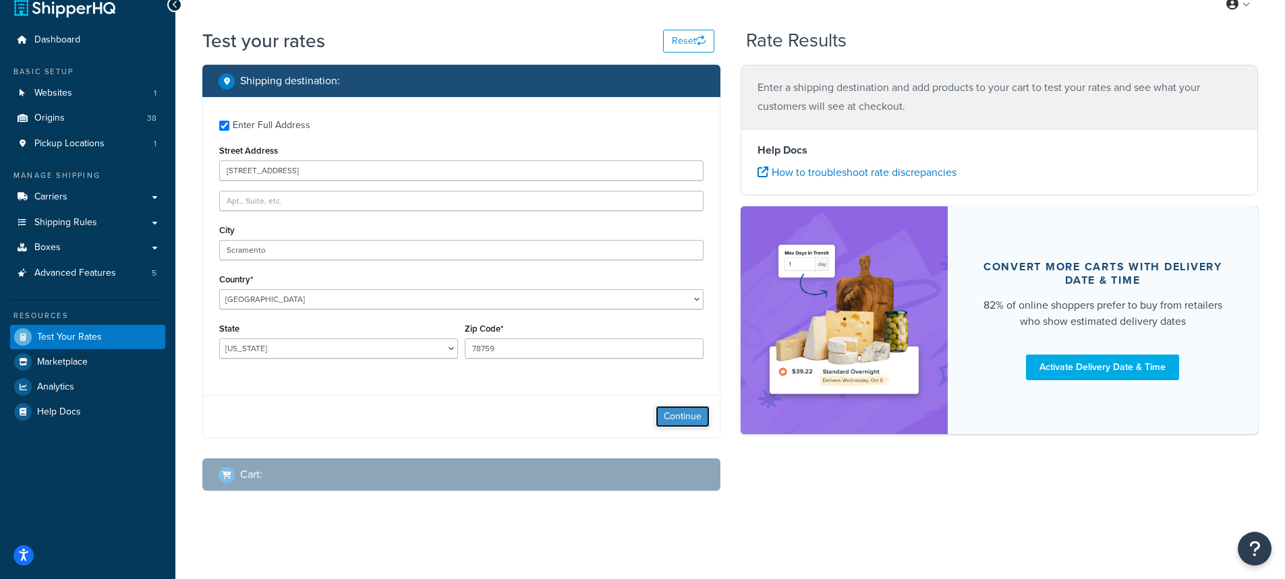
click at [682, 418] on button "Continue" at bounding box center [682, 417] width 54 height 22
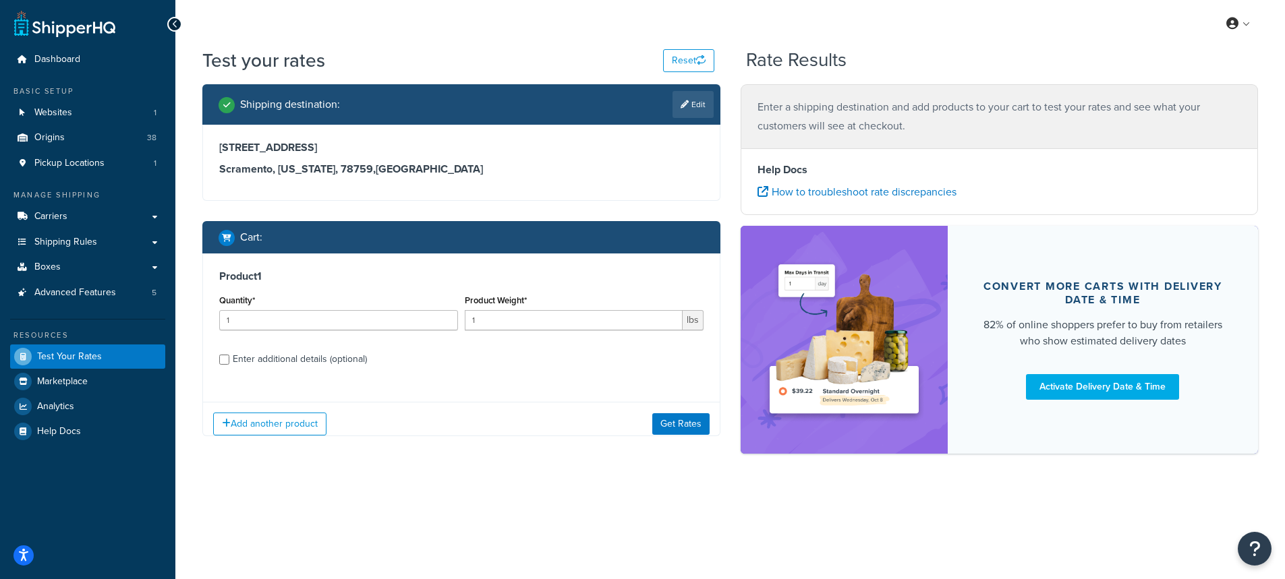
scroll to position [0, 0]
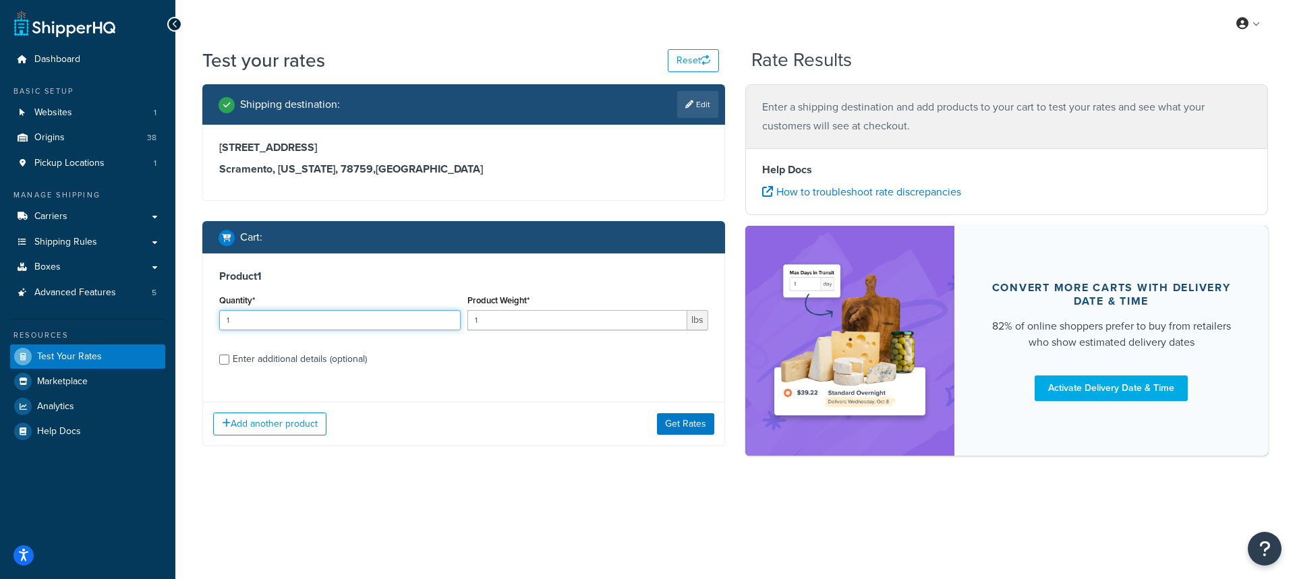
drag, startPoint x: 254, startPoint y: 318, endPoint x: 138, endPoint y: 320, distance: 115.3
click at [138, 320] on div "Dashboard Basic Setup Websites 1 Origins 38 Pickup Locations 1 Manage Shipping …" at bounding box center [647, 289] width 1295 height 579
type input "8"
click at [506, 323] on input "1" at bounding box center [577, 320] width 220 height 20
type input "1.1"
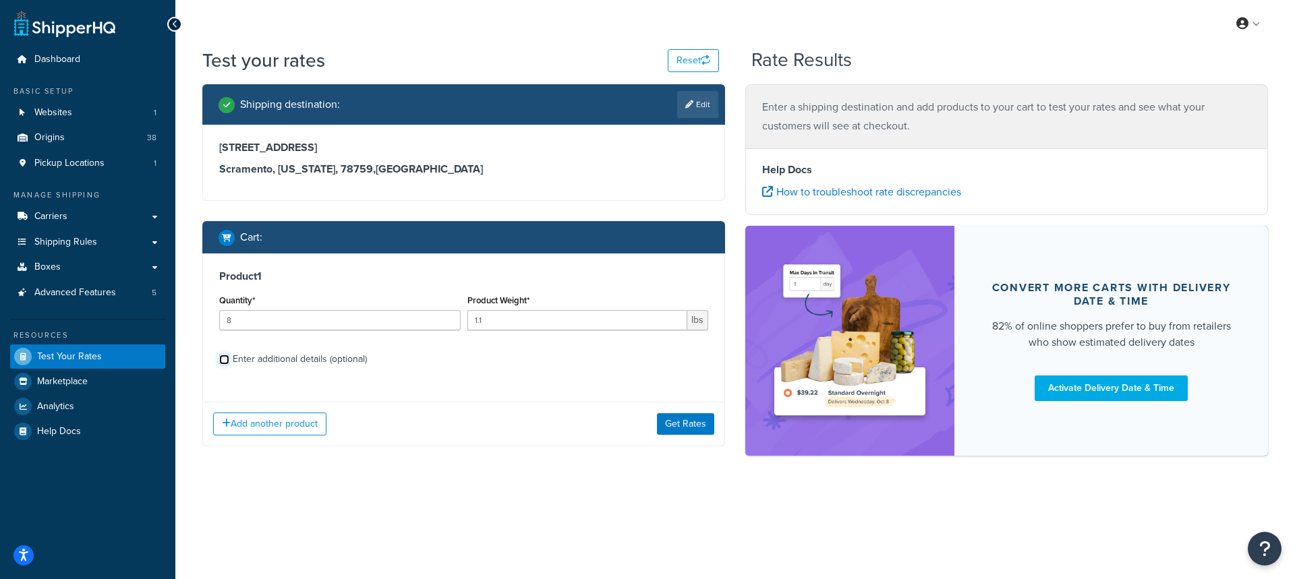
click at [226, 358] on input "Enter additional details (optional)" at bounding box center [224, 360] width 10 height 10
checkbox input "true"
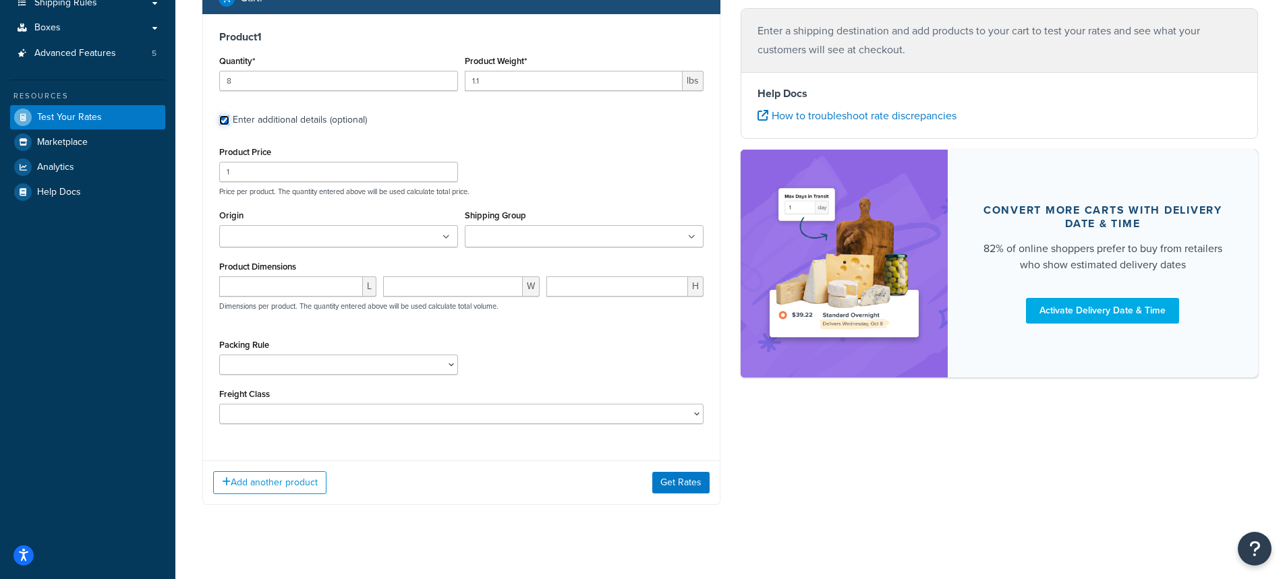
scroll to position [243, 0]
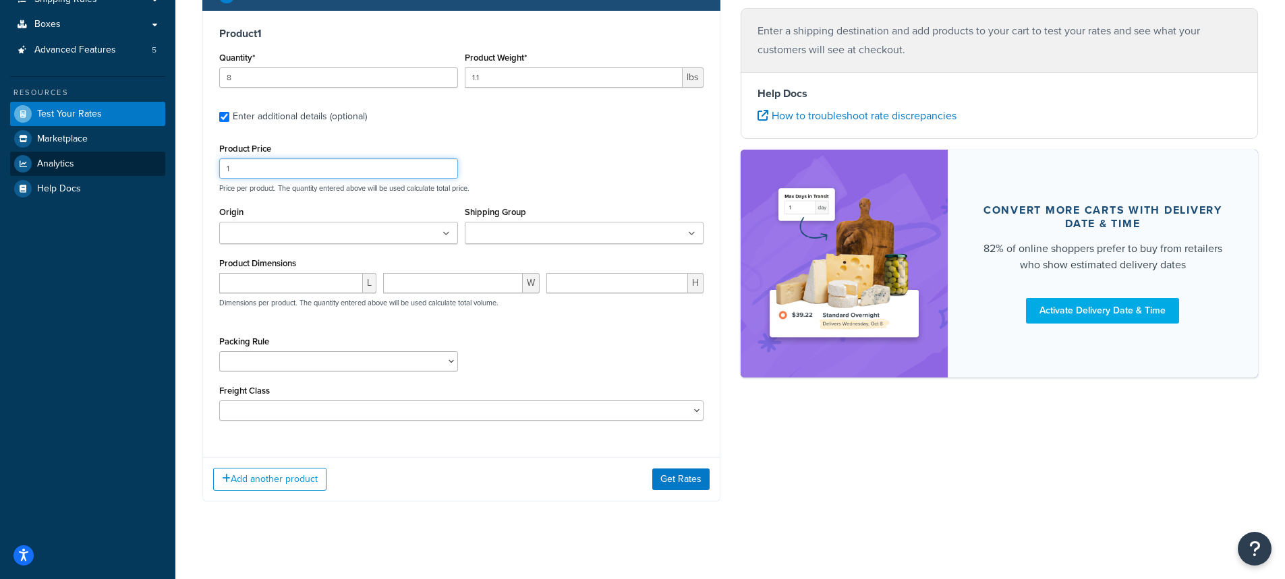
drag, startPoint x: 242, startPoint y: 167, endPoint x: 144, endPoint y: 165, distance: 97.8
click at [144, 165] on div "Dashboard Basic Setup Websites 1 Origins 38 Pickup Locations 1 Manage Shipping …" at bounding box center [642, 173] width 1285 height 832
type input "5.00"
click at [332, 238] on ul at bounding box center [338, 233] width 239 height 22
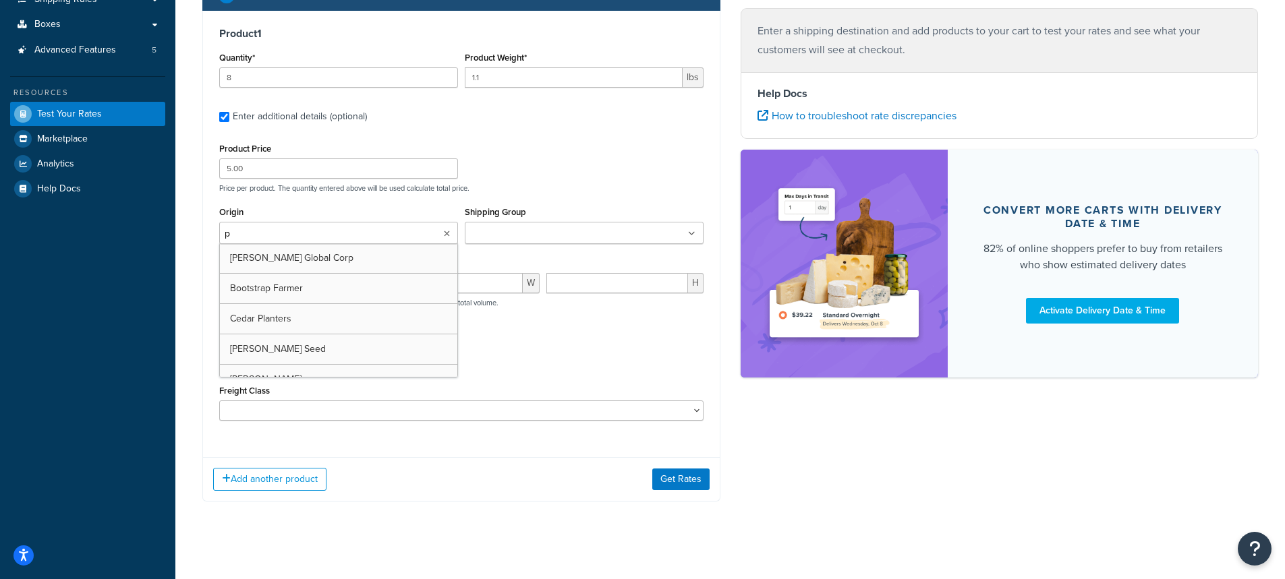
type input "pv"
click at [485, 231] on input "Shipping Group" at bounding box center [528, 234] width 119 height 15
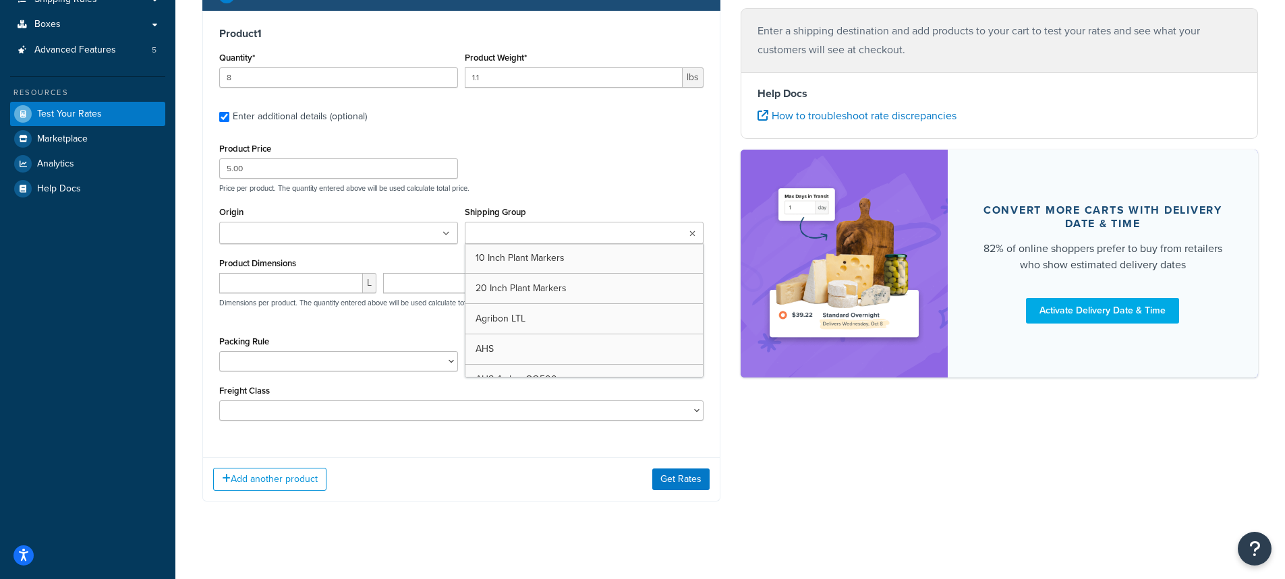
click at [289, 232] on input "Origin" at bounding box center [282, 234] width 119 height 15
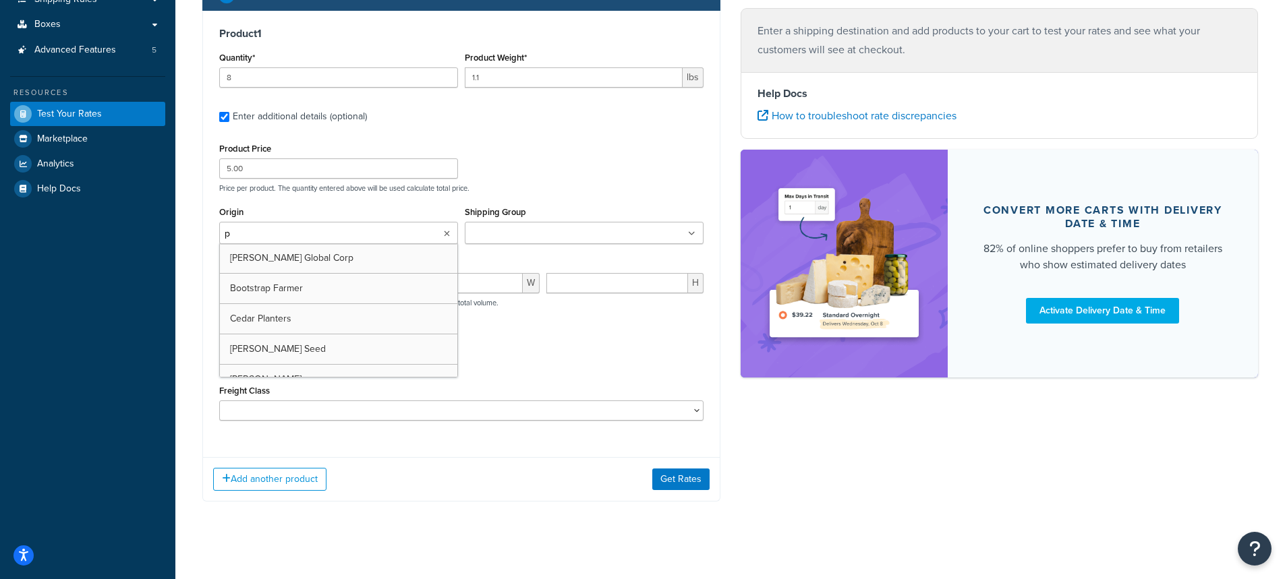
type input "pv"
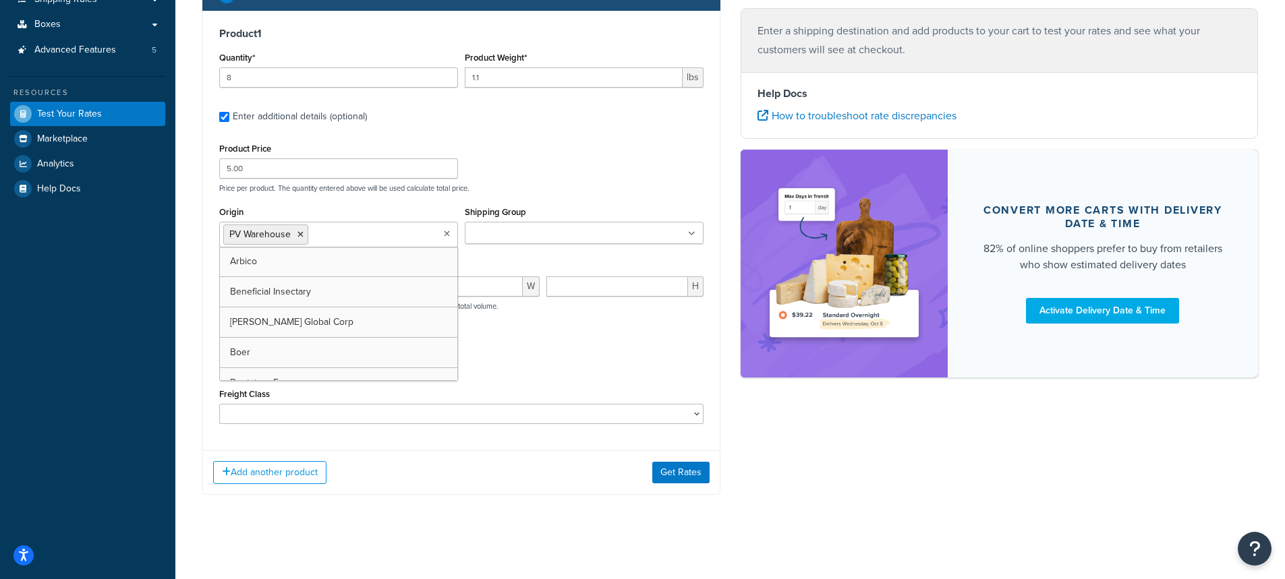
click at [506, 223] on ul at bounding box center [584, 233] width 239 height 22
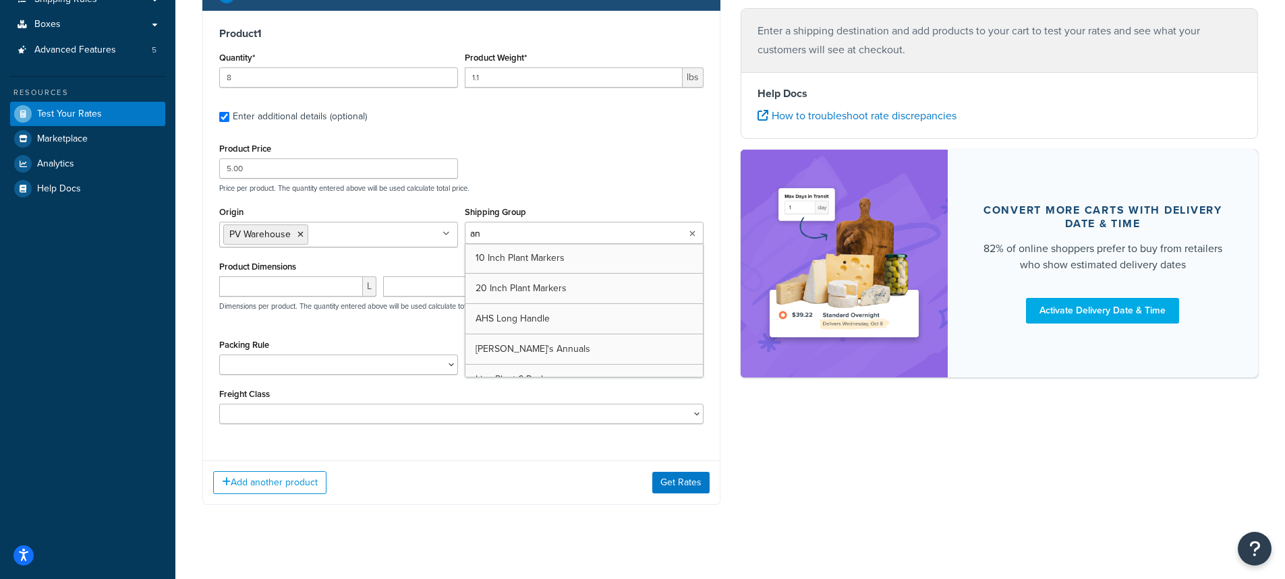
type input "ann"
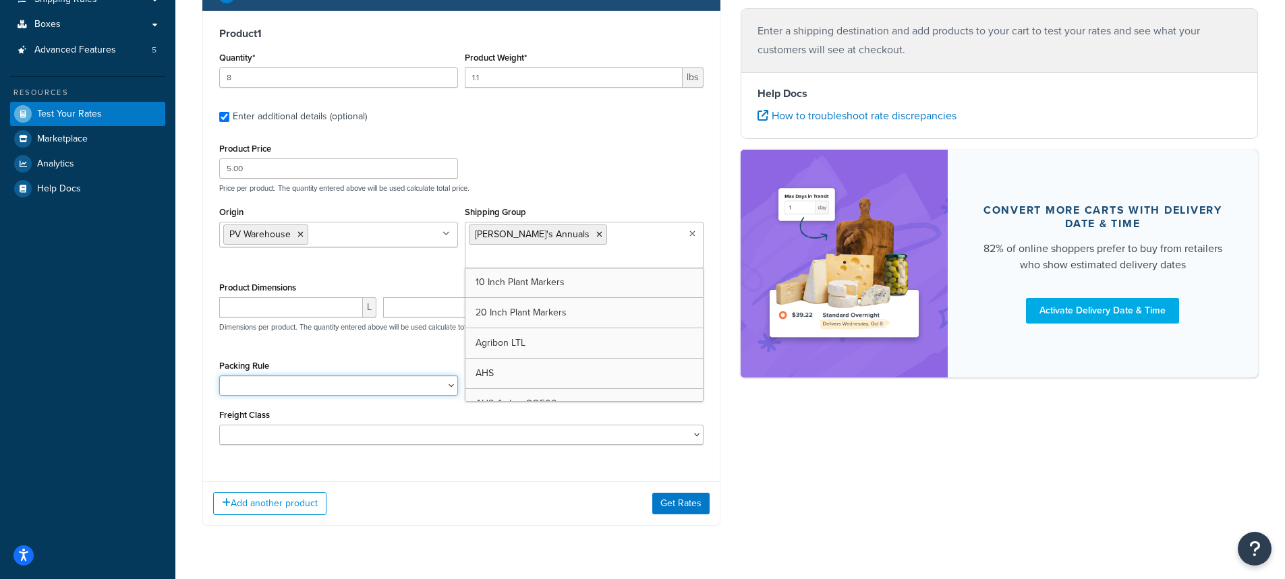
click at [243, 376] on select "1 Gallon 10 Inch Plant Markers 20 Inch Plant Markers AHS 4 claw GO500 AHS 5 Gal…" at bounding box center [338, 386] width 239 height 20
select select "84863"
click at [219, 376] on select "1 Gallon 10 Inch Plant Markers 20 Inch Plant Markers AHS 4 claw GO500 AHS 5 Gal…" at bounding box center [338, 386] width 239 height 20
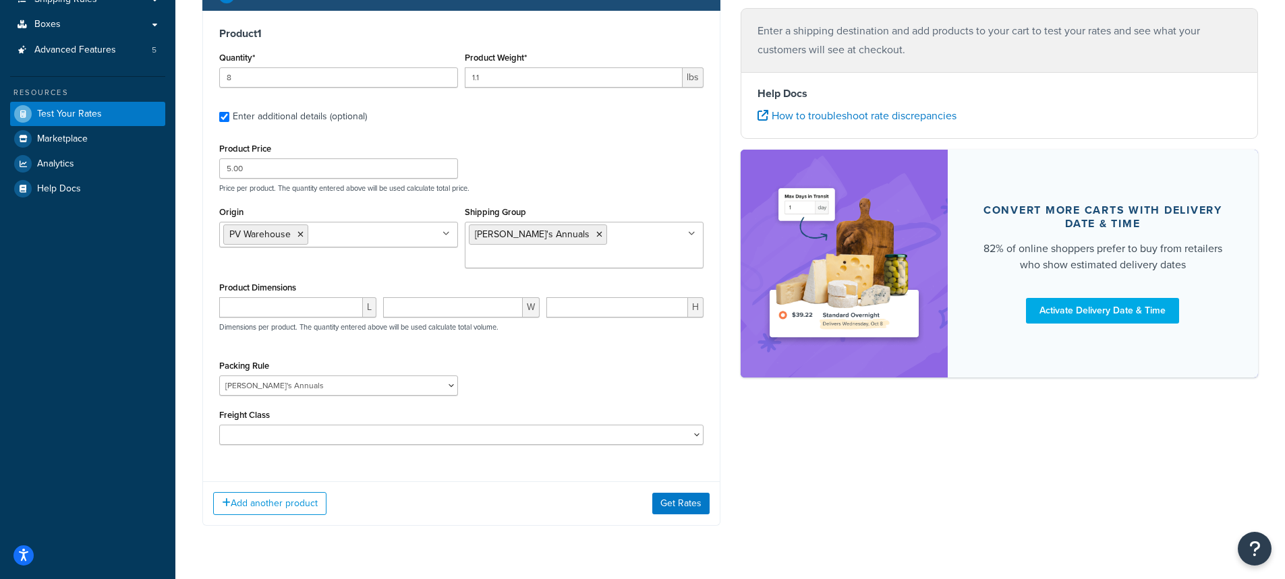
click at [522, 357] on div "Packing Rule 1 Gallon 10 Inch Plant Markers 20 Inch Plant Markers AHS 4 claw GO…" at bounding box center [461, 381] width 491 height 49
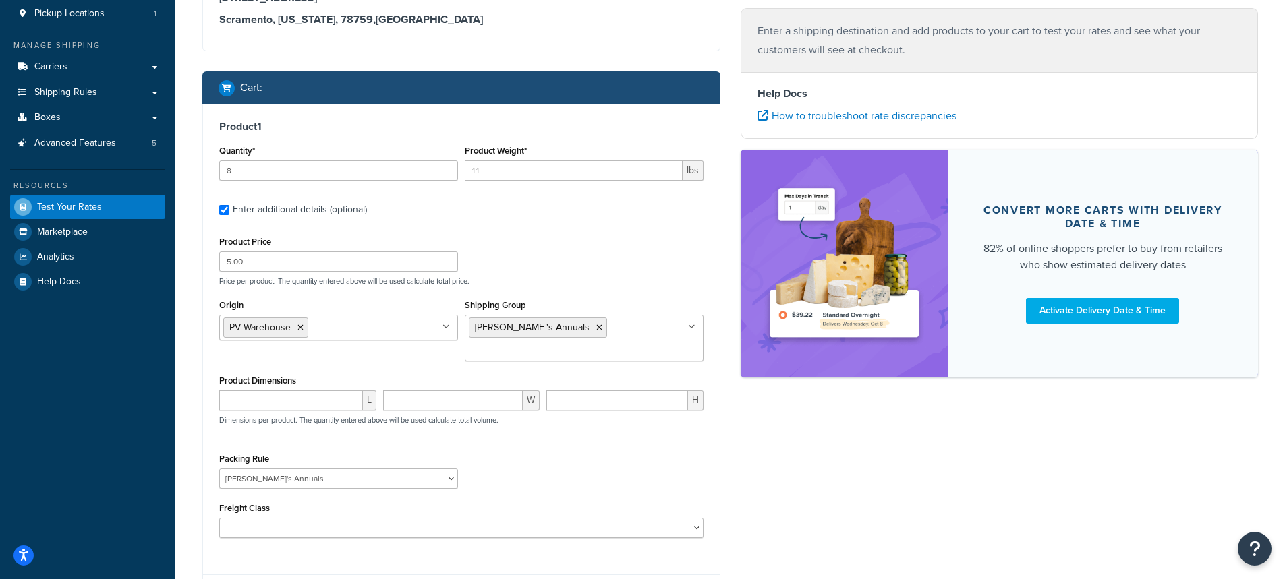
scroll to position [0, 0]
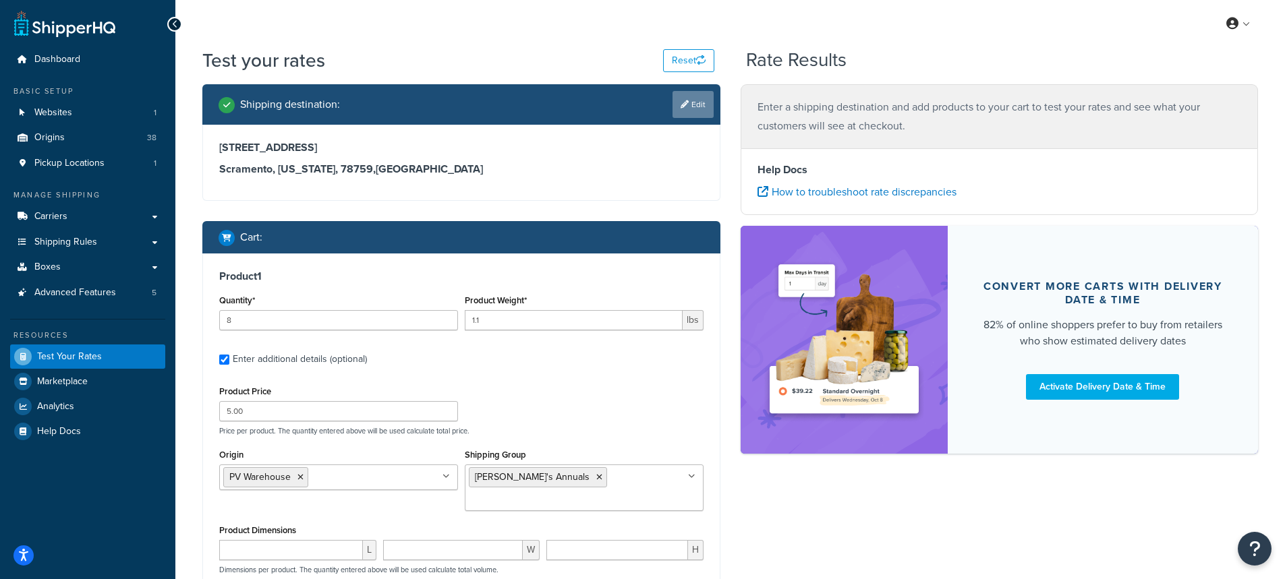
click at [689, 107] on link "Edit" at bounding box center [692, 104] width 41 height 27
select select "CA"
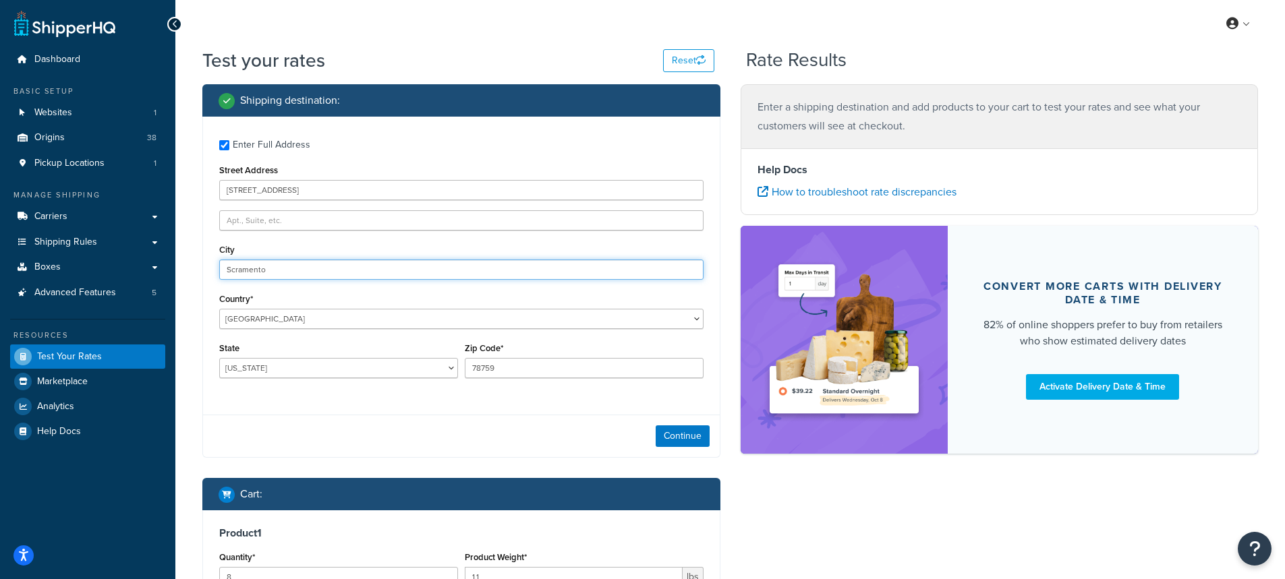
click at [231, 270] on input "Scramento" at bounding box center [461, 270] width 484 height 20
type input "[GEOGRAPHIC_DATA]"
click at [677, 436] on button "Continue" at bounding box center [682, 436] width 54 height 22
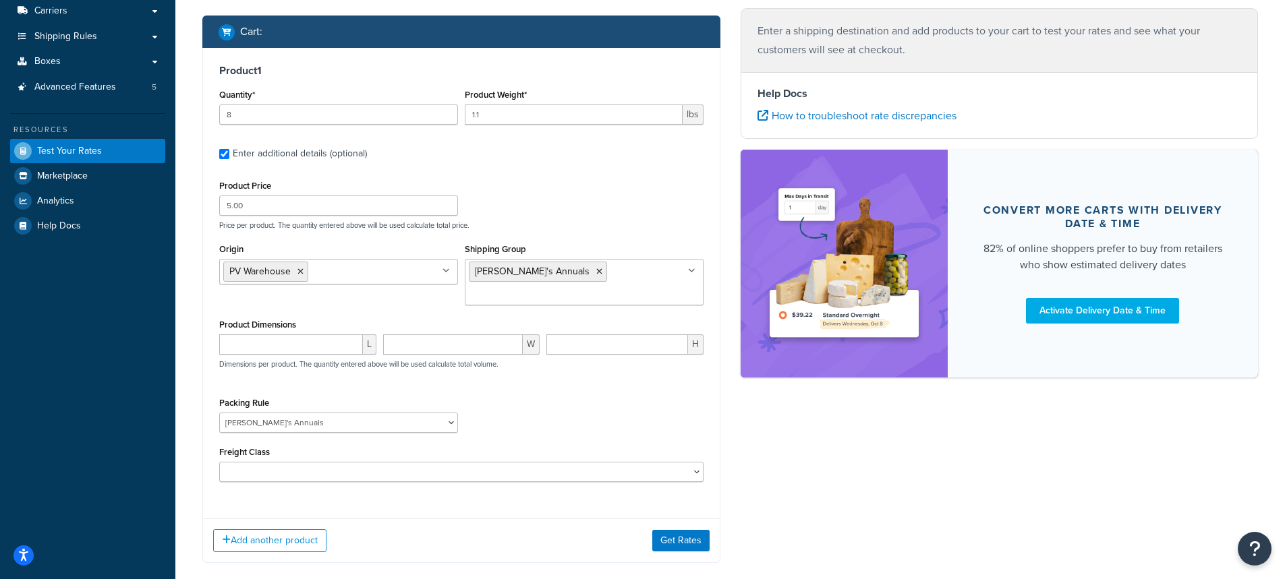
scroll to position [256, 0]
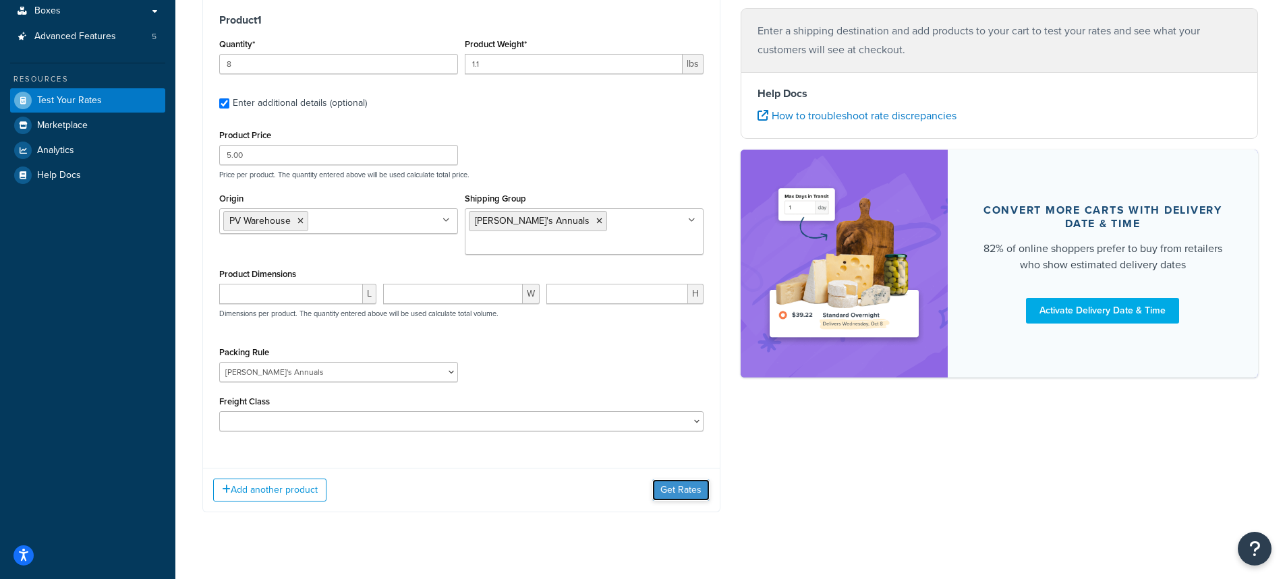
click at [672, 479] on button "Get Rates" at bounding box center [680, 490] width 57 height 22
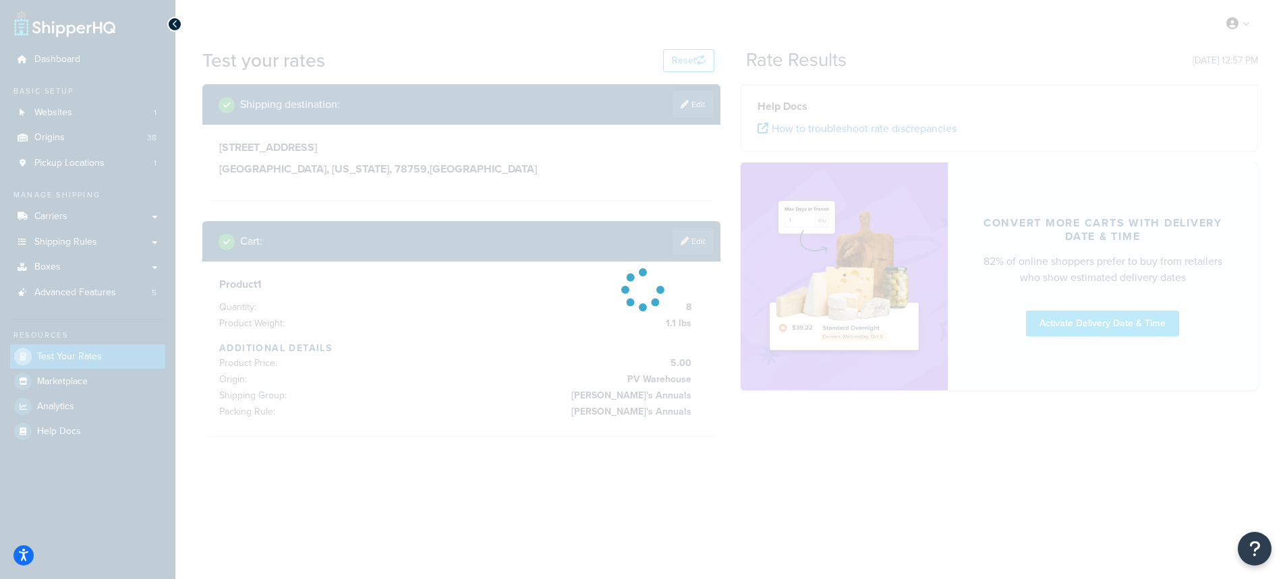
scroll to position [0, 0]
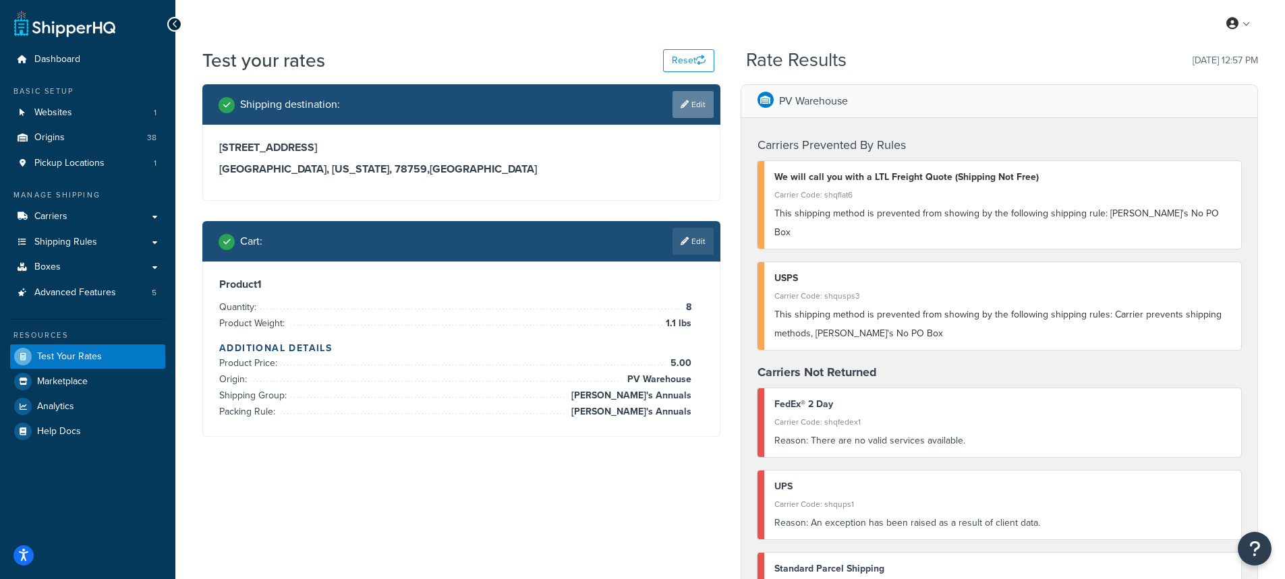
click at [693, 113] on link "Edit" at bounding box center [692, 104] width 41 height 27
select select "CA"
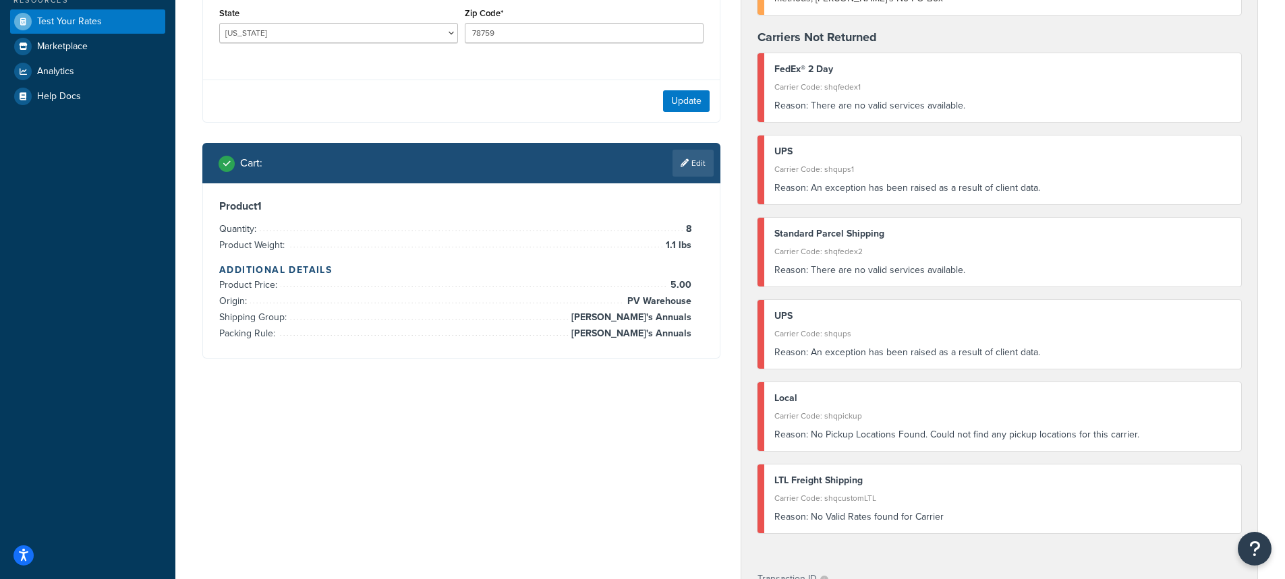
scroll to position [337, 0]
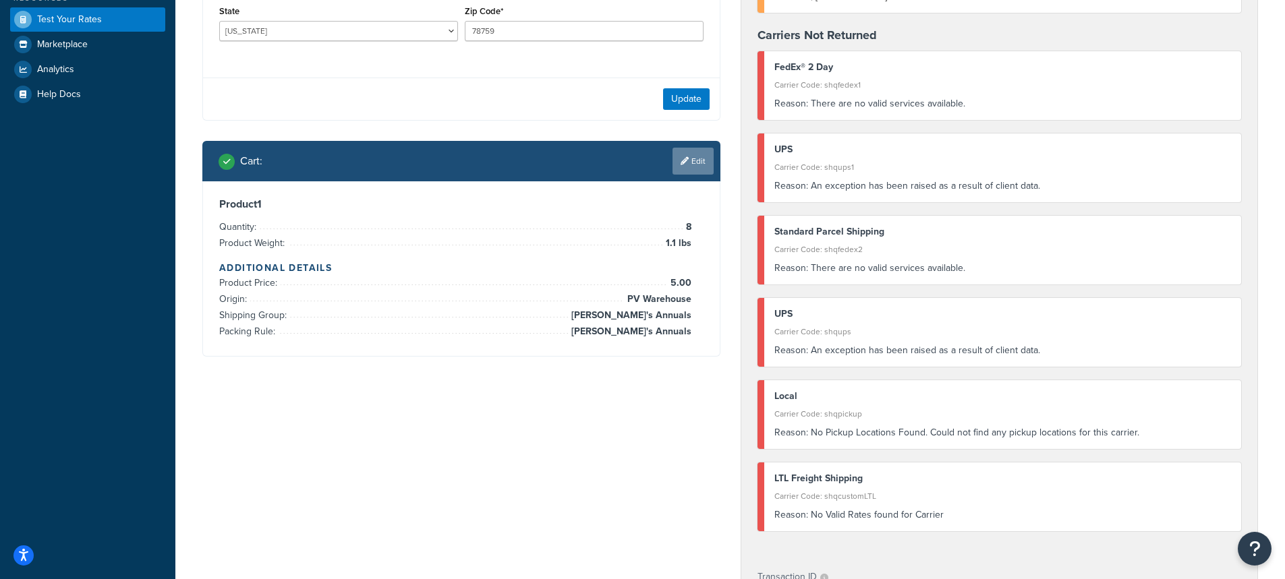
click at [697, 164] on link "Edit" at bounding box center [692, 161] width 41 height 27
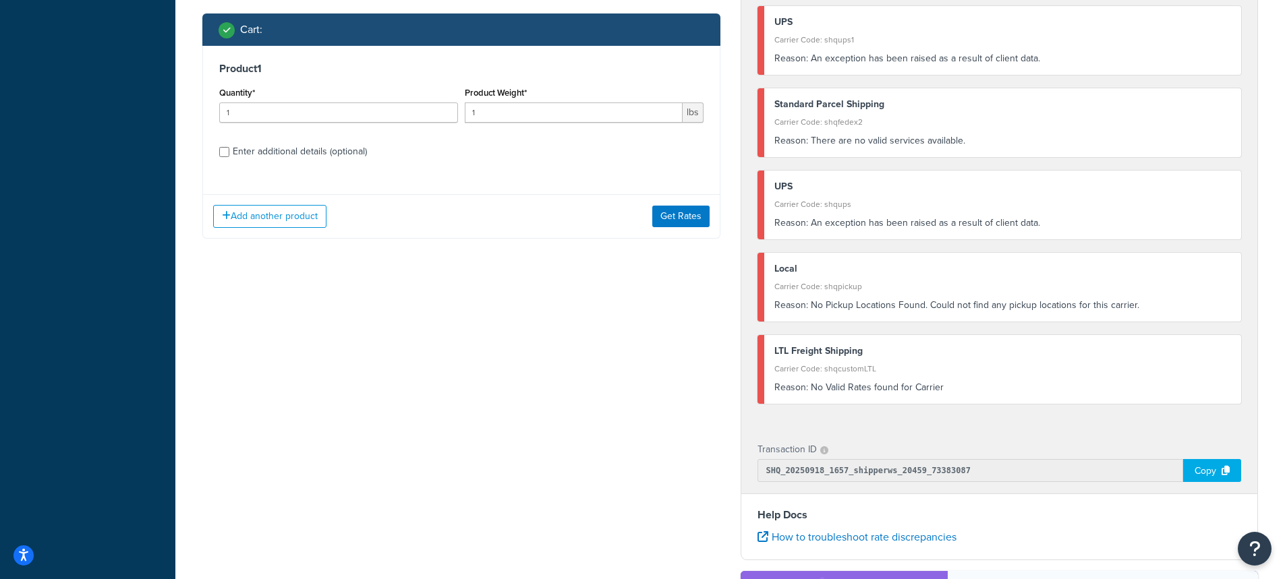
scroll to position [472, 0]
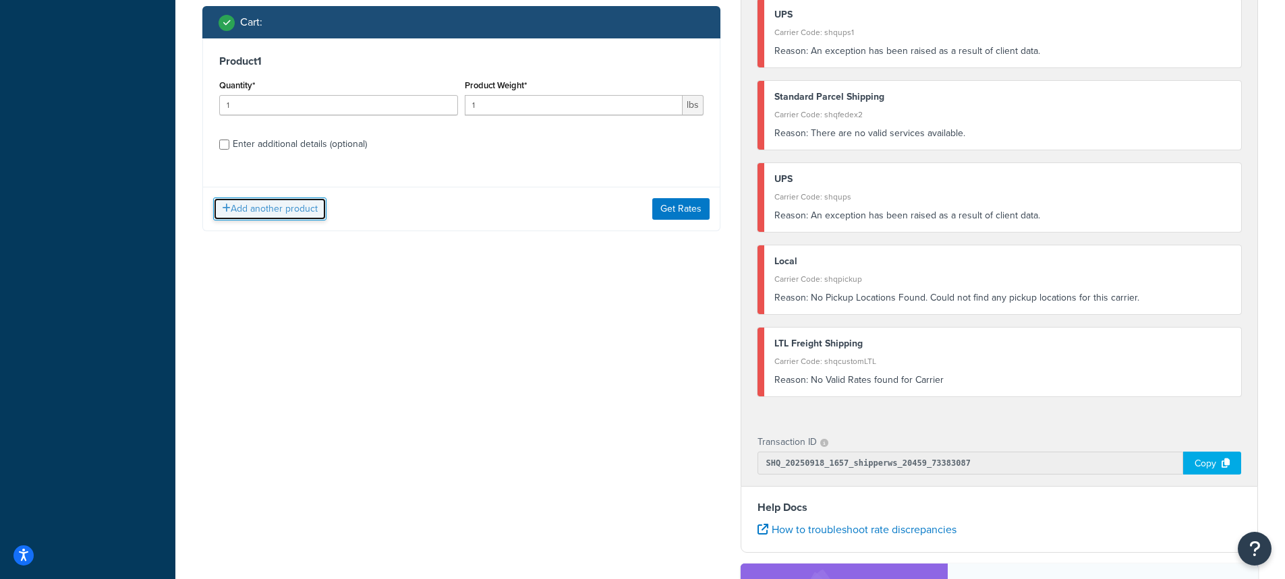
click at [274, 215] on button "Add another product" at bounding box center [269, 209] width 113 height 23
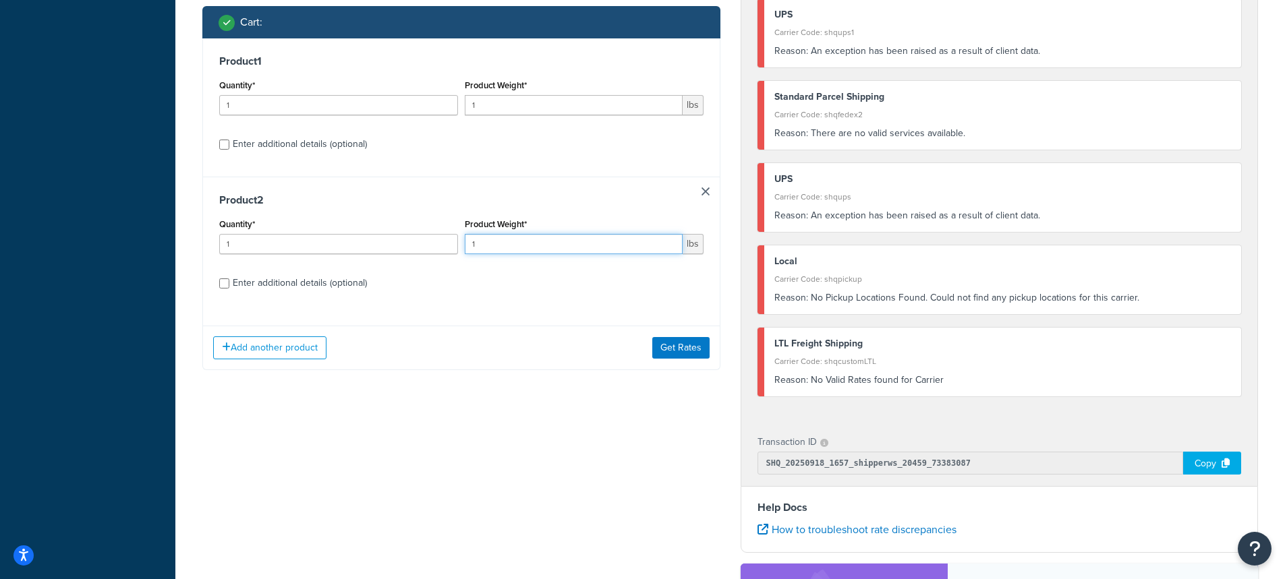
click at [480, 245] on input "1" at bounding box center [574, 244] width 218 height 20
drag, startPoint x: 480, startPoint y: 245, endPoint x: 365, endPoint y: 238, distance: 115.5
click at [365, 238] on div "Quantity* 1 Product Weight* 1 lbs" at bounding box center [461, 239] width 491 height 49
type input "8.8"
click at [225, 283] on input "Enter additional details (optional)" at bounding box center [224, 283] width 10 height 10
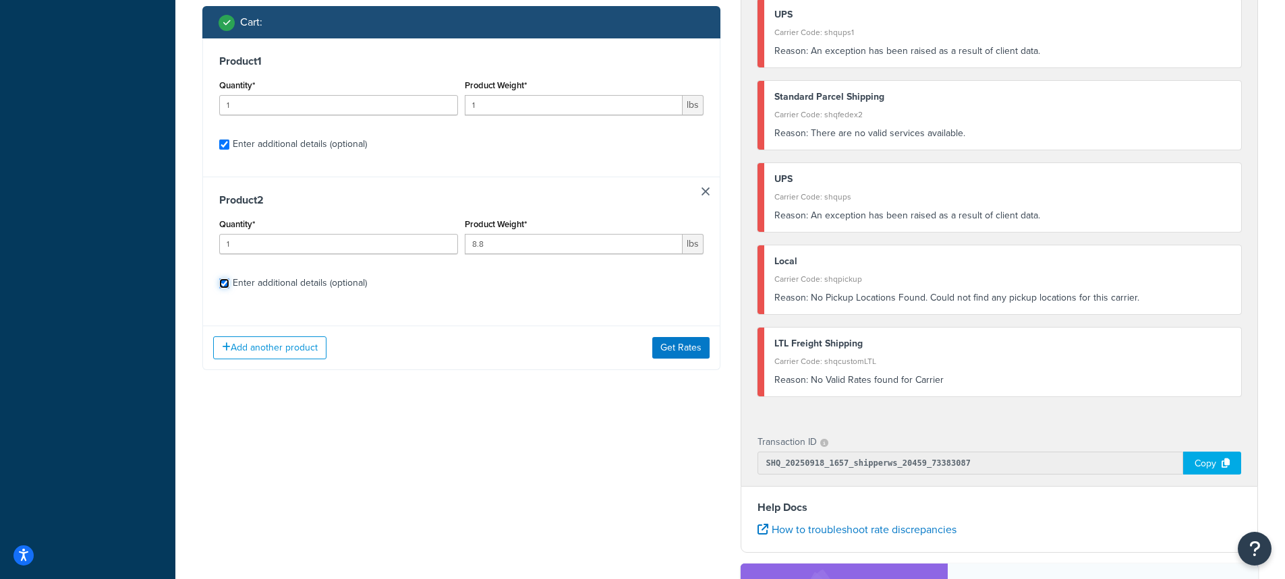
checkbox input "true"
select select "84863"
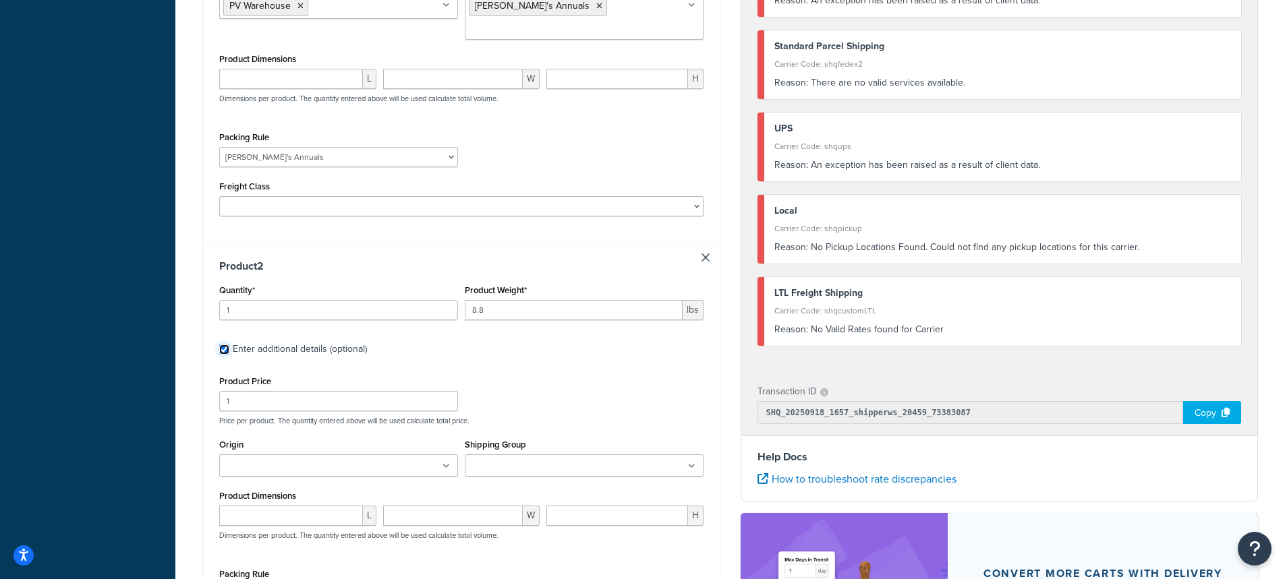
scroll to position [809, 0]
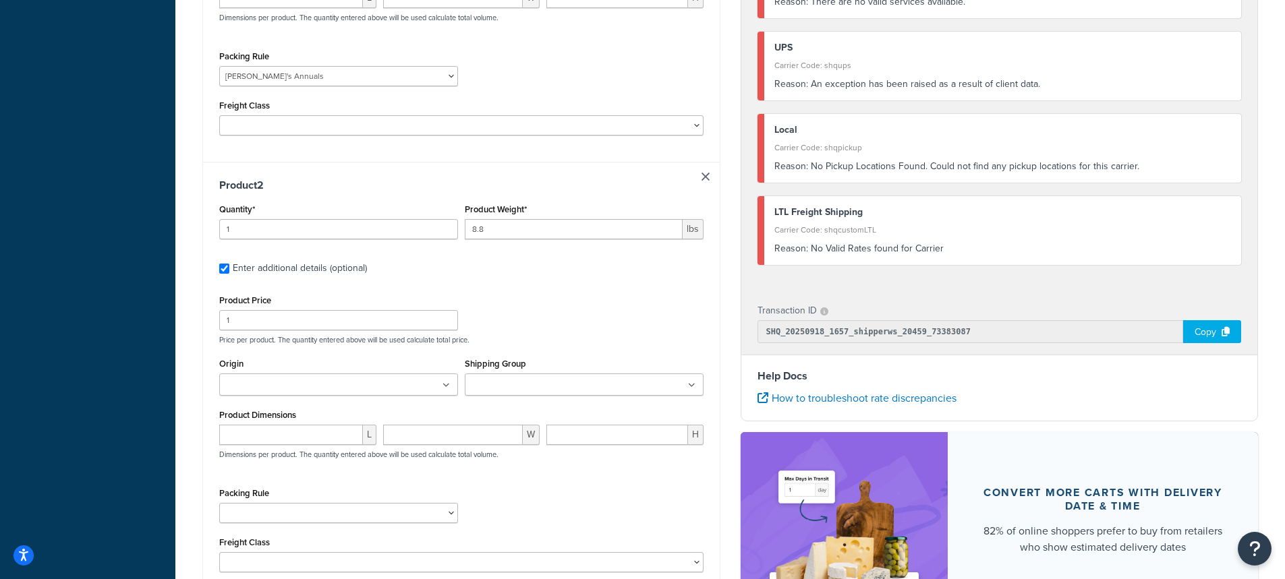
click at [256, 378] on input "Origin" at bounding box center [282, 385] width 119 height 15
type input "pv"
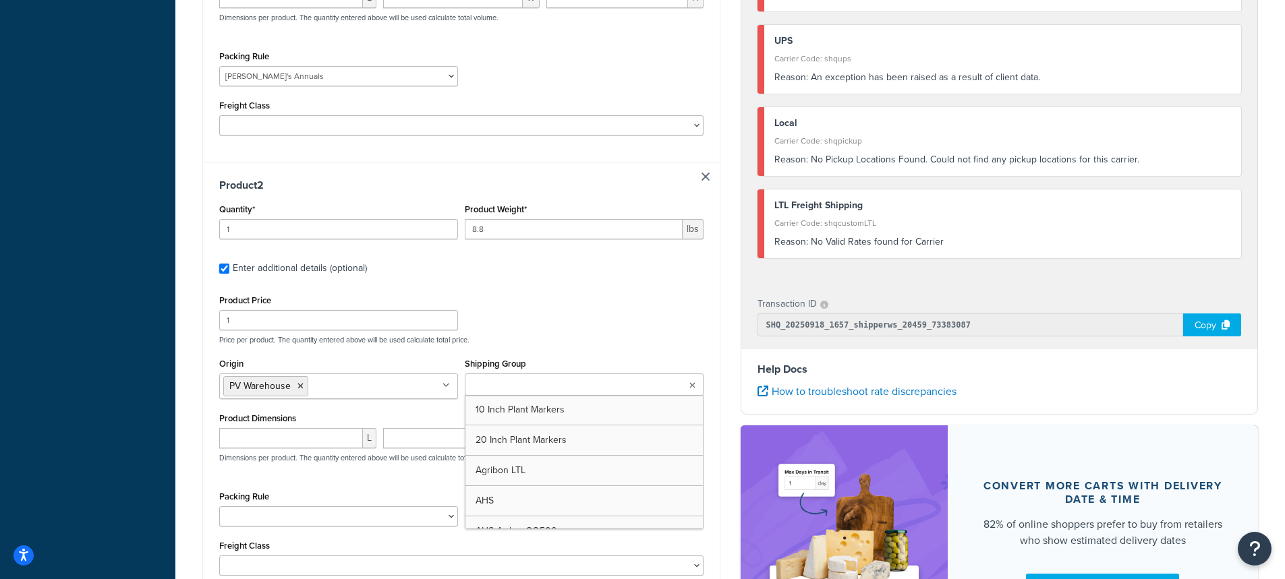
click at [502, 378] on input "Shipping Group" at bounding box center [528, 385] width 119 height 15
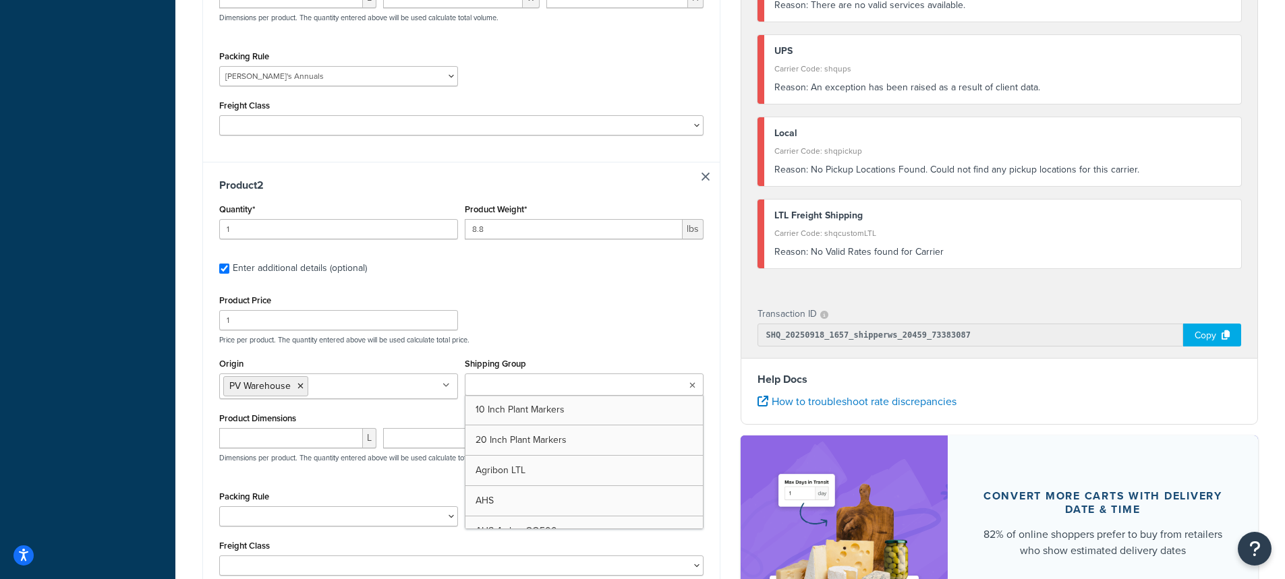
click at [628, 291] on div "Product Price 1 Price per product. The quantity entered above will be used calc…" at bounding box center [461, 317] width 491 height 53
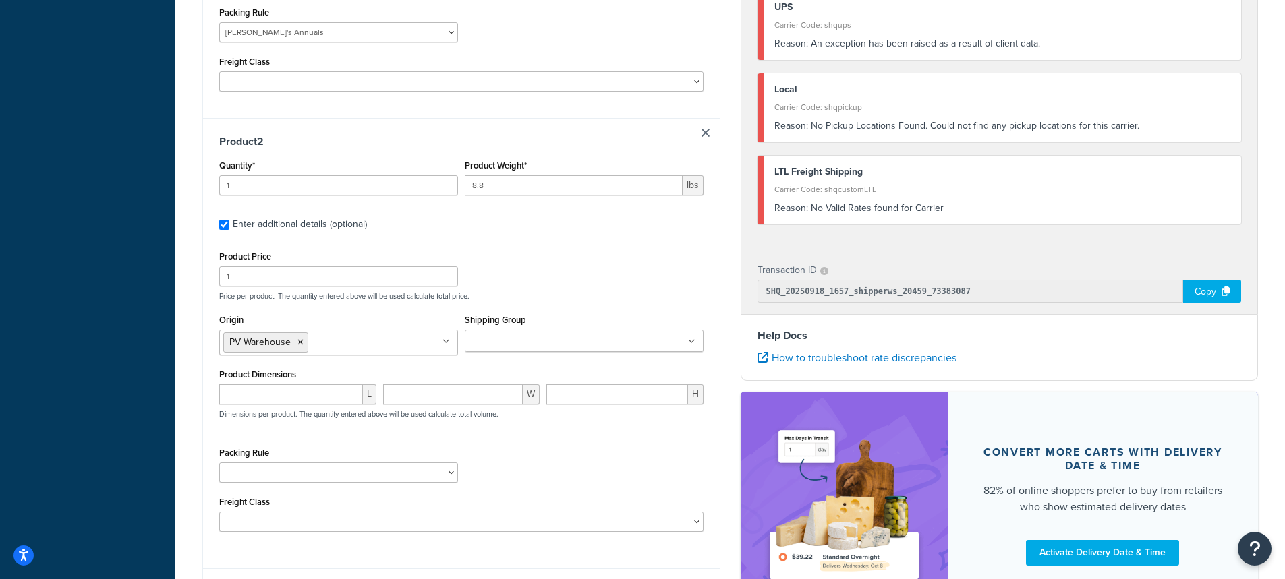
scroll to position [953, 0]
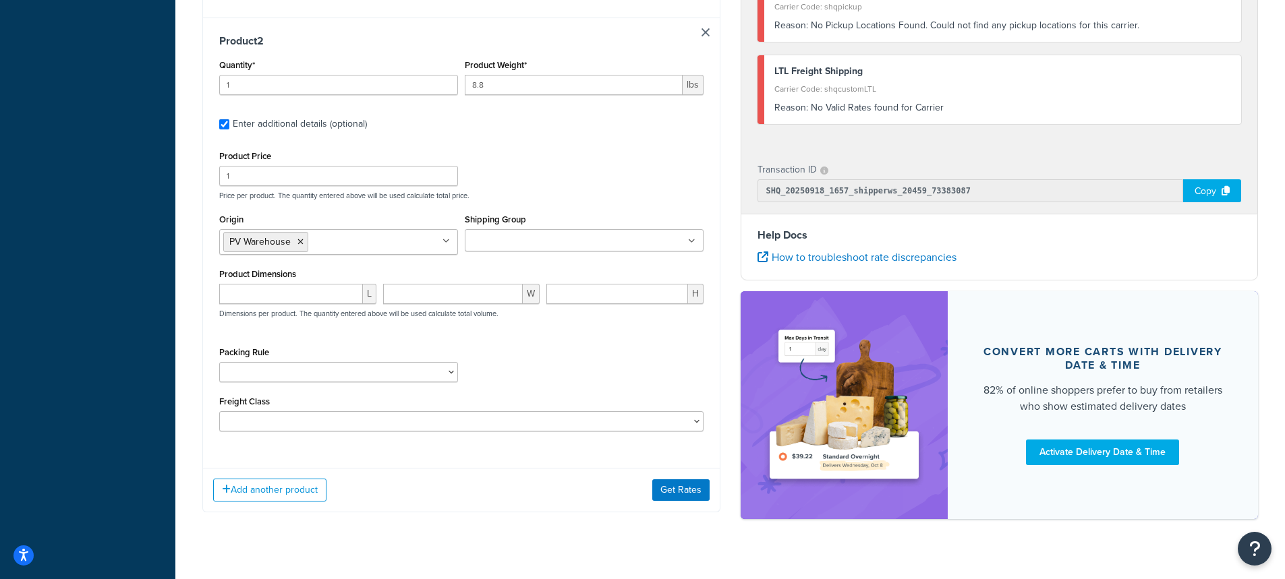
click at [488, 229] on ul at bounding box center [584, 240] width 239 height 22
click at [534, 481] on div "Add another product Get Rates" at bounding box center [461, 490] width 517 height 44
click at [254, 362] on select "1 Gallon 10 Inch Plant Markers 20 Inch Plant Markers AHS 4 claw GO500 AHS 5 Gal…" at bounding box center [338, 372] width 239 height 20
select select "26366"
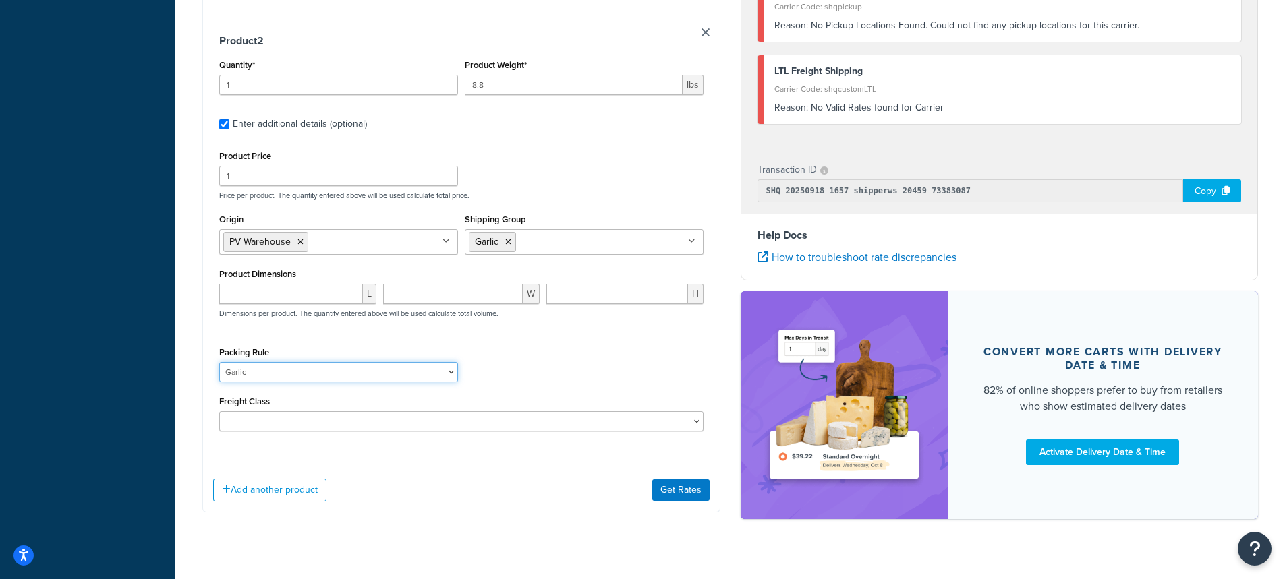
click at [219, 362] on select "1 Gallon 10 Inch Plant Markers 20 Inch Plant Markers AHS 4 claw GO500 AHS 5 Gal…" at bounding box center [338, 372] width 239 height 20
click at [681, 479] on button "Get Rates" at bounding box center [680, 490] width 57 height 22
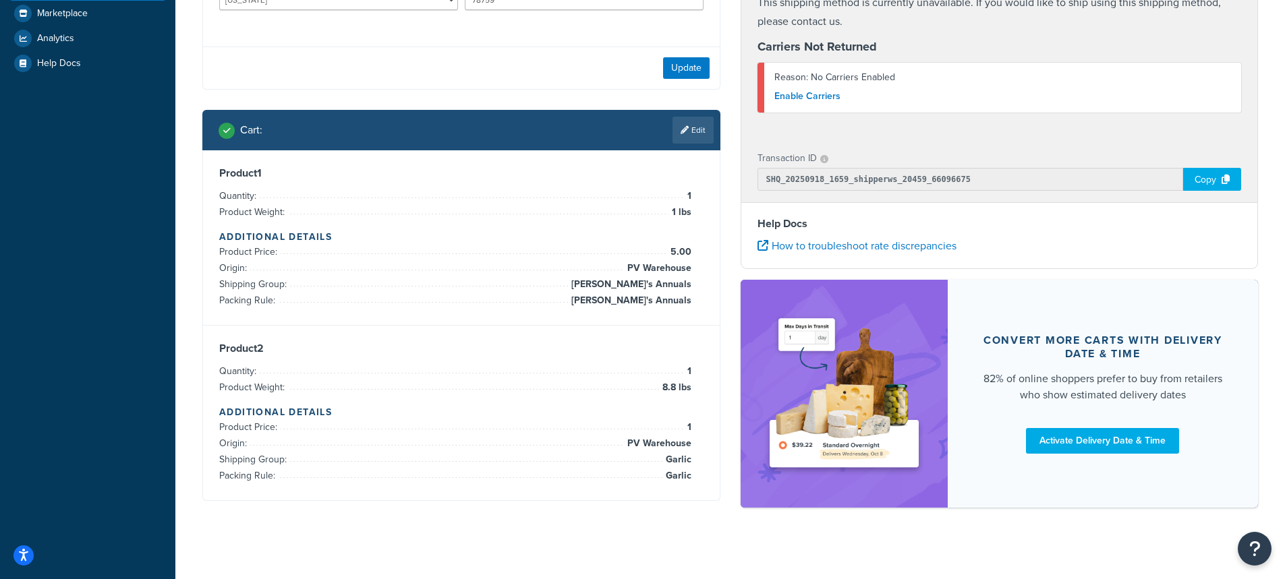
scroll to position [378, 0]
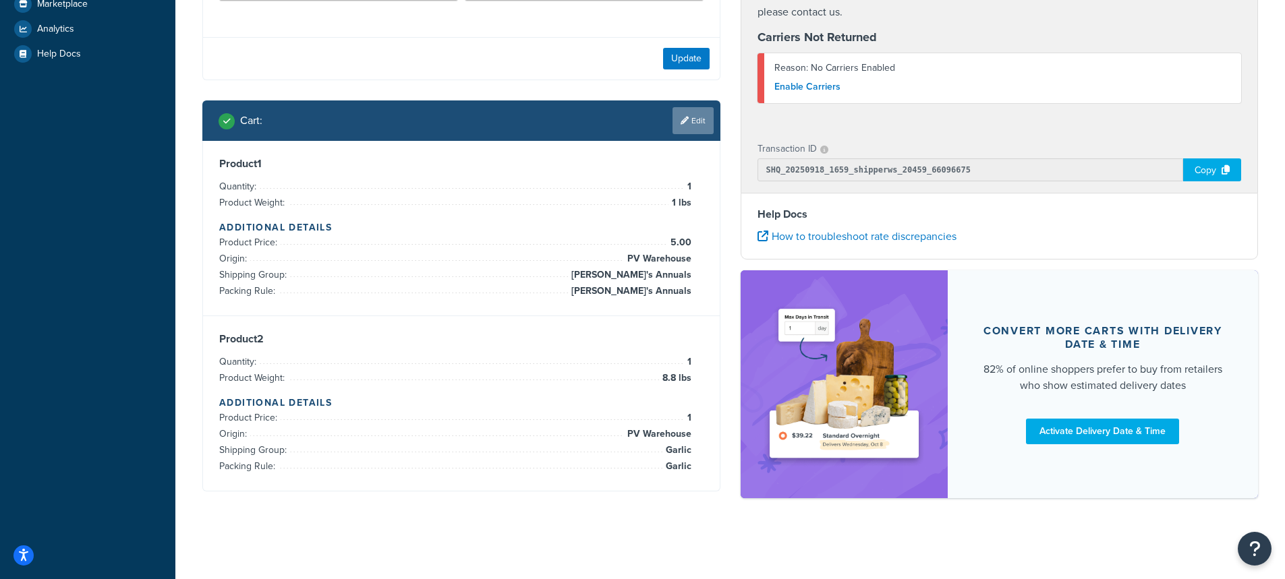
click at [694, 121] on link "Edit" at bounding box center [692, 120] width 41 height 27
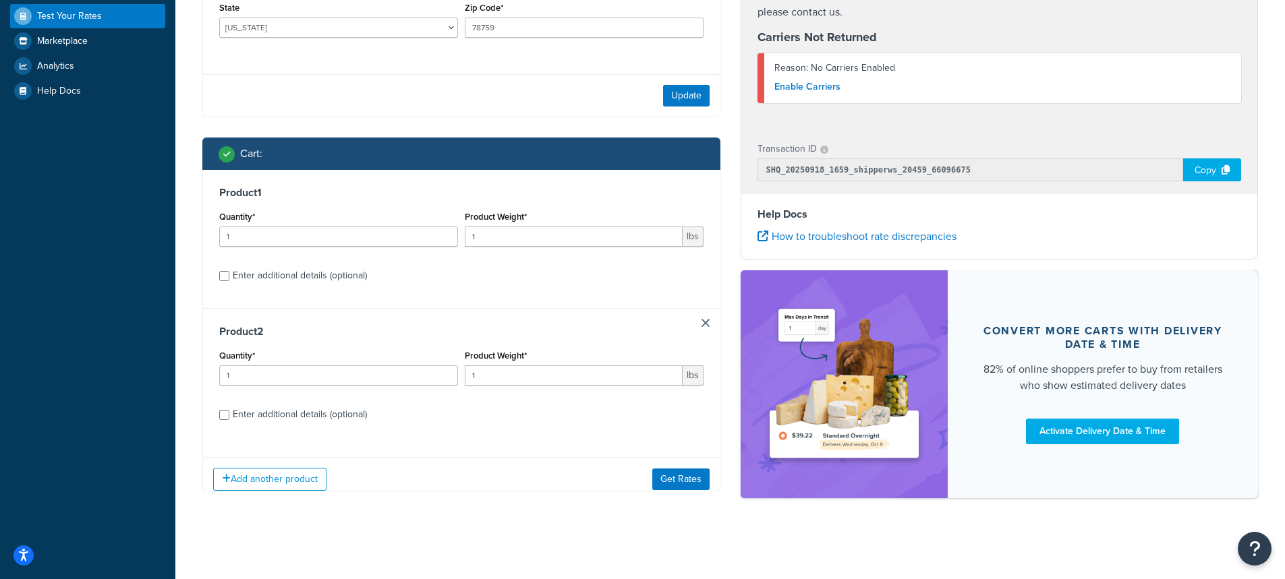
scroll to position [351, 0]
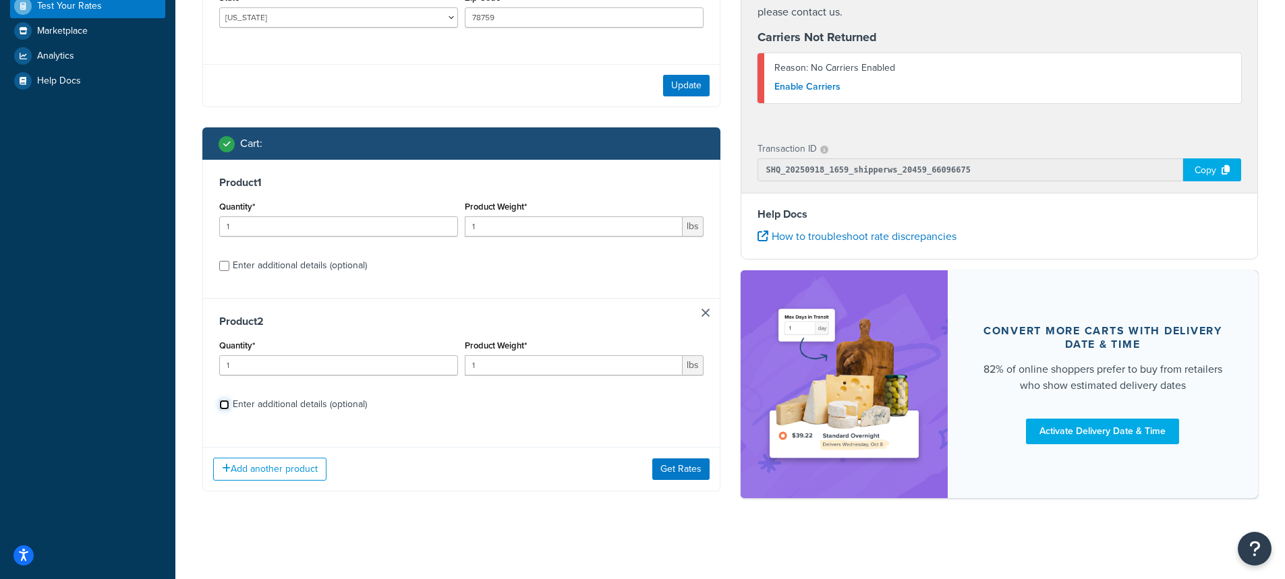
click at [222, 408] on input "Enter additional details (optional)" at bounding box center [224, 405] width 10 height 10
checkbox input "true"
select select "84863"
select select "26366"
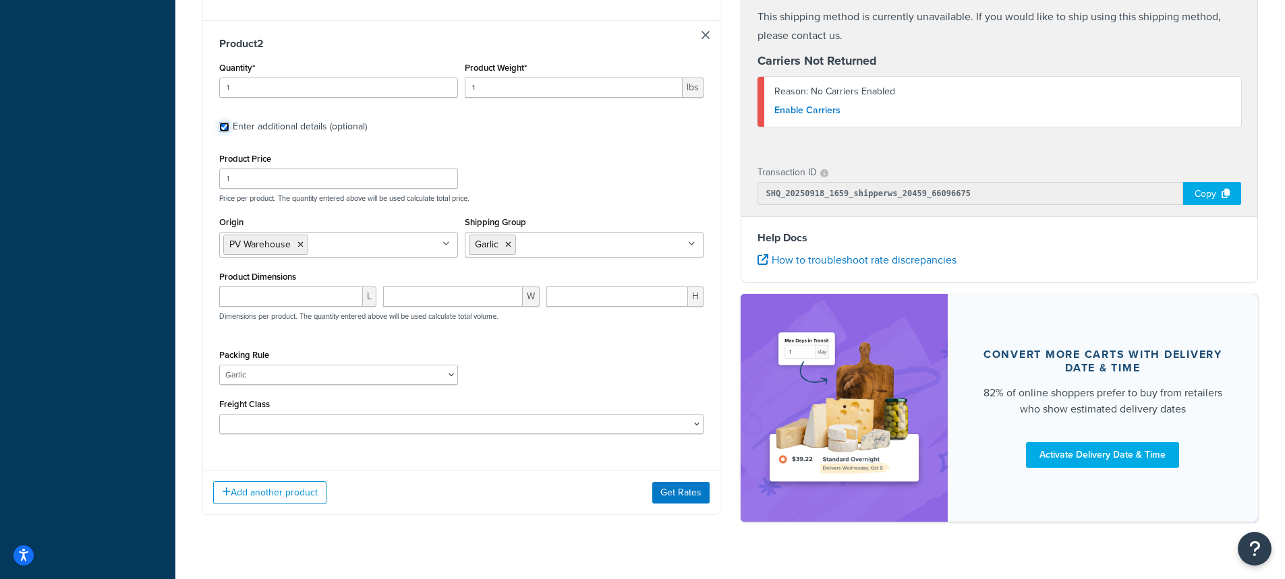
scroll to position [953, 0]
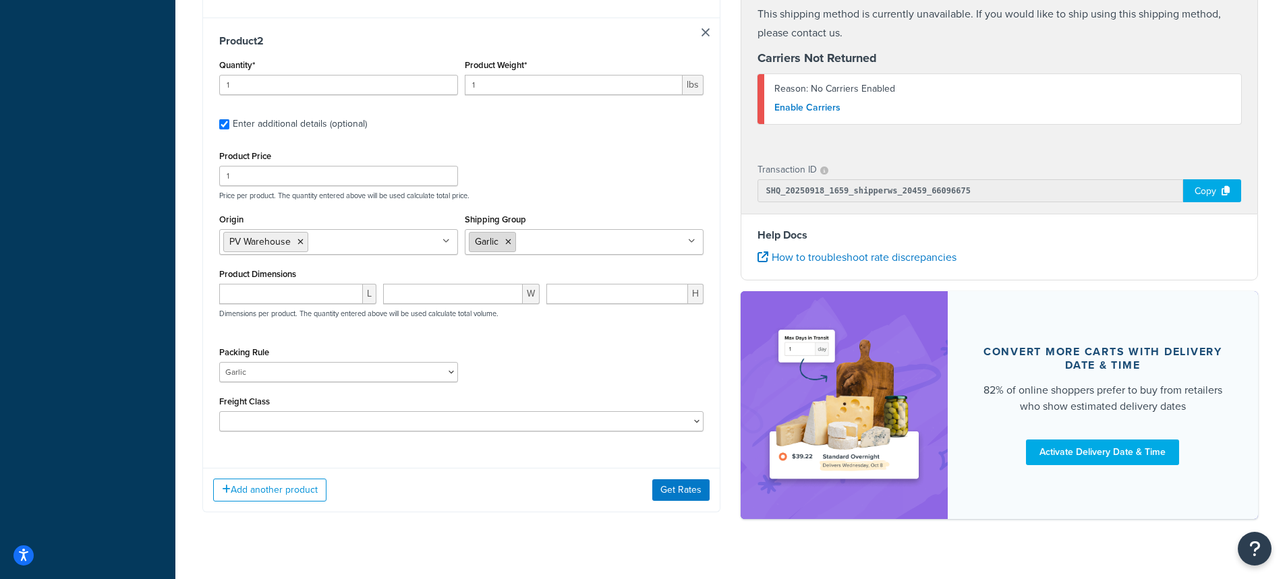
click at [506, 238] on icon at bounding box center [508, 242] width 6 height 8
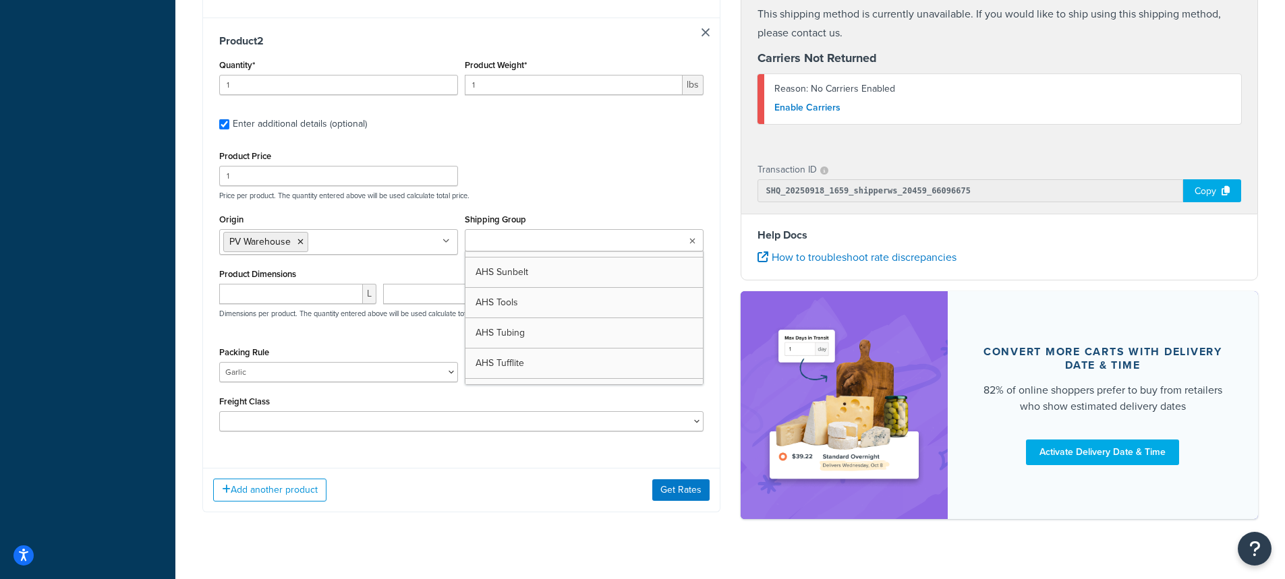
scroll to position [742, 0]
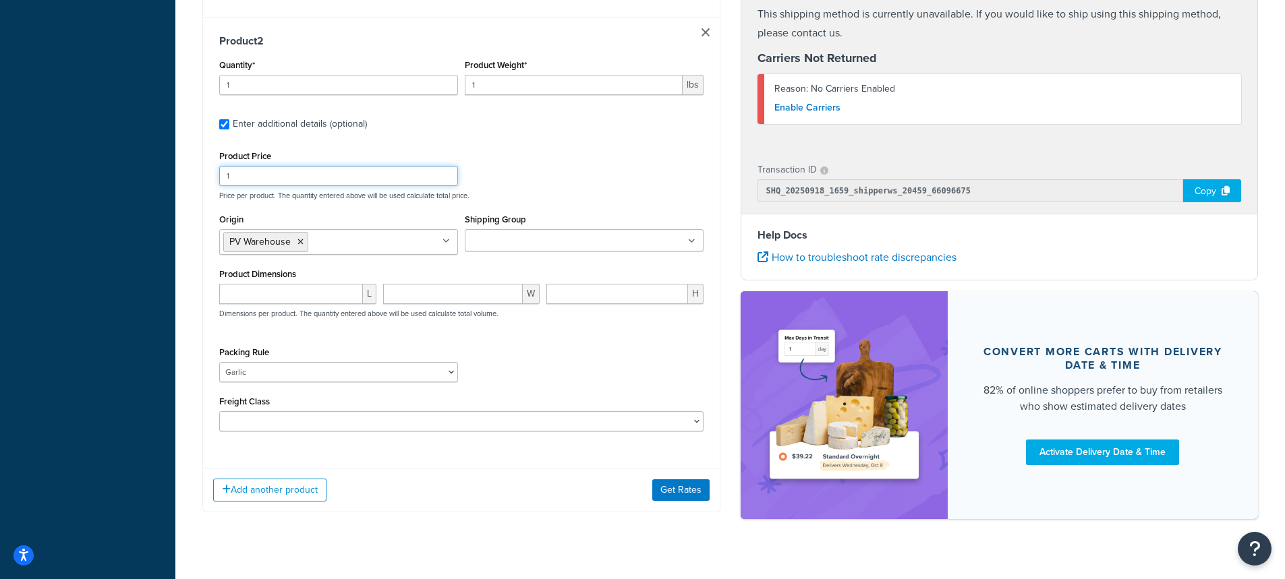
click at [574, 163] on div "Product Price 1 Price per product. The quantity entered above will be used calc…" at bounding box center [461, 173] width 491 height 53
click at [499, 234] on input "Shipping Group" at bounding box center [528, 241] width 119 height 15
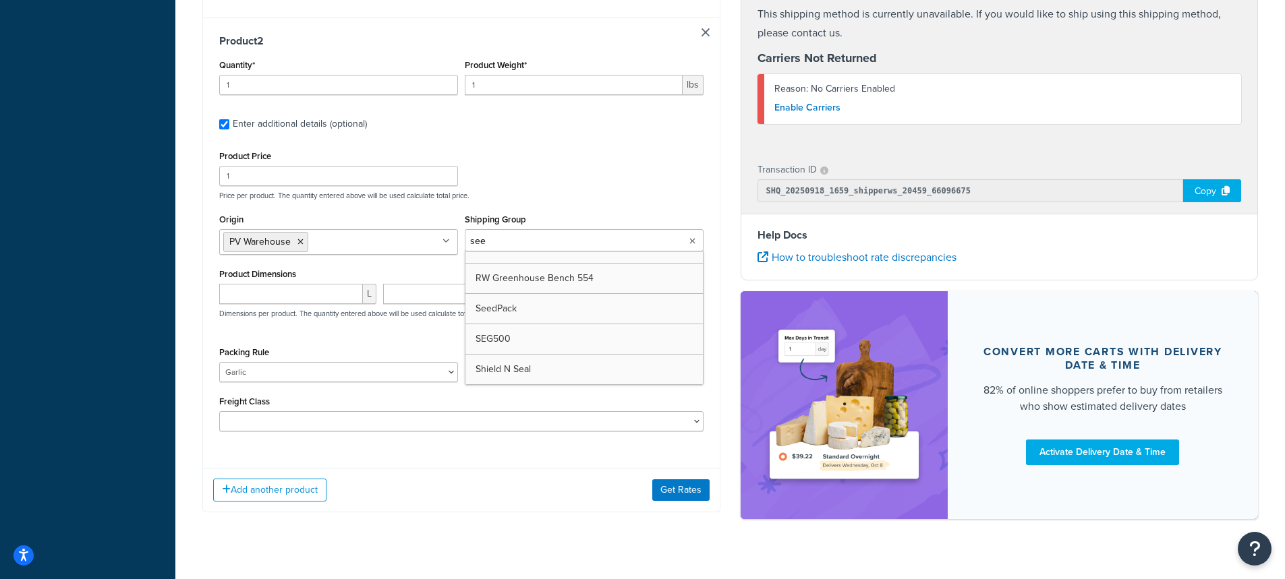
scroll to position [0, 0]
type input "seed"
click at [259, 362] on select "1 Gallon 10 Inch Plant Markers 20 Inch Plant Markers AHS 4 claw GO500 AHS 5 Gal…" at bounding box center [338, 372] width 239 height 20
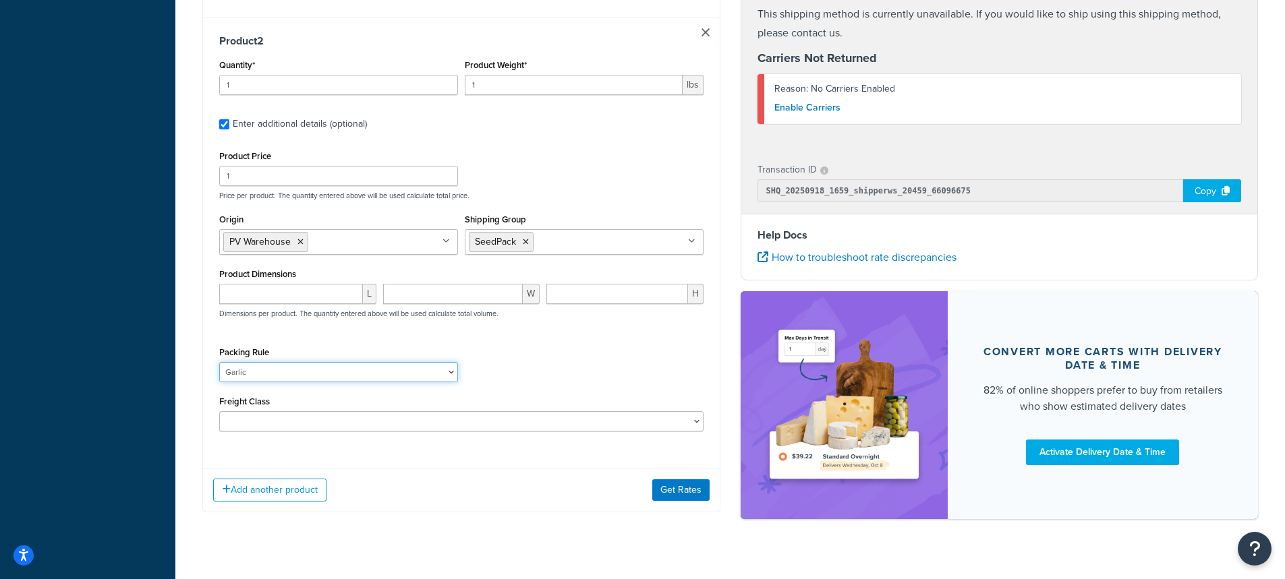
select select "23050"
click at [219, 362] on select "1 Gallon 10 Inch Plant Markers 20 Inch Plant Markers AHS 4 claw GO500 AHS 5 Gal…" at bounding box center [338, 372] width 239 height 20
click at [562, 343] on div "Packing Rule 1 Gallon 10 Inch Plant Markers 20 Inch Plant Markers AHS 4 claw GO…" at bounding box center [461, 367] width 491 height 49
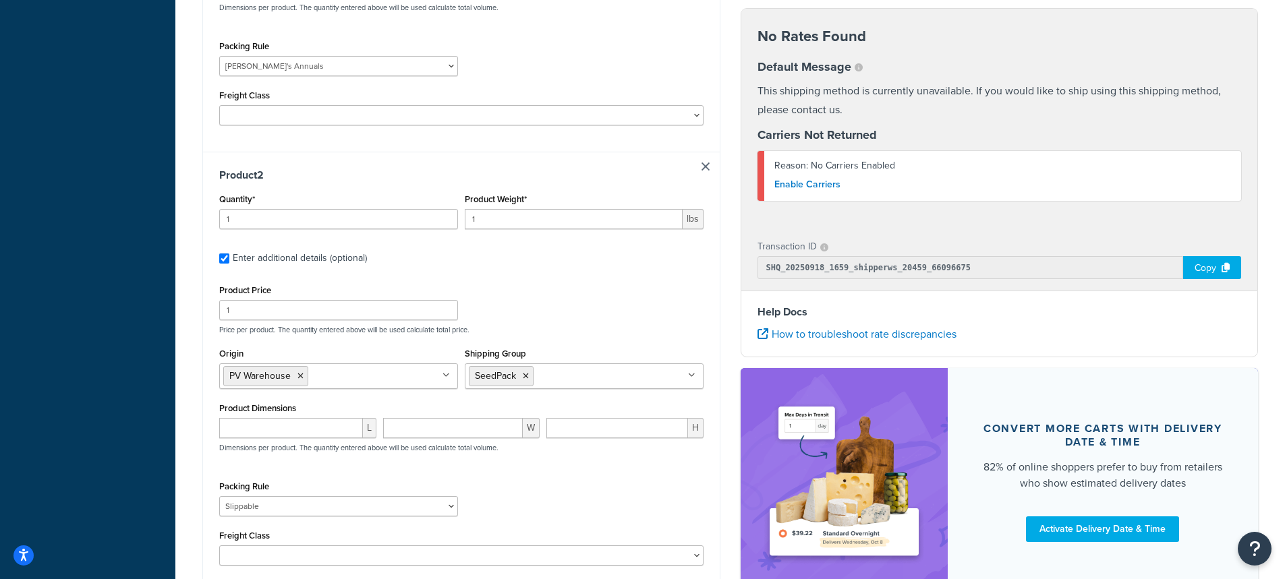
scroll to position [819, 0]
drag, startPoint x: 239, startPoint y: 201, endPoint x: 194, endPoint y: 196, distance: 45.4
type input "10"
drag, startPoint x: 494, startPoint y: 200, endPoint x: 409, endPoint y: 200, distance: 85.0
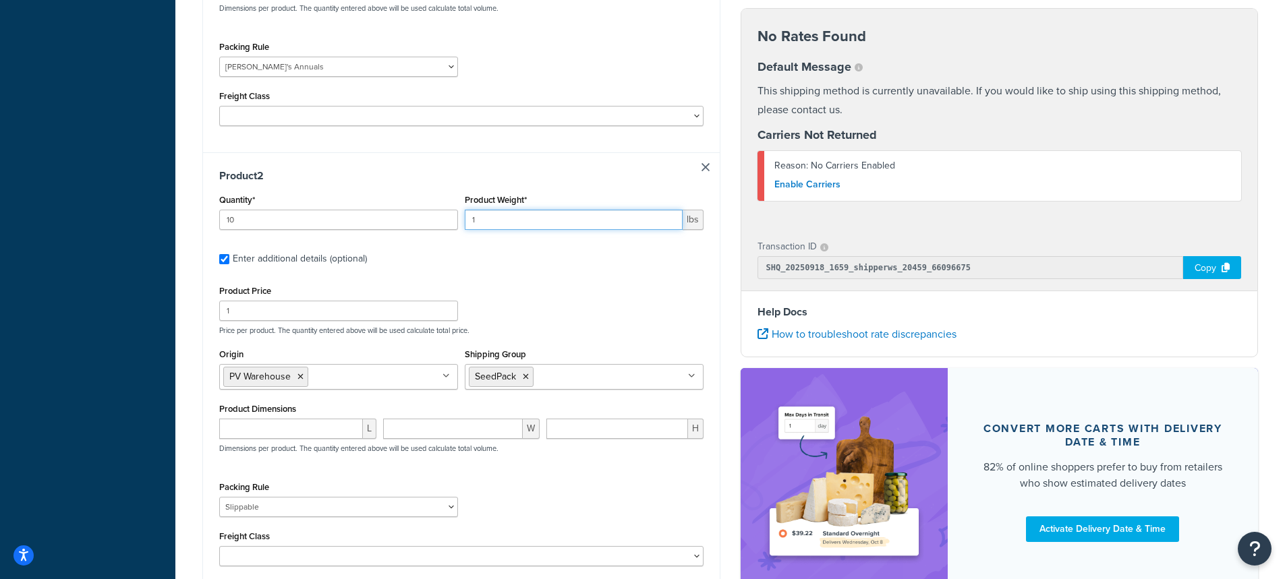
click at [409, 200] on div "Quantity* 10 Product Weight* 1 lbs" at bounding box center [461, 215] width 491 height 49
type input "0"
type input ".03"
click at [630, 282] on div "Product Price 1 Price per product. The quantity entered above will be used calc…" at bounding box center [461, 308] width 491 height 53
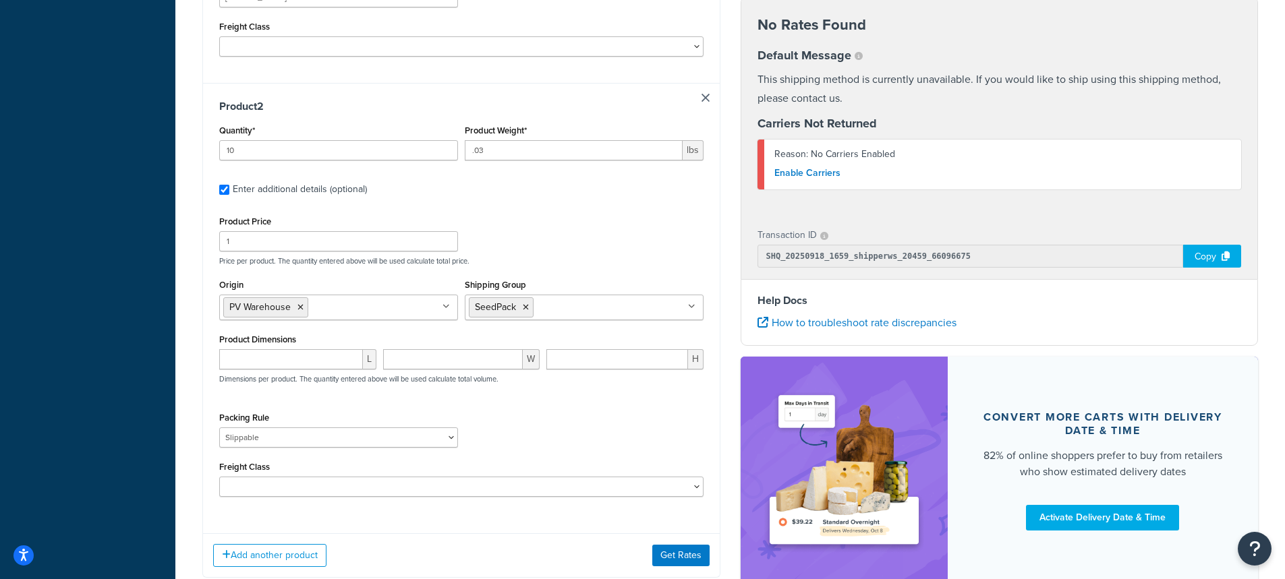
scroll to position [953, 0]
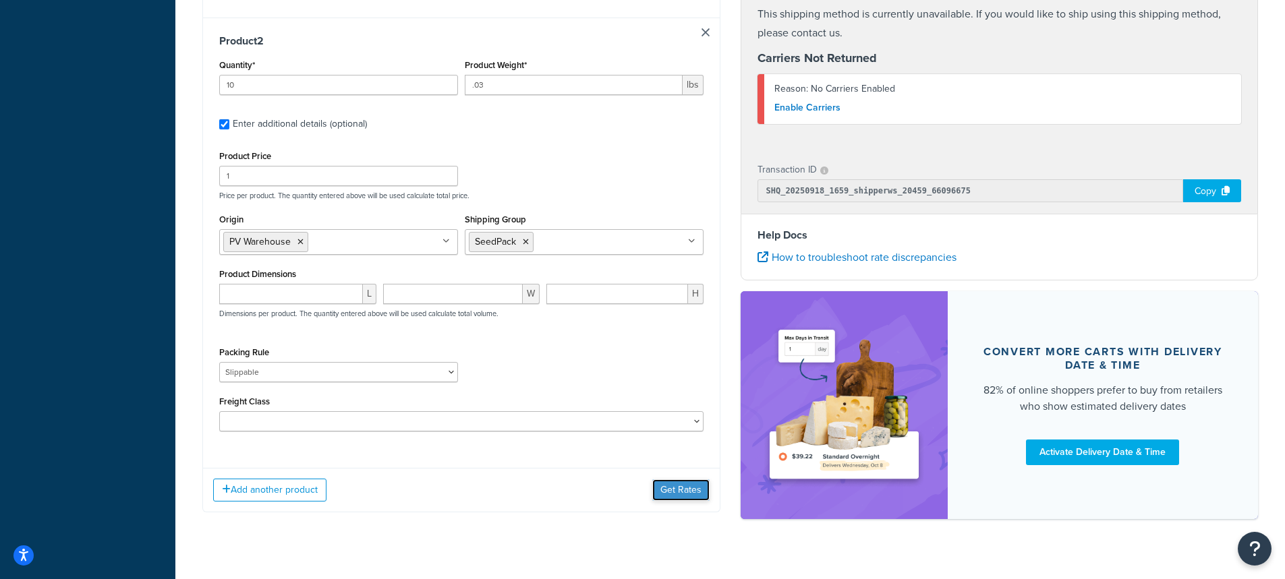
click at [679, 479] on button "Get Rates" at bounding box center [680, 490] width 57 height 22
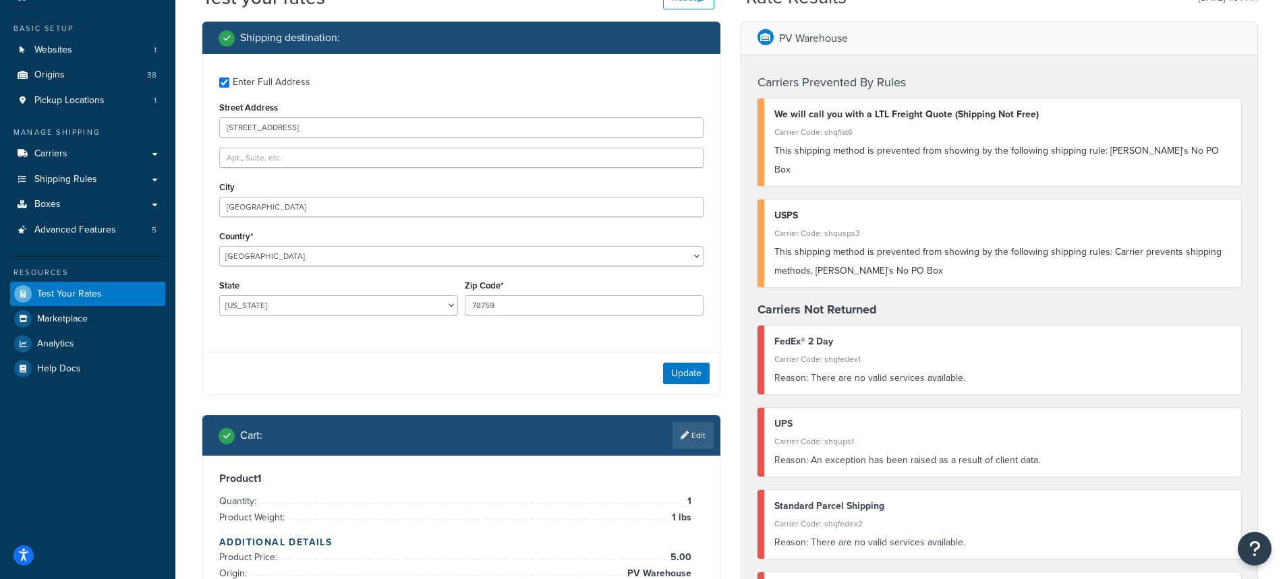
scroll to position [0, 0]
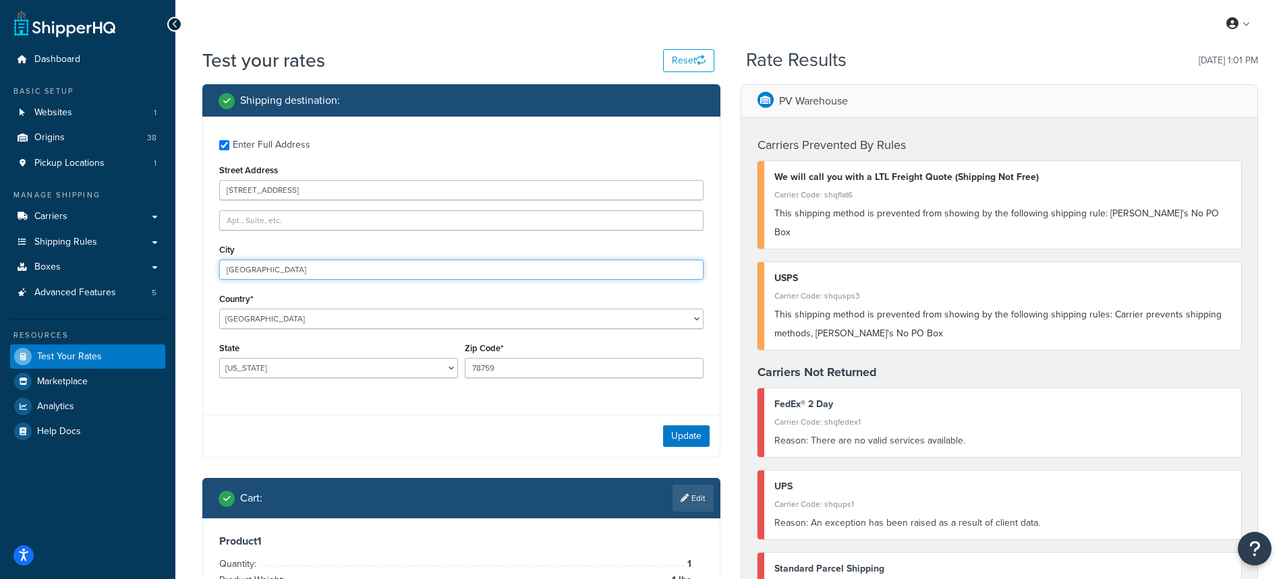
drag, startPoint x: 303, startPoint y: 269, endPoint x: 200, endPoint y: 264, distance: 103.3
click at [200, 264] on div "Shipping destination : Enter Full Address Street Address PO Box 123, 3308 El Ca…" at bounding box center [461, 486] width 538 height 805
type input "[US_STATE]"
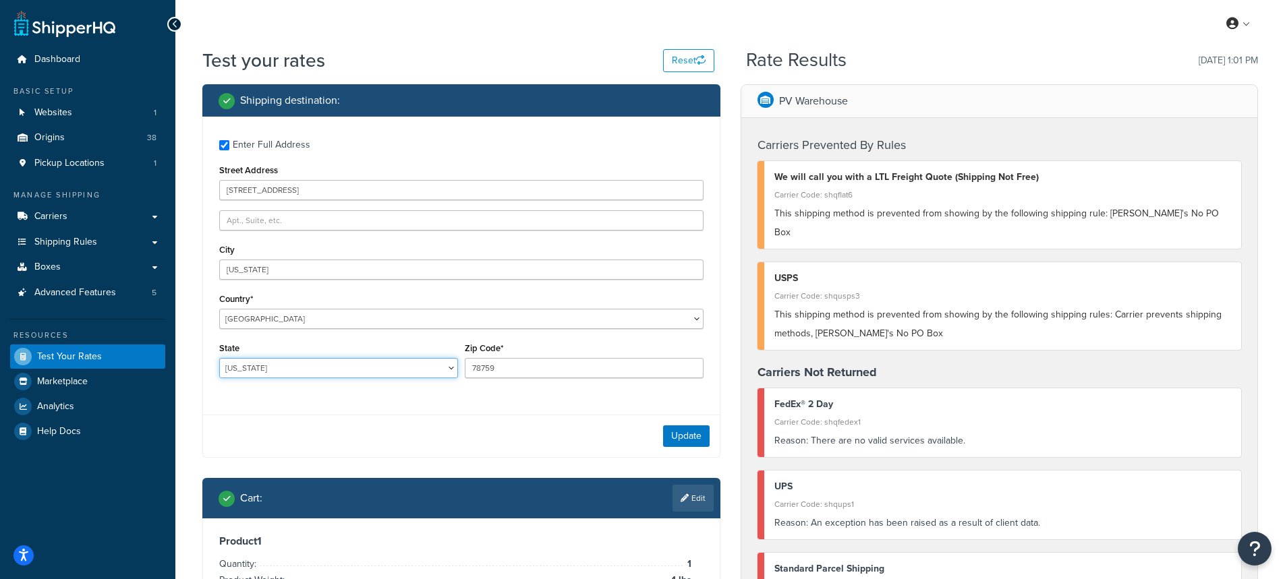
select select "NY"
drag, startPoint x: 514, startPoint y: 364, endPoint x: 418, endPoint y: 375, distance: 96.4
click at [418, 375] on div "State Alabama Alaska American Samoa Arizona Arkansas Armed Forces Americas Arme…" at bounding box center [461, 363] width 491 height 49
type input "10001"
drag, startPoint x: 348, startPoint y: 187, endPoint x: 270, endPoint y: 189, distance: 77.6
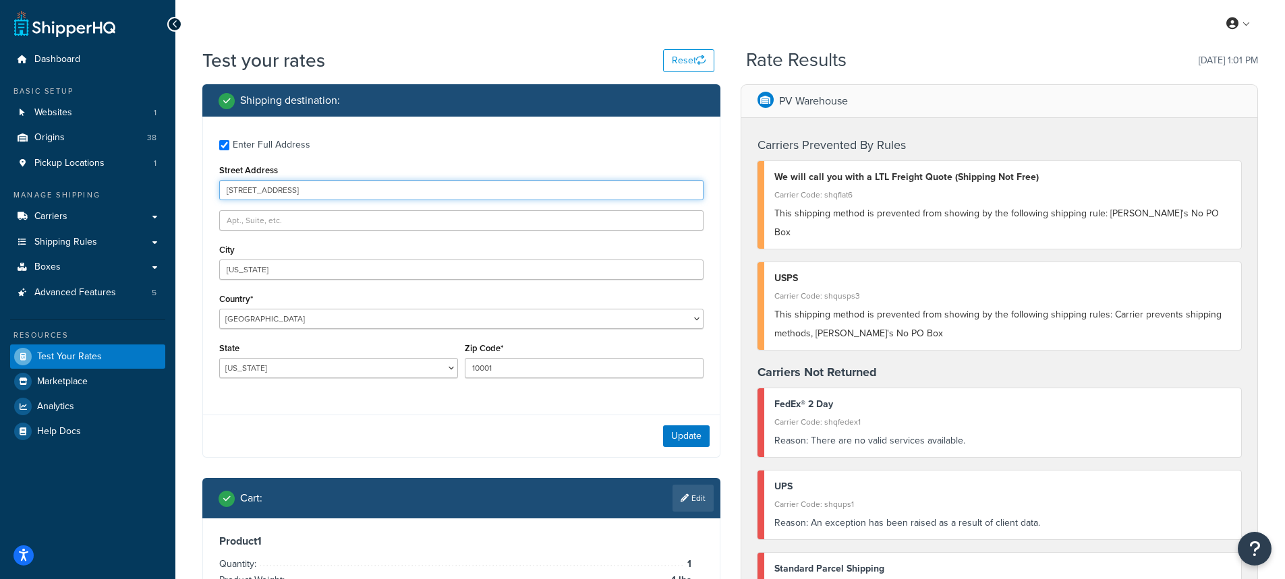
click at [270, 189] on input "[STREET_ADDRESS]" at bounding box center [461, 190] width 484 height 20
click at [304, 192] on input "PO Box 123, 789 Broeadway" at bounding box center [461, 190] width 484 height 20
type input "PO Box 123, 789 Broadway"
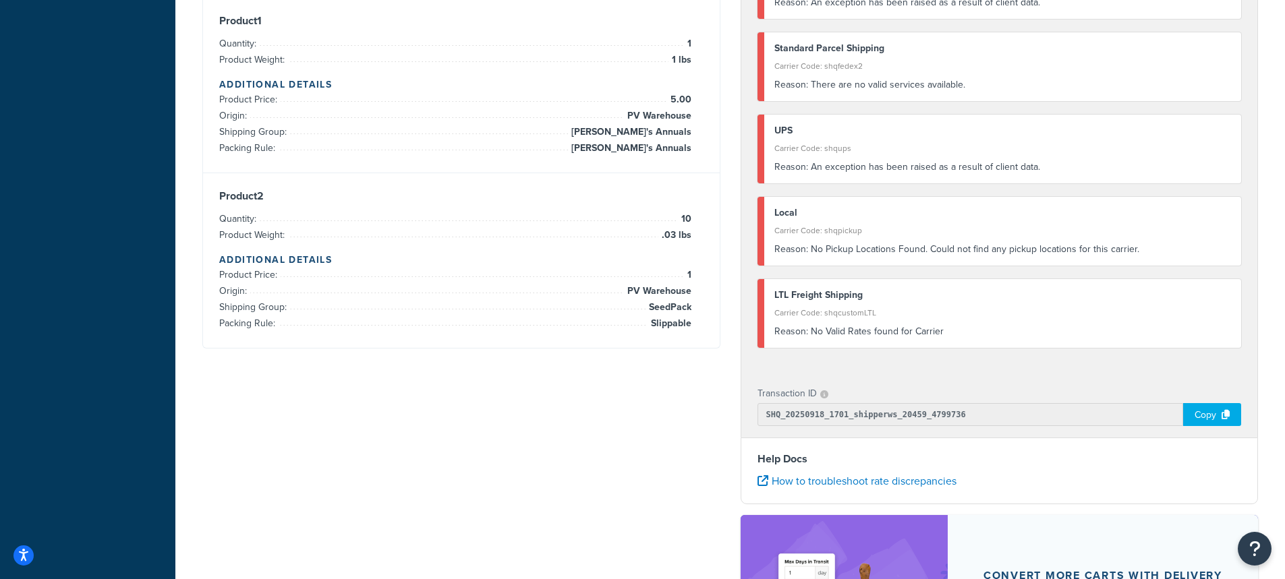
scroll to position [270, 0]
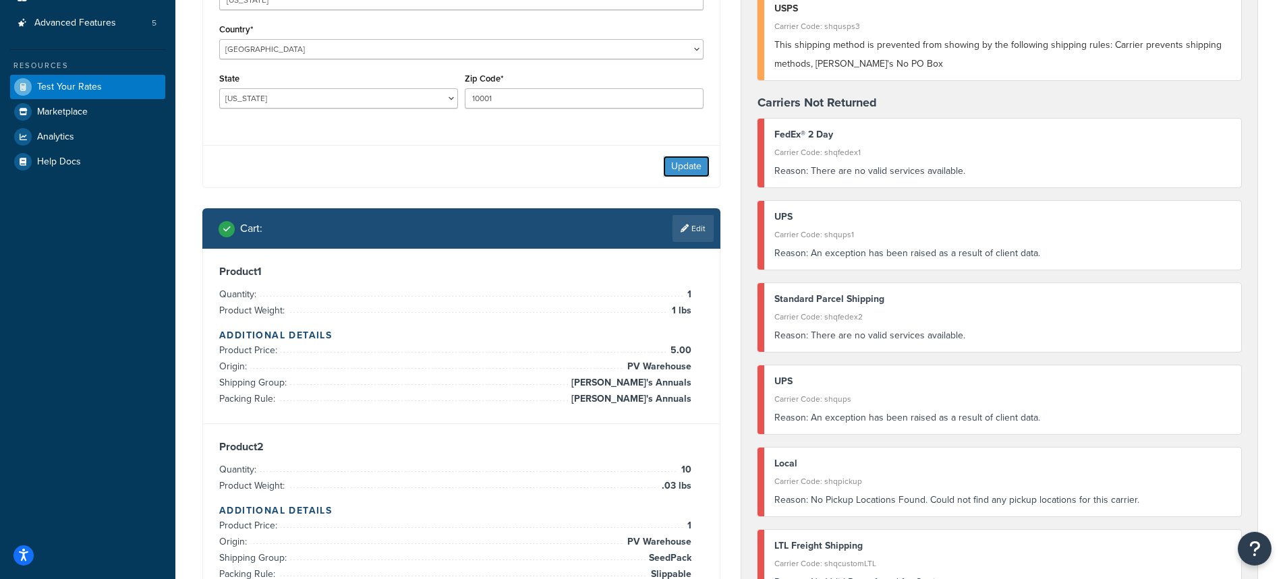
click at [680, 164] on button "Update" at bounding box center [686, 167] width 47 height 22
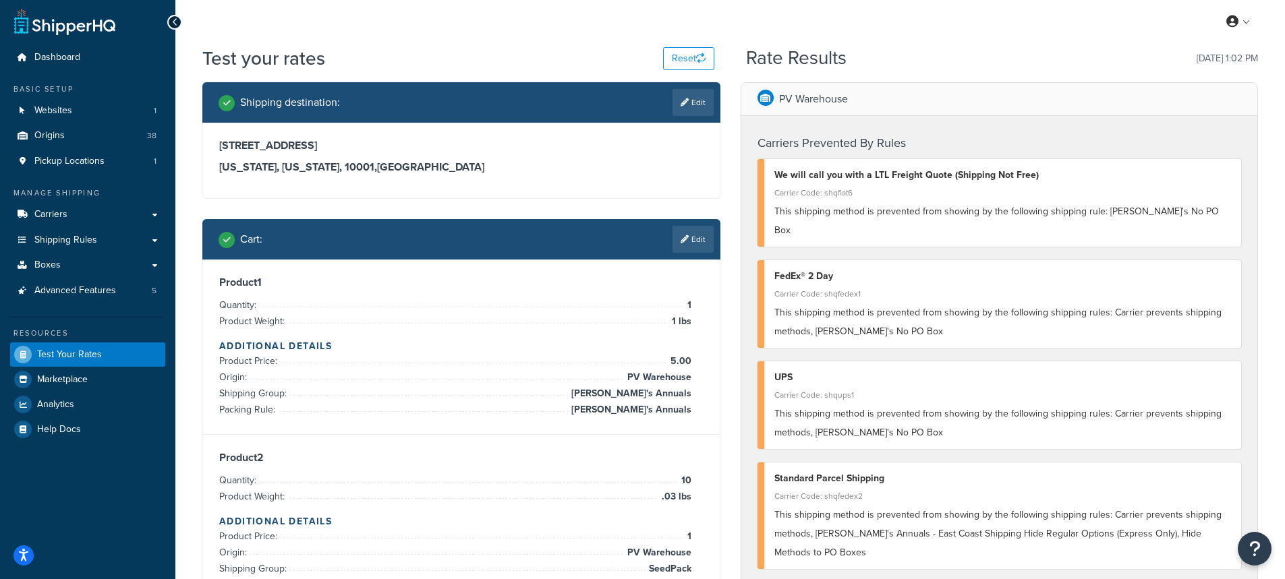
scroll to position [0, 0]
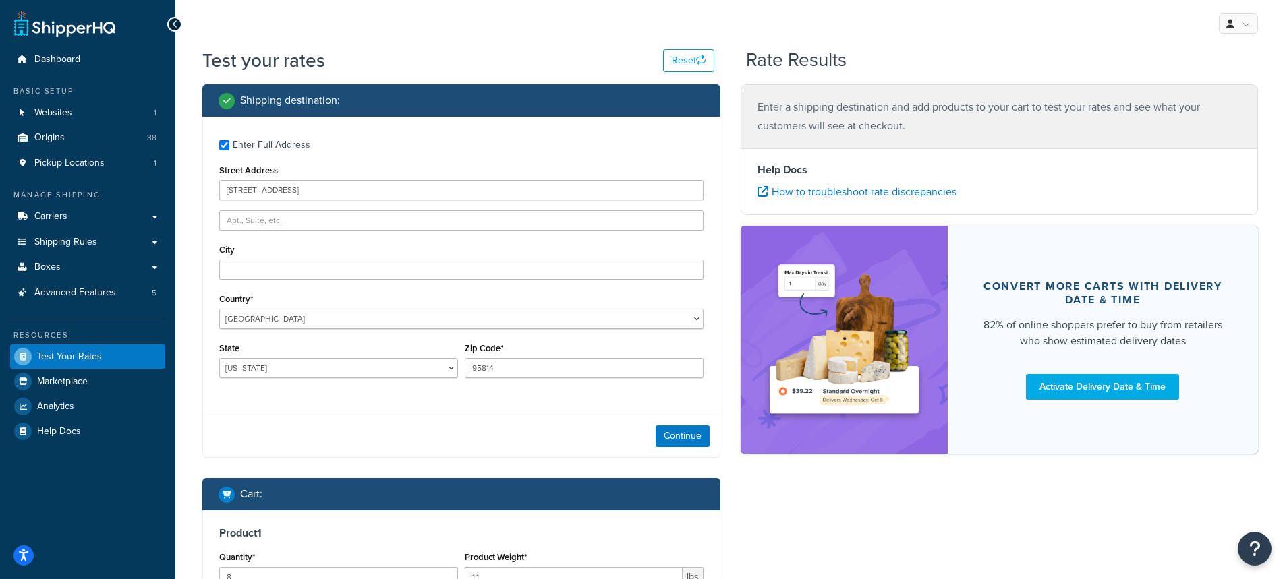
select select "CA"
click at [533, 27] on div "My Profile Billing Global Settings Contact Us Logout" at bounding box center [729, 23] width 1109 height 47
click at [238, 272] on input "City" at bounding box center [461, 270] width 484 height 20
type input "[GEOGRAPHIC_DATA]"
